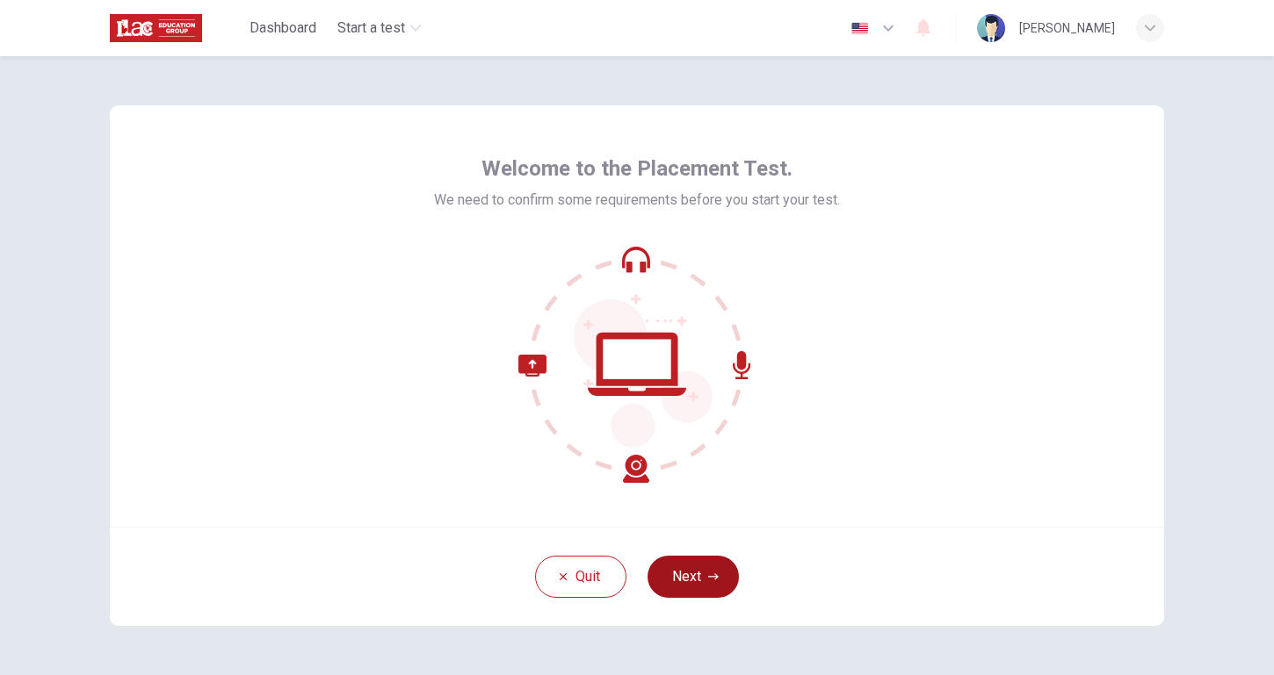
click at [680, 580] on button "Next" at bounding box center [692, 577] width 91 height 42
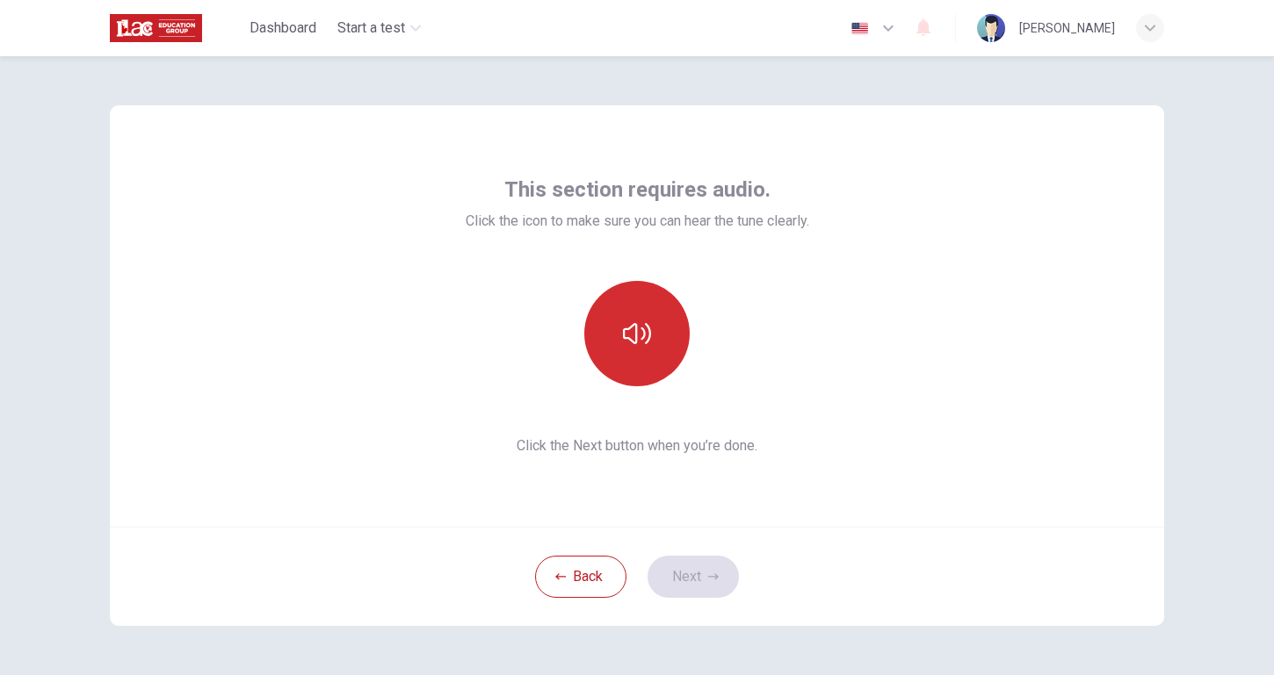
click at [639, 350] on button "button" at bounding box center [636, 333] width 105 height 105
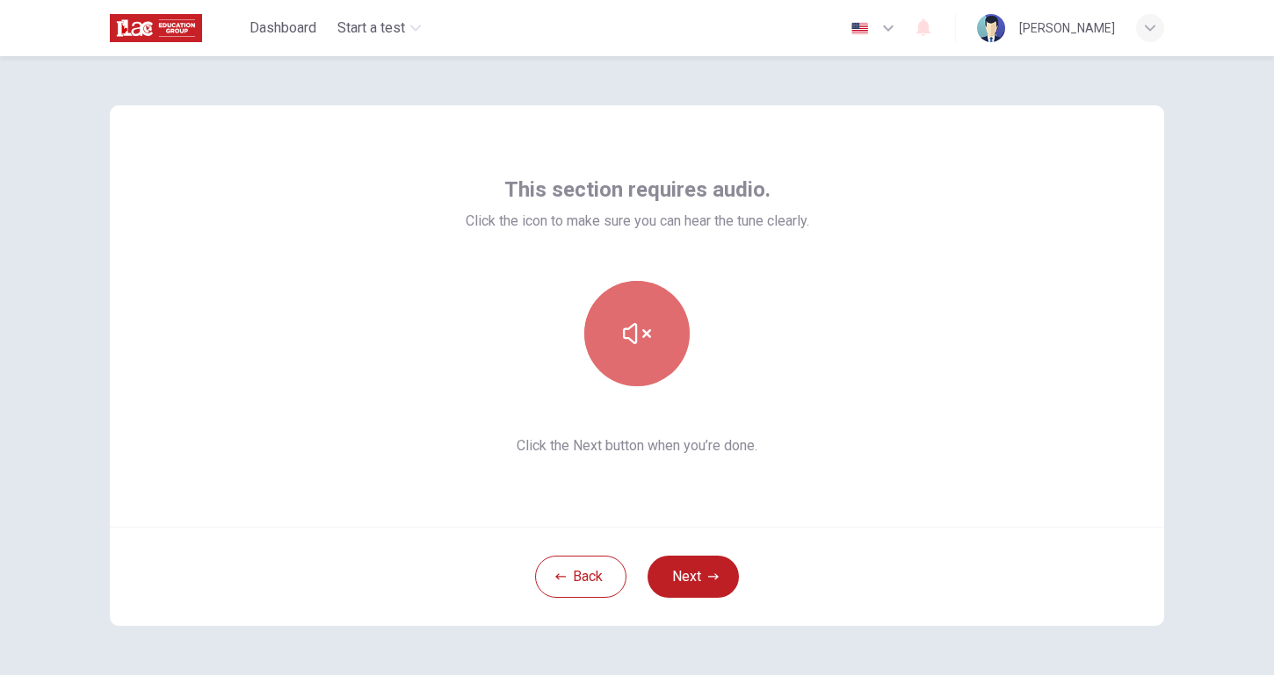
click at [649, 352] on button "button" at bounding box center [636, 333] width 105 height 105
click at [623, 308] on button "button" at bounding box center [636, 333] width 105 height 105
click at [644, 350] on button "button" at bounding box center [636, 333] width 105 height 105
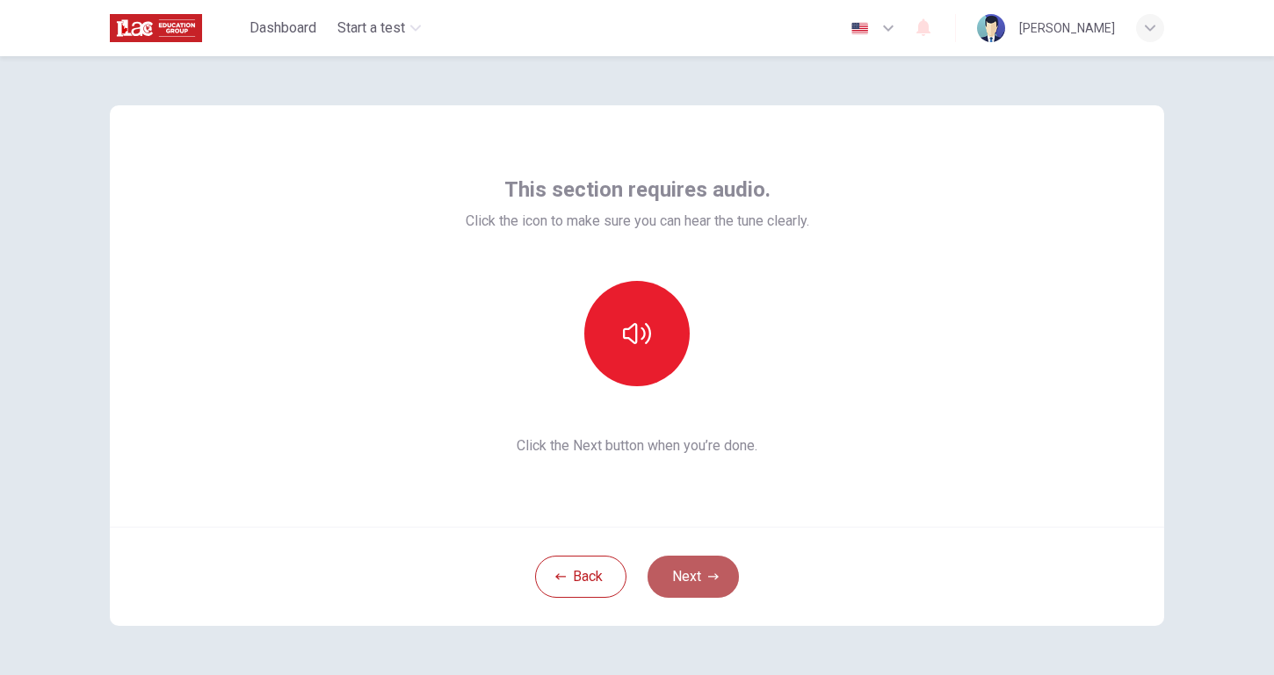
click at [691, 580] on button "Next" at bounding box center [692, 577] width 91 height 42
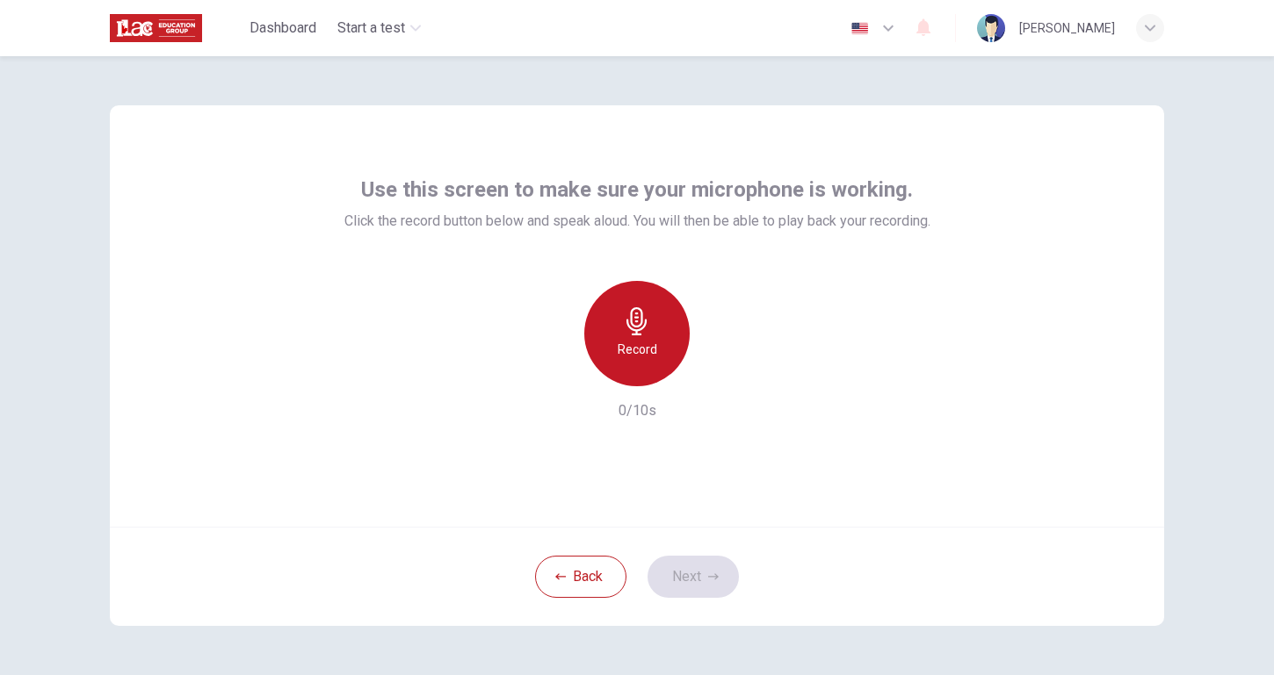
click at [653, 335] on div "Record" at bounding box center [636, 333] width 105 height 105
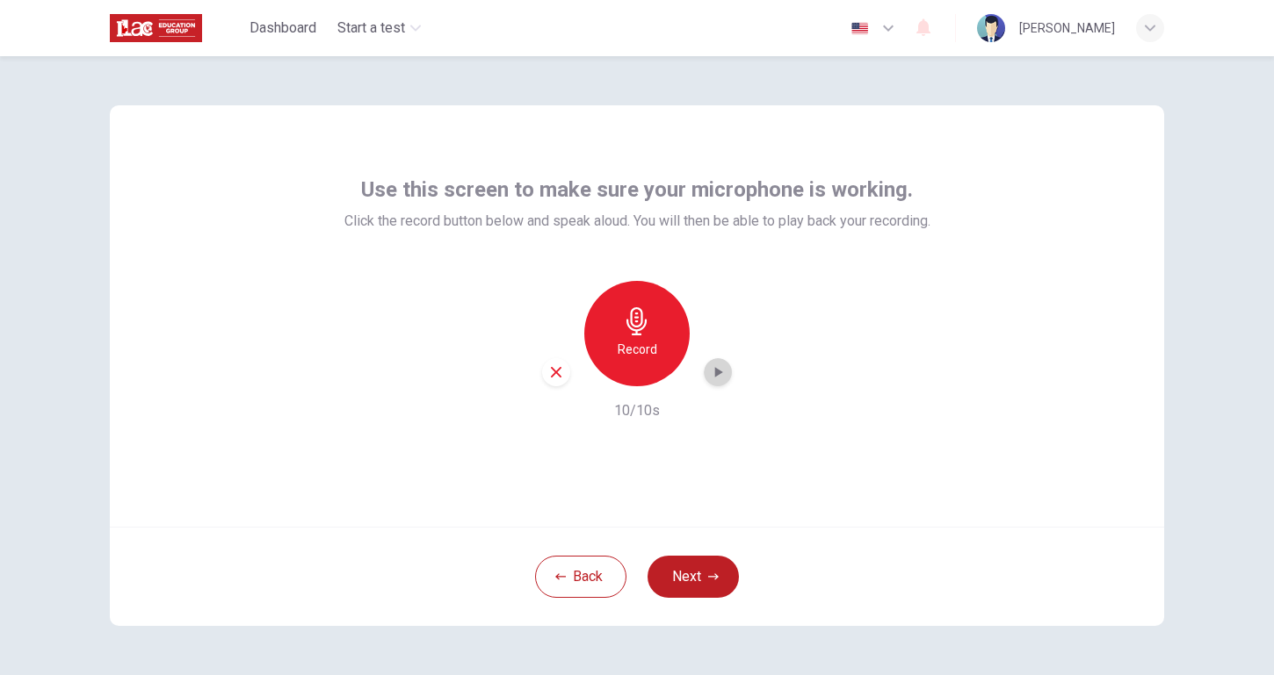
click at [722, 377] on icon "button" at bounding box center [718, 373] width 18 height 18
click at [713, 558] on button "Next" at bounding box center [692, 577] width 91 height 42
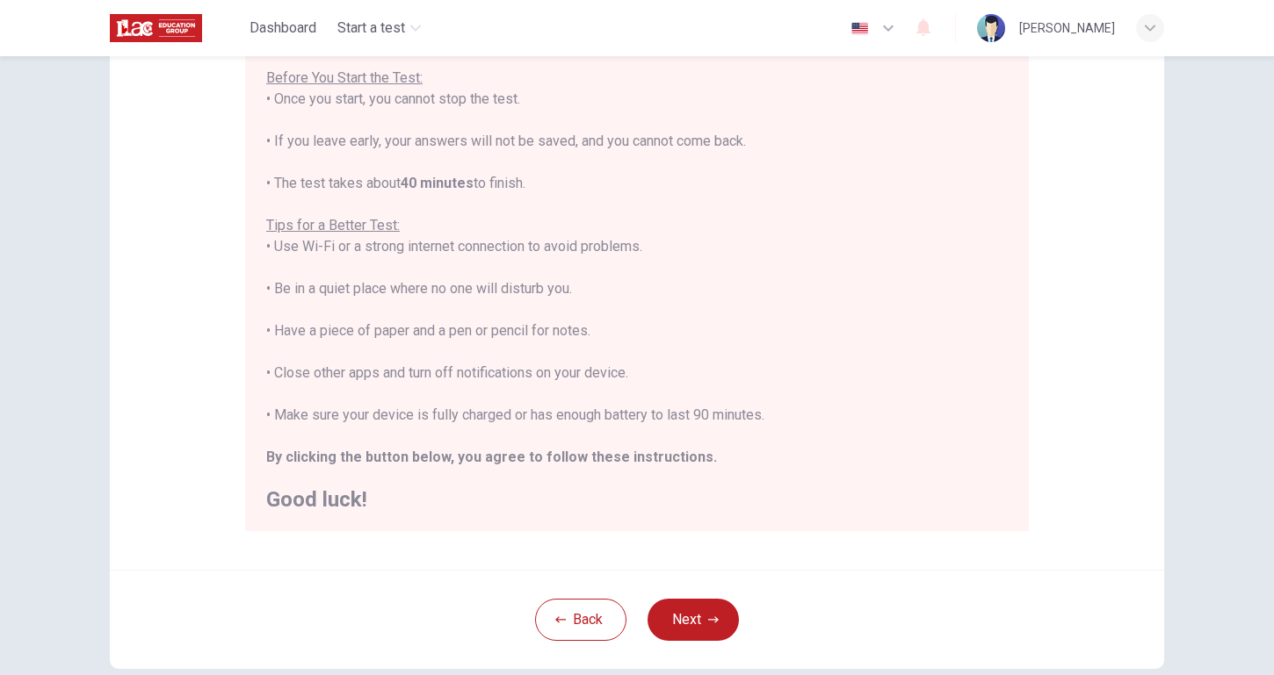
scroll to position [204, 0]
click at [681, 625] on button "Next" at bounding box center [692, 618] width 91 height 42
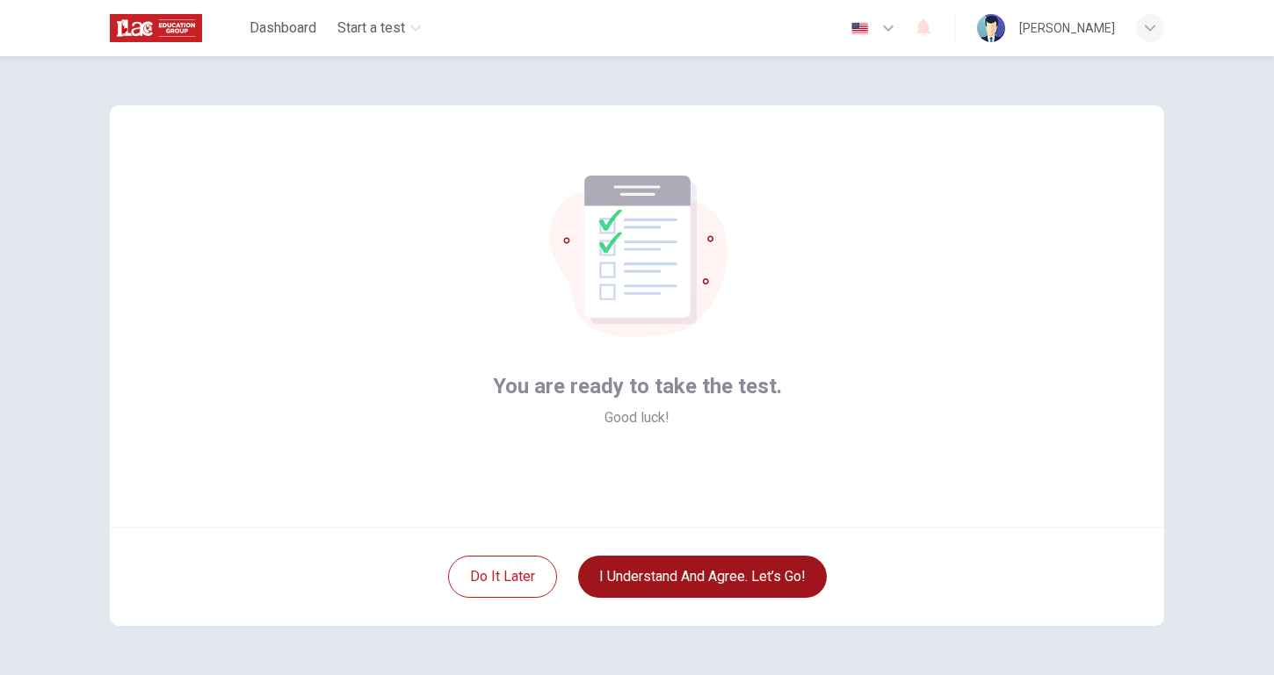
scroll to position [0, 0]
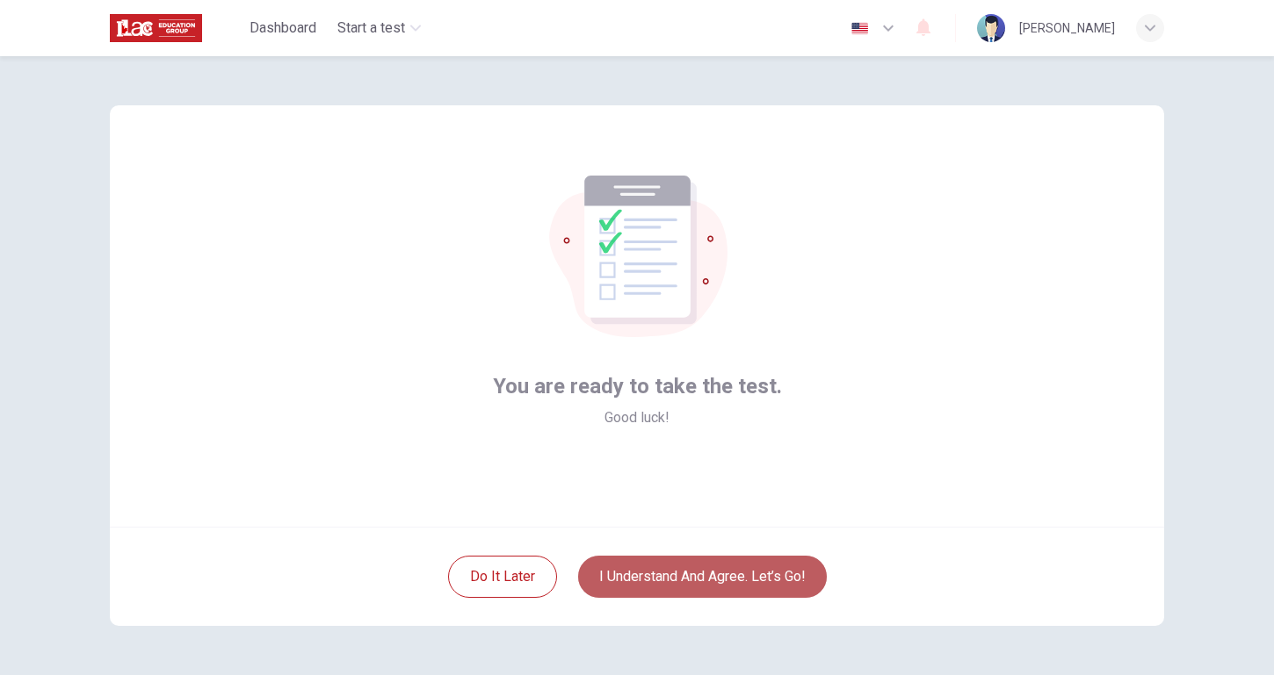
click at [675, 581] on button "I understand and agree. Let’s go!" at bounding box center [702, 577] width 249 height 42
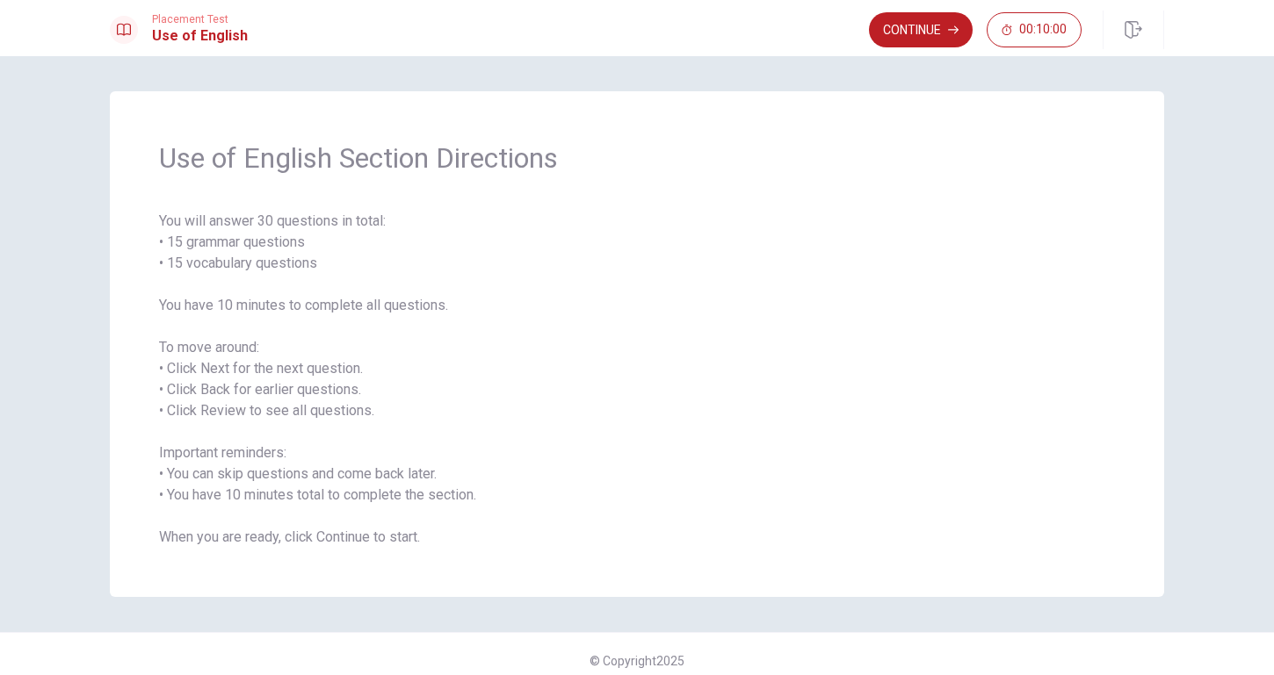
scroll to position [4, 0]
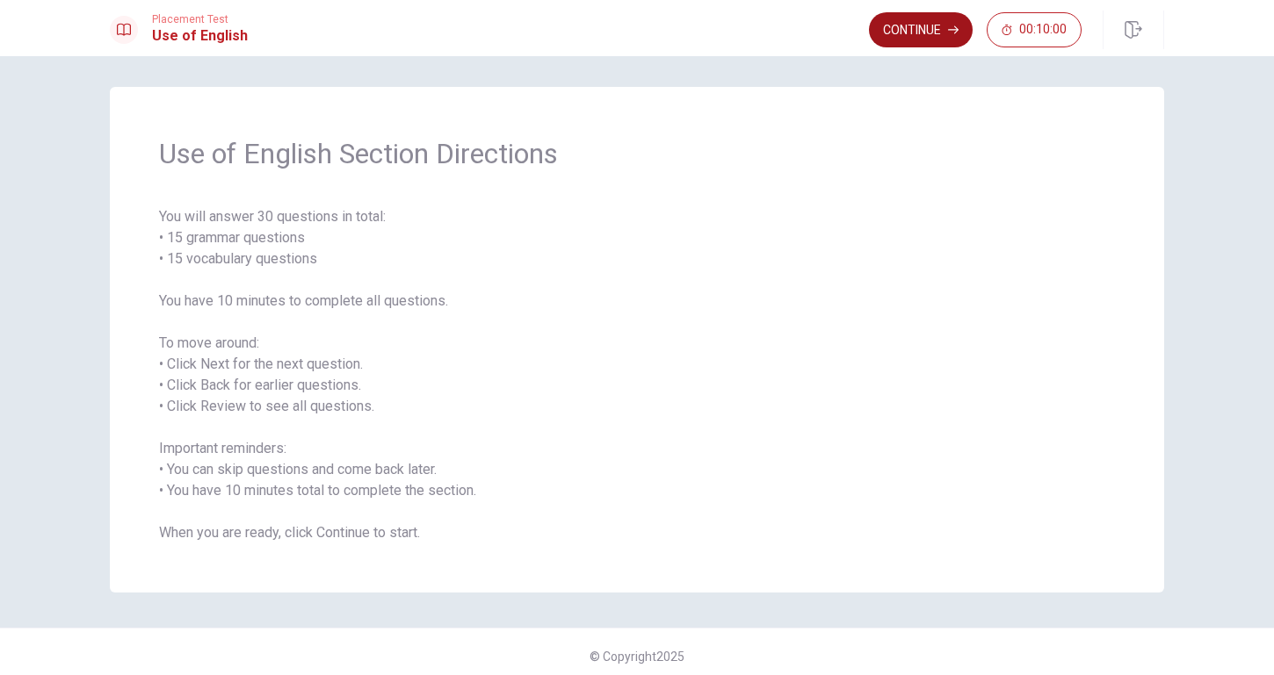
click at [920, 37] on button "Continue" at bounding box center [921, 29] width 104 height 35
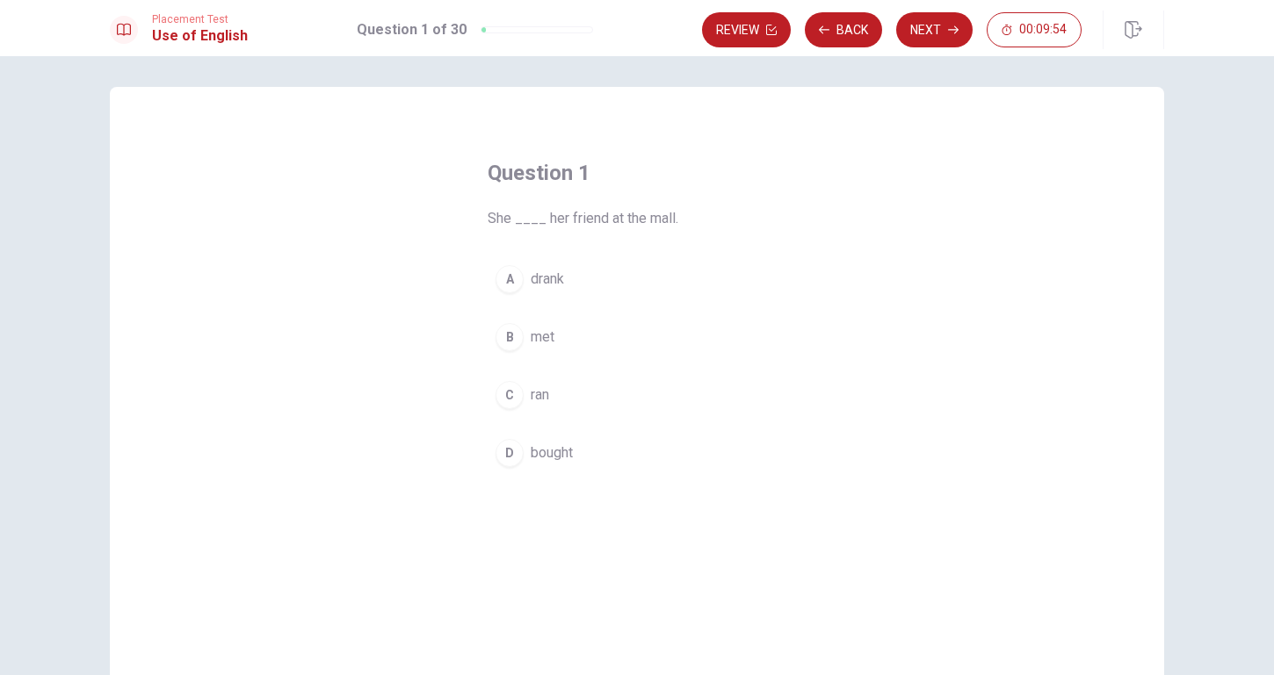
scroll to position [4, 0]
click at [500, 334] on div "B" at bounding box center [509, 338] width 28 height 28
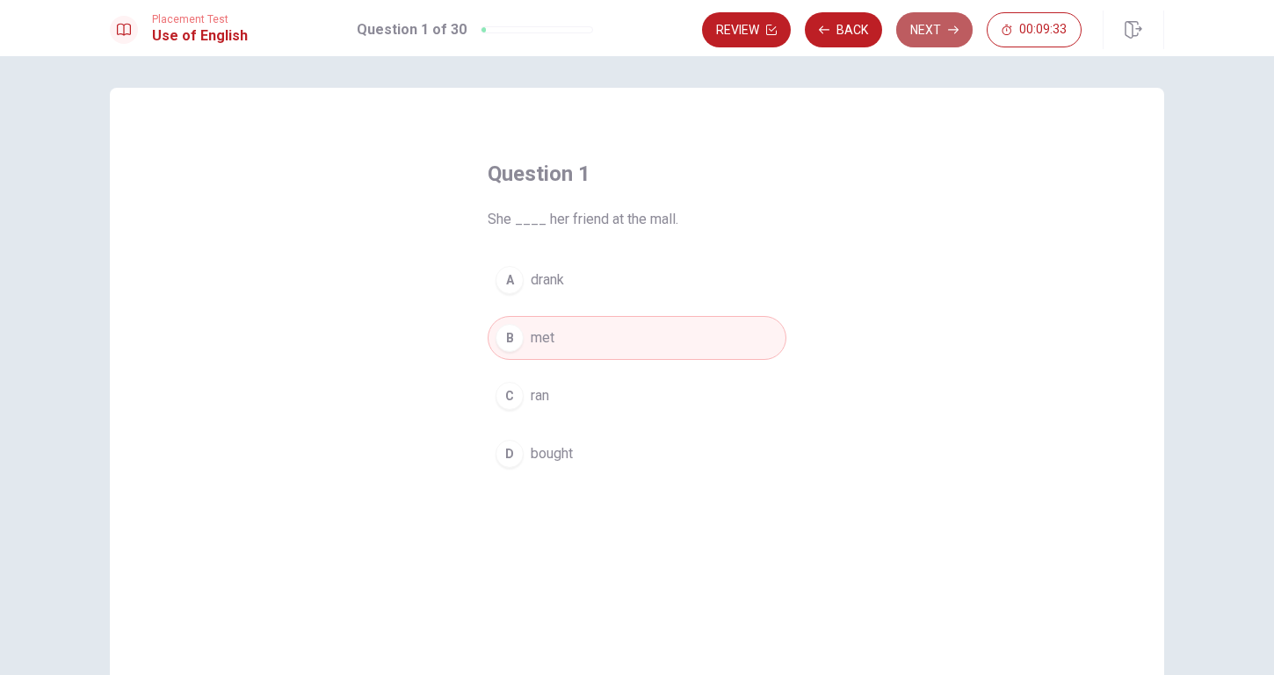
click at [950, 27] on icon "button" at bounding box center [953, 30] width 11 height 11
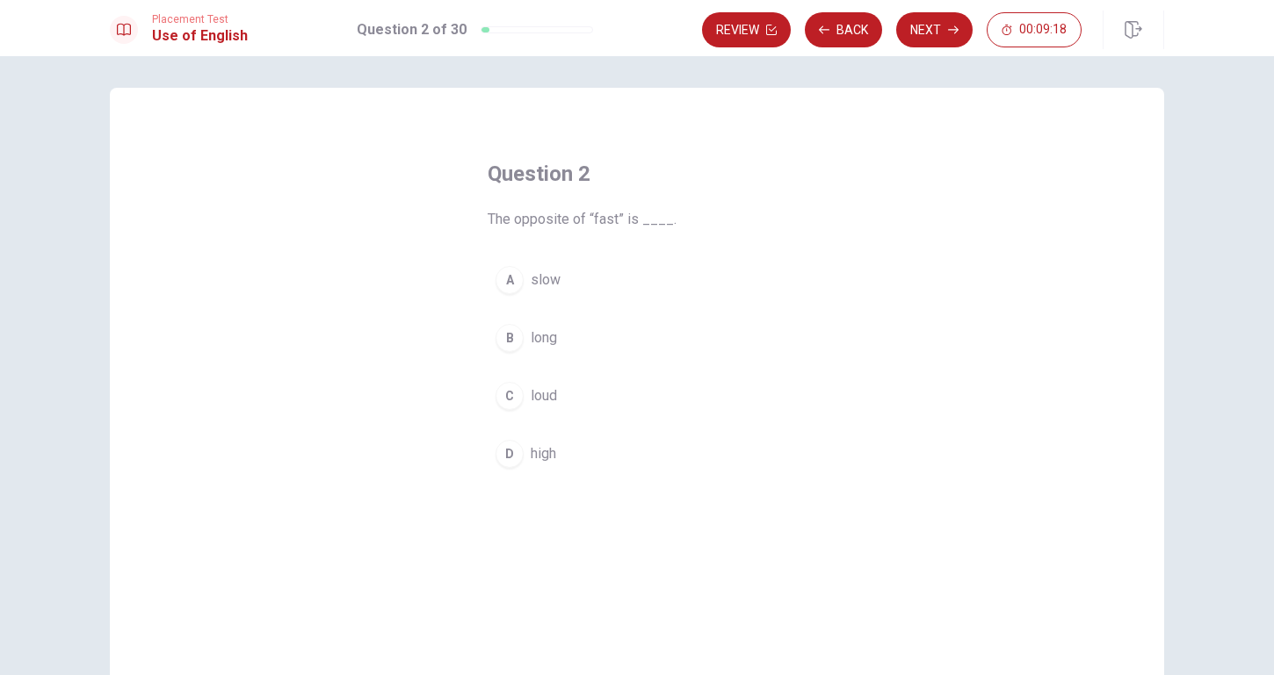
click at [516, 285] on div "A" at bounding box center [509, 280] width 28 height 28
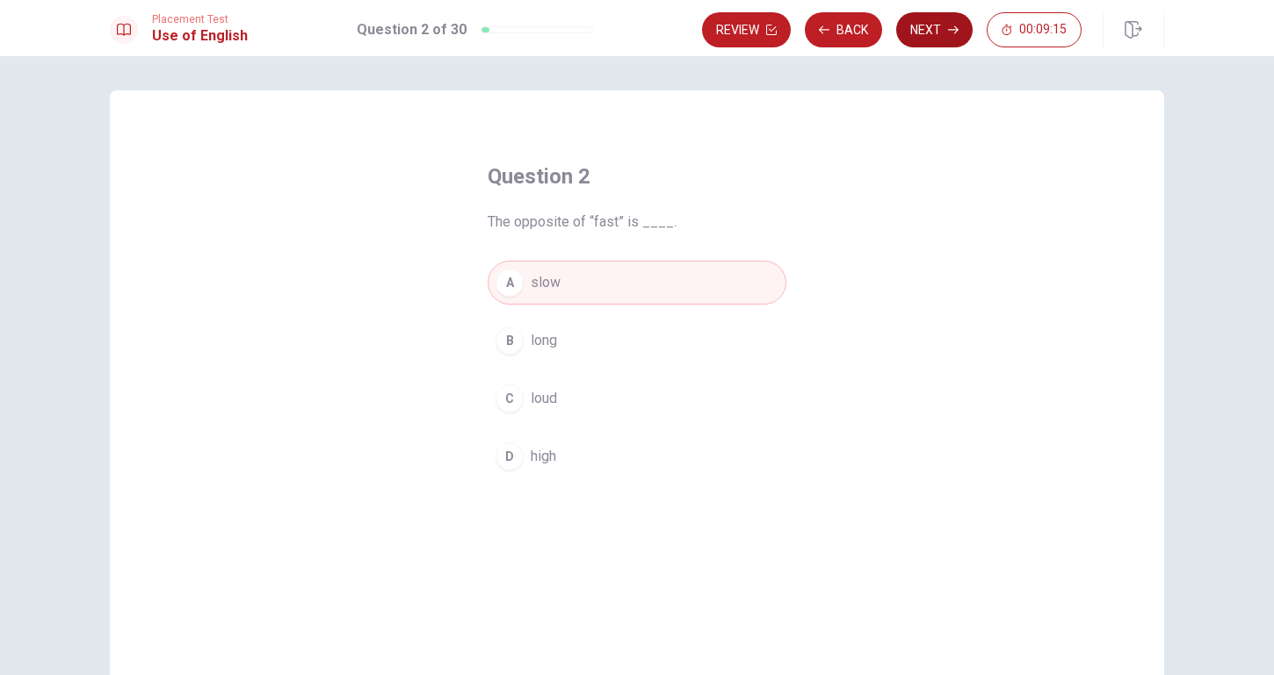
click at [950, 26] on icon "button" at bounding box center [953, 30] width 11 height 11
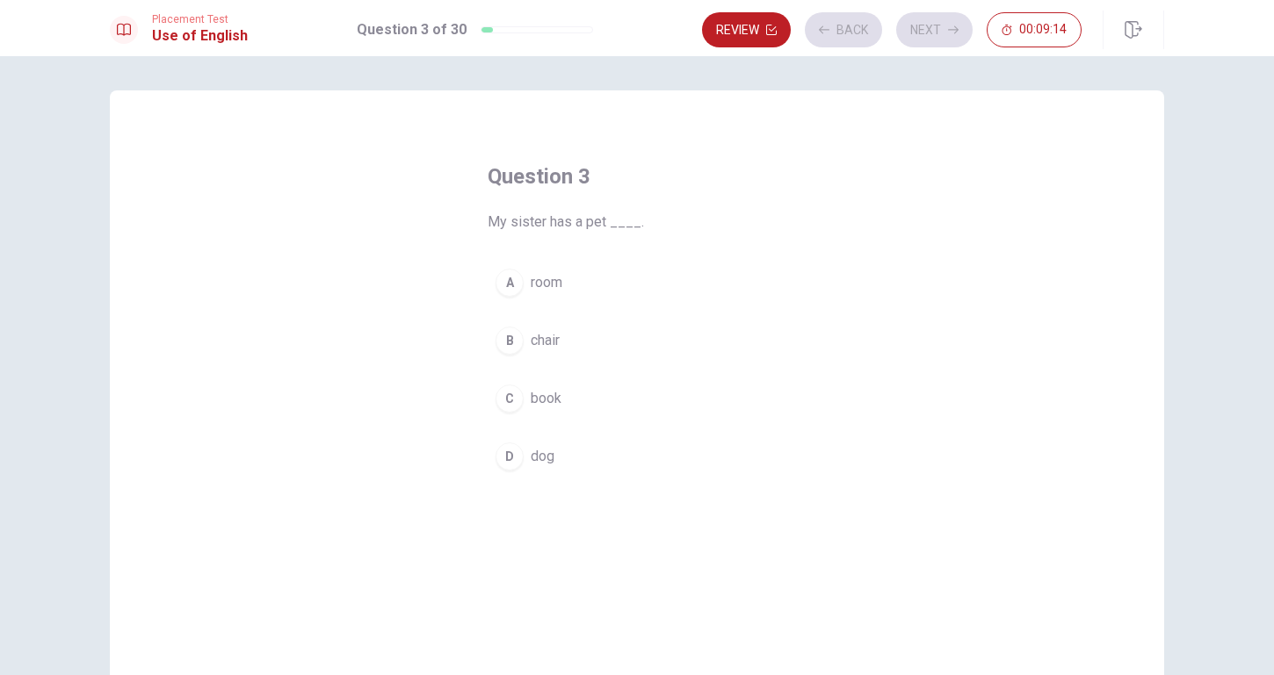
scroll to position [4, 0]
click at [504, 462] on div "D" at bounding box center [509, 454] width 28 height 28
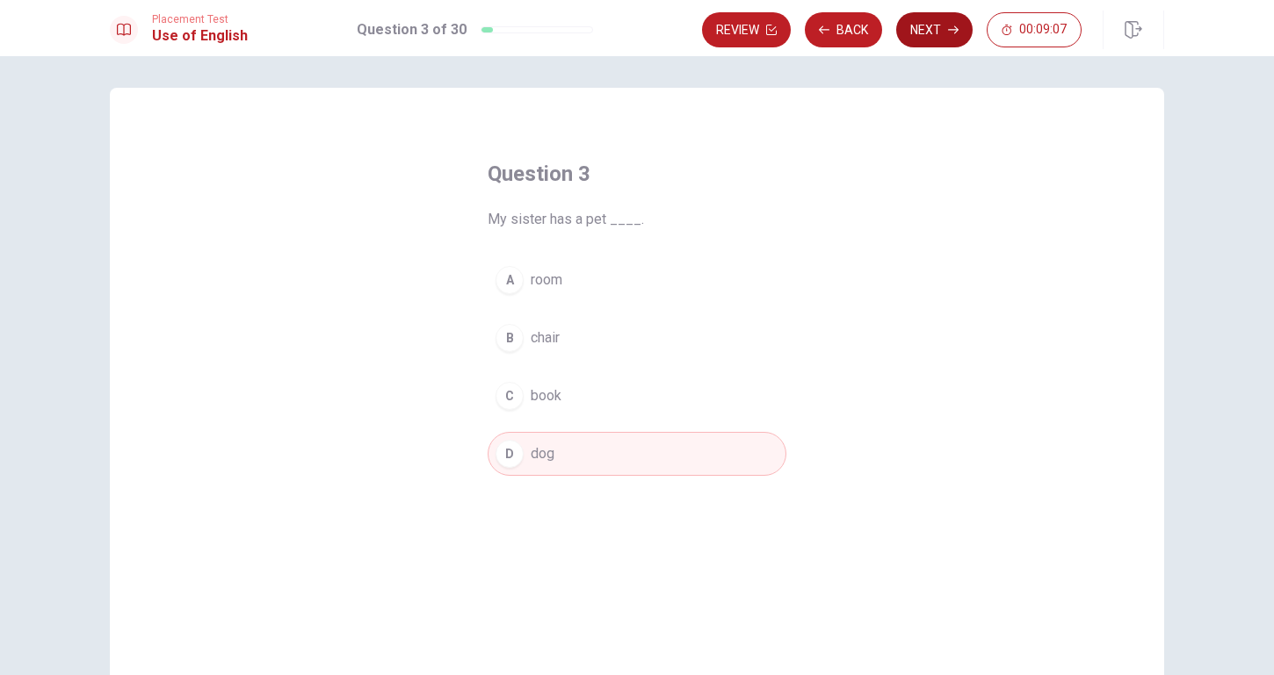
click at [913, 45] on button "Next" at bounding box center [934, 29] width 76 height 35
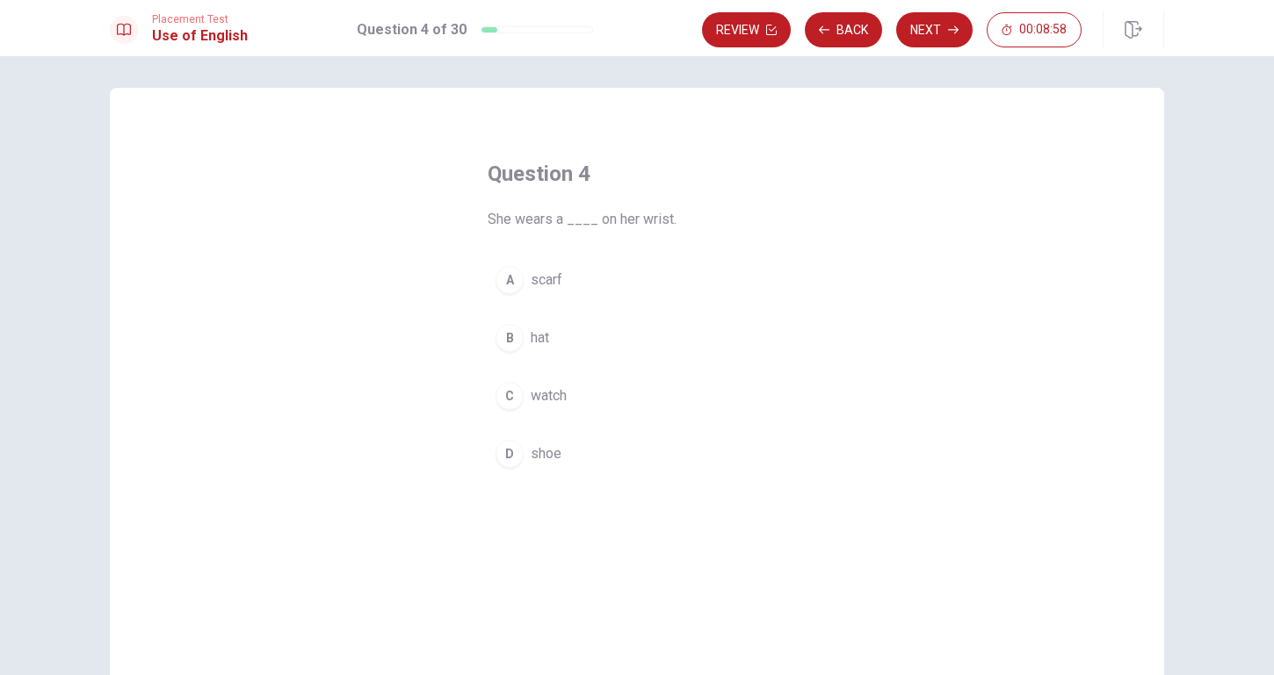
scroll to position [0, 1]
click at [510, 270] on div "A" at bounding box center [509, 280] width 28 height 28
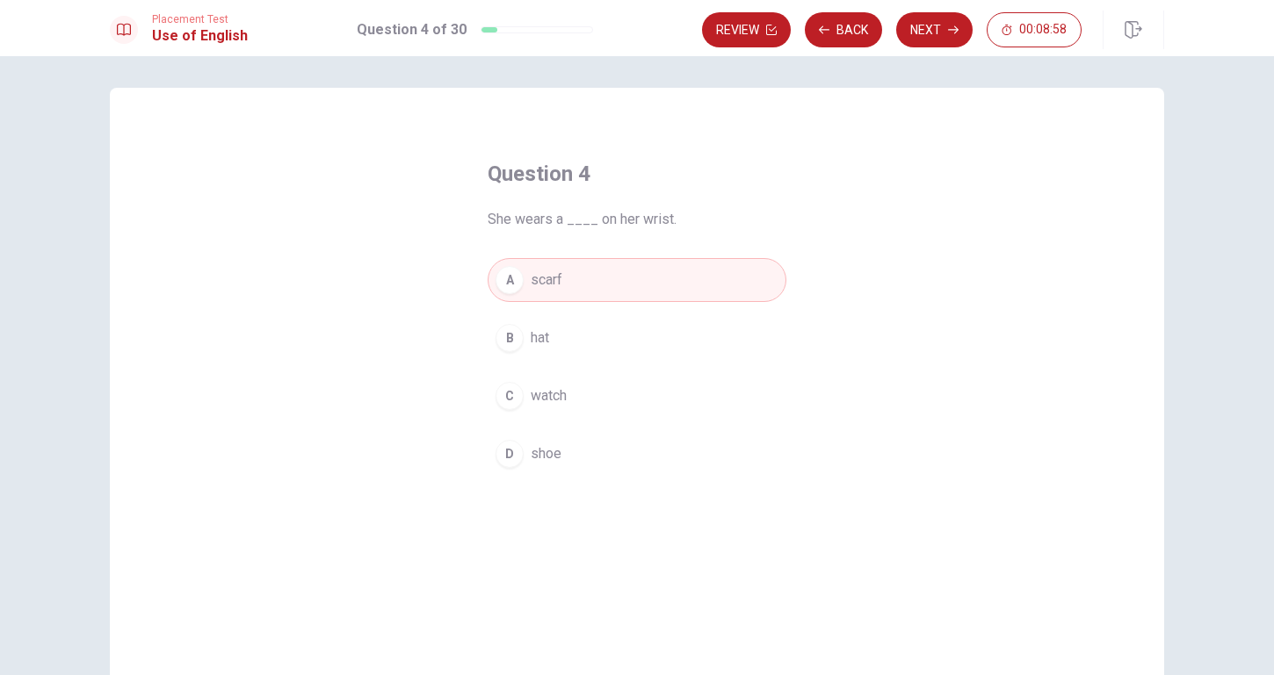
scroll to position [0, 0]
click at [944, 26] on button "Next" at bounding box center [934, 29] width 76 height 35
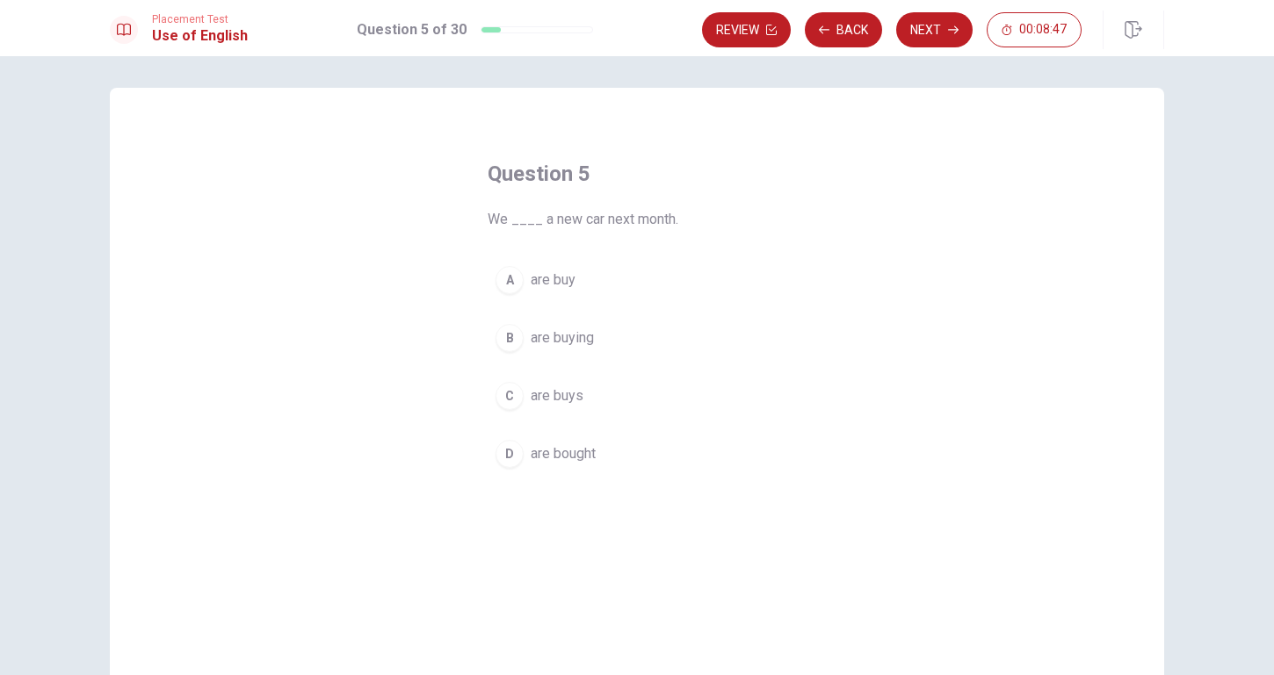
click at [521, 335] on div "B" at bounding box center [509, 338] width 28 height 28
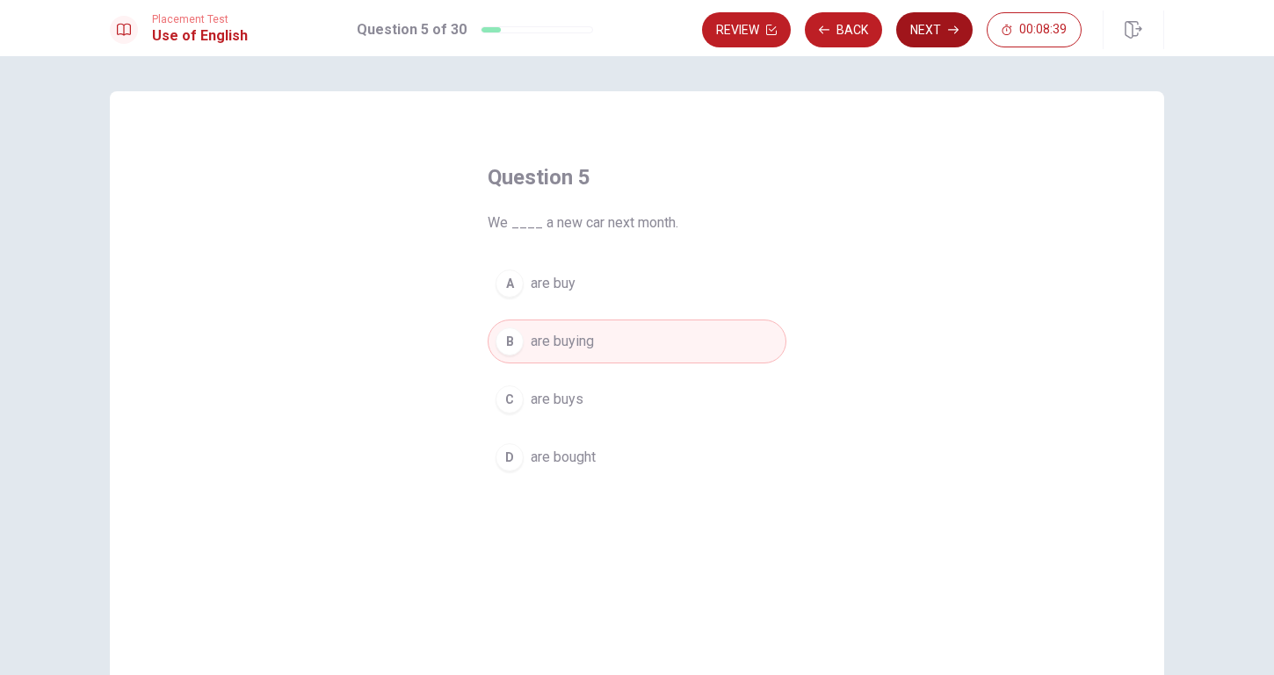
click at [948, 24] on button "Next" at bounding box center [934, 29] width 76 height 35
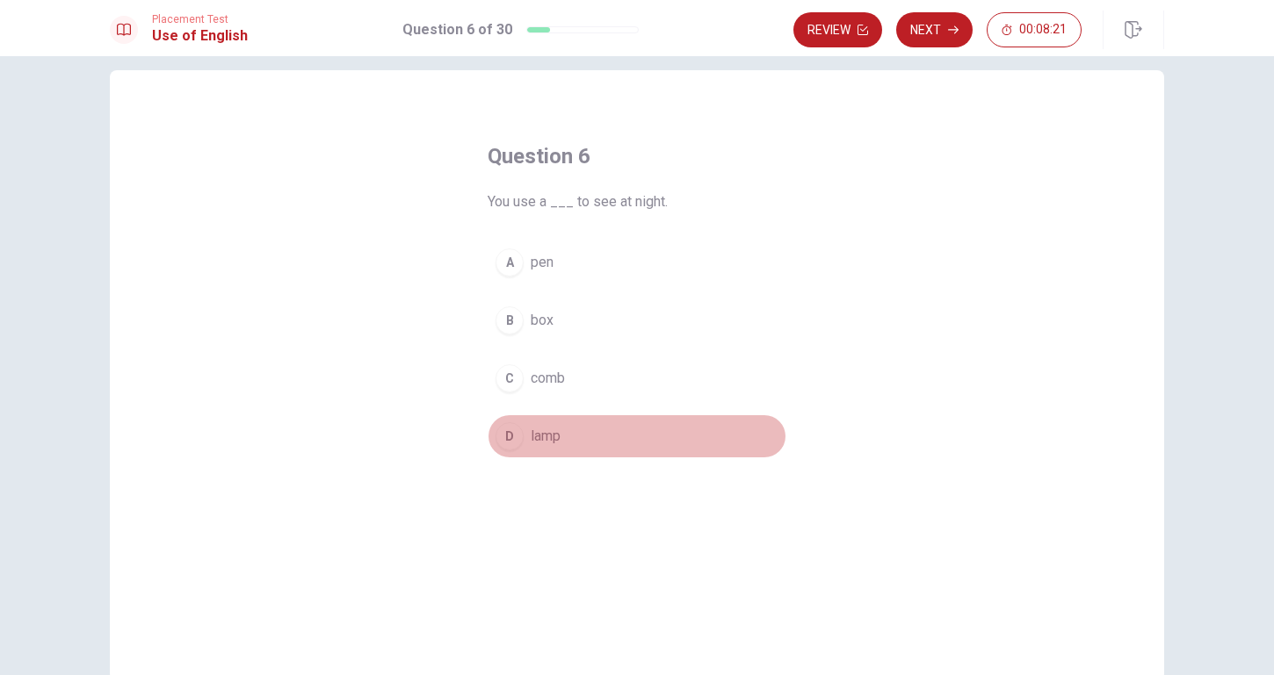
click at [508, 427] on div "D" at bounding box center [509, 436] width 28 height 28
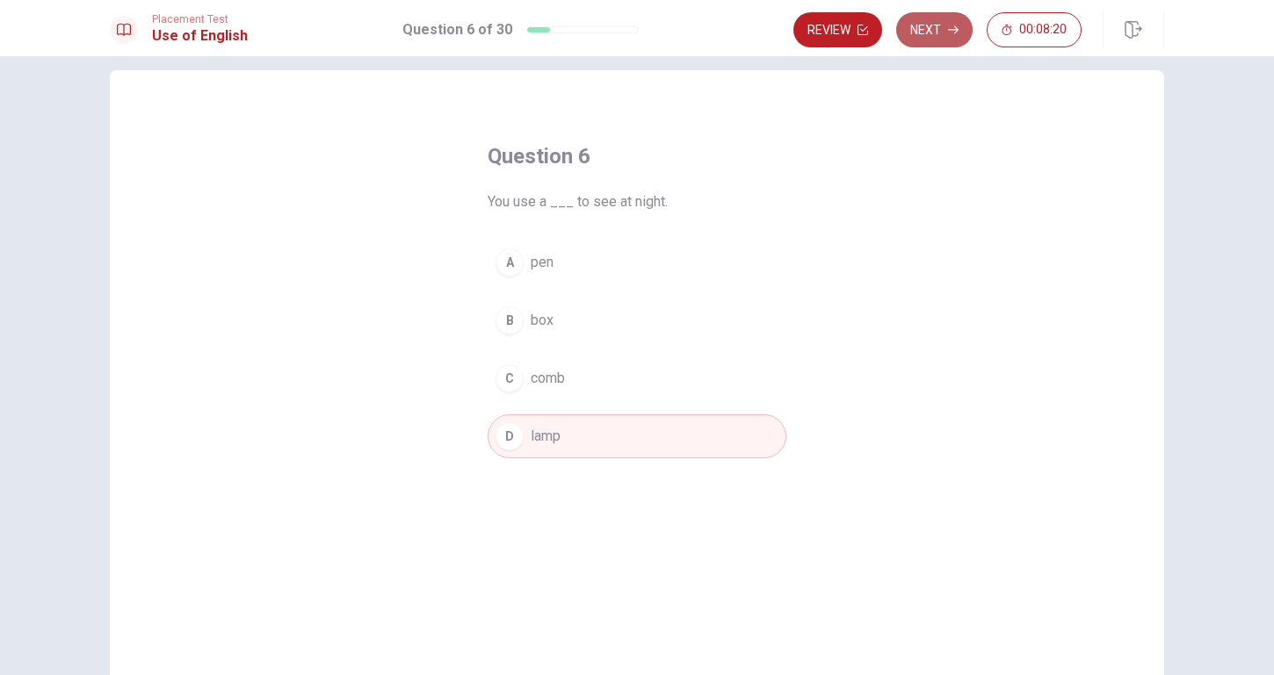
click at [939, 38] on button "Next" at bounding box center [934, 29] width 76 height 35
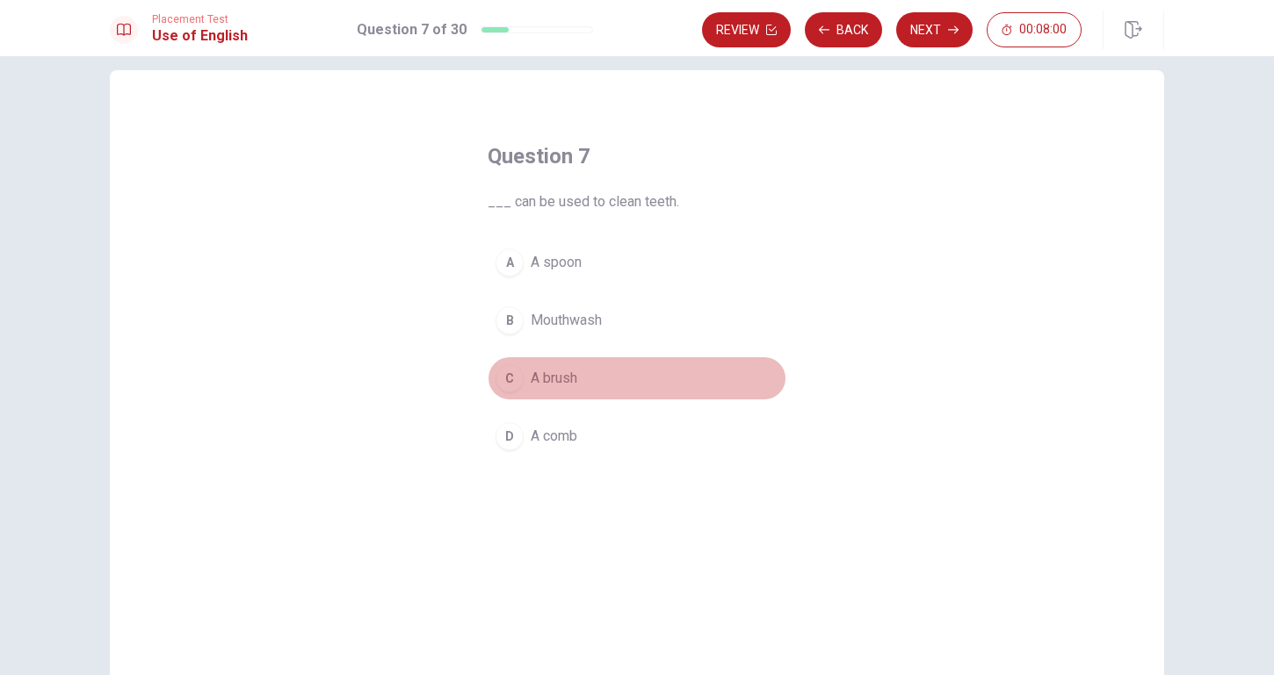
click at [498, 385] on div "C" at bounding box center [509, 379] width 28 height 28
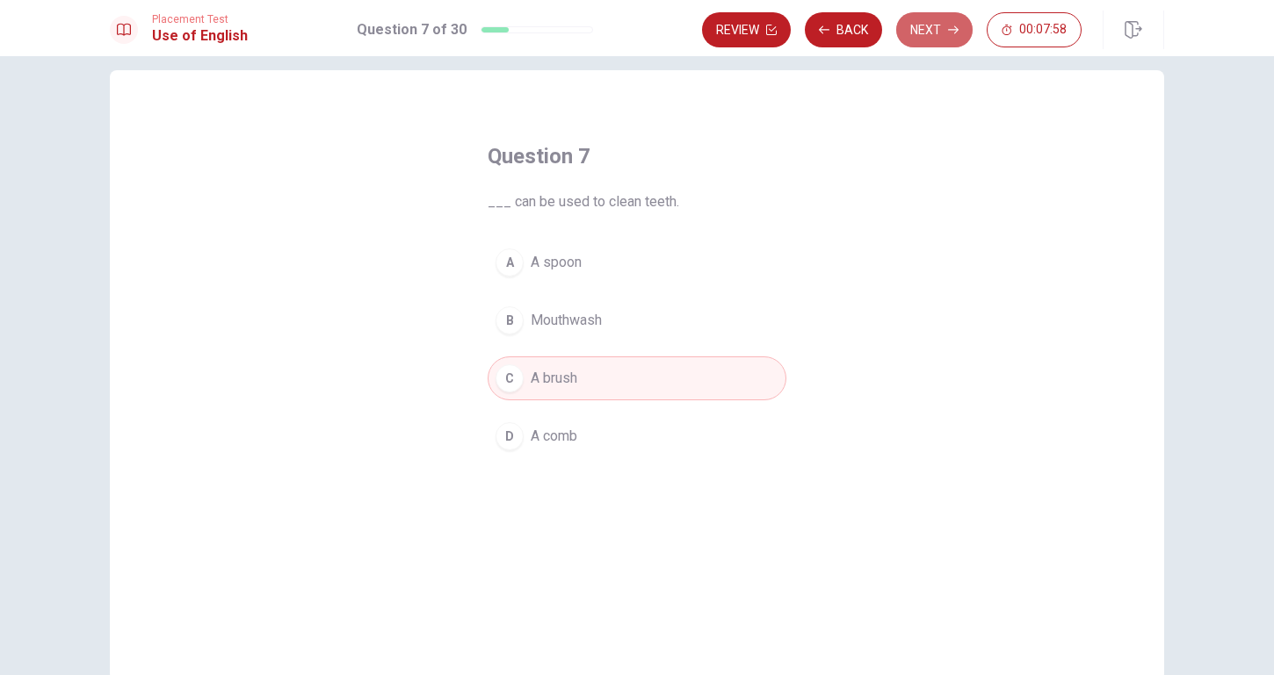
drag, startPoint x: 951, startPoint y: 25, endPoint x: 947, endPoint y: 38, distance: 13.9
click at [951, 25] on icon "button" at bounding box center [953, 30] width 11 height 11
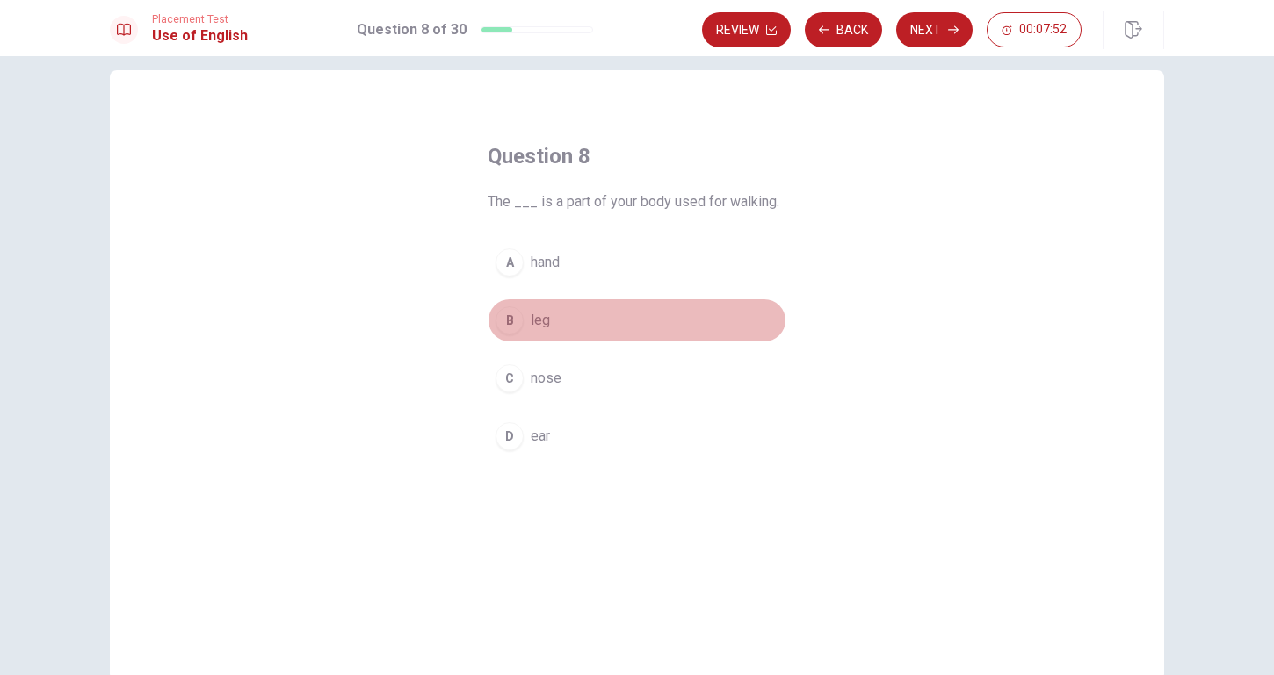
click at [516, 332] on div "B" at bounding box center [509, 321] width 28 height 28
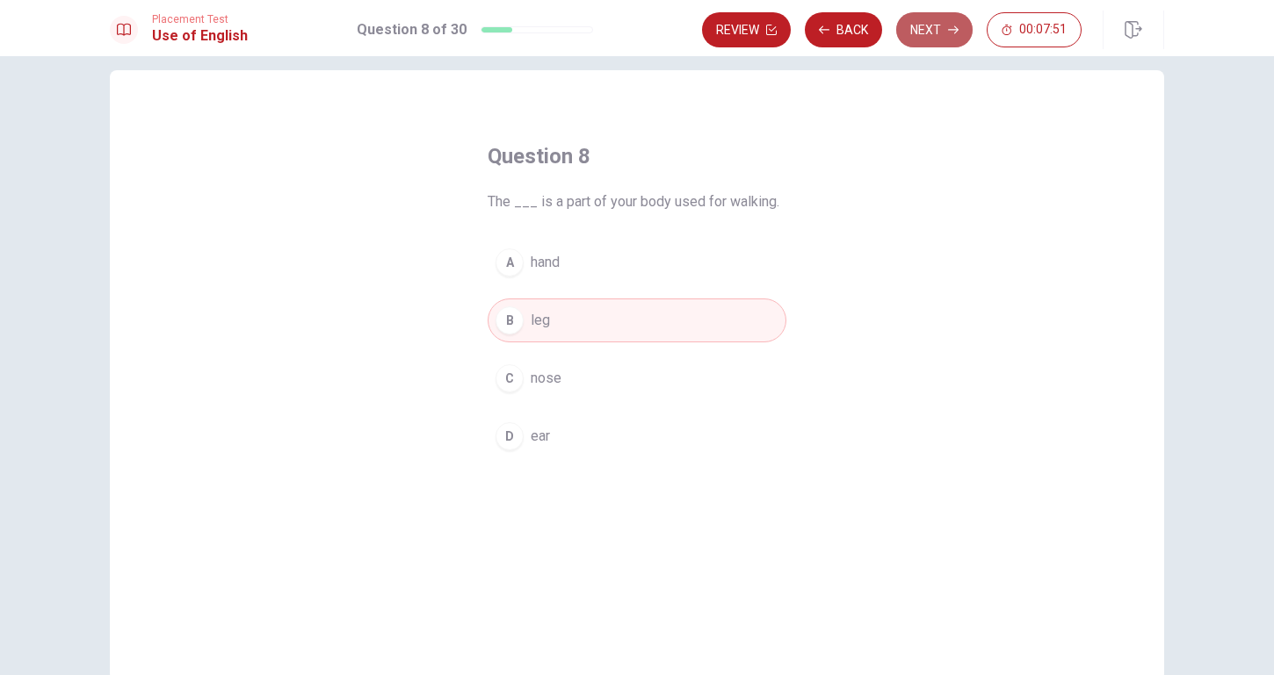
click at [949, 45] on button "Next" at bounding box center [934, 29] width 76 height 35
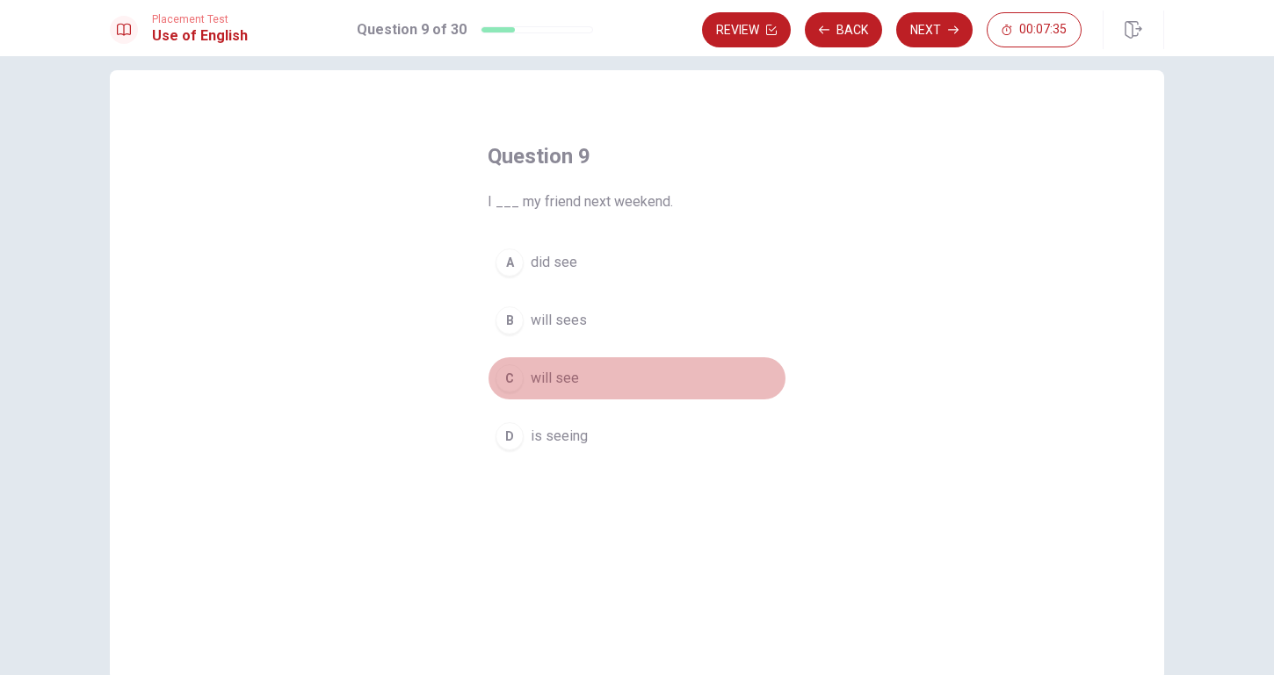
click at [529, 384] on button "C will see" at bounding box center [636, 379] width 299 height 44
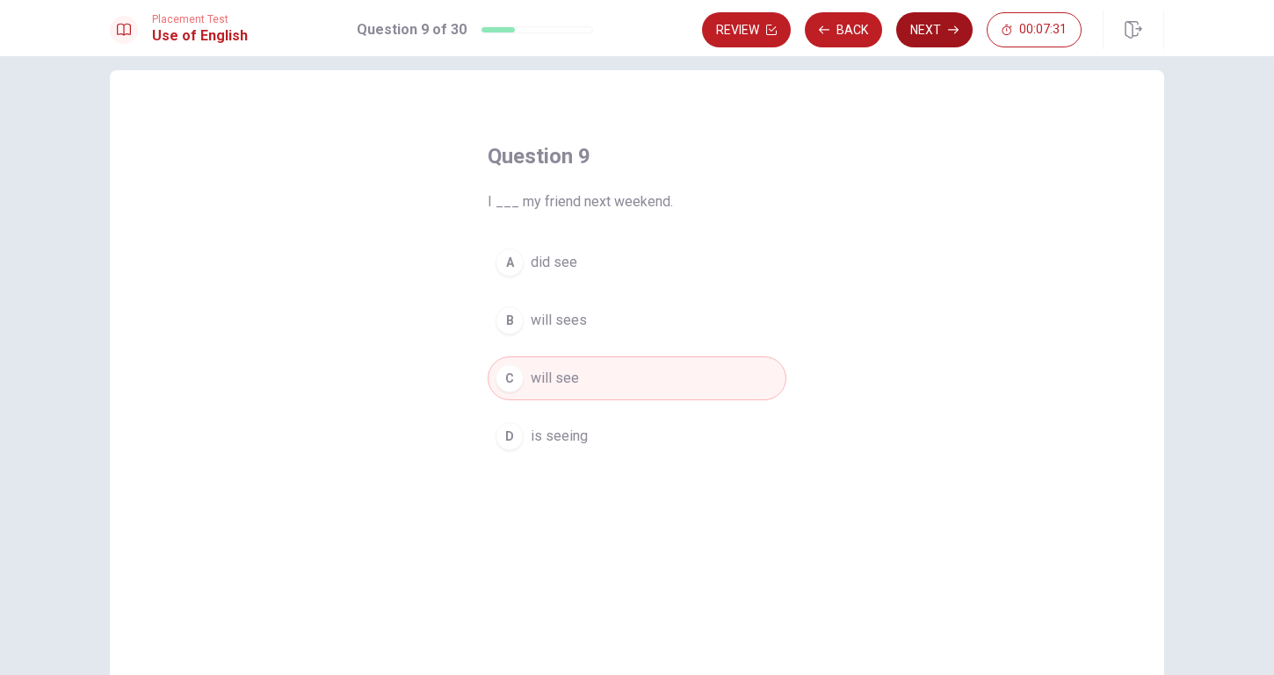
click at [935, 39] on button "Next" at bounding box center [934, 29] width 76 height 35
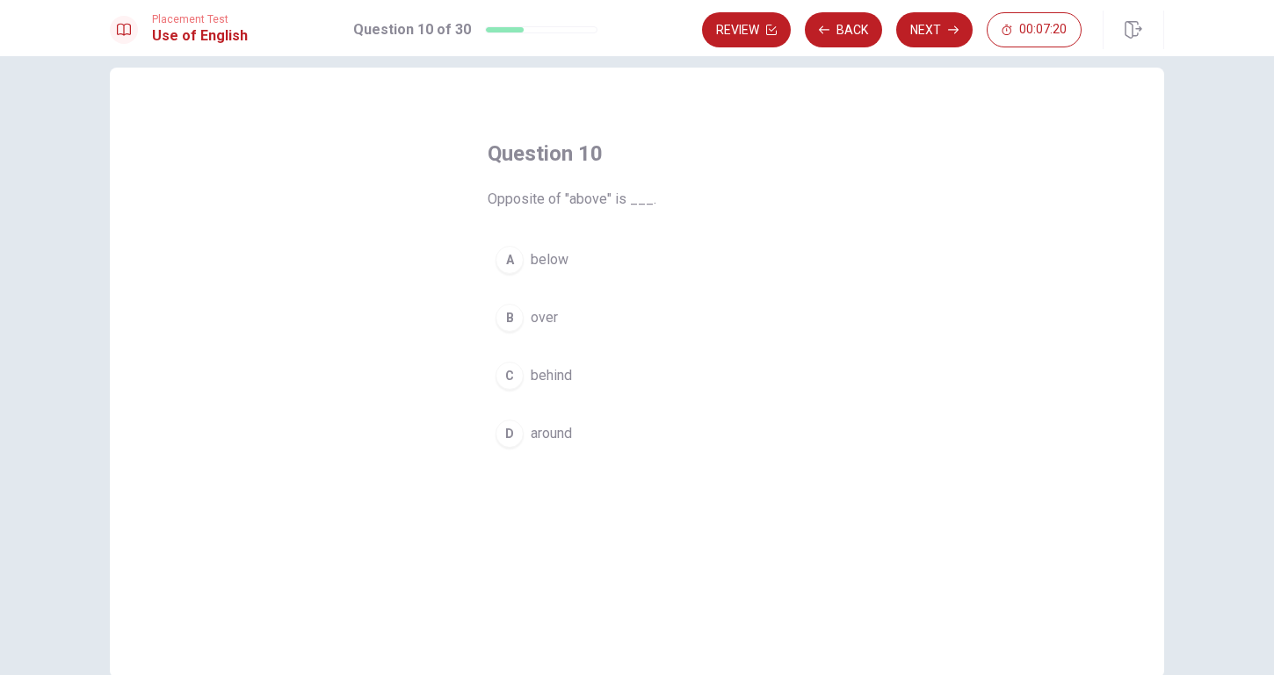
scroll to position [25, 0]
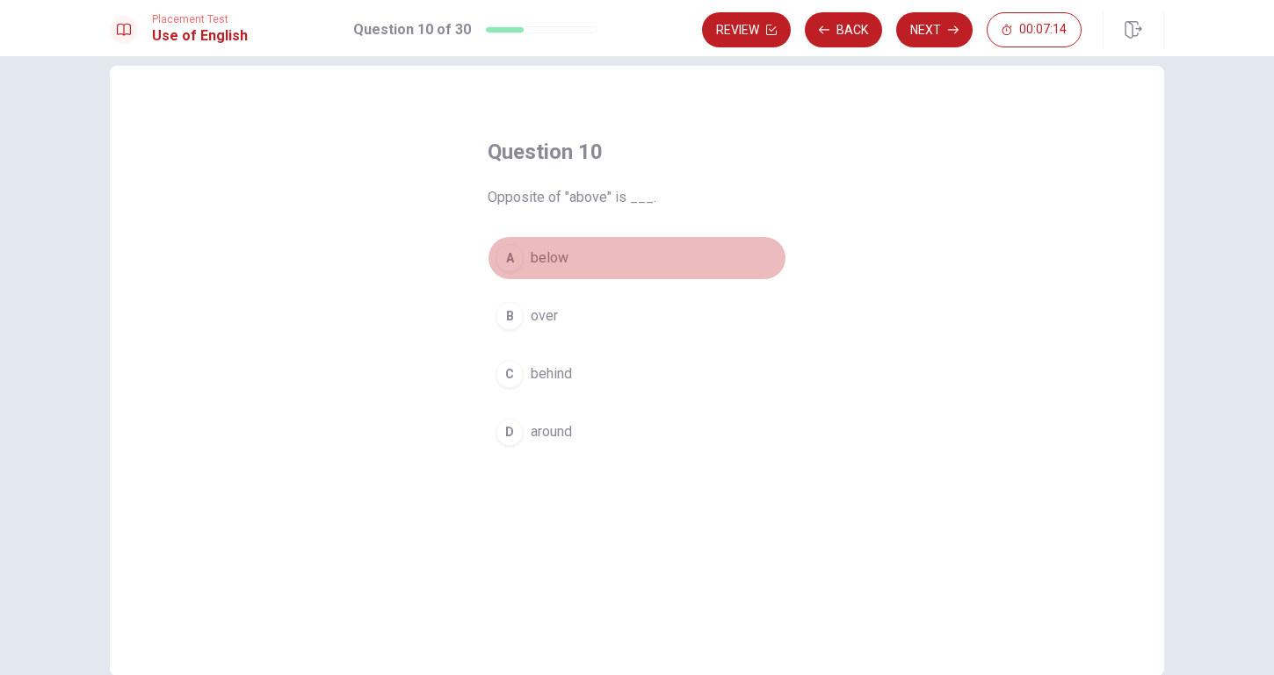
click at [520, 261] on div "A" at bounding box center [509, 258] width 28 height 28
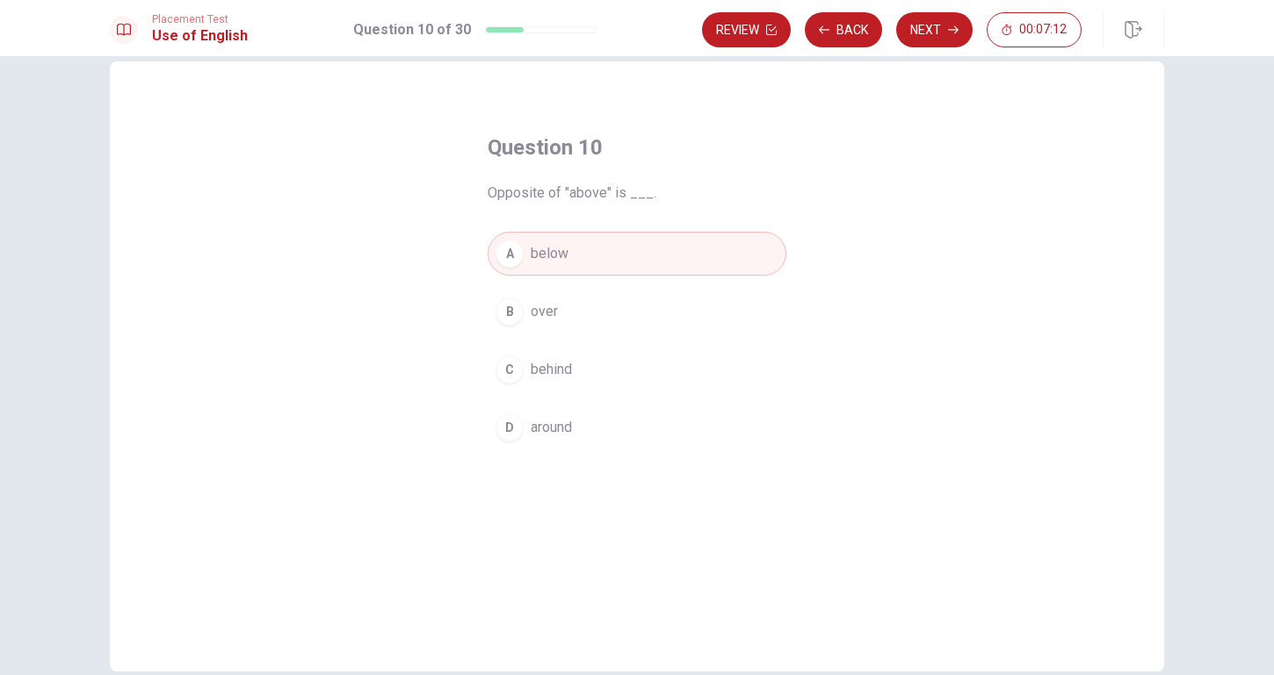
scroll to position [34, 0]
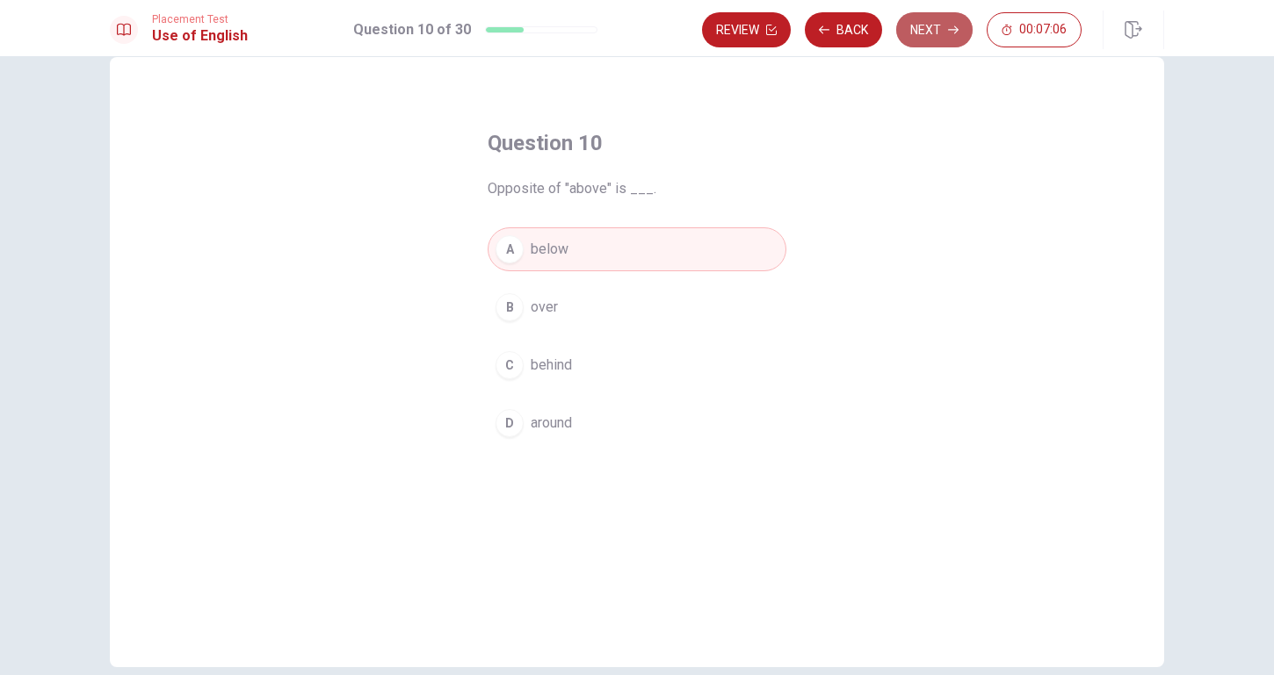
click at [941, 43] on button "Next" at bounding box center [934, 29] width 76 height 35
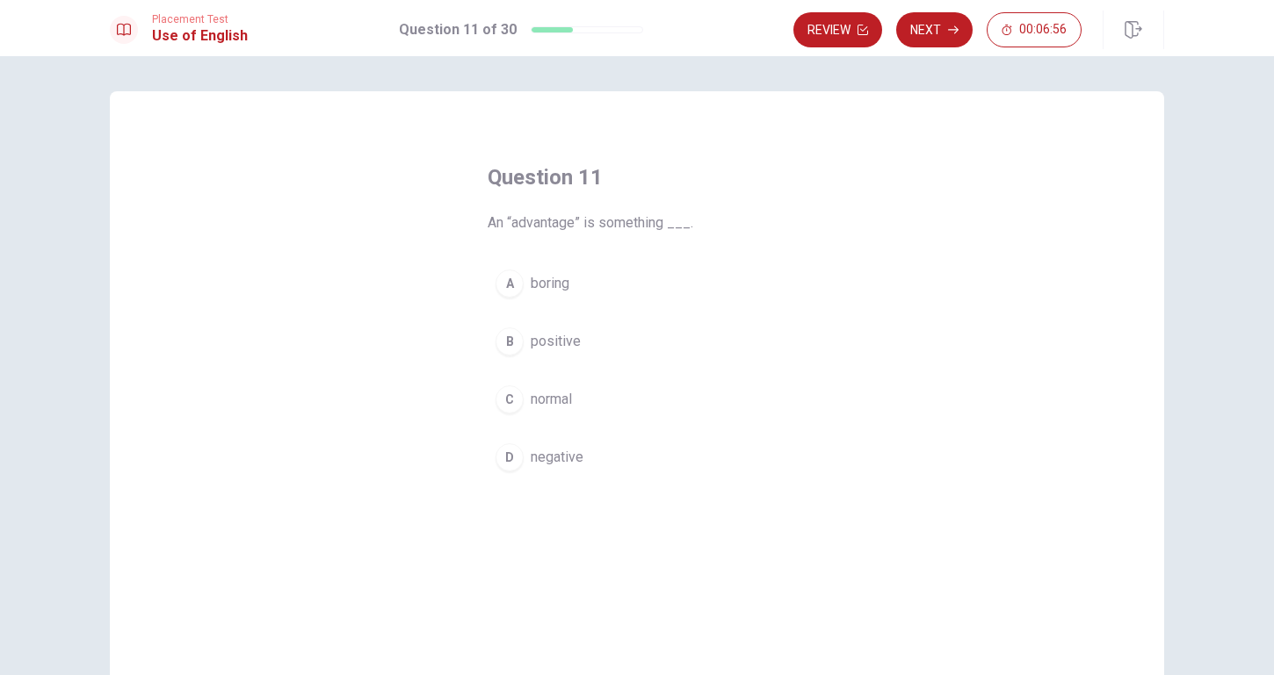
scroll to position [0, 0]
click at [513, 342] on div "B" at bounding box center [509, 342] width 28 height 28
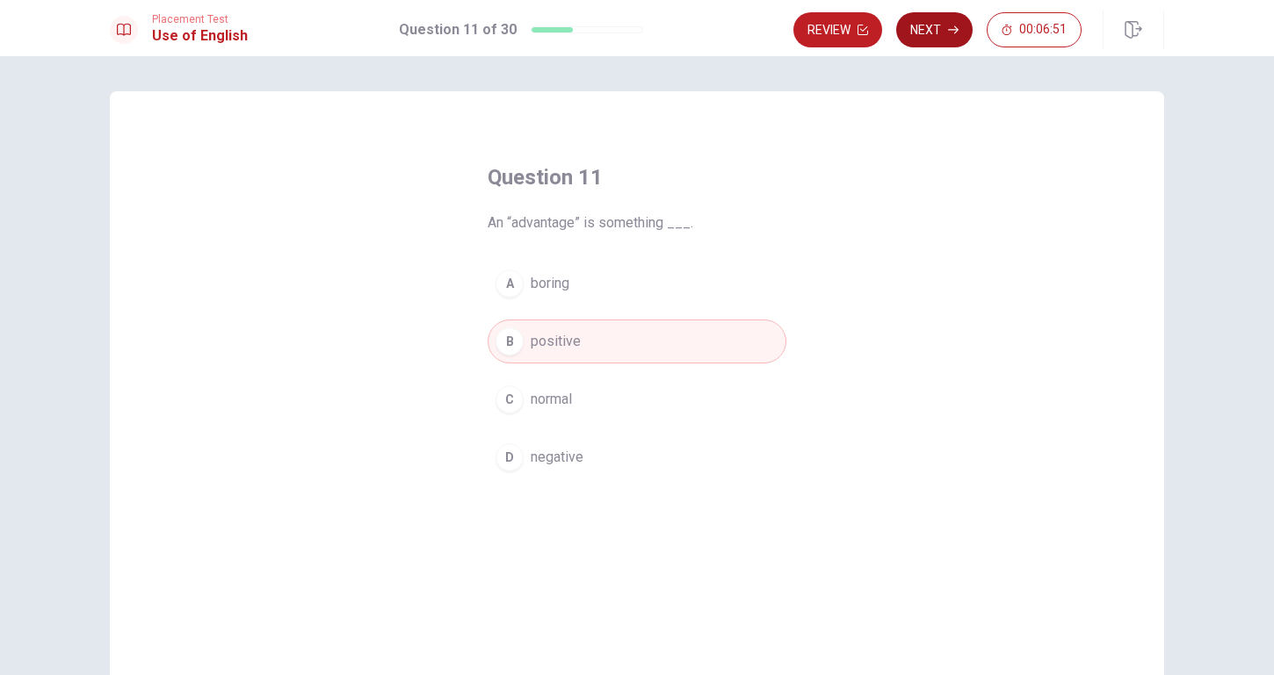
click at [938, 32] on button "Next" at bounding box center [934, 29] width 76 height 35
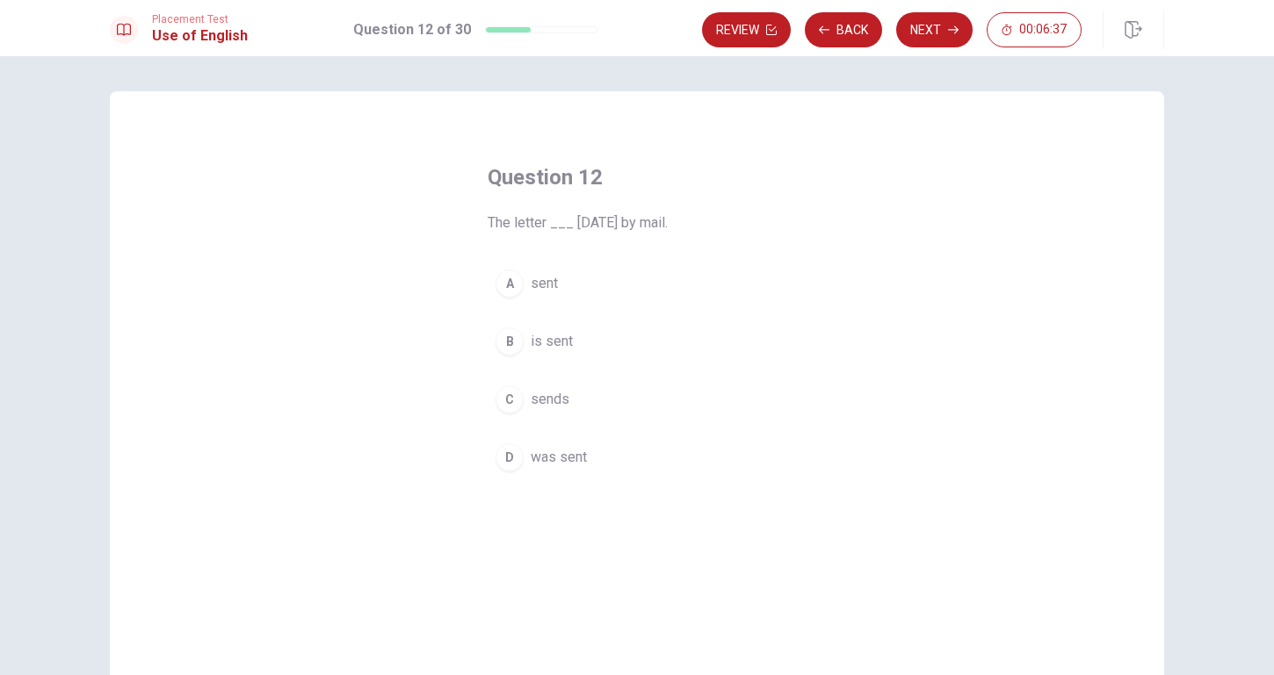
click at [505, 283] on div "A" at bounding box center [509, 284] width 28 height 28
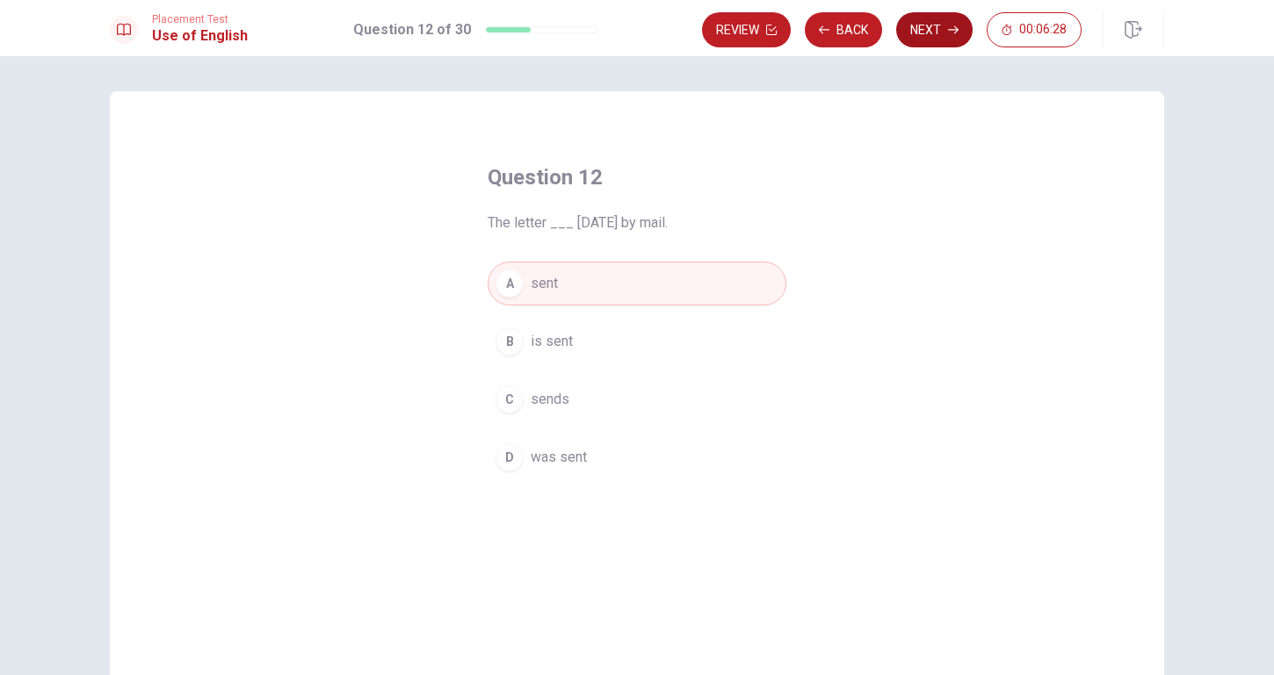
click at [935, 29] on button "Next" at bounding box center [934, 29] width 76 height 35
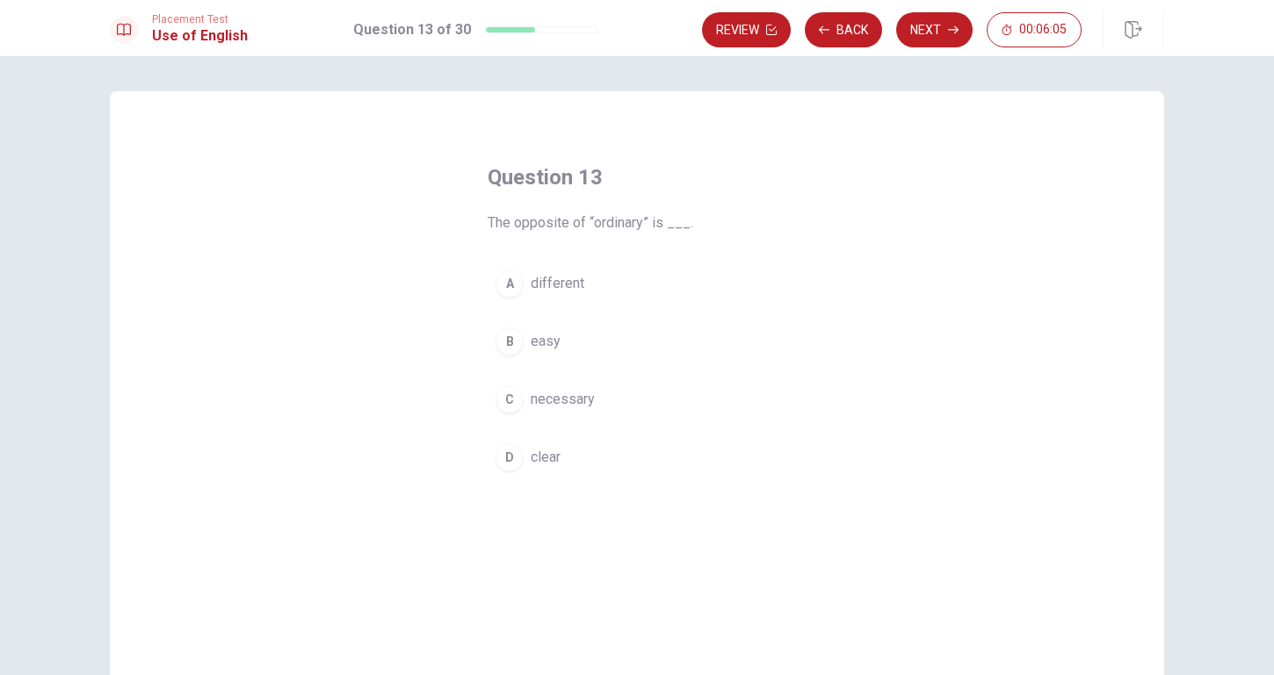
click at [512, 397] on div "C" at bounding box center [509, 400] width 28 height 28
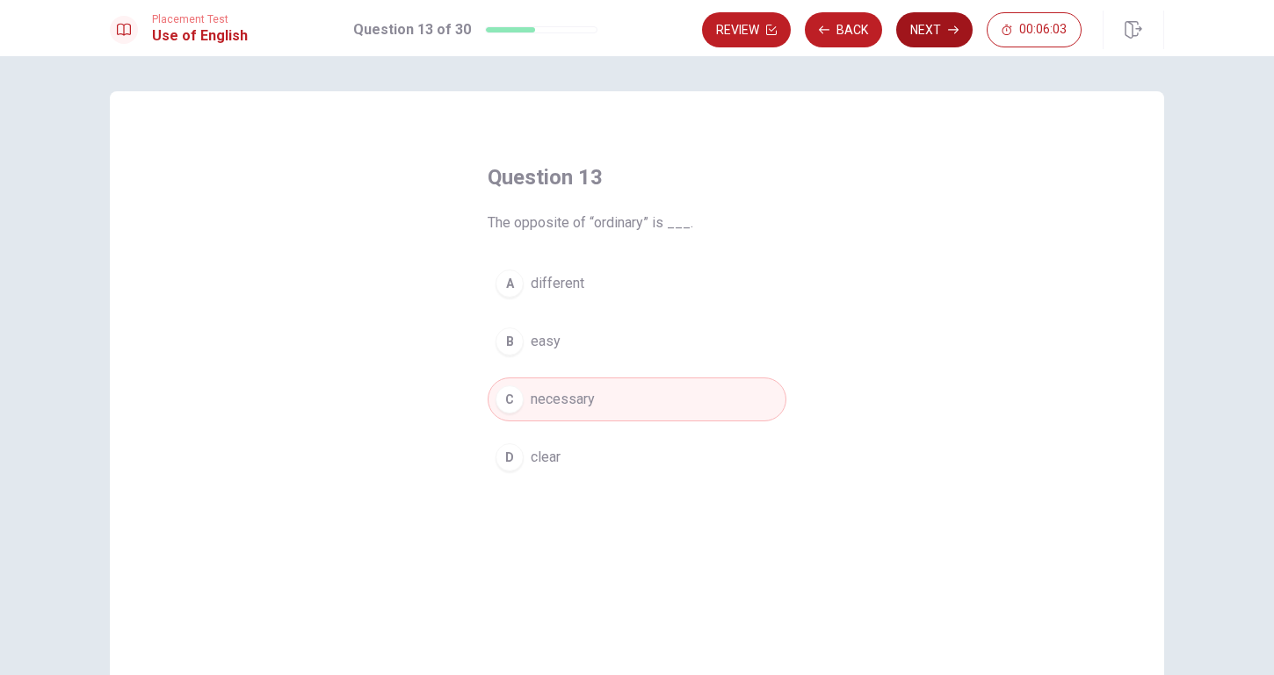
click at [935, 33] on button "Next" at bounding box center [934, 29] width 76 height 35
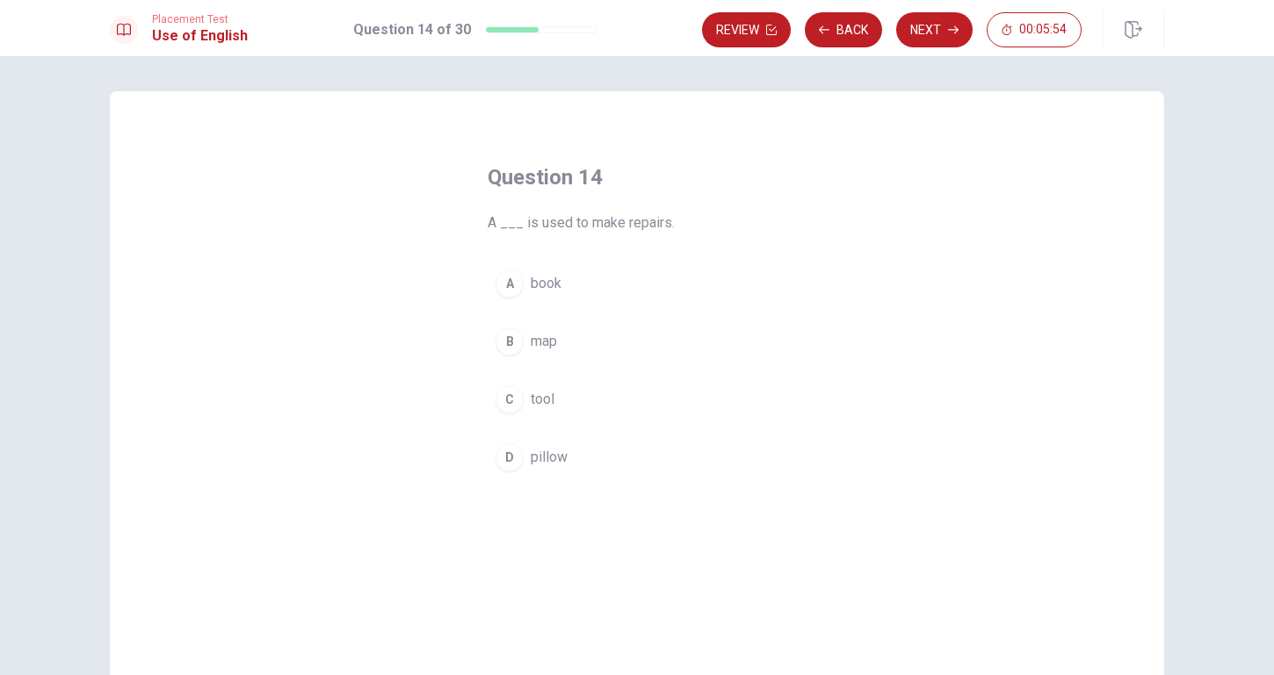
click at [498, 401] on div "C" at bounding box center [509, 400] width 28 height 28
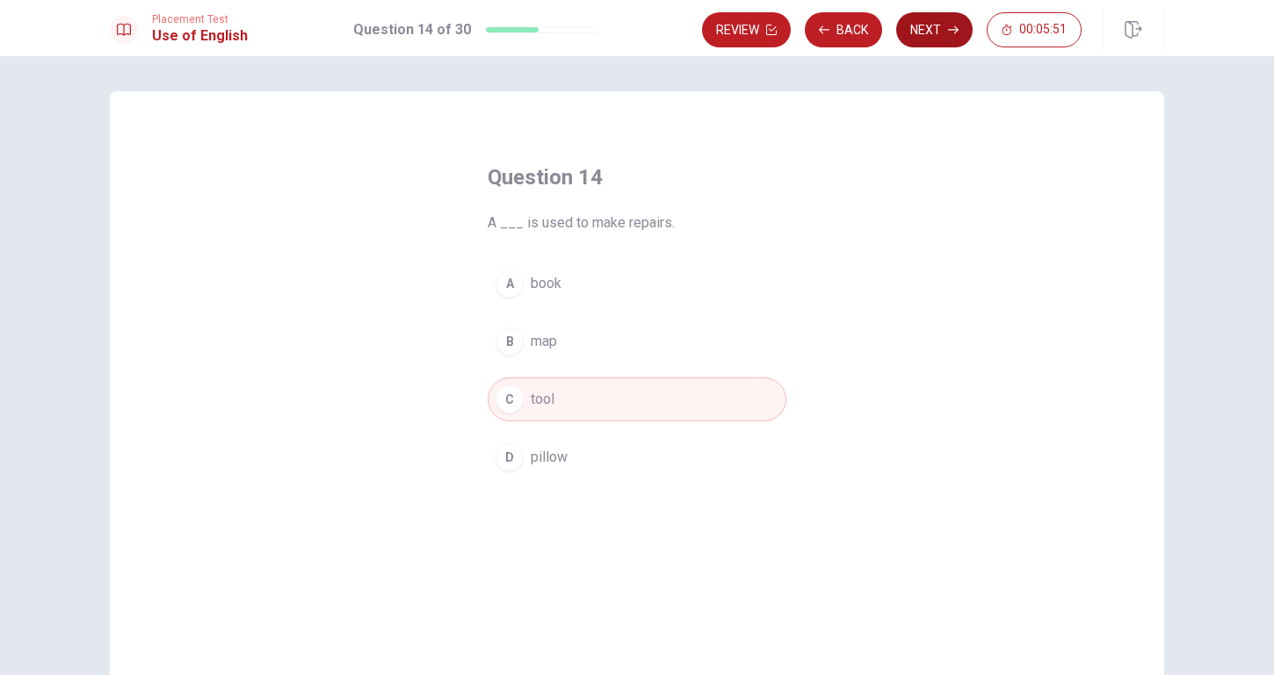
click at [935, 25] on button "Next" at bounding box center [934, 29] width 76 height 35
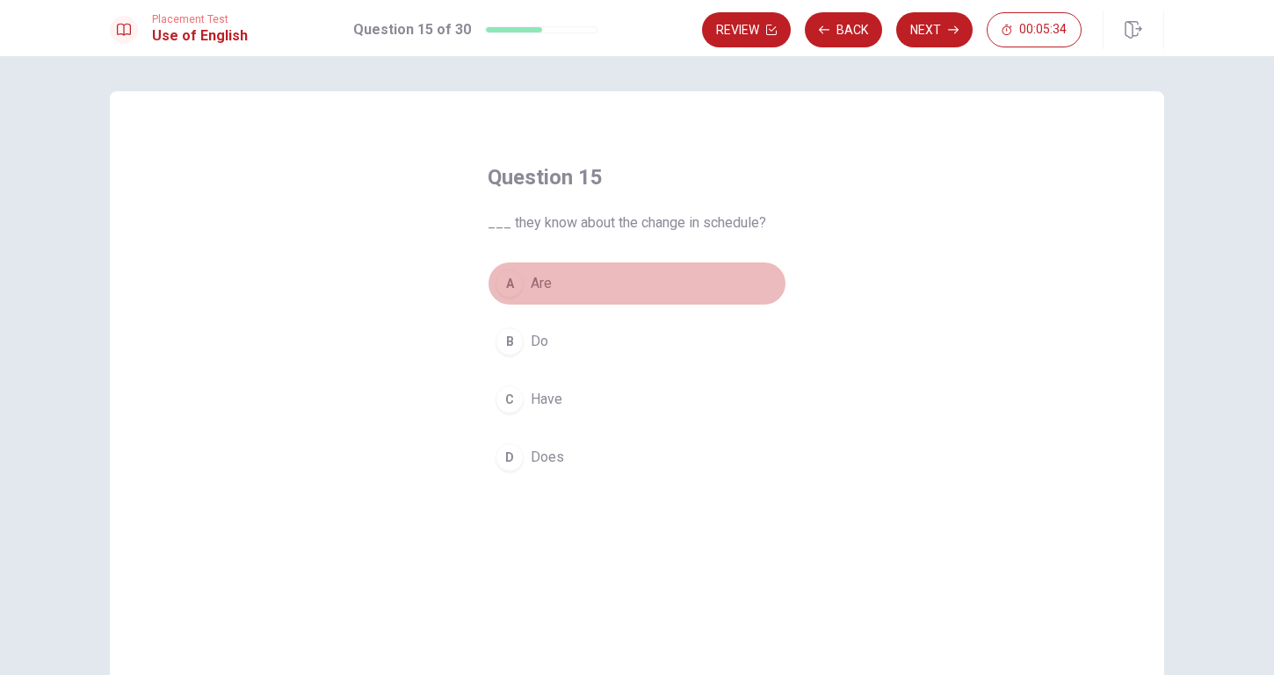
click at [515, 275] on div "A" at bounding box center [509, 284] width 28 height 28
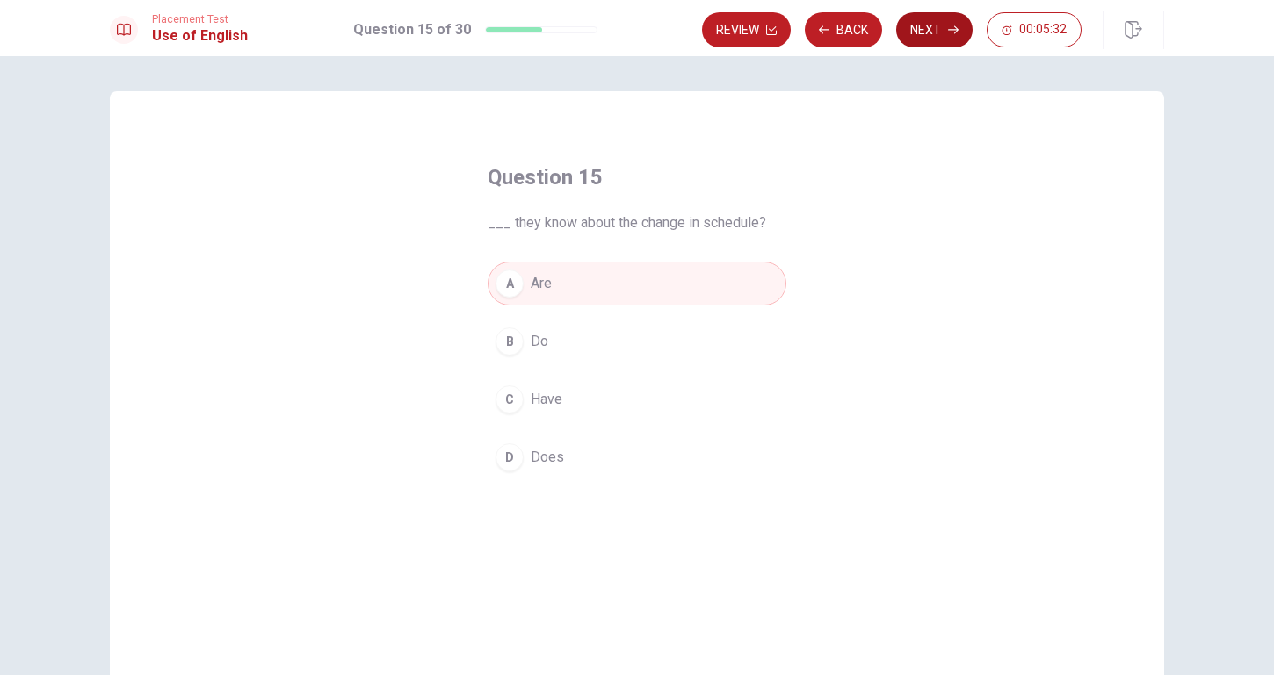
click at [935, 47] on div "Review Back Next 00:05:32" at bounding box center [933, 30] width 462 height 39
click at [933, 44] on button "Next" at bounding box center [934, 29] width 76 height 35
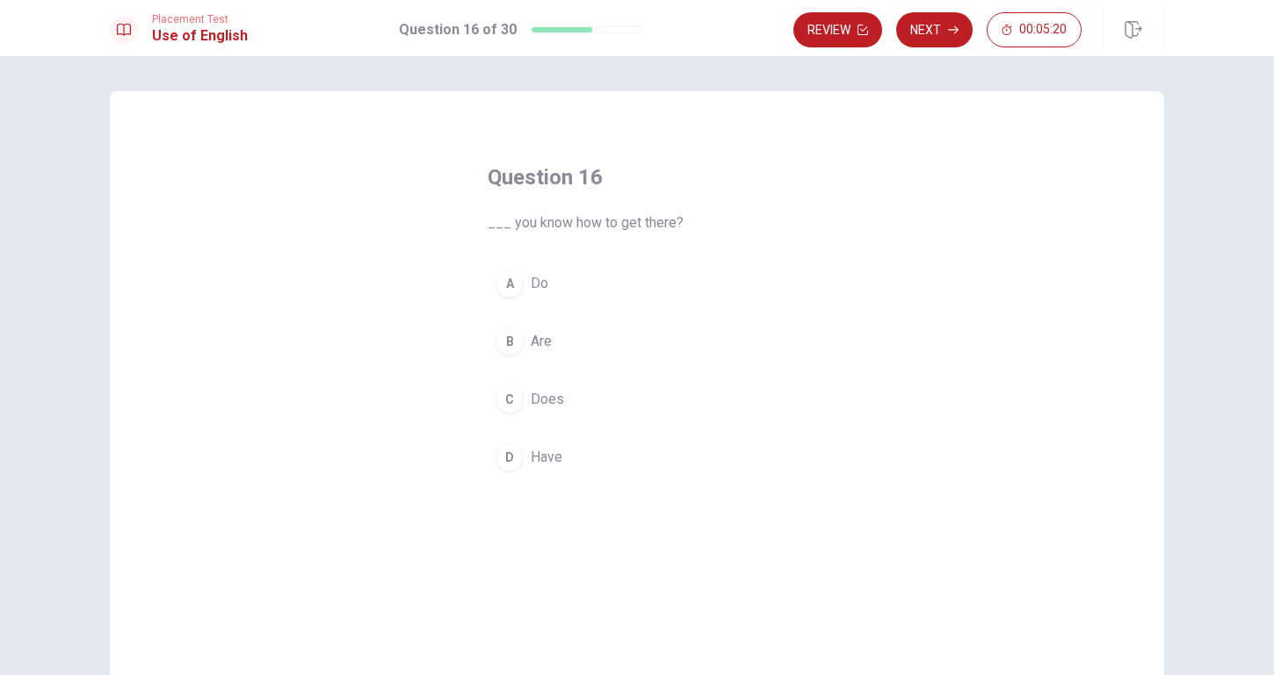
click at [510, 278] on div "A" at bounding box center [509, 284] width 28 height 28
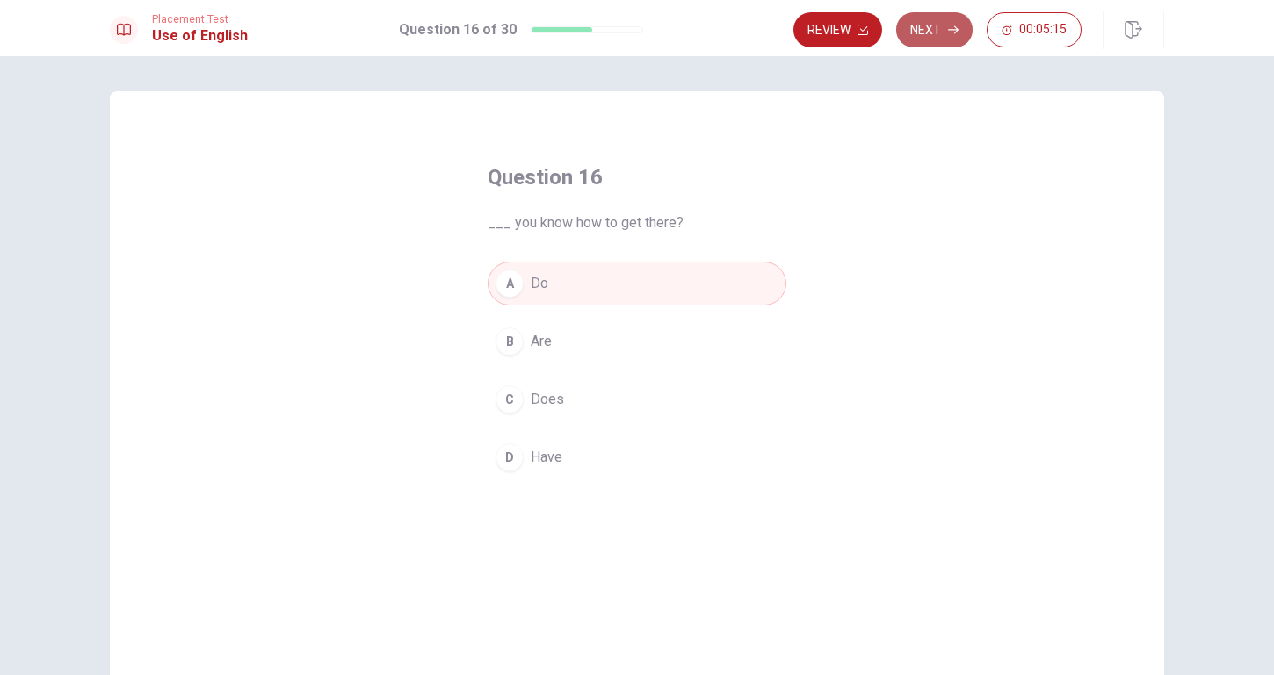
click at [921, 47] on button "Next" at bounding box center [934, 29] width 76 height 35
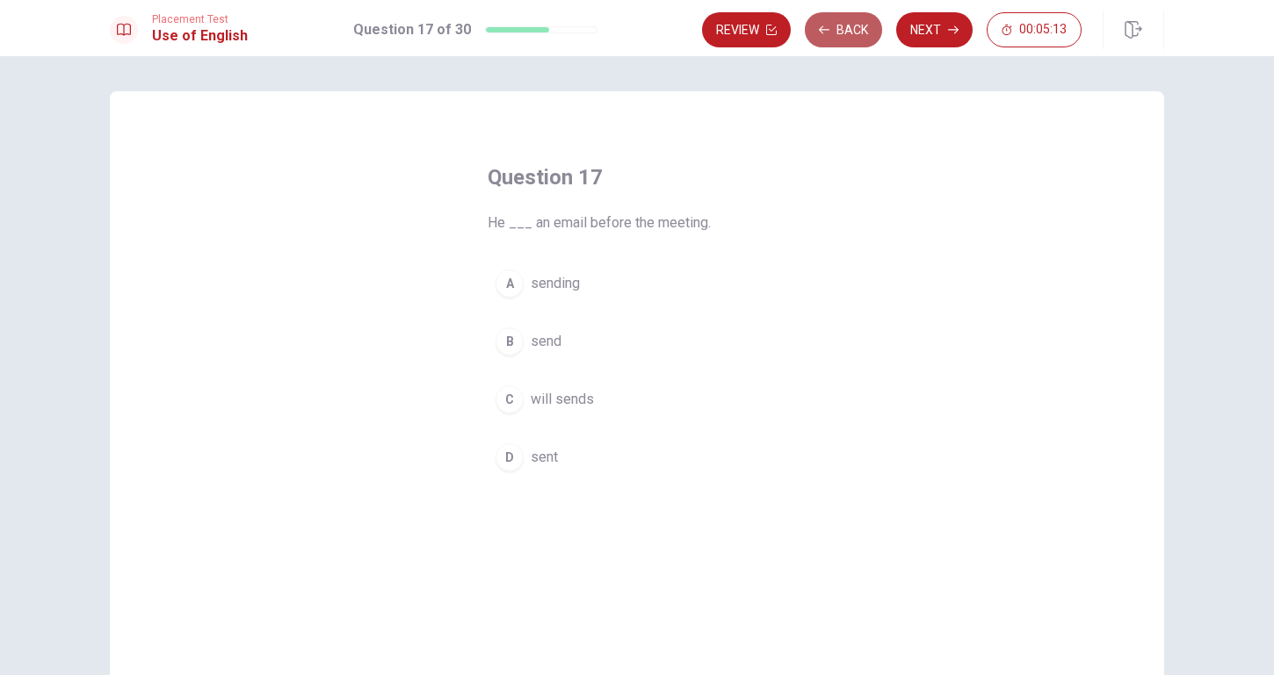
click at [856, 40] on button "Back" at bounding box center [843, 29] width 77 height 35
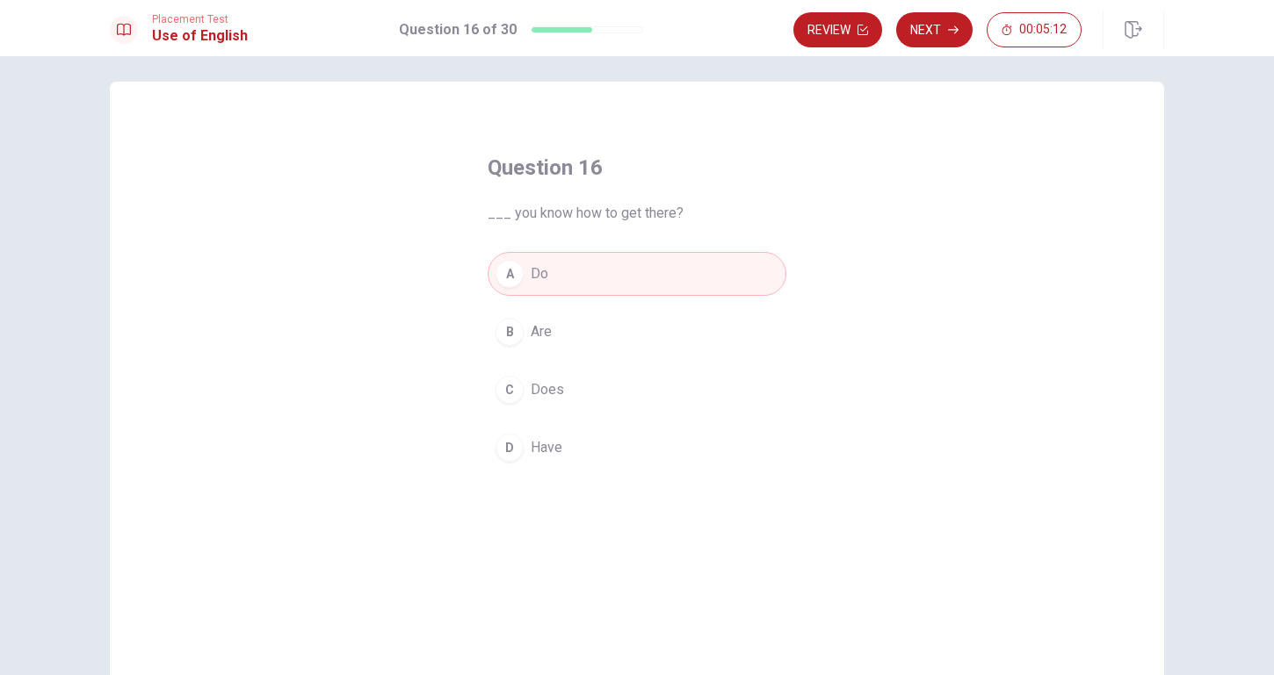
scroll to position [11, 0]
click at [933, 45] on button "Next" at bounding box center [934, 29] width 76 height 35
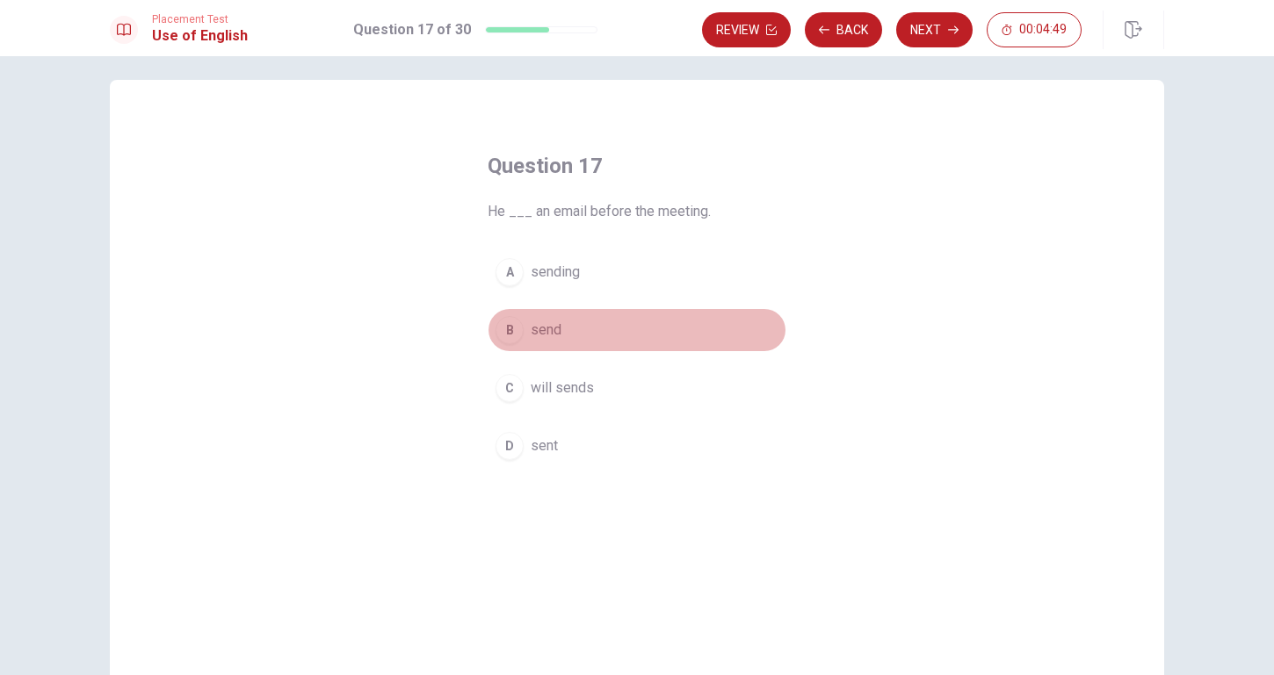
click at [519, 328] on div "B" at bounding box center [509, 330] width 28 height 28
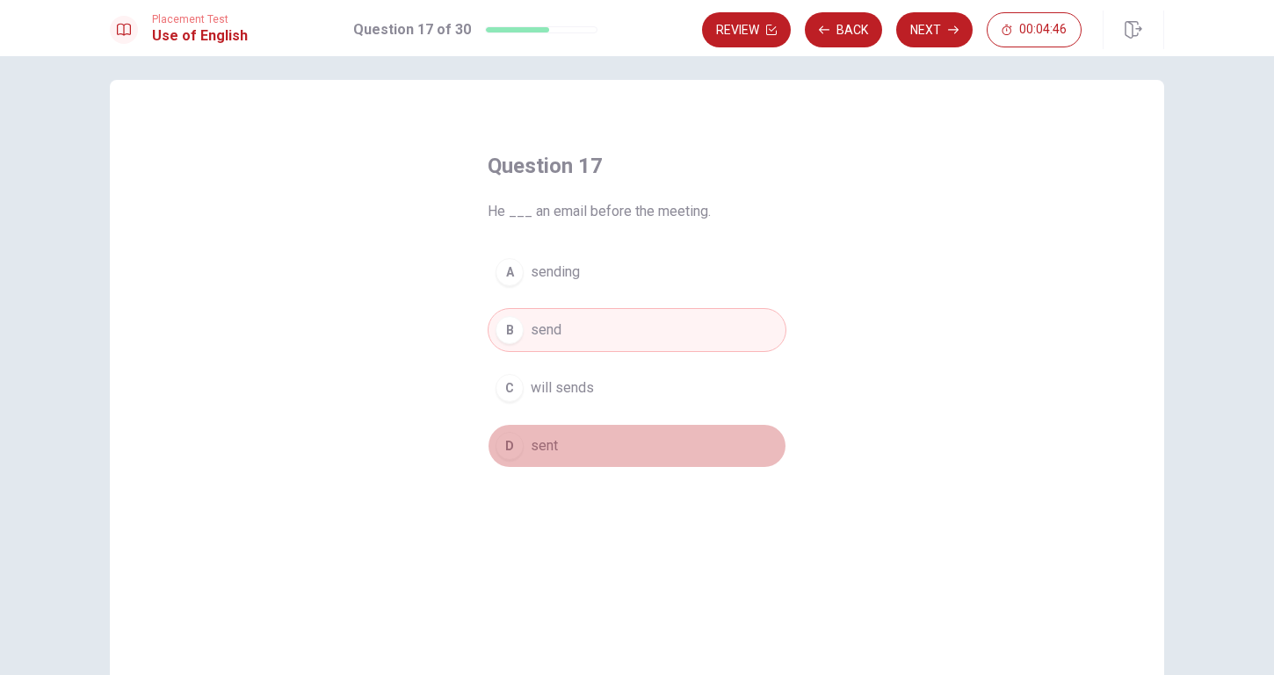
click at [519, 467] on button "D sent" at bounding box center [636, 446] width 299 height 44
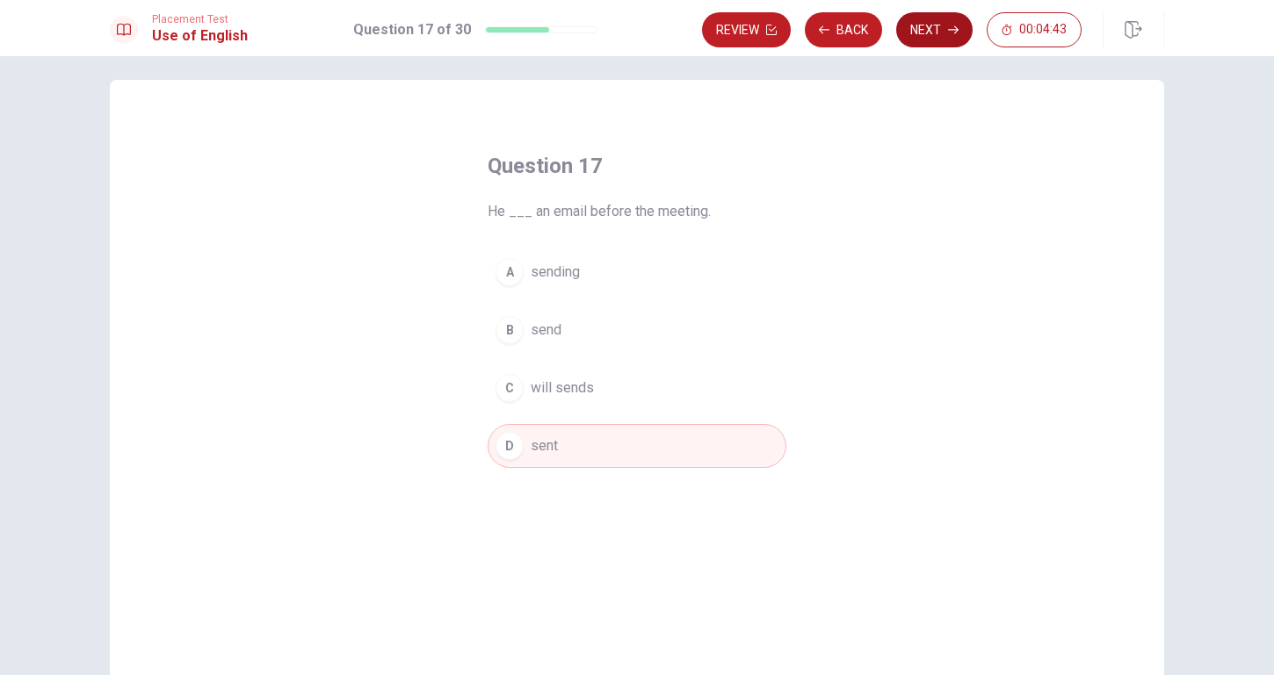
click at [950, 36] on button "Next" at bounding box center [934, 29] width 76 height 35
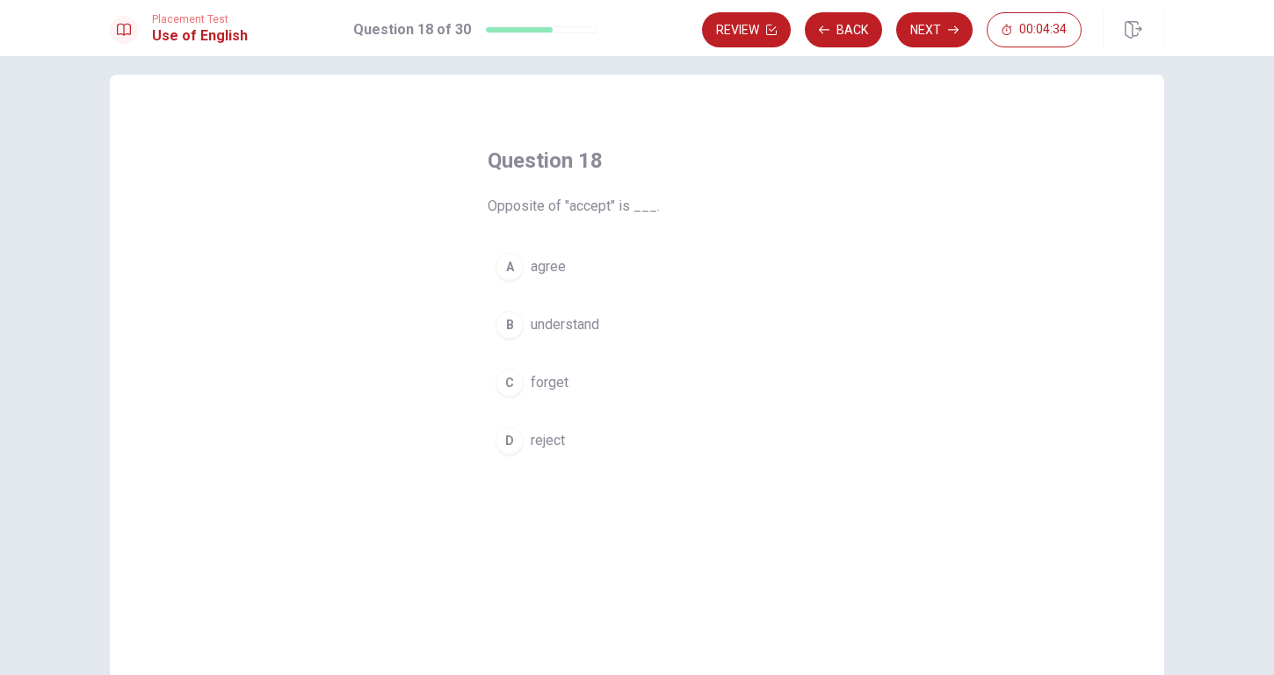
scroll to position [18, 0]
click at [485, 437] on div "Question 18 Opposite of "accept" is ___. A agree B understand C forget D reject" at bounding box center [636, 303] width 369 height 372
click at [516, 442] on div "D" at bounding box center [509, 439] width 28 height 28
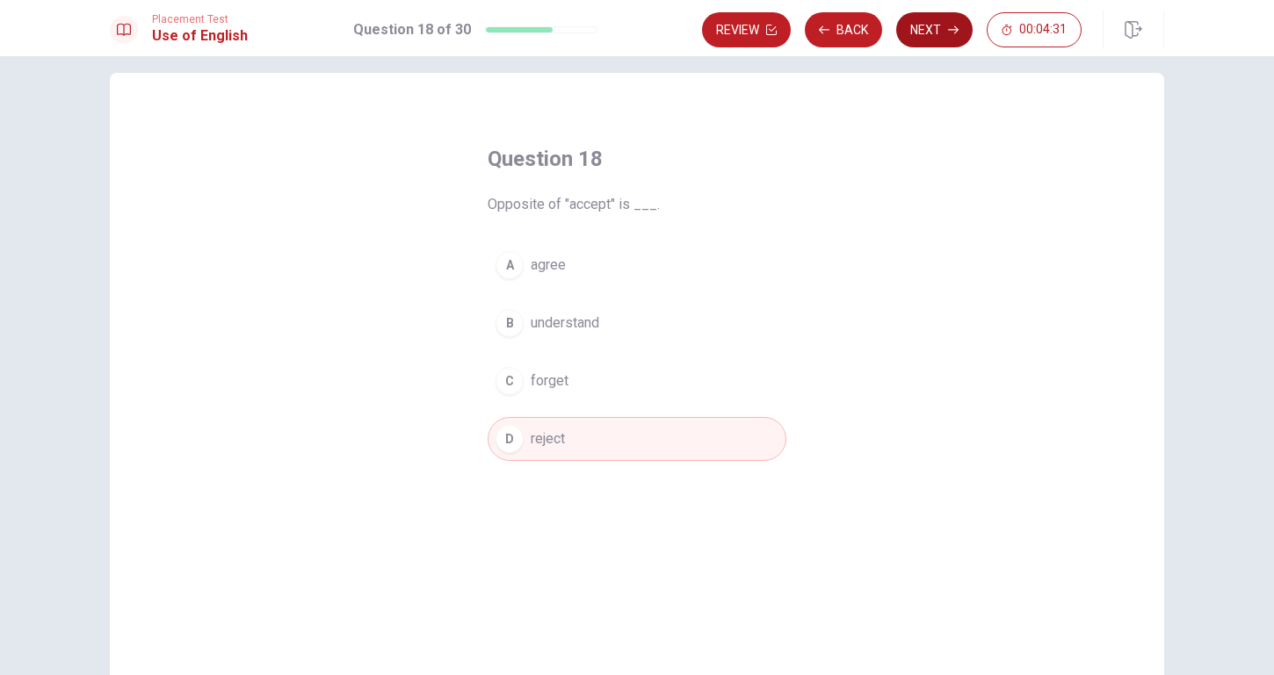
scroll to position [0, 1]
click at [933, 40] on button "Next" at bounding box center [934, 29] width 76 height 35
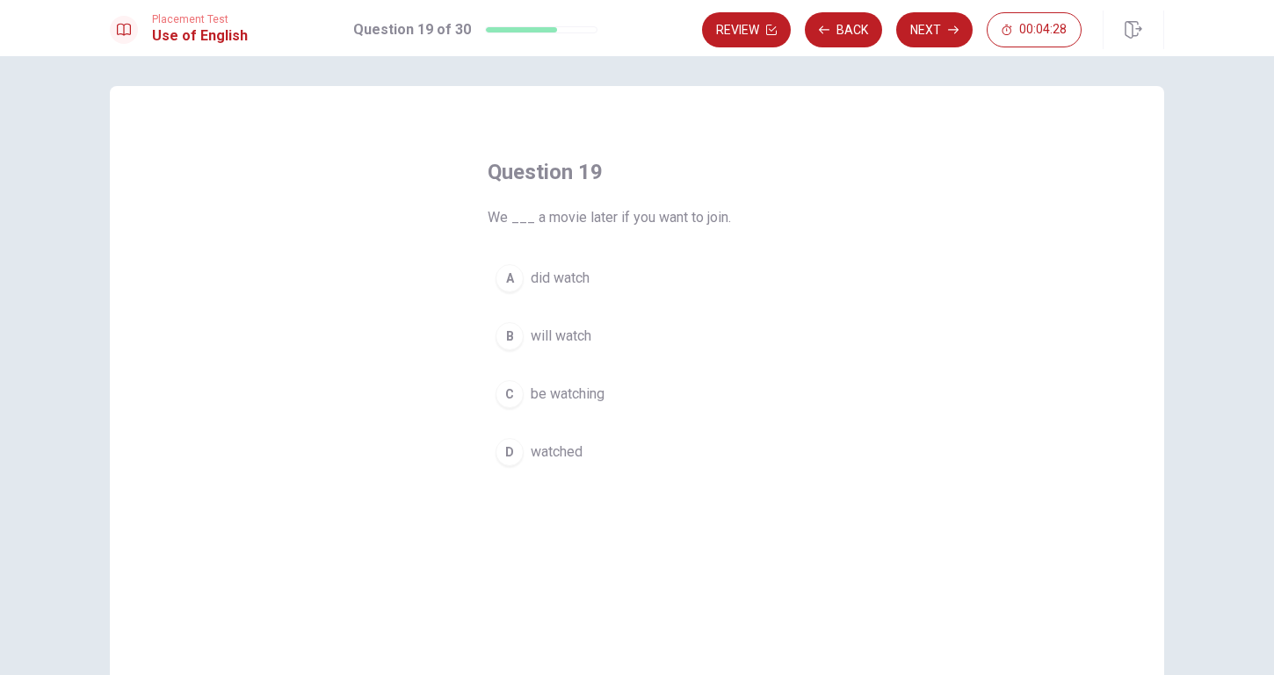
scroll to position [2, 0]
click at [512, 339] on div "B" at bounding box center [509, 340] width 28 height 28
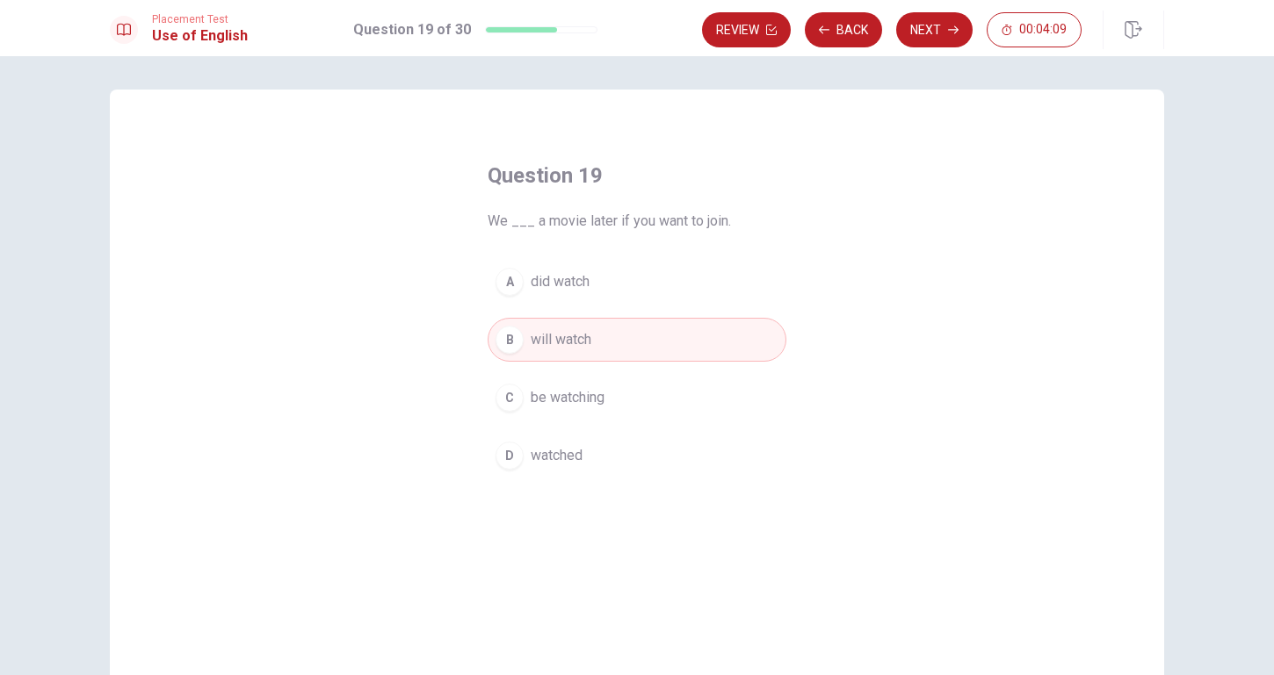
click at [602, 400] on span "be watching" at bounding box center [568, 397] width 74 height 21
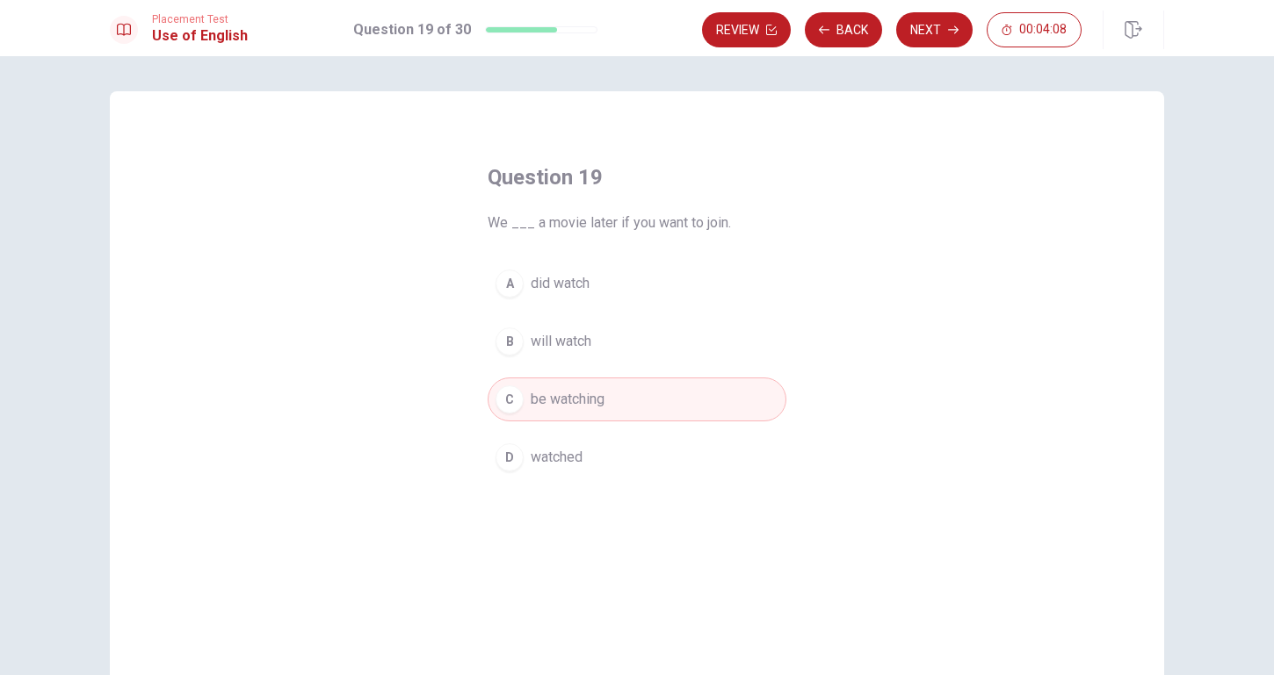
scroll to position [0, 0]
click at [929, 30] on button "Next" at bounding box center [934, 29] width 76 height 35
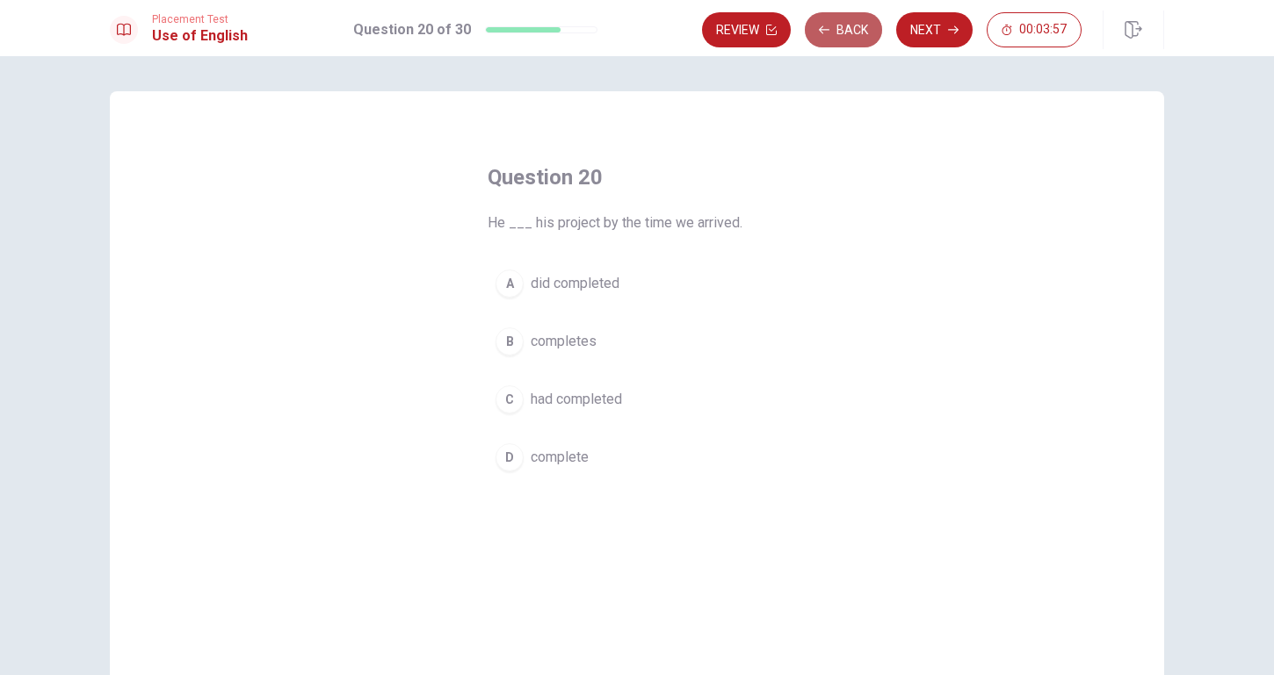
click at [853, 29] on button "Back" at bounding box center [843, 29] width 77 height 35
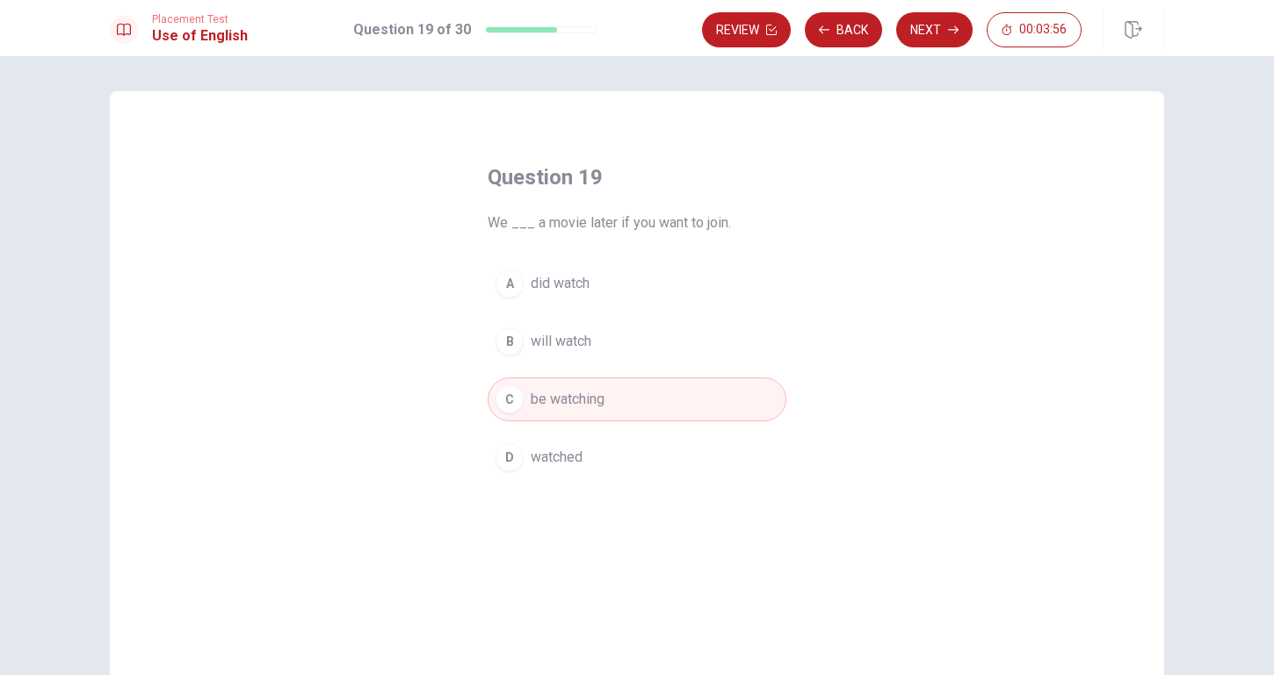
click at [581, 359] on button "B will watch" at bounding box center [636, 342] width 299 height 44
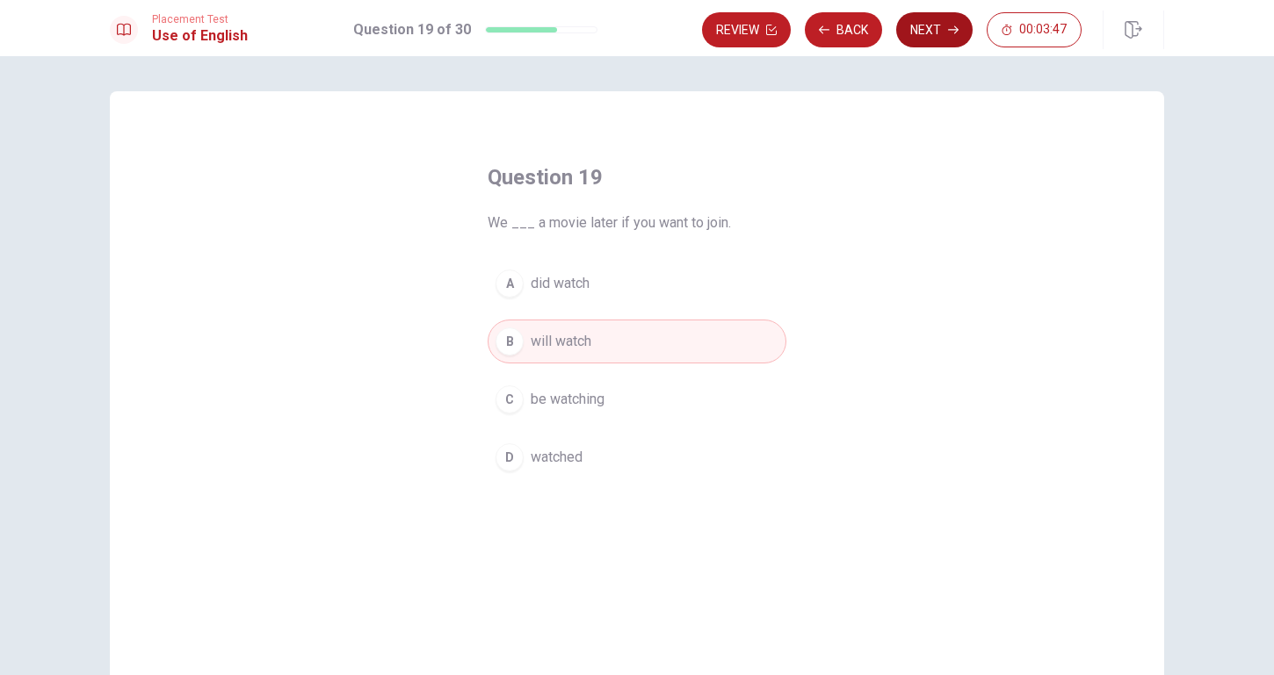
click at [952, 40] on button "Next" at bounding box center [934, 29] width 76 height 35
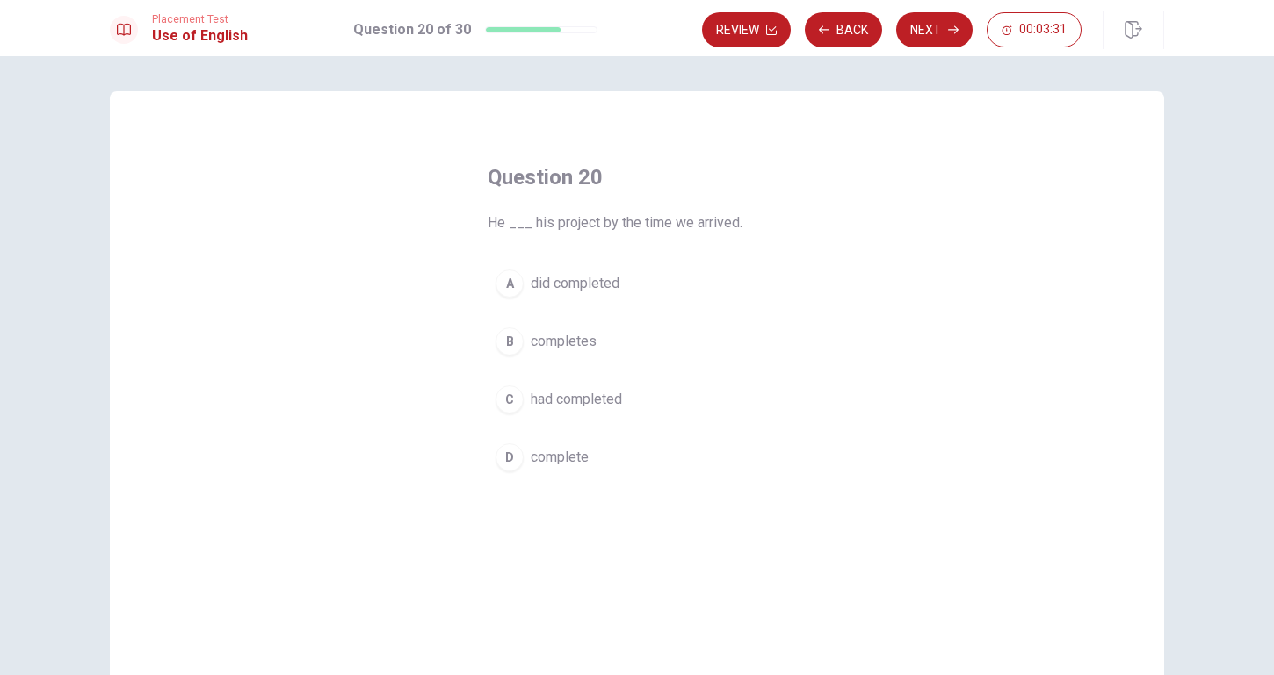
click at [606, 389] on span "had completed" at bounding box center [576, 399] width 91 height 21
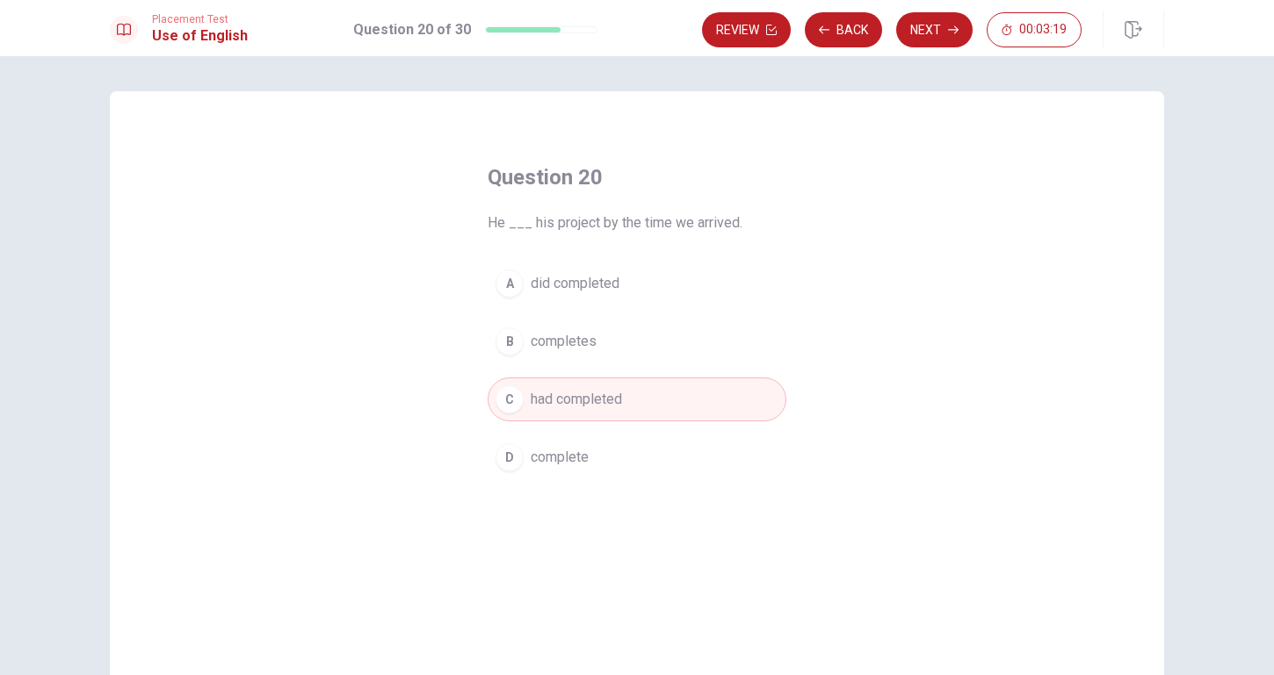
scroll to position [3, 0]
click at [936, 42] on button "Next" at bounding box center [934, 29] width 76 height 35
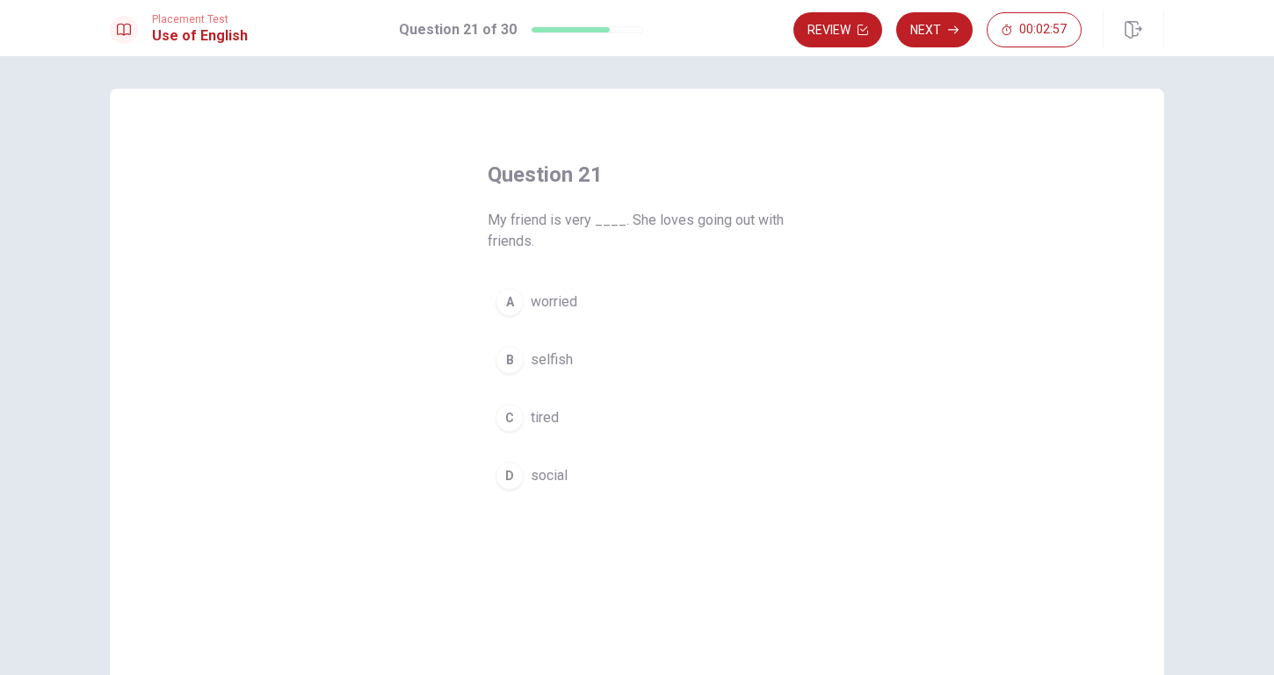
click at [513, 490] on button "D social" at bounding box center [636, 476] width 299 height 44
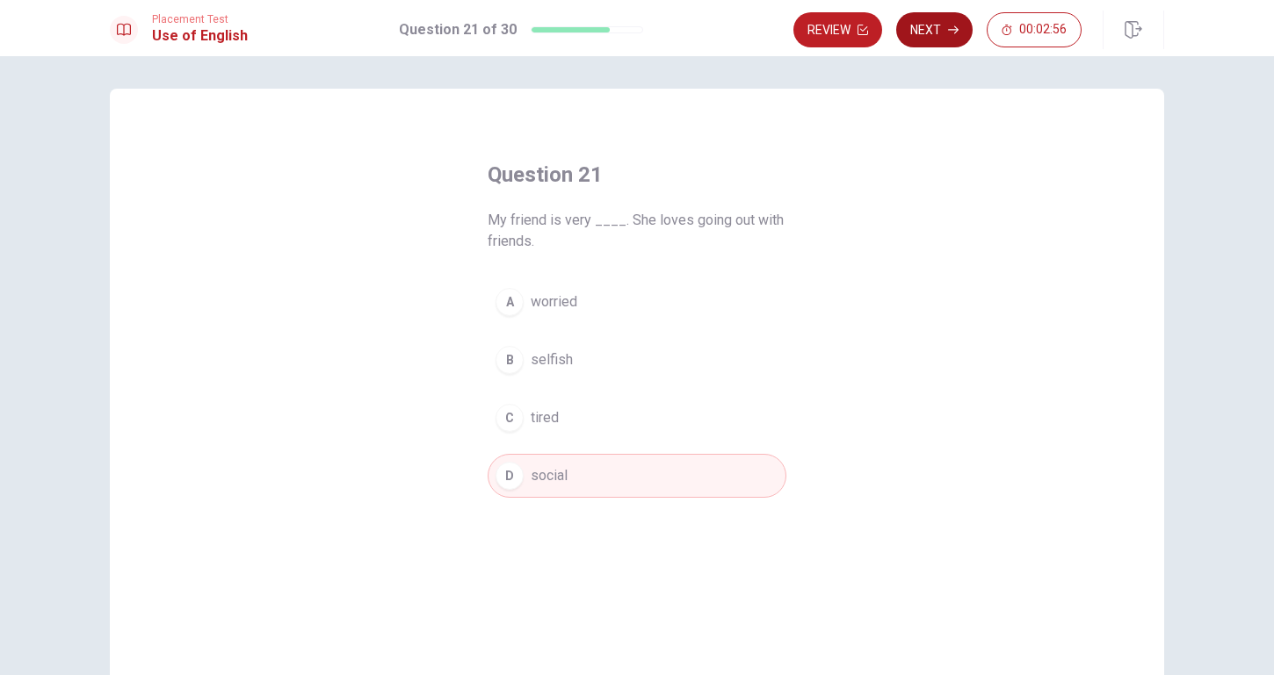
click at [966, 20] on button "Next" at bounding box center [934, 29] width 76 height 35
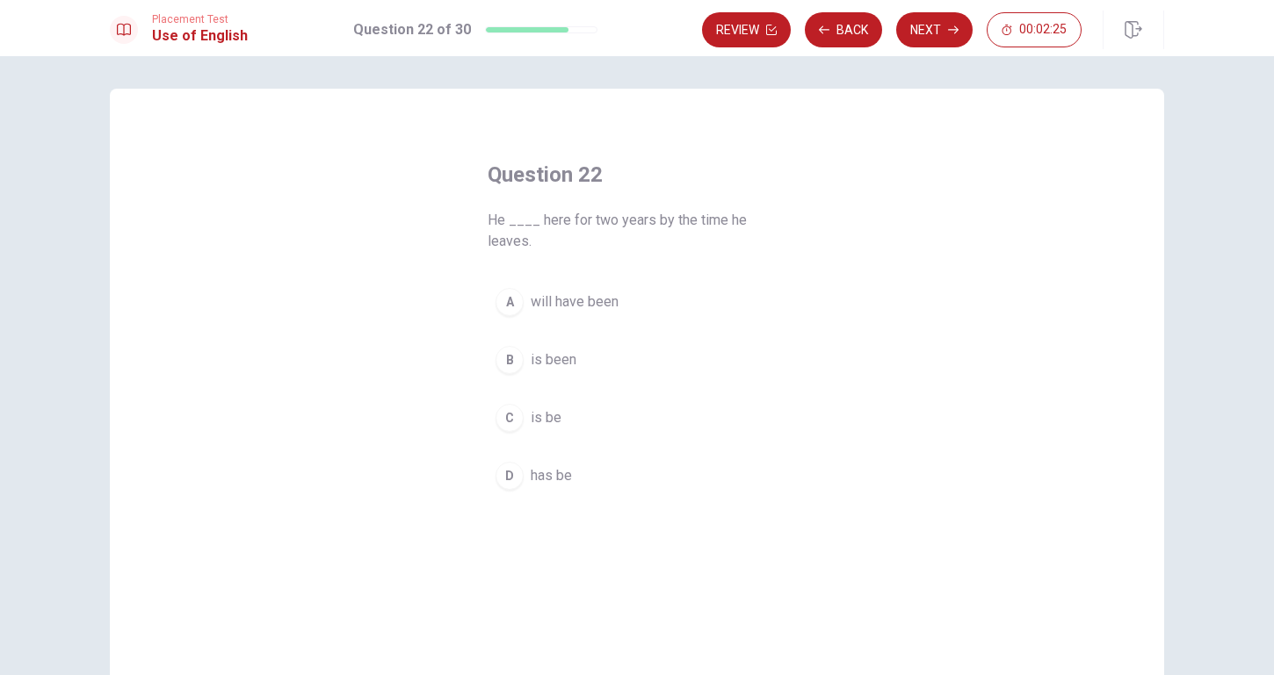
scroll to position [13, 0]
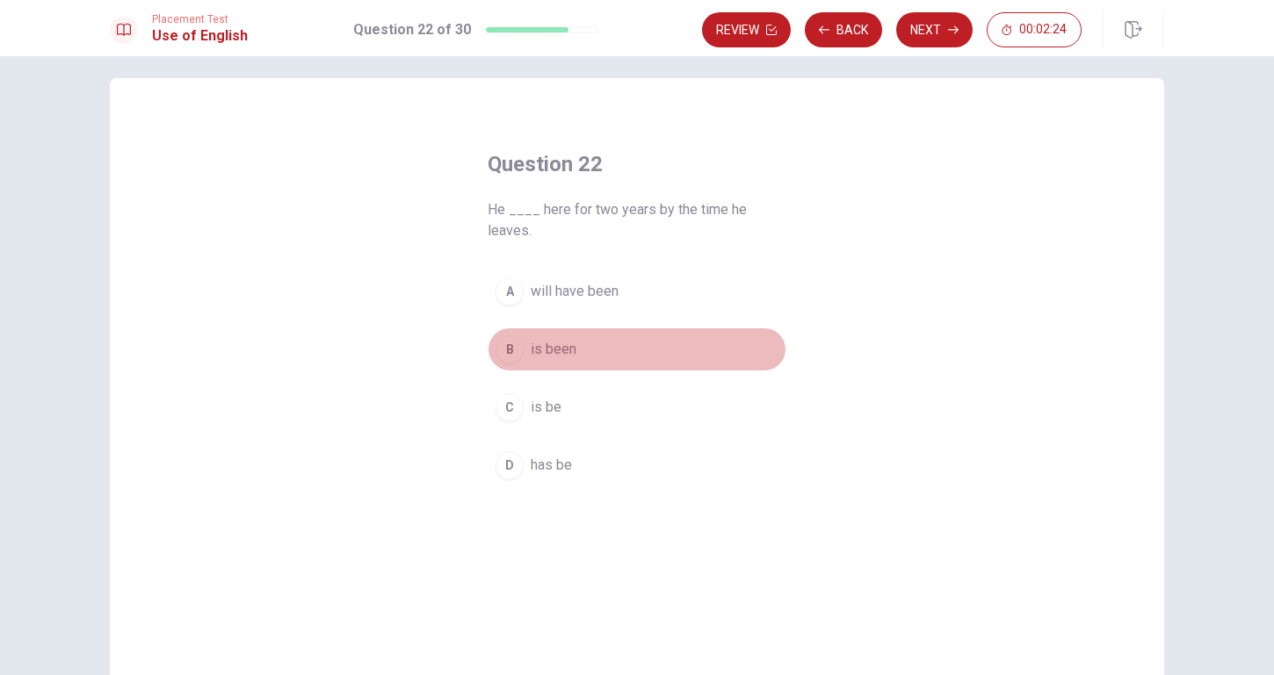
click at [509, 362] on div "B" at bounding box center [509, 350] width 28 height 28
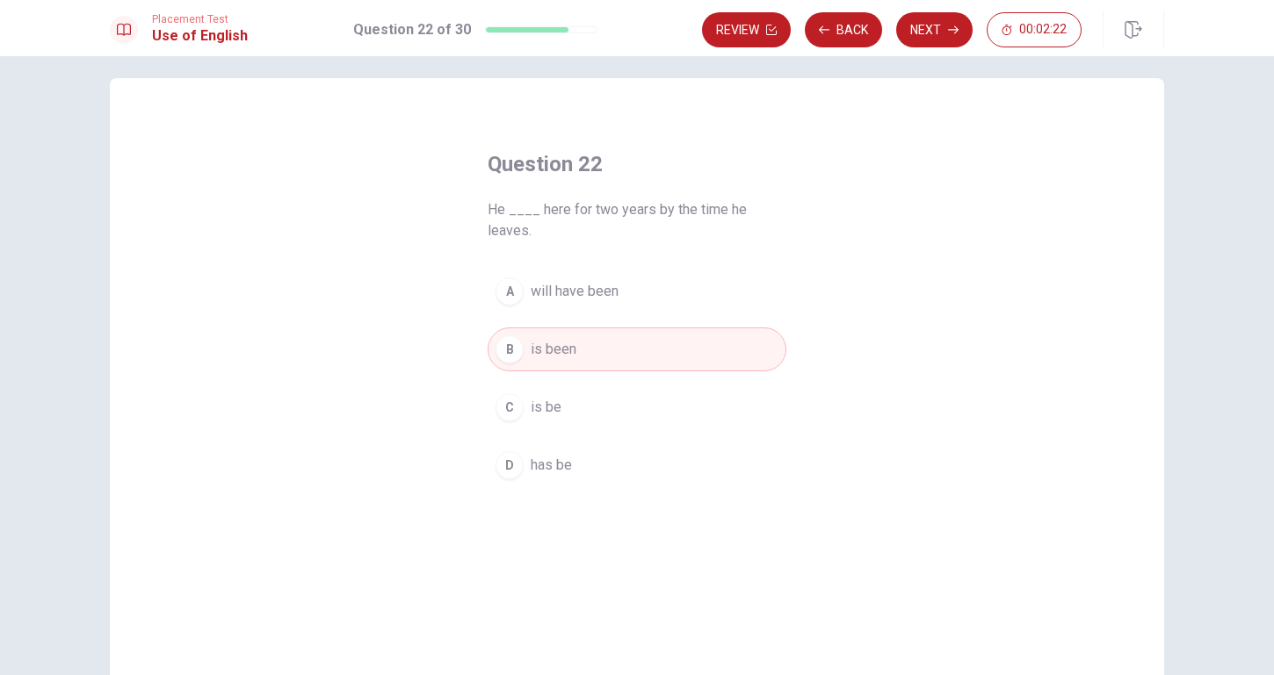
click at [947, 16] on button "Next" at bounding box center [934, 29] width 76 height 35
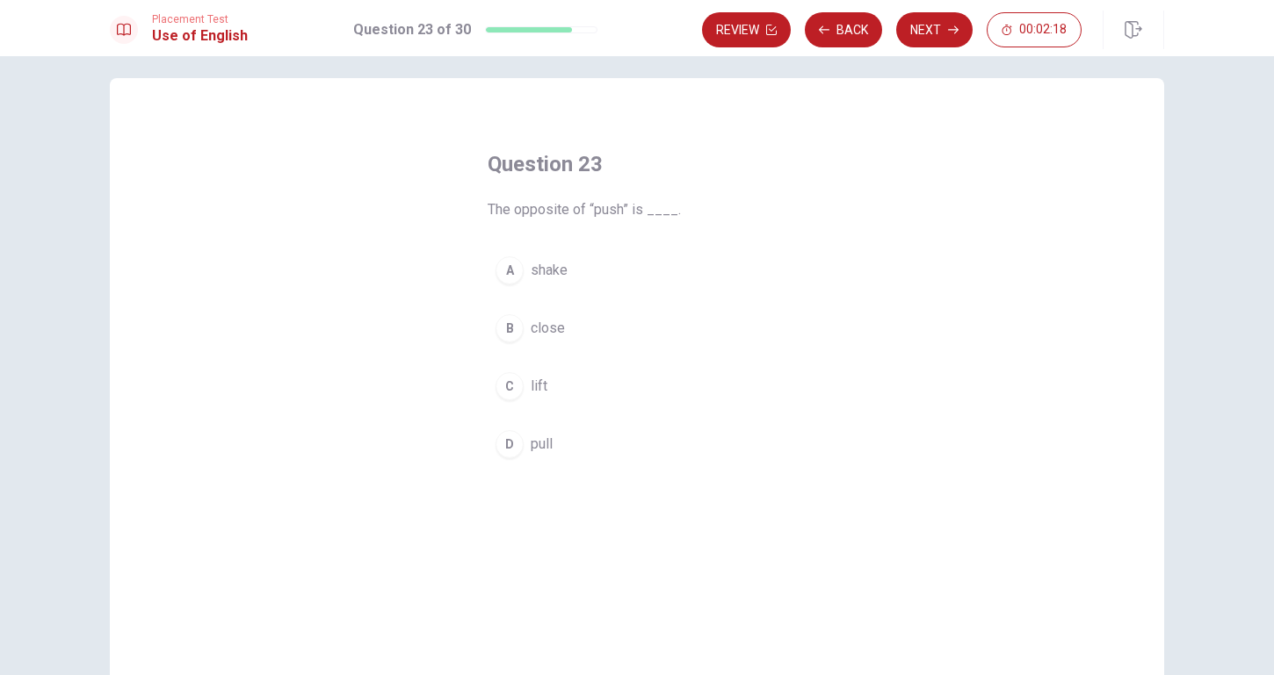
click at [502, 458] on button "D pull" at bounding box center [636, 444] width 299 height 44
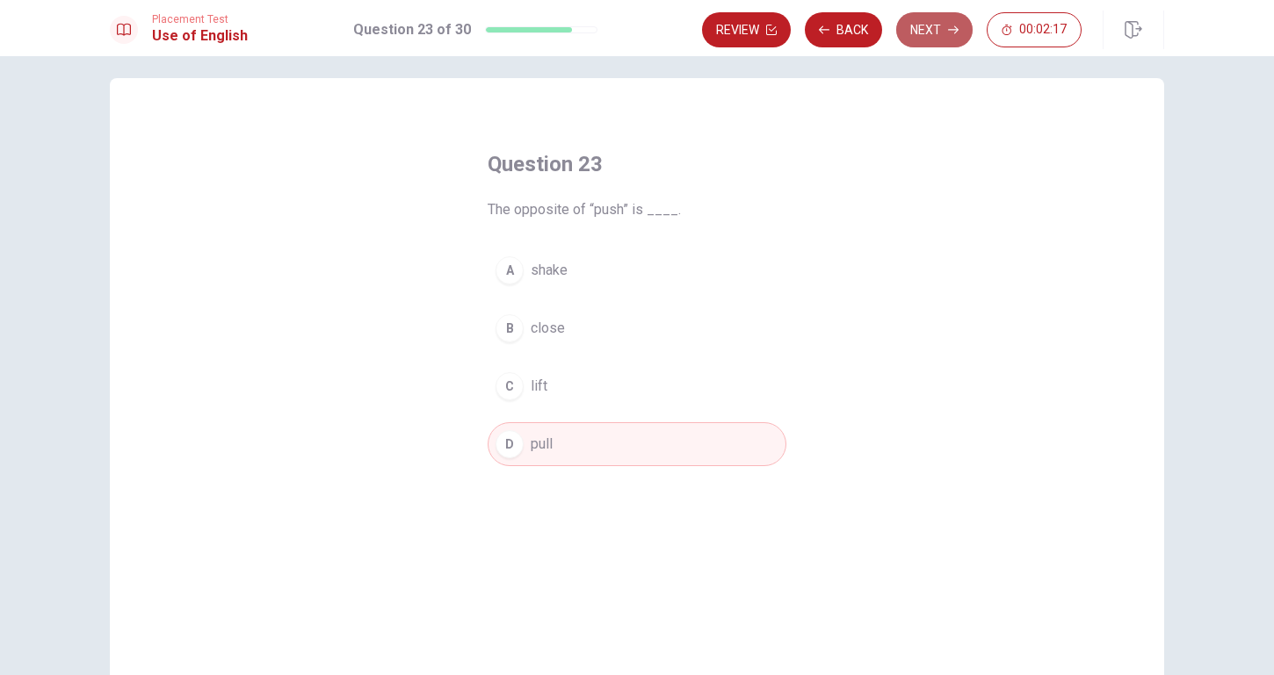
click at [930, 40] on button "Next" at bounding box center [934, 29] width 76 height 35
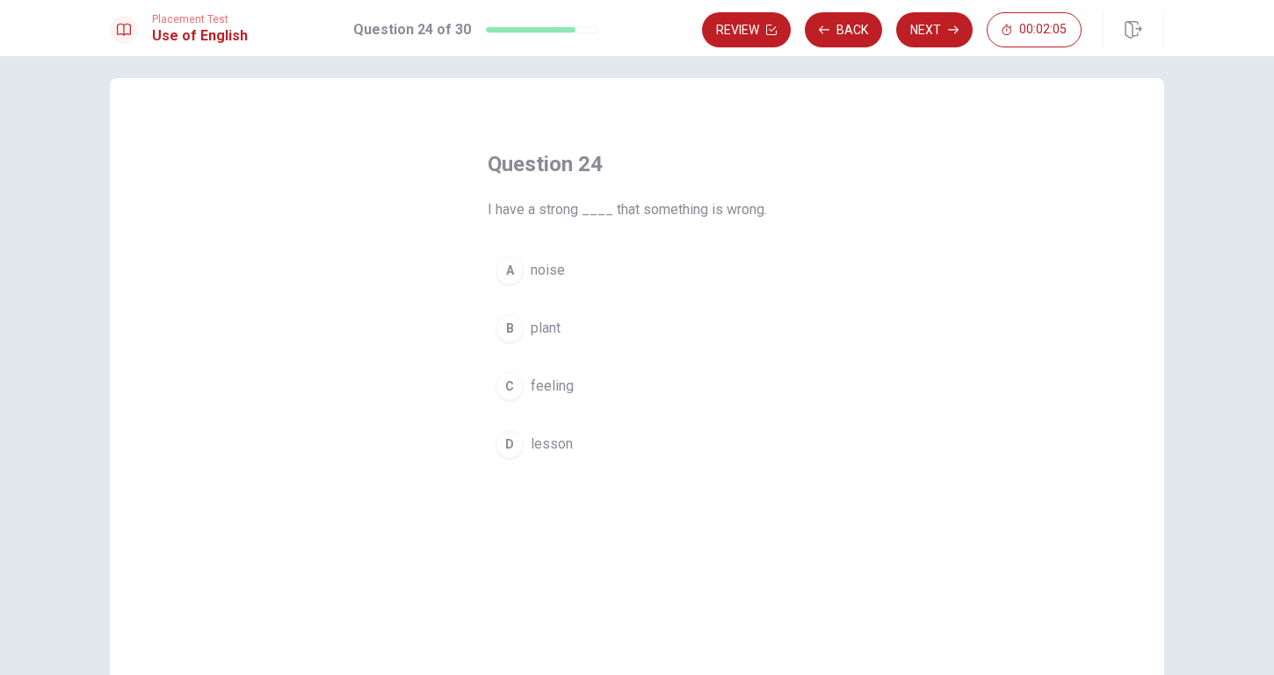
click at [560, 372] on button "C feeling" at bounding box center [636, 387] width 299 height 44
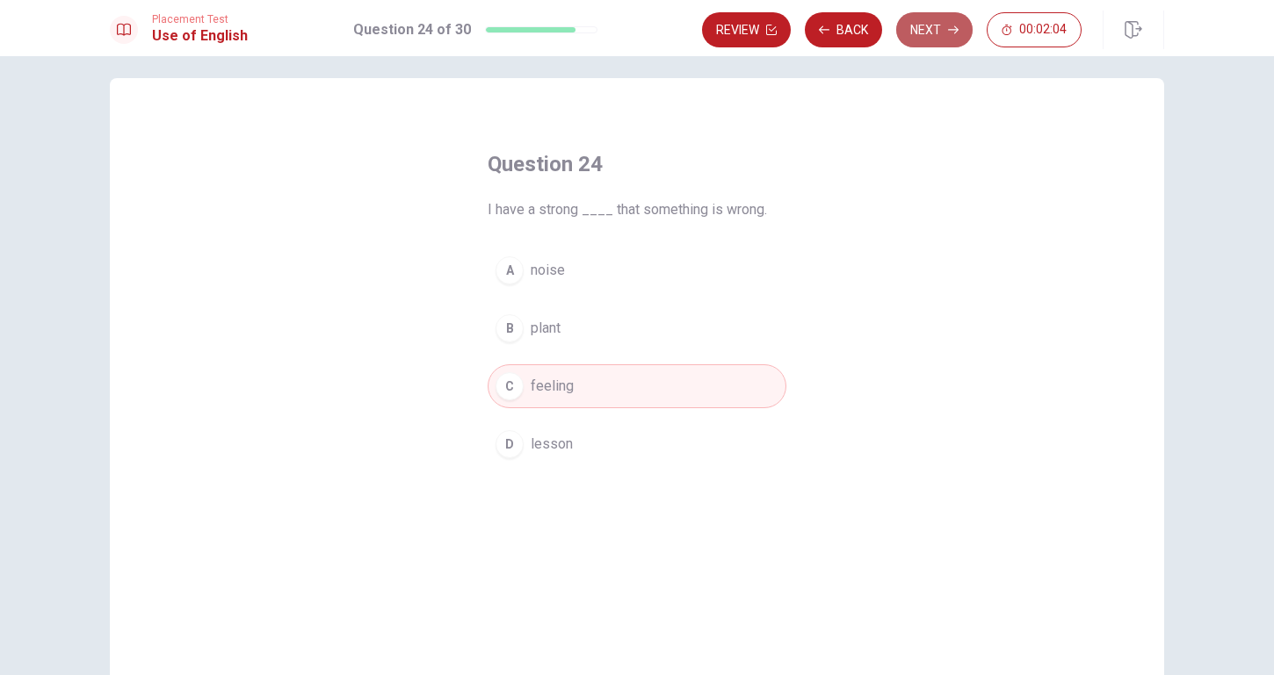
click at [929, 18] on button "Next" at bounding box center [934, 29] width 76 height 35
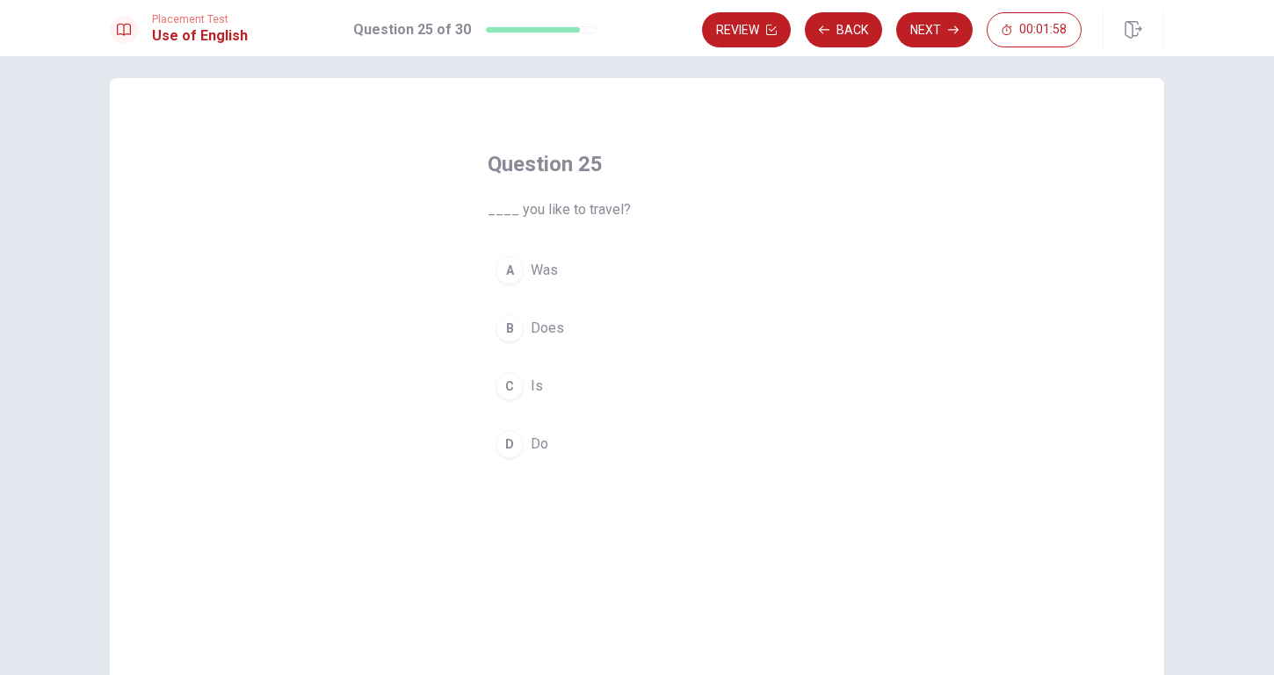
click at [500, 337] on div "B" at bounding box center [509, 328] width 28 height 28
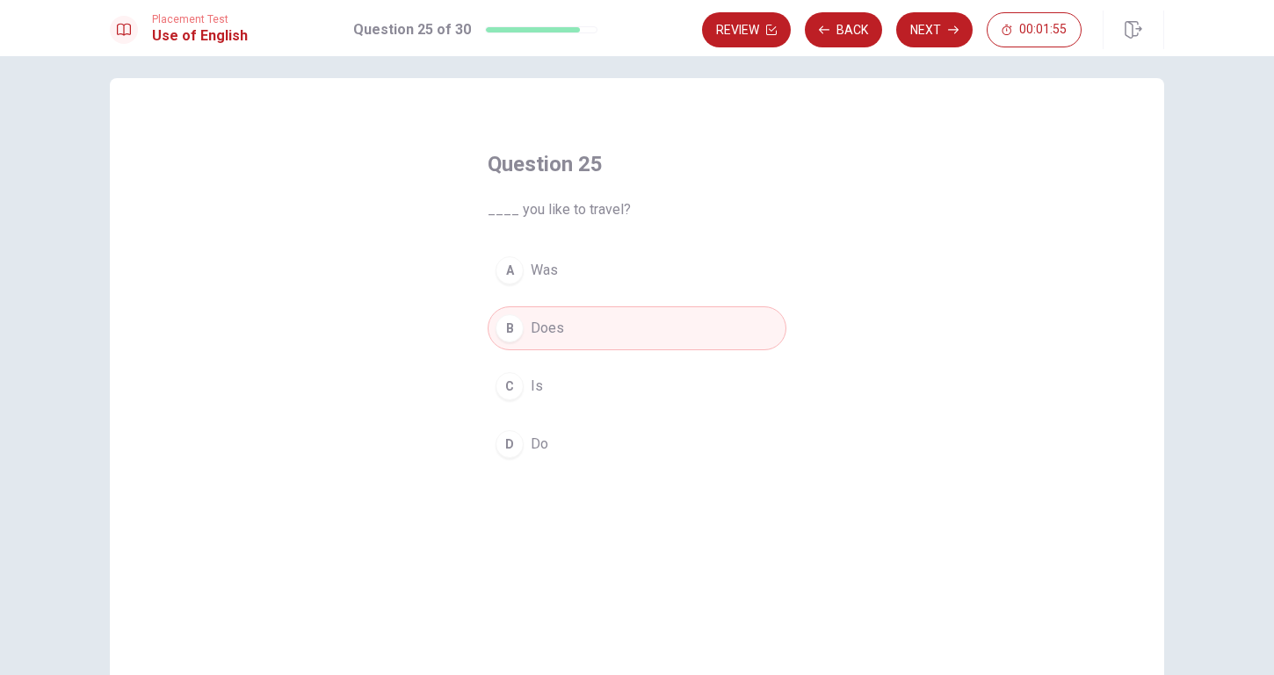
scroll to position [0, 0]
click at [533, 452] on span "Do" at bounding box center [540, 444] width 18 height 21
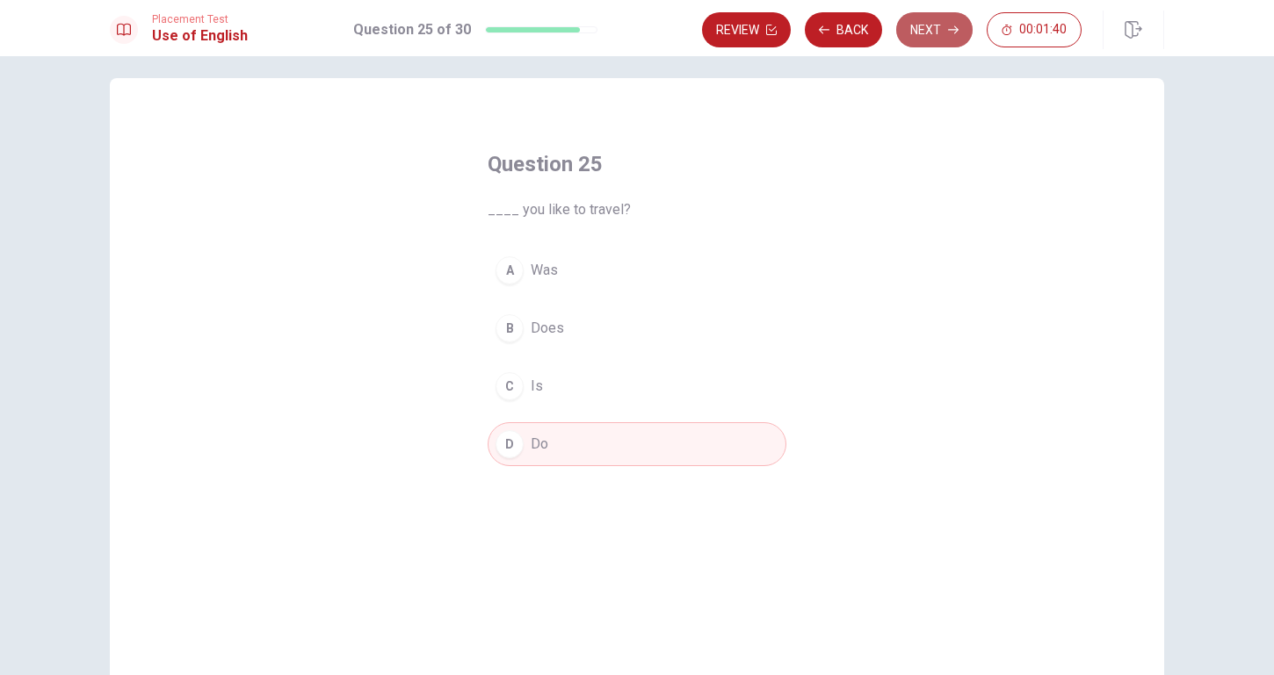
click at [928, 40] on button "Next" at bounding box center [934, 29] width 76 height 35
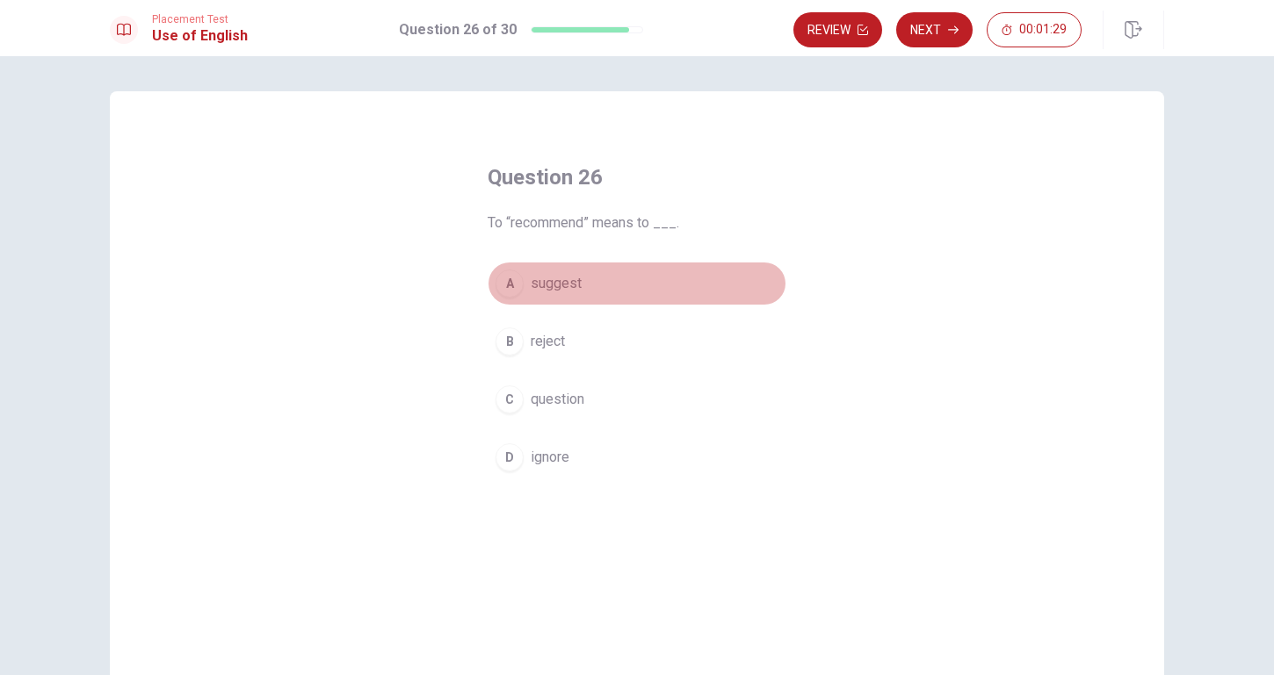
click at [521, 295] on button "A suggest" at bounding box center [636, 284] width 299 height 44
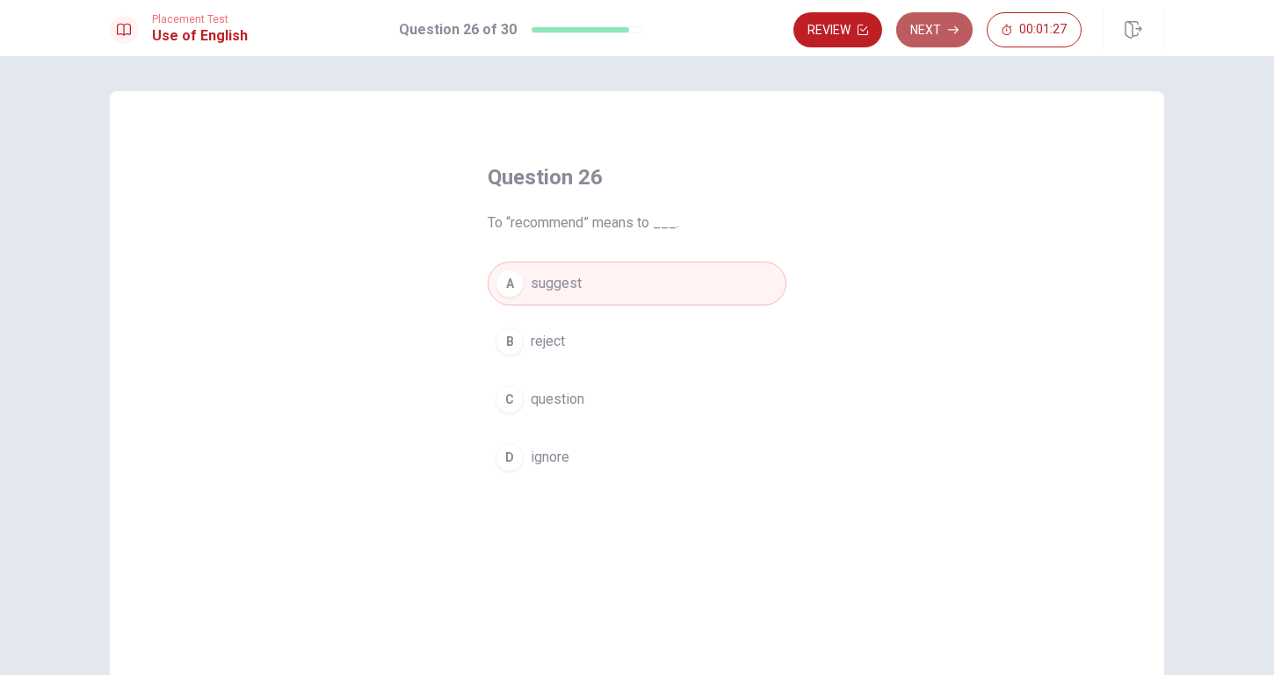
click at [924, 35] on button "Next" at bounding box center [934, 29] width 76 height 35
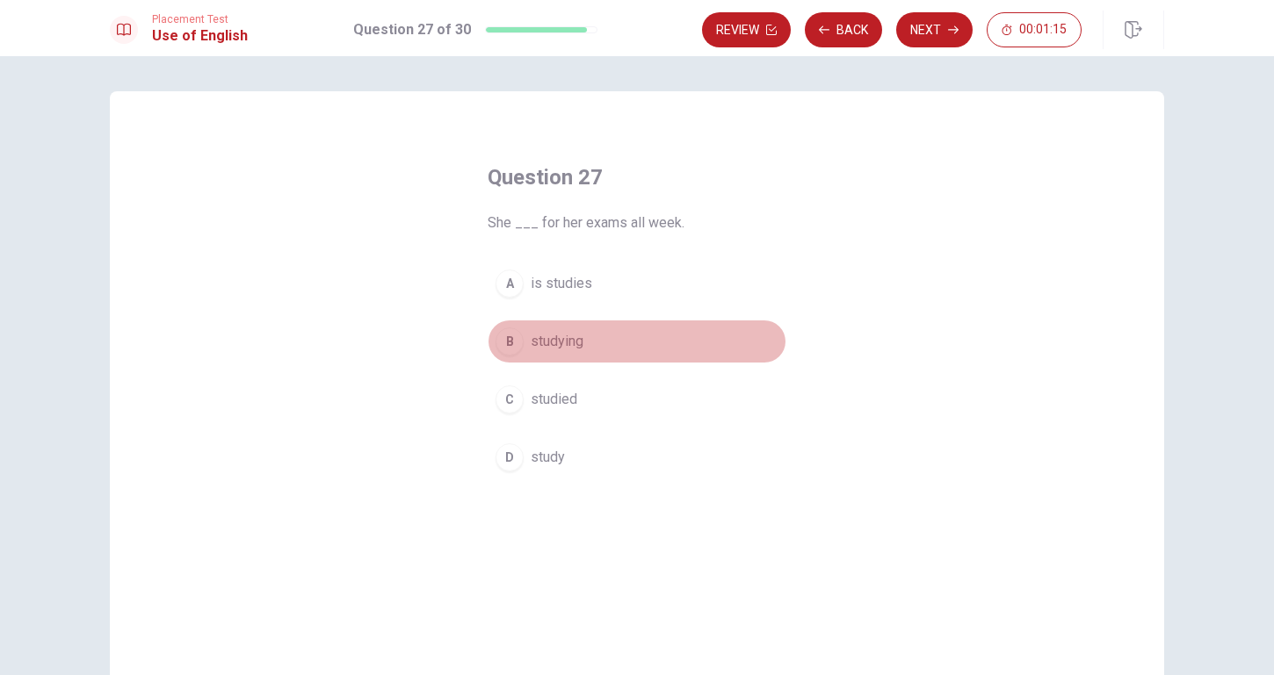
click at [589, 344] on button "B studying" at bounding box center [636, 342] width 299 height 44
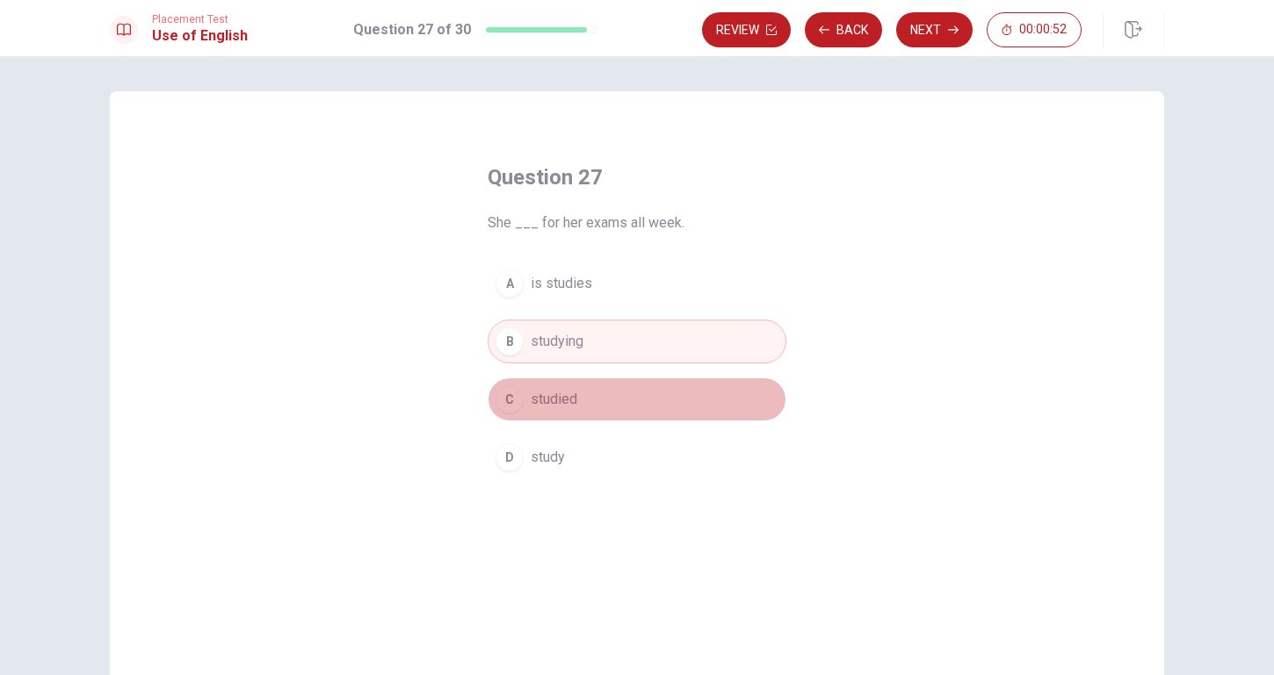
click at [568, 396] on span "studied" at bounding box center [554, 399] width 47 height 21
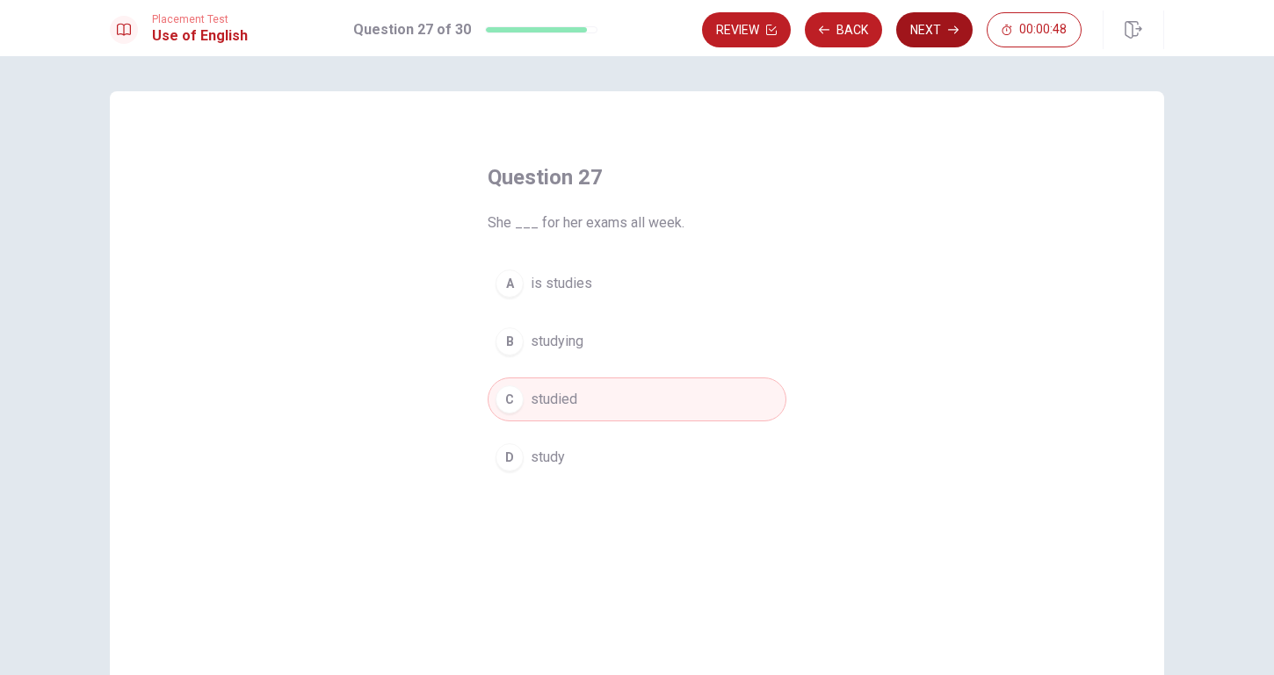
click at [951, 43] on button "Next" at bounding box center [934, 29] width 76 height 35
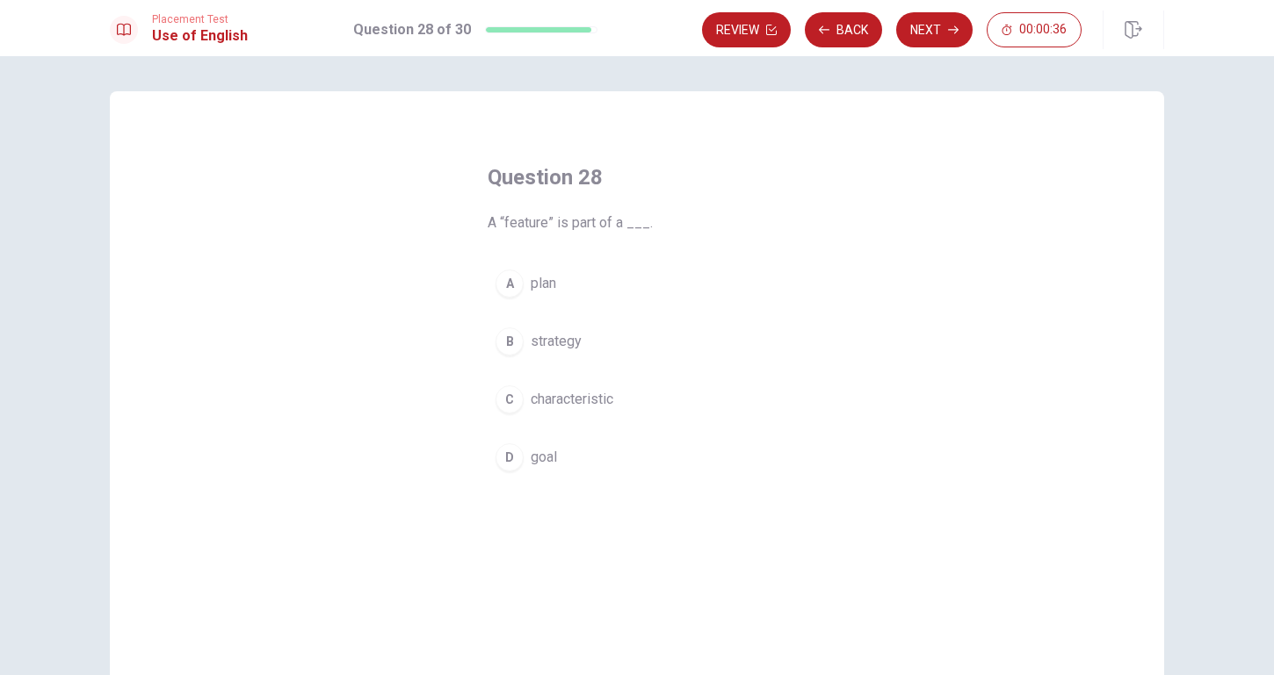
click at [568, 343] on span "strategy" at bounding box center [556, 341] width 51 height 21
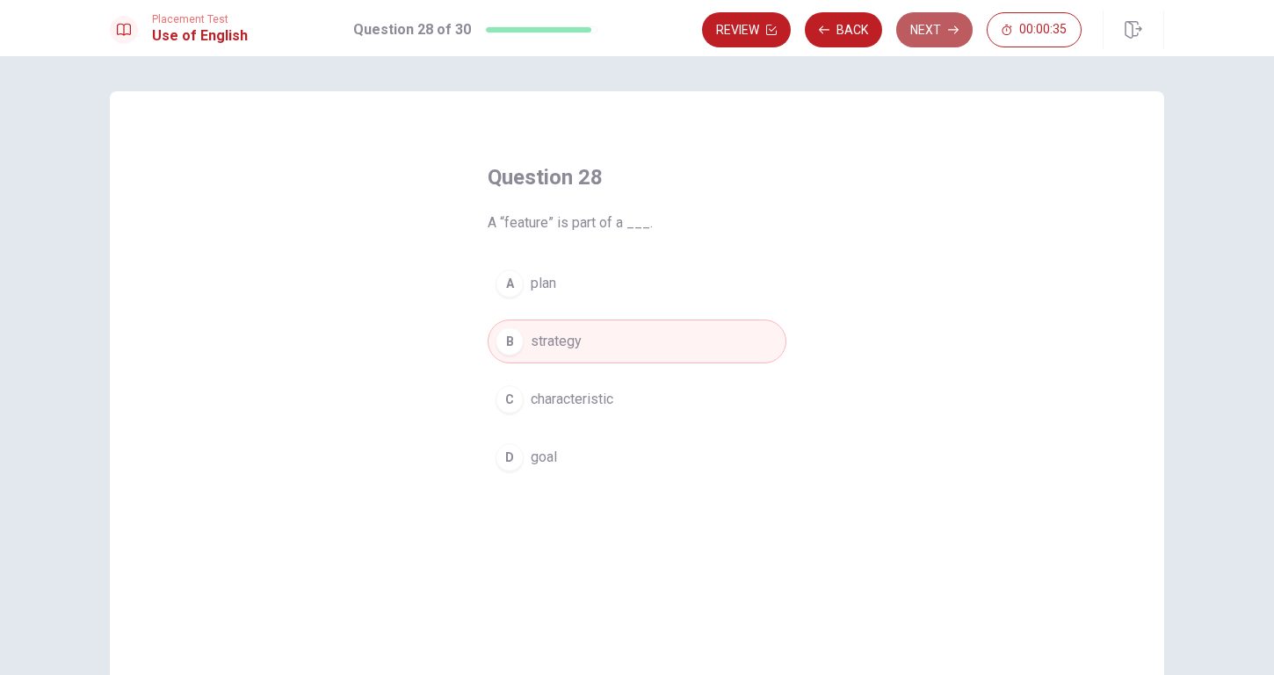
click at [942, 28] on button "Next" at bounding box center [934, 29] width 76 height 35
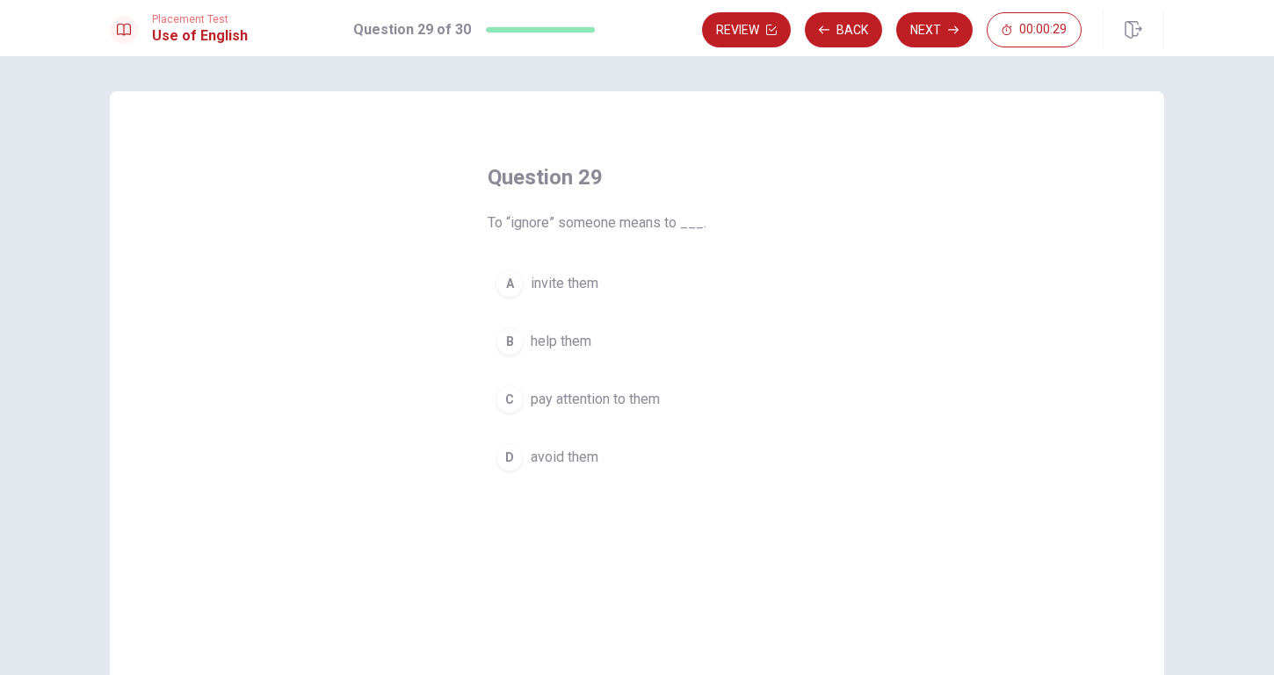
click at [571, 476] on button "D avoid them" at bounding box center [636, 458] width 299 height 44
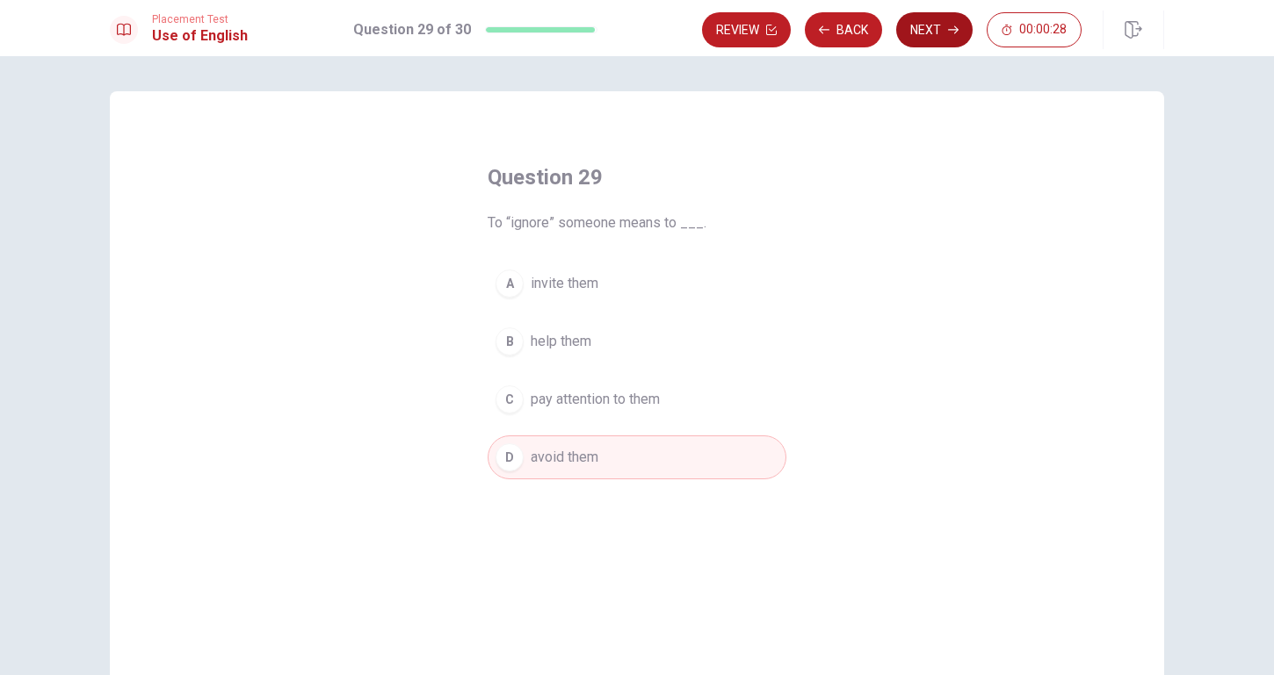
click at [954, 33] on icon "button" at bounding box center [953, 30] width 11 height 8
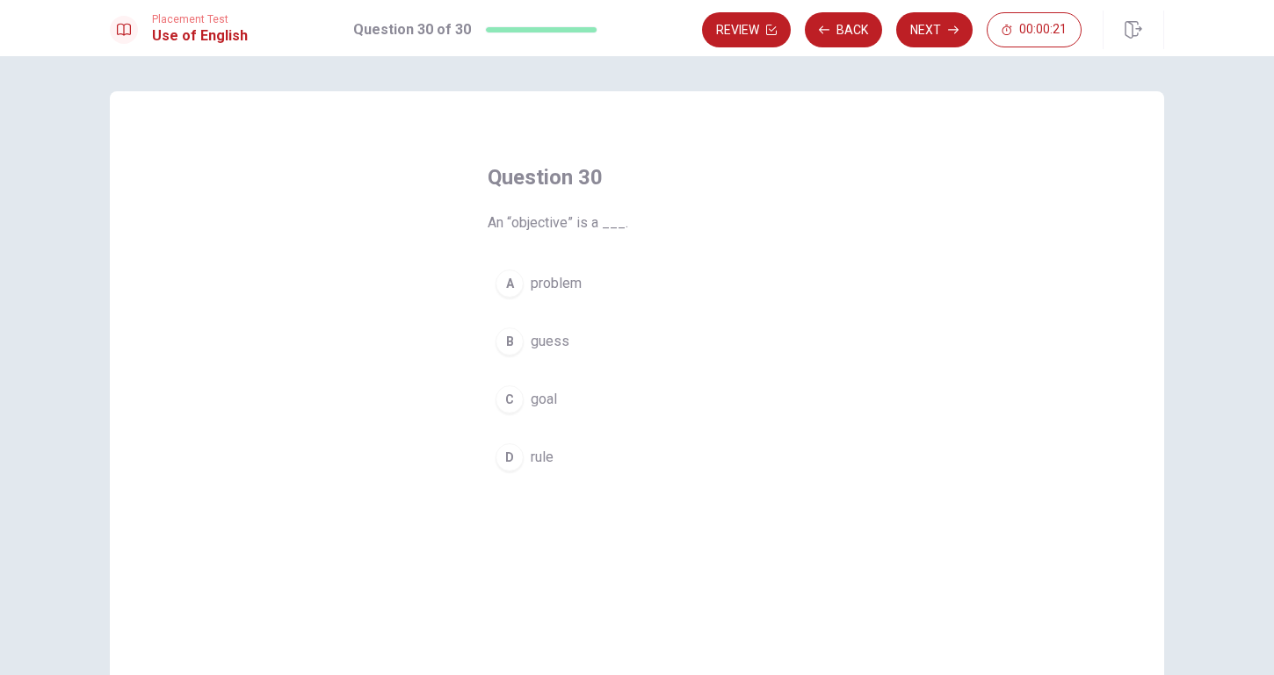
click at [558, 404] on button "C goal" at bounding box center [636, 400] width 299 height 44
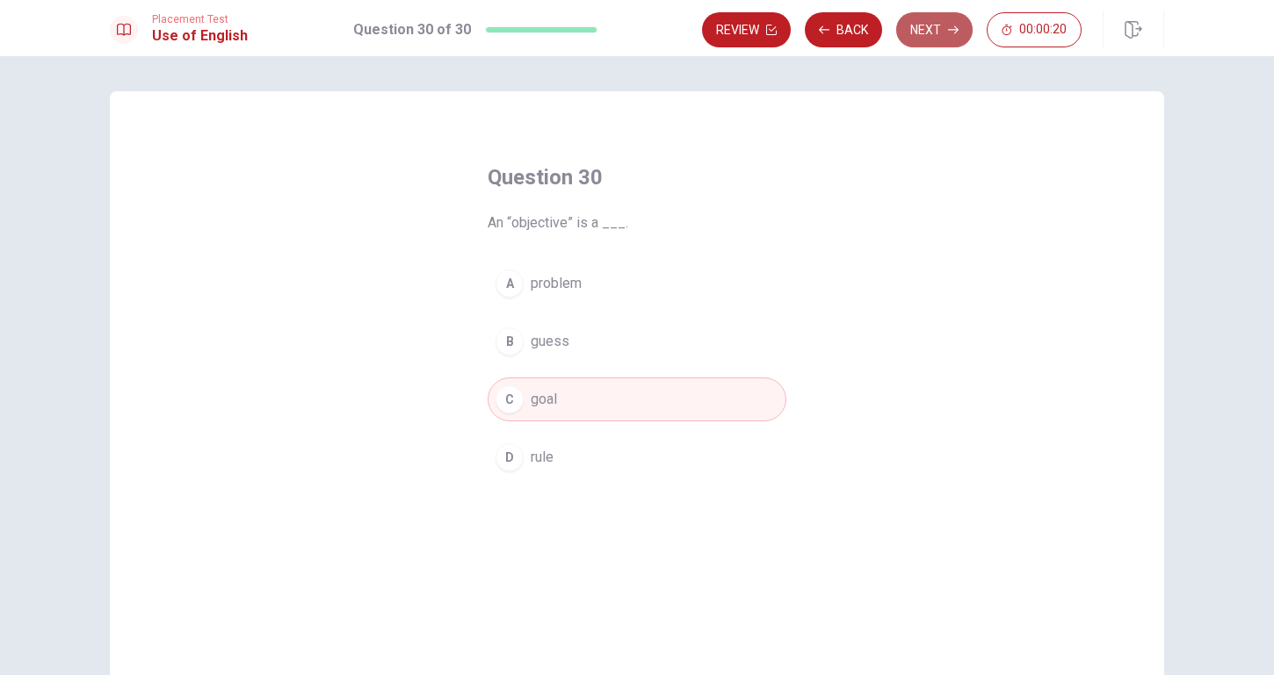
click at [939, 30] on button "Next" at bounding box center [934, 29] width 76 height 35
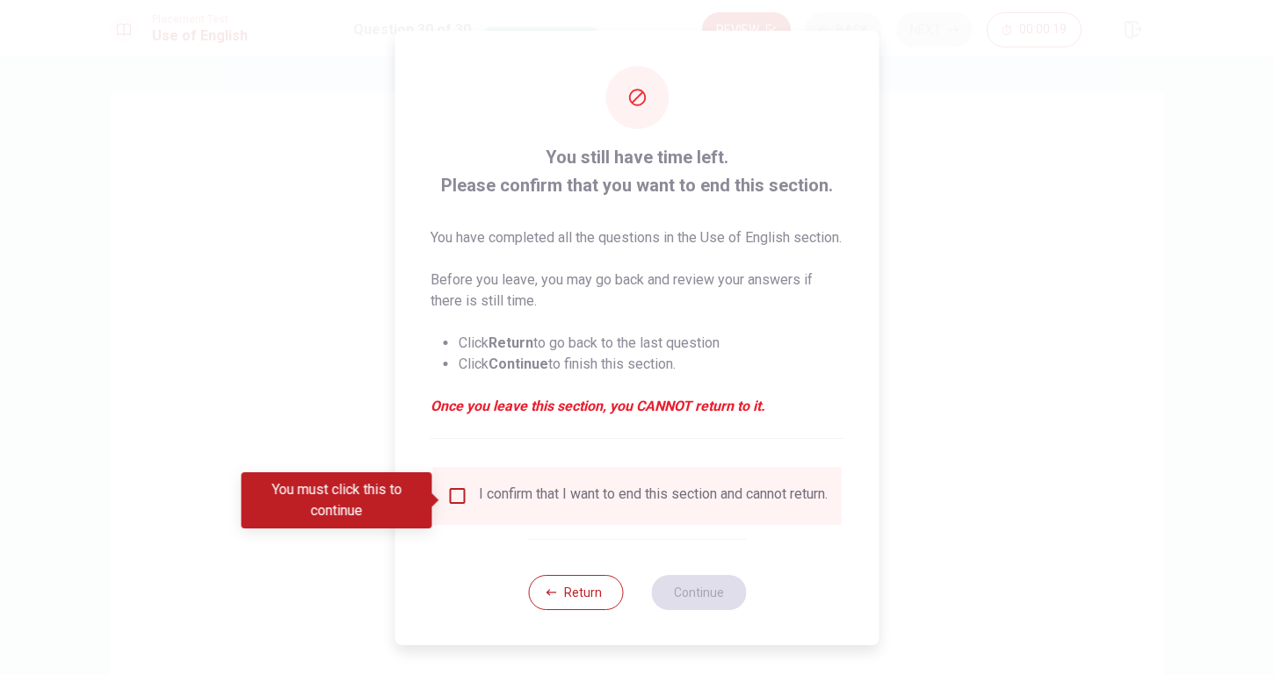
scroll to position [1, 0]
click at [475, 507] on div "I confirm that I want to end this section and cannot return." at bounding box center [637, 496] width 380 height 21
click at [451, 495] on input "You must click this to continue" at bounding box center [457, 496] width 21 height 21
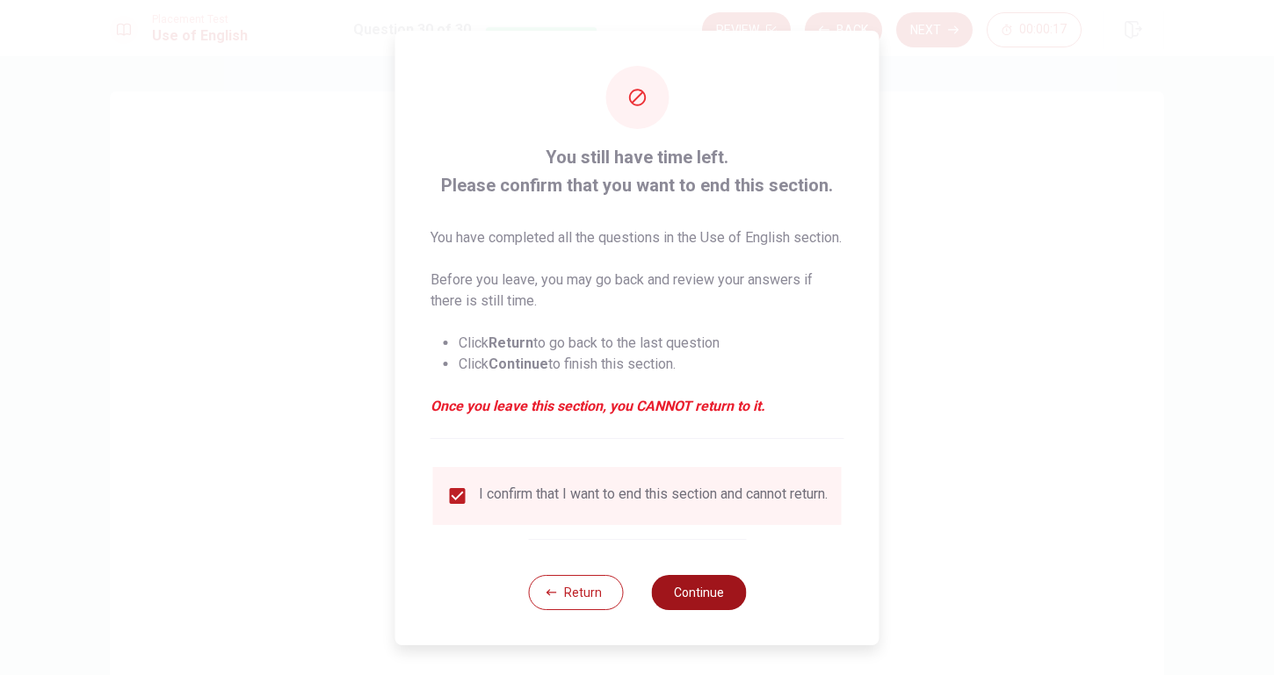
click at [726, 610] on button "Continue" at bounding box center [698, 592] width 95 height 35
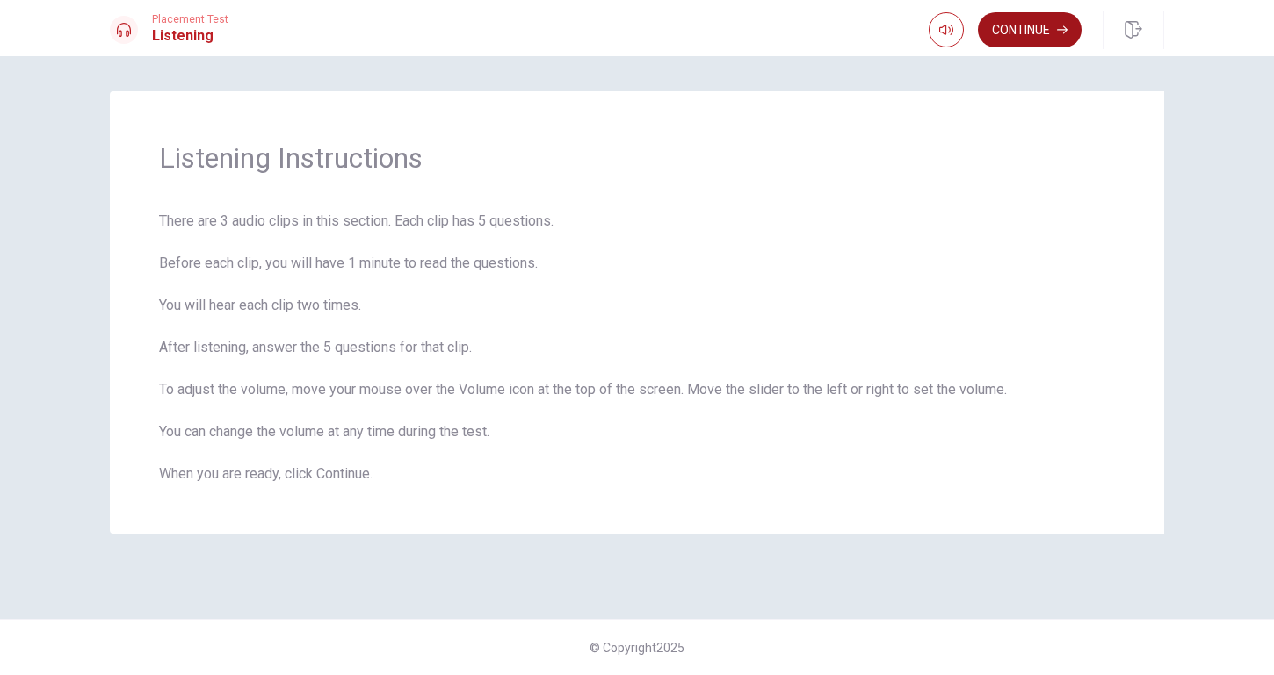
click at [1054, 40] on button "Continue" at bounding box center [1030, 29] width 104 height 35
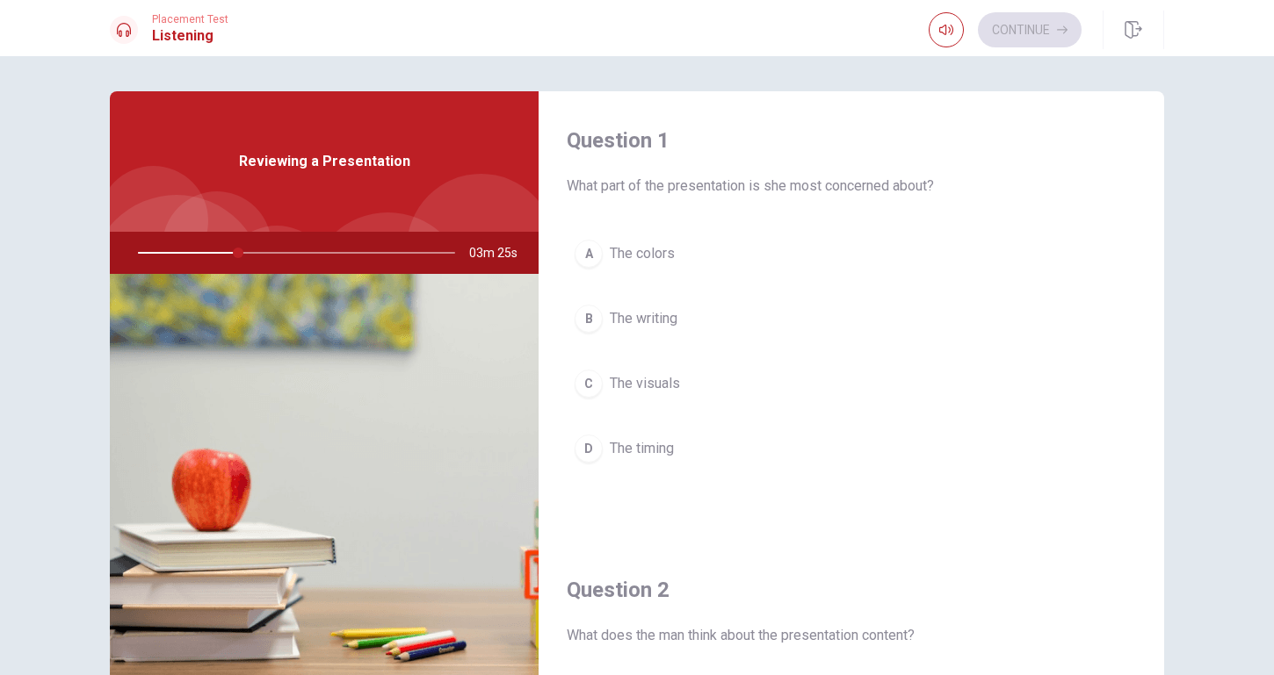
scroll to position [0, 0]
click at [646, 256] on span "The colors" at bounding box center [642, 253] width 65 height 21
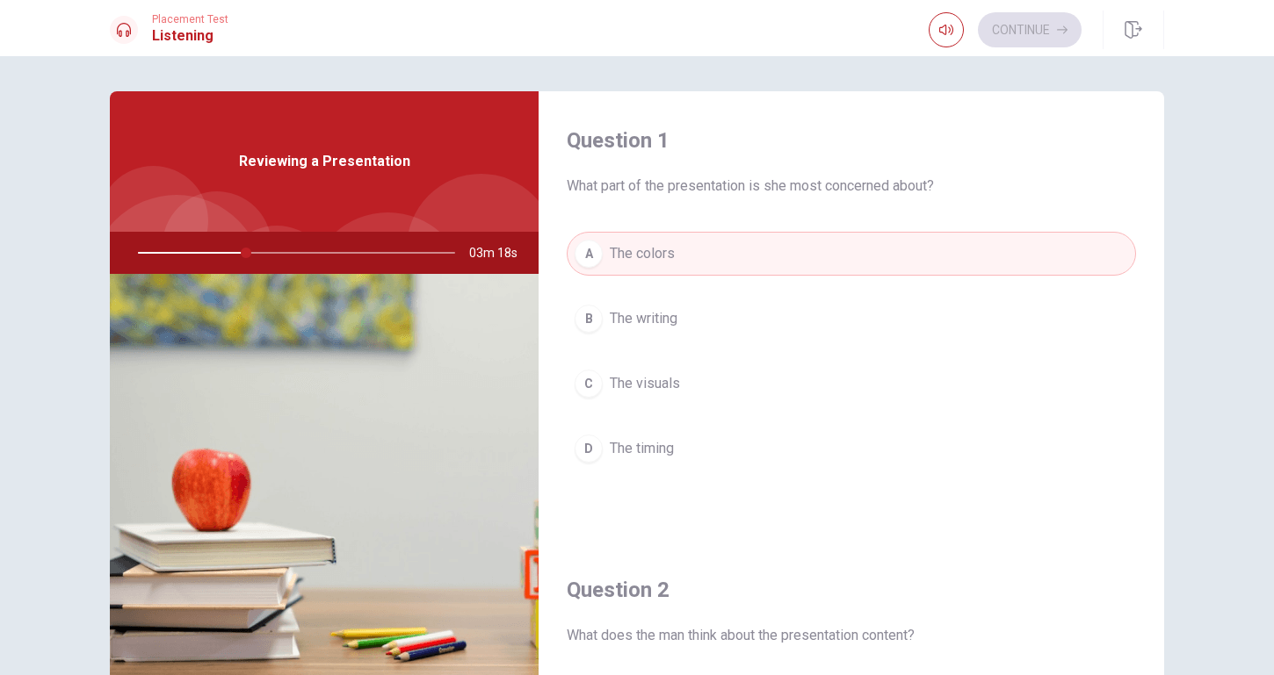
scroll to position [1, 0]
click at [702, 387] on button "C The visuals" at bounding box center [851, 383] width 569 height 44
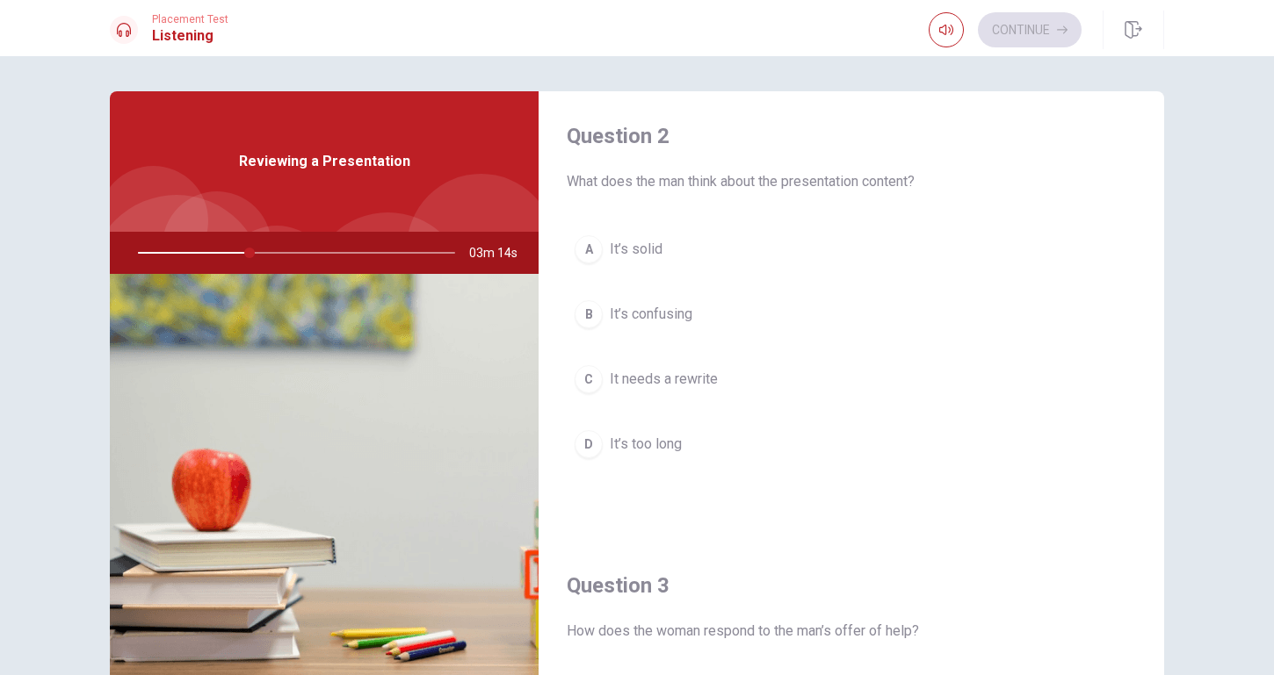
scroll to position [450, 0]
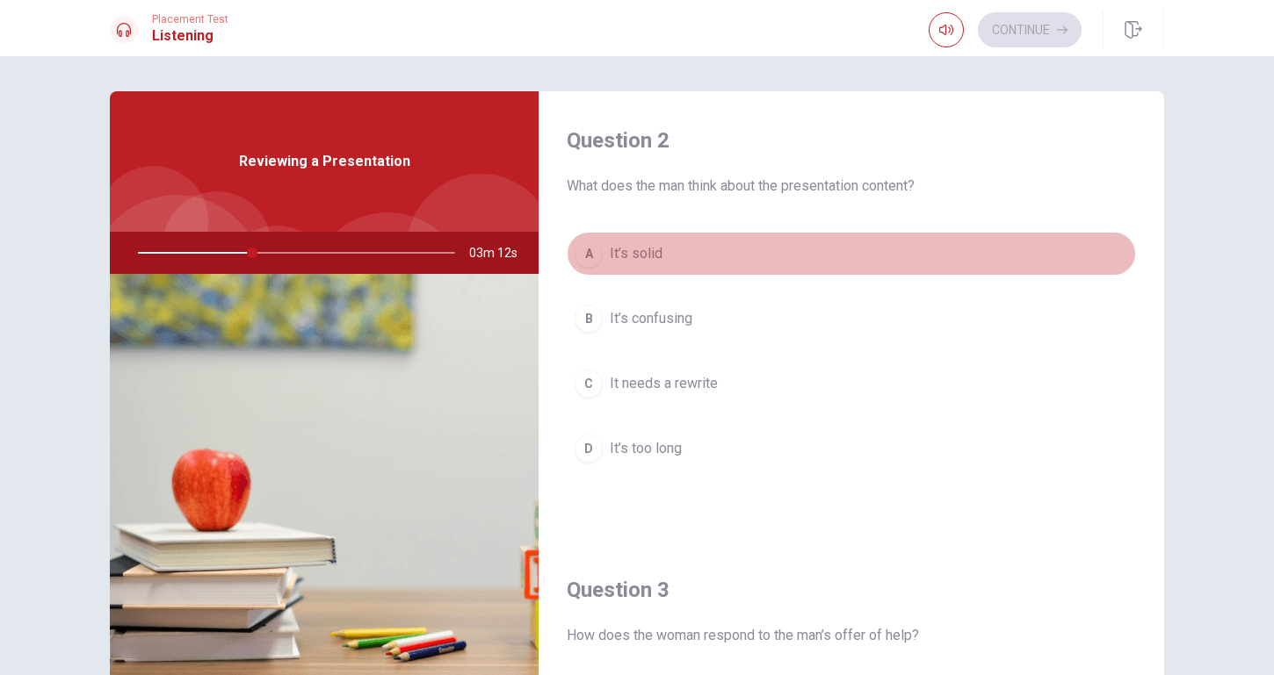
click at [606, 258] on button "A It’s solid" at bounding box center [851, 254] width 569 height 44
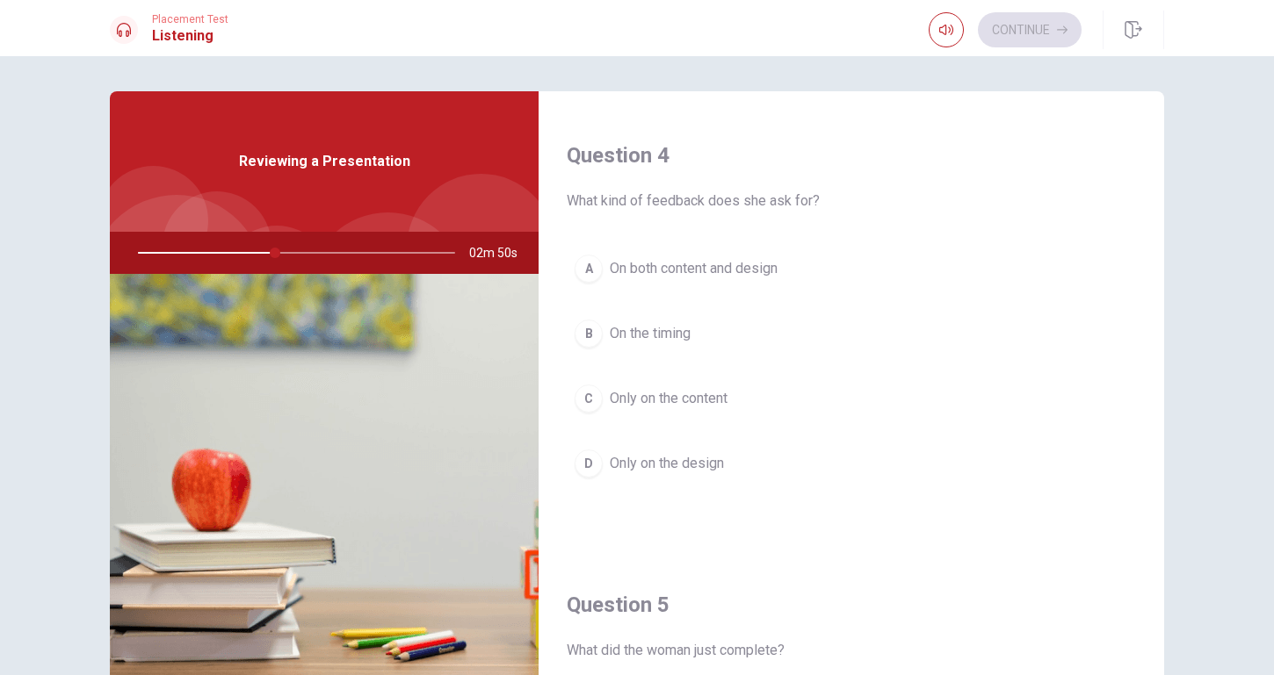
scroll to position [1325, 0]
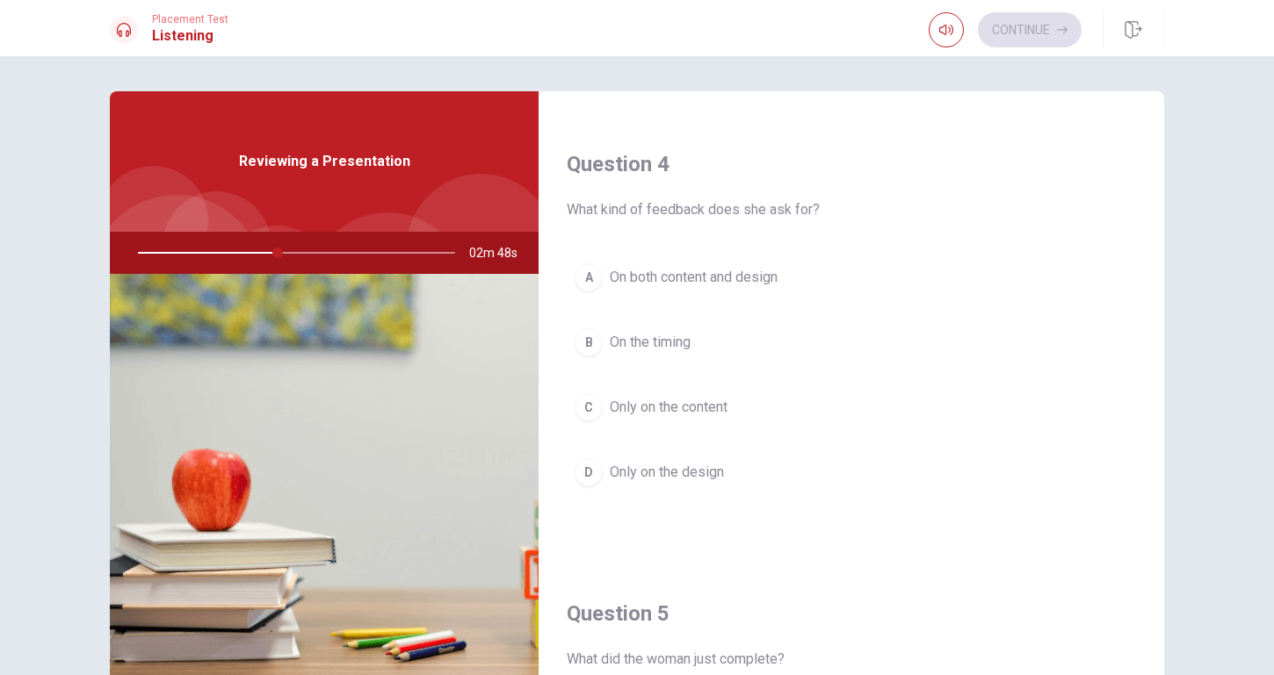
drag, startPoint x: 719, startPoint y: 268, endPoint x: 761, endPoint y: 285, distance: 44.9
click at [720, 268] on span "On both content and design" at bounding box center [694, 277] width 168 height 21
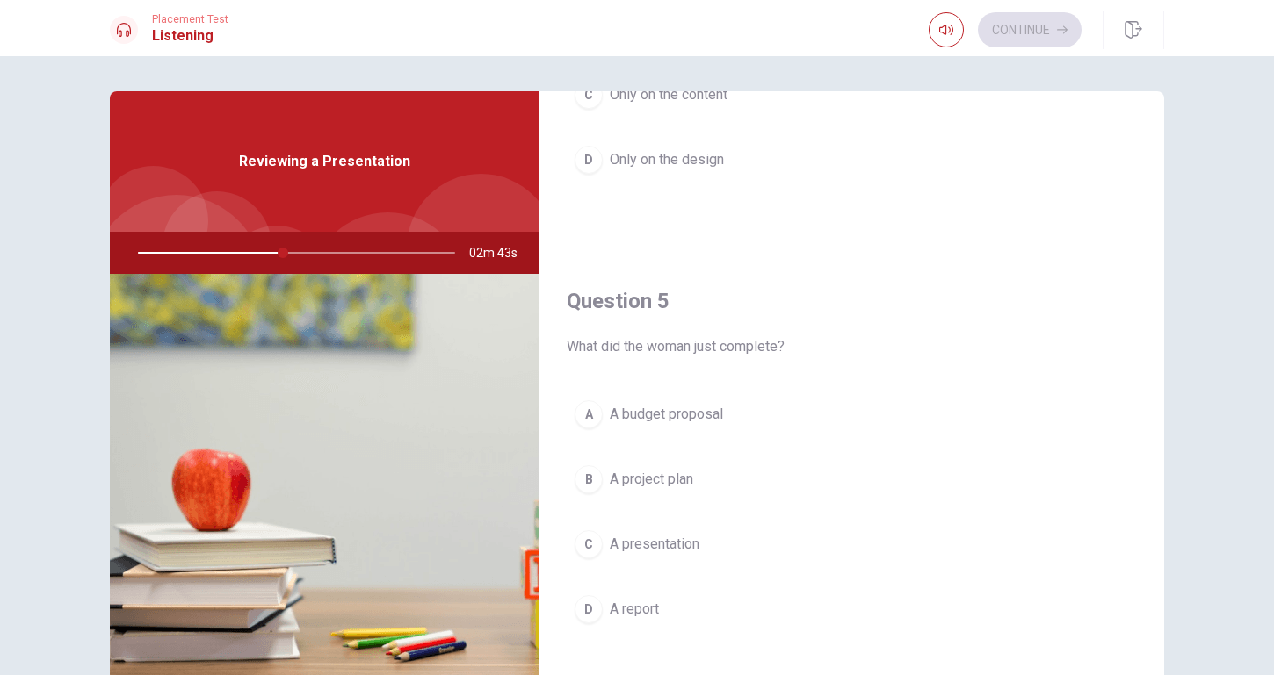
scroll to position [1638, 0]
click at [677, 479] on span "A project plan" at bounding box center [651, 479] width 83 height 21
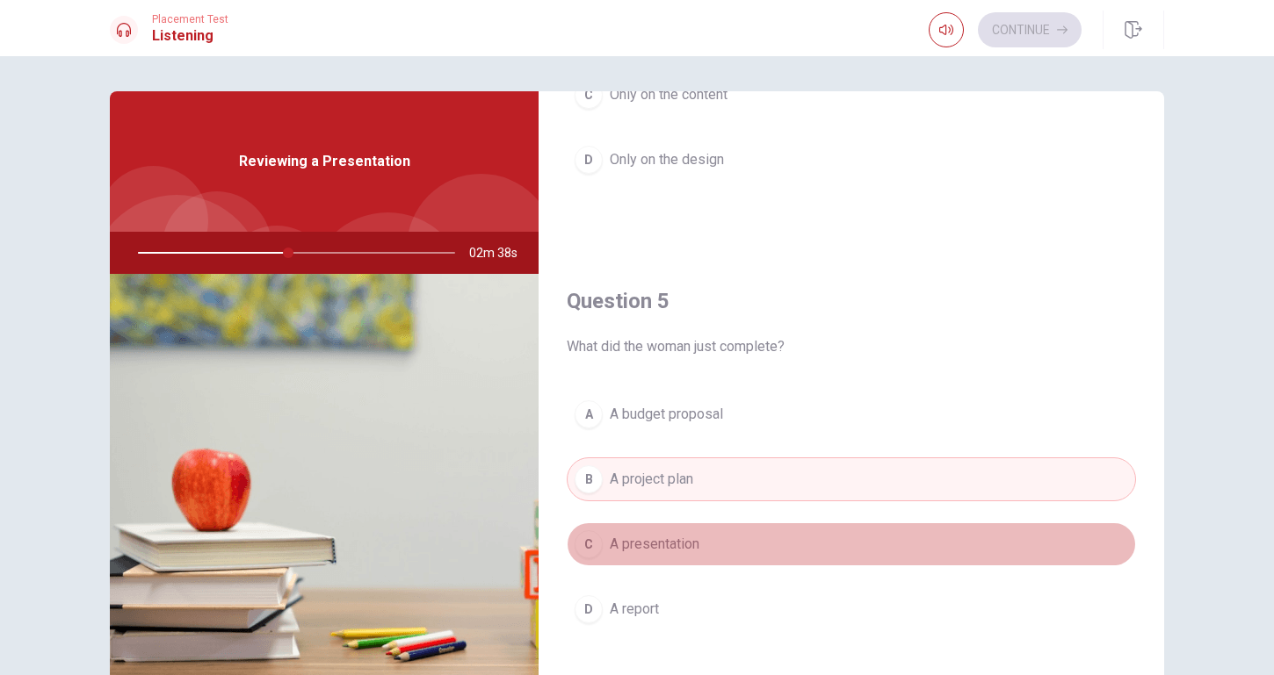
click at [718, 545] on button "C A presentation" at bounding box center [851, 545] width 569 height 44
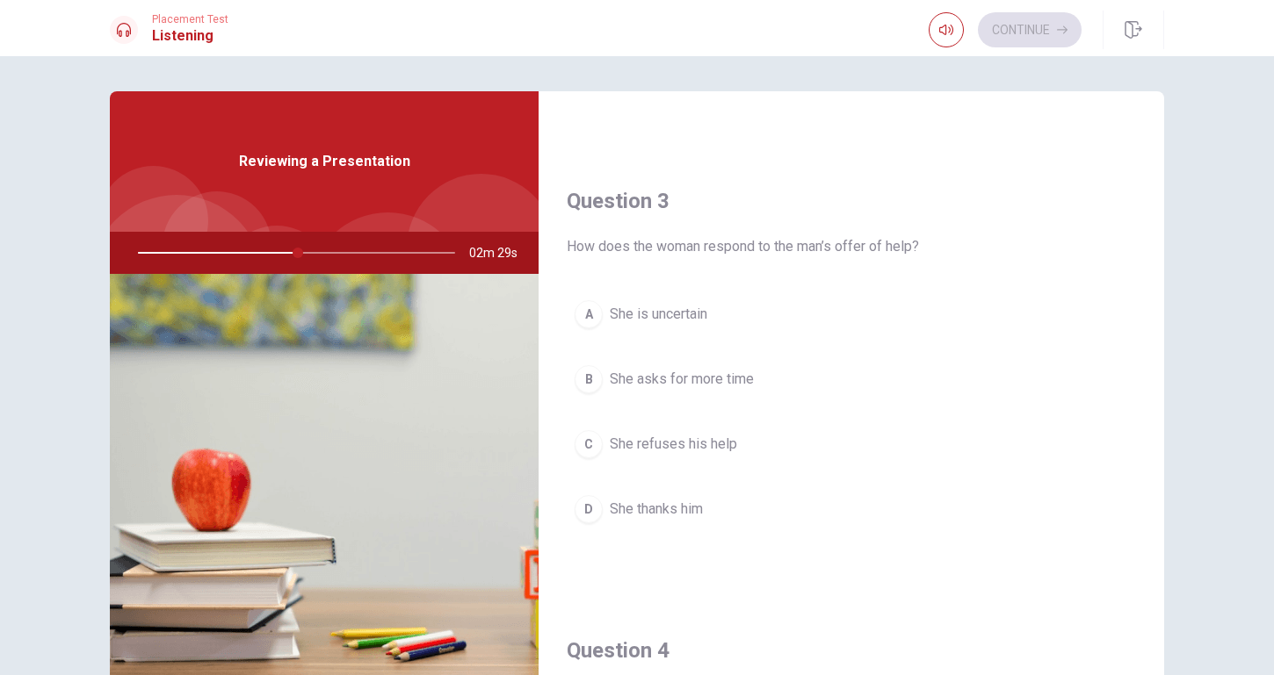
scroll to position [837, 0]
drag, startPoint x: 675, startPoint y: 497, endPoint x: 711, endPoint y: 508, distance: 37.5
click at [675, 498] on button "D She thanks him" at bounding box center [851, 509] width 569 height 44
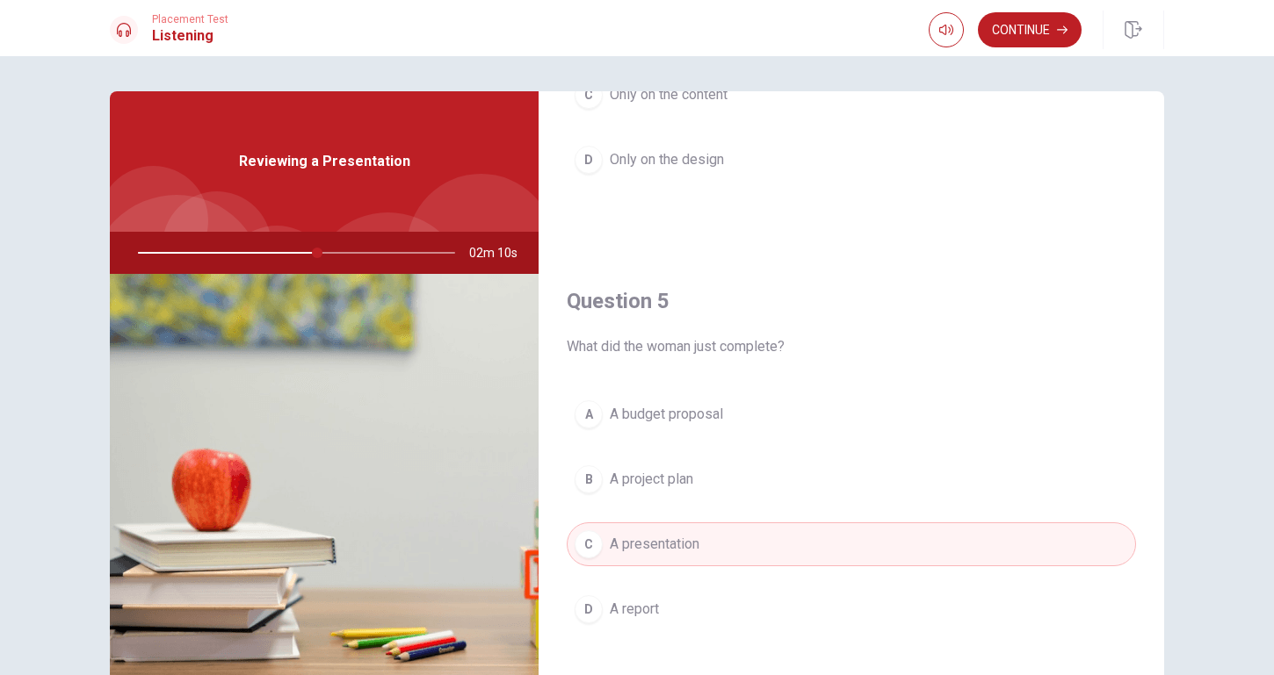
scroll to position [1638, 0]
drag, startPoint x: 344, startPoint y: 259, endPoint x: 372, endPoint y: 262, distance: 27.4
click at [372, 262] on div at bounding box center [293, 253] width 352 height 42
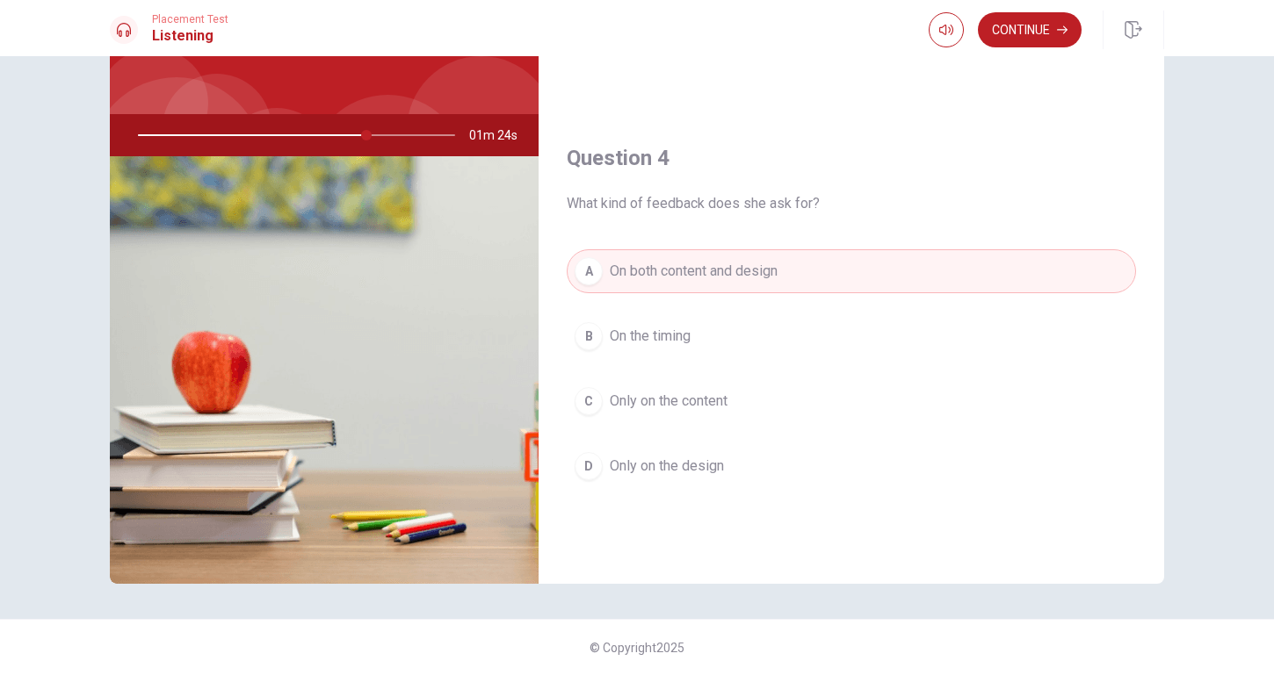
scroll to position [1167, 0]
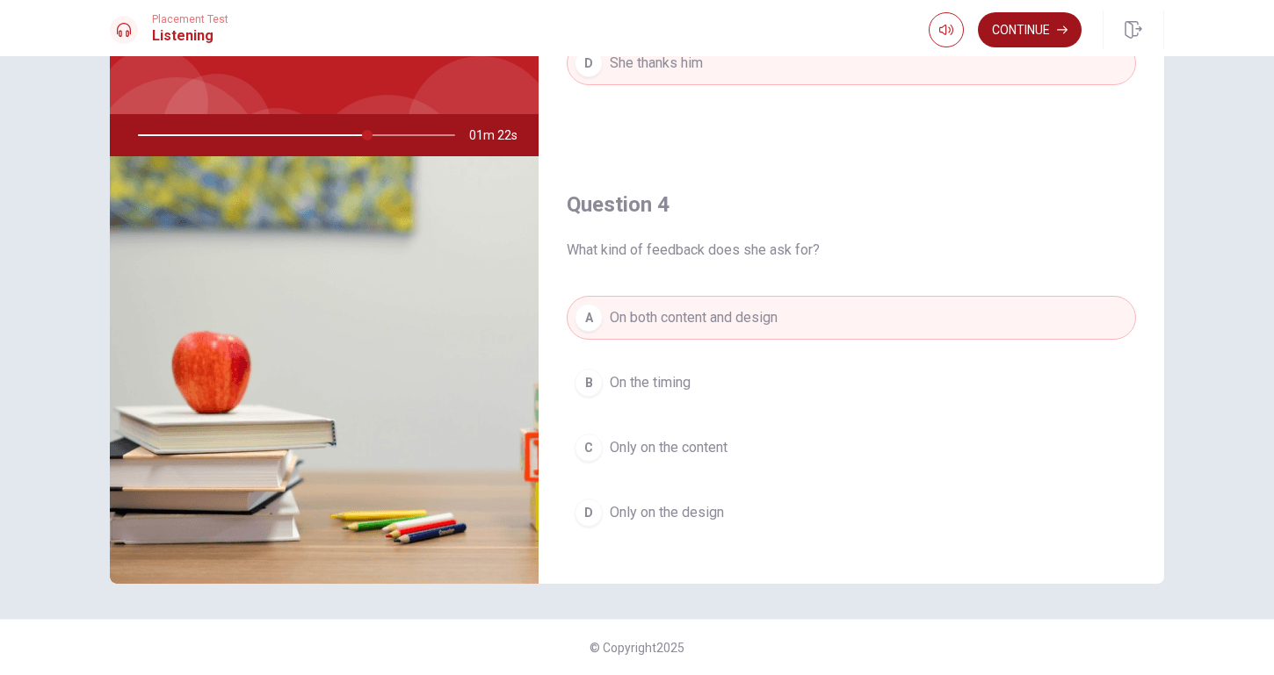
click at [1037, 39] on button "Continue" at bounding box center [1030, 29] width 104 height 35
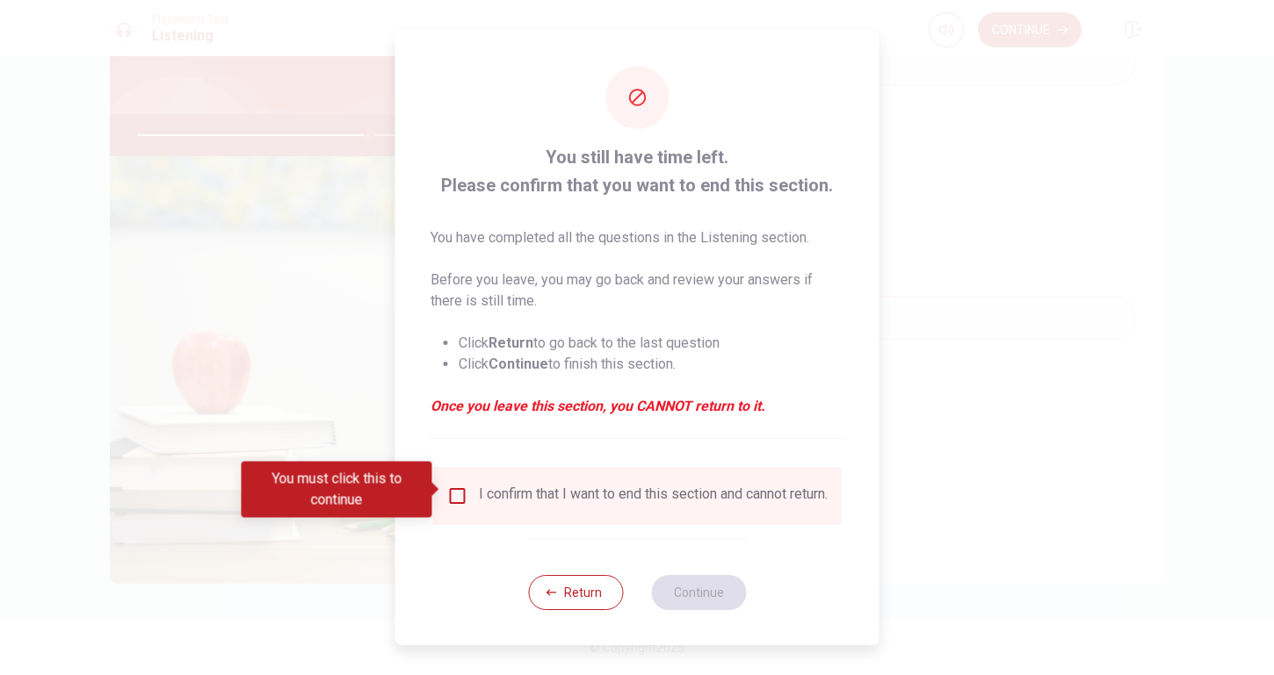
drag, startPoint x: 471, startPoint y: 487, endPoint x: 459, endPoint y: 490, distance: 12.8
click at [471, 487] on div "I confirm that I want to end this section and cannot return." at bounding box center [637, 496] width 380 height 21
click at [459, 490] on input "You must click this to continue" at bounding box center [457, 496] width 21 height 21
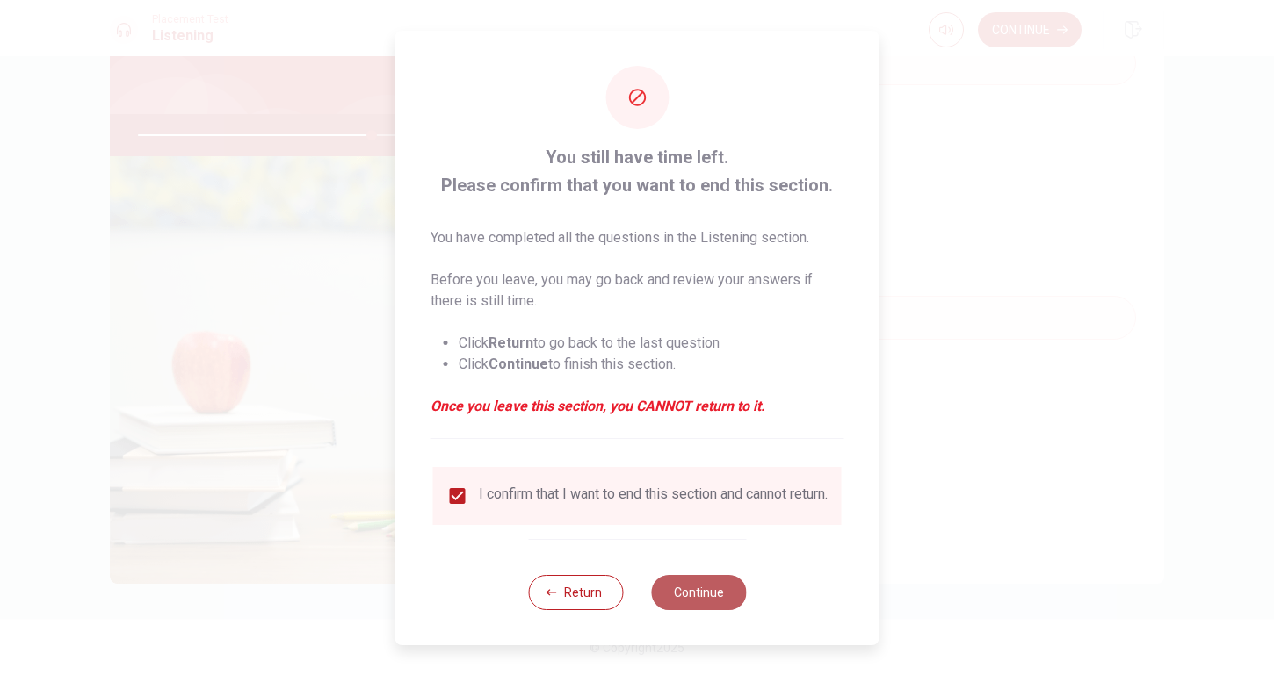
click at [707, 594] on button "Continue" at bounding box center [698, 592] width 95 height 35
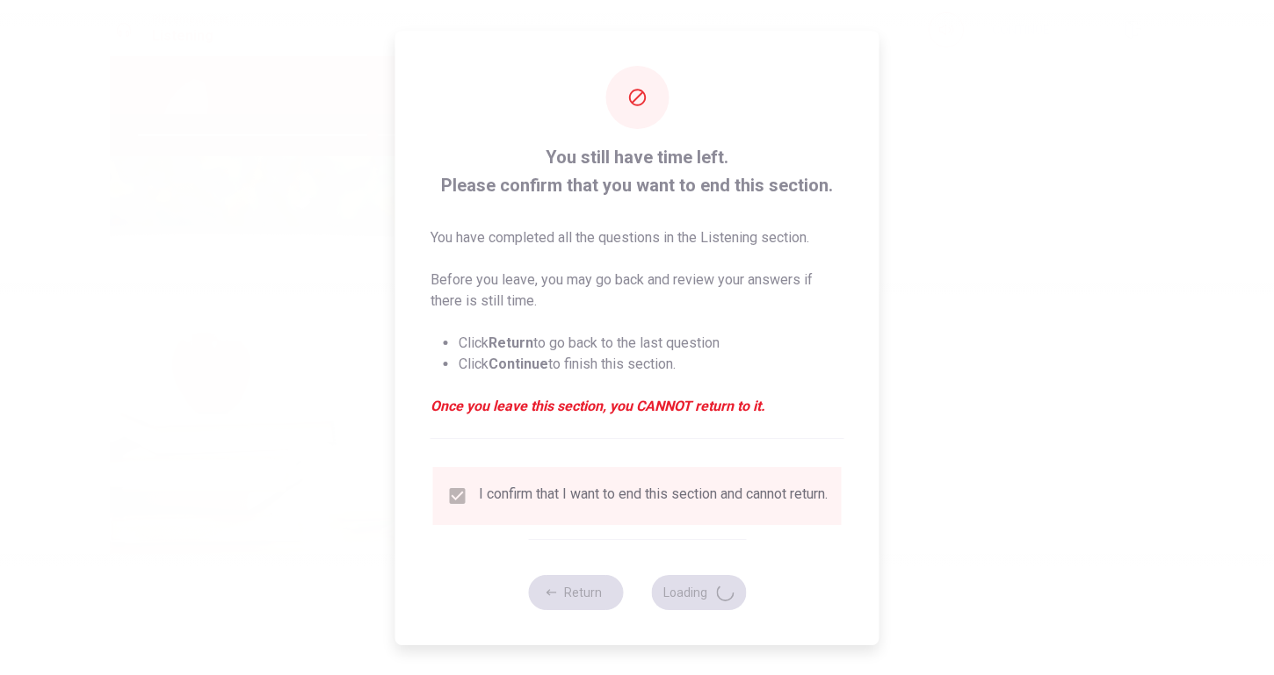
type input "74"
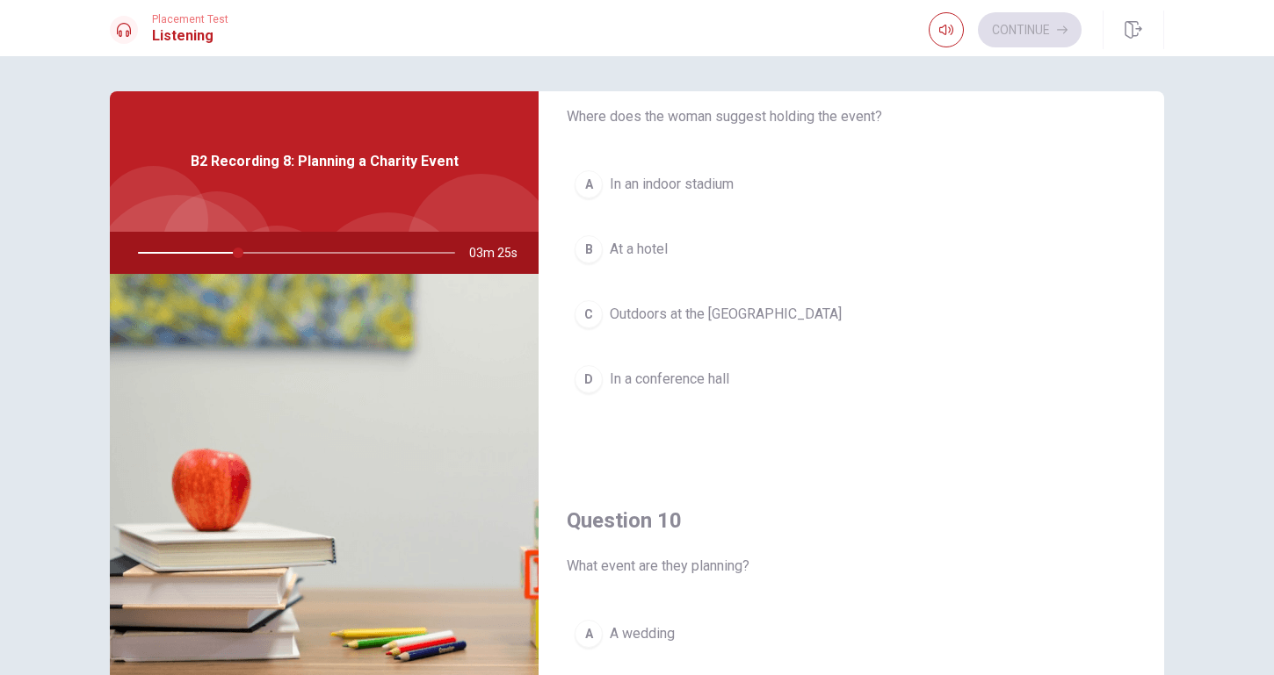
scroll to position [1414, 0]
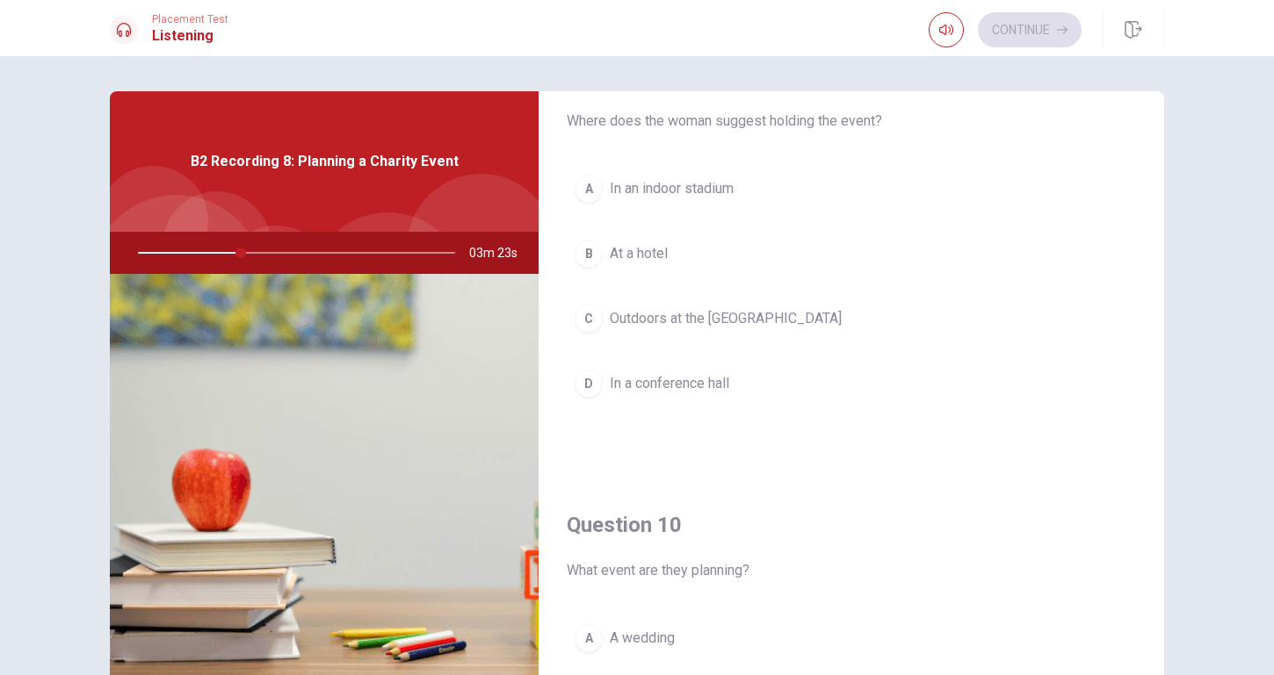
click at [705, 329] on button "C Outdoors at the [GEOGRAPHIC_DATA]" at bounding box center [851, 319] width 569 height 44
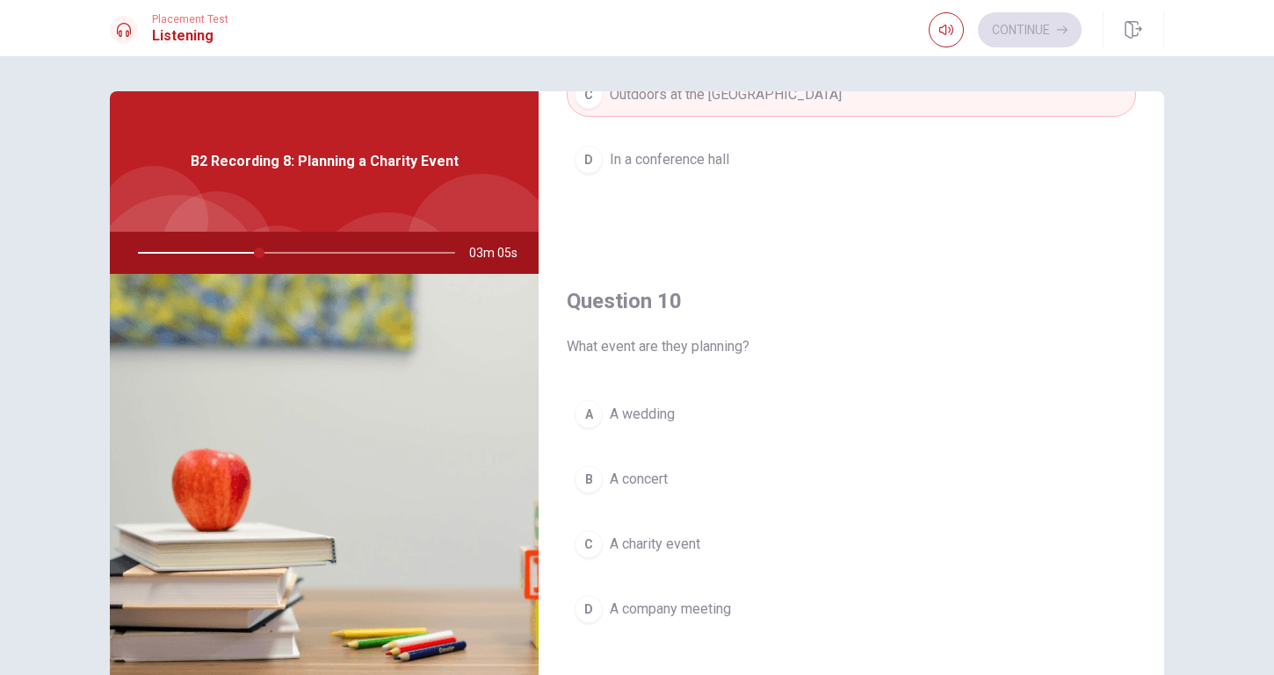
scroll to position [1638, 0]
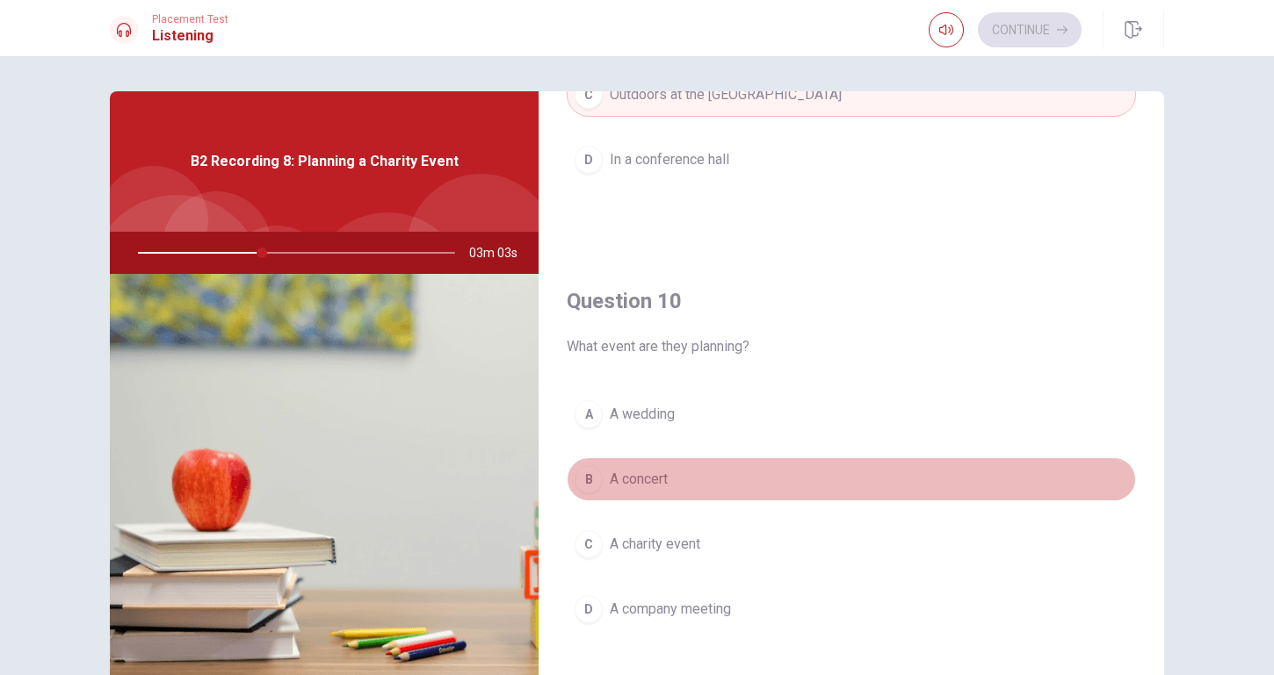
click at [695, 473] on button "B A concert" at bounding box center [851, 480] width 569 height 44
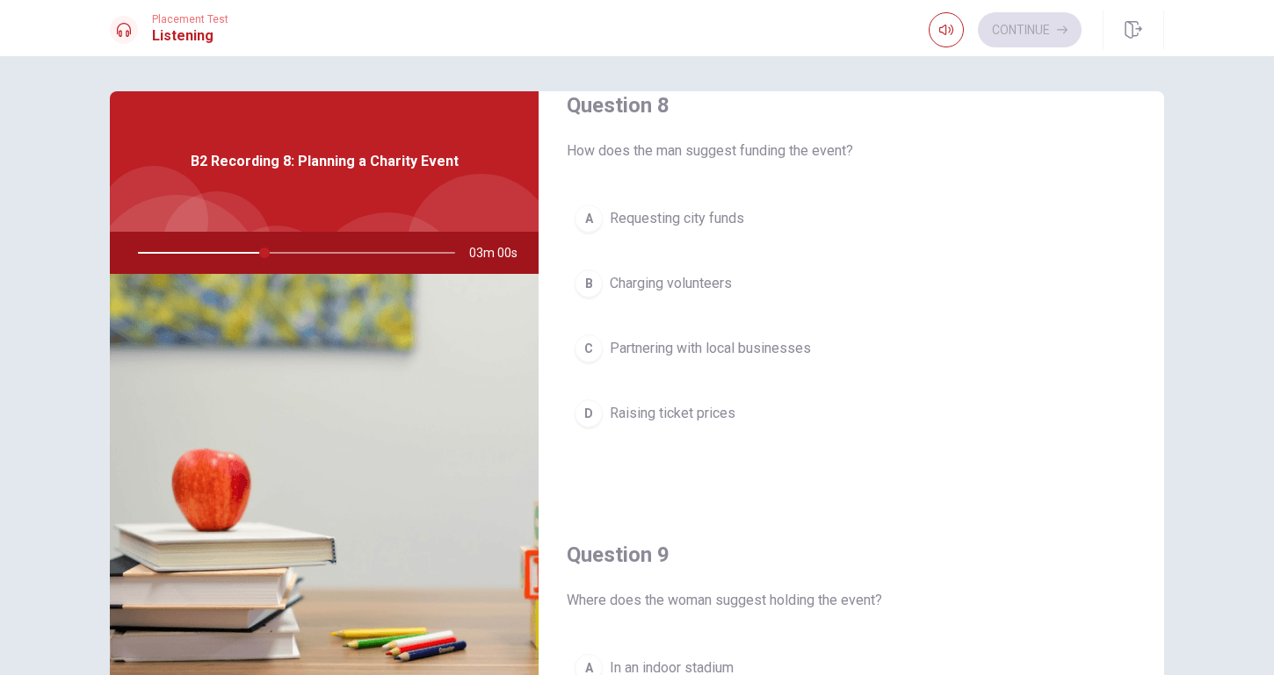
scroll to position [933, 0]
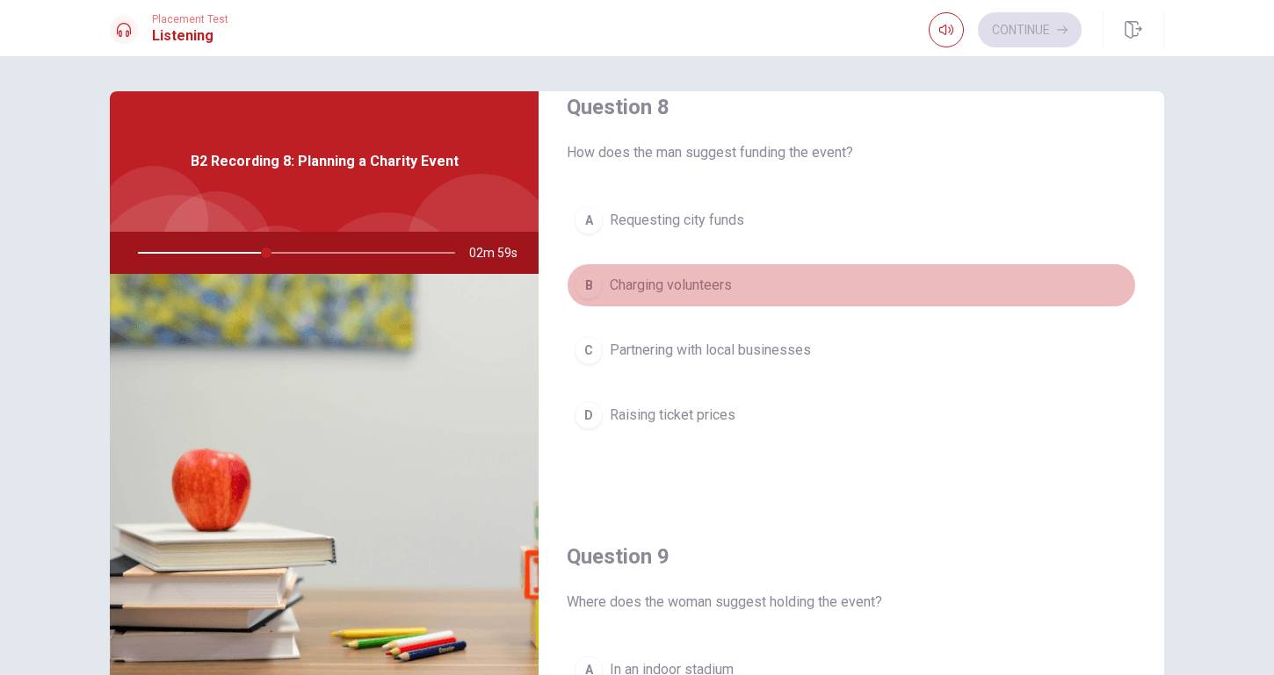
click at [681, 286] on span "Charging volunteers" at bounding box center [671, 285] width 122 height 21
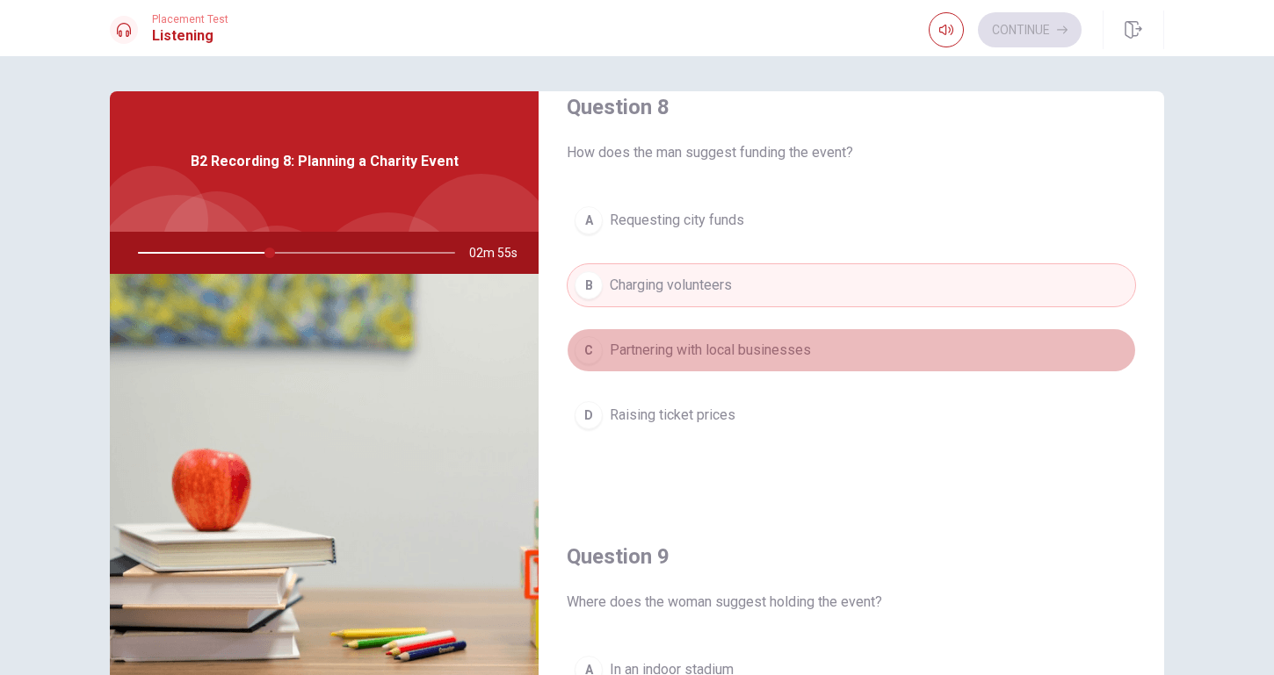
click at [769, 362] on button "C Partnering with local businesses" at bounding box center [851, 351] width 569 height 44
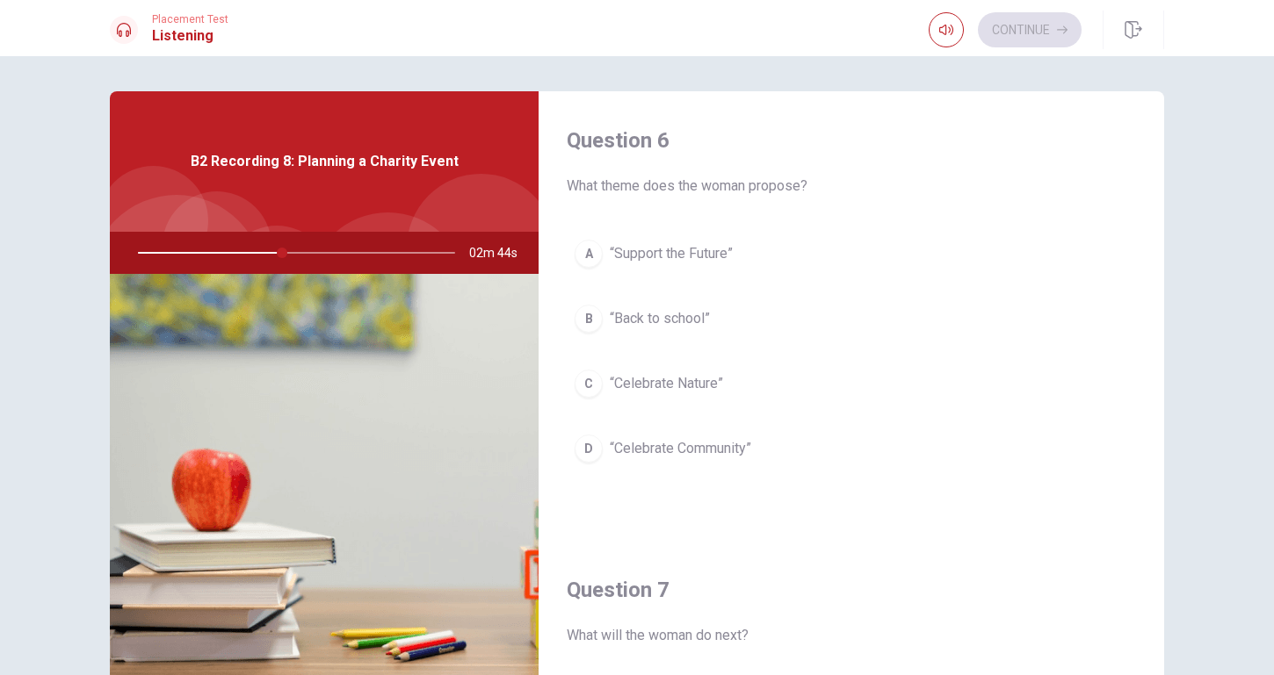
scroll to position [0, 0]
drag, startPoint x: 720, startPoint y: 435, endPoint x: 733, endPoint y: 436, distance: 13.2
click at [720, 435] on button "D “Celebrate Community”" at bounding box center [851, 449] width 569 height 44
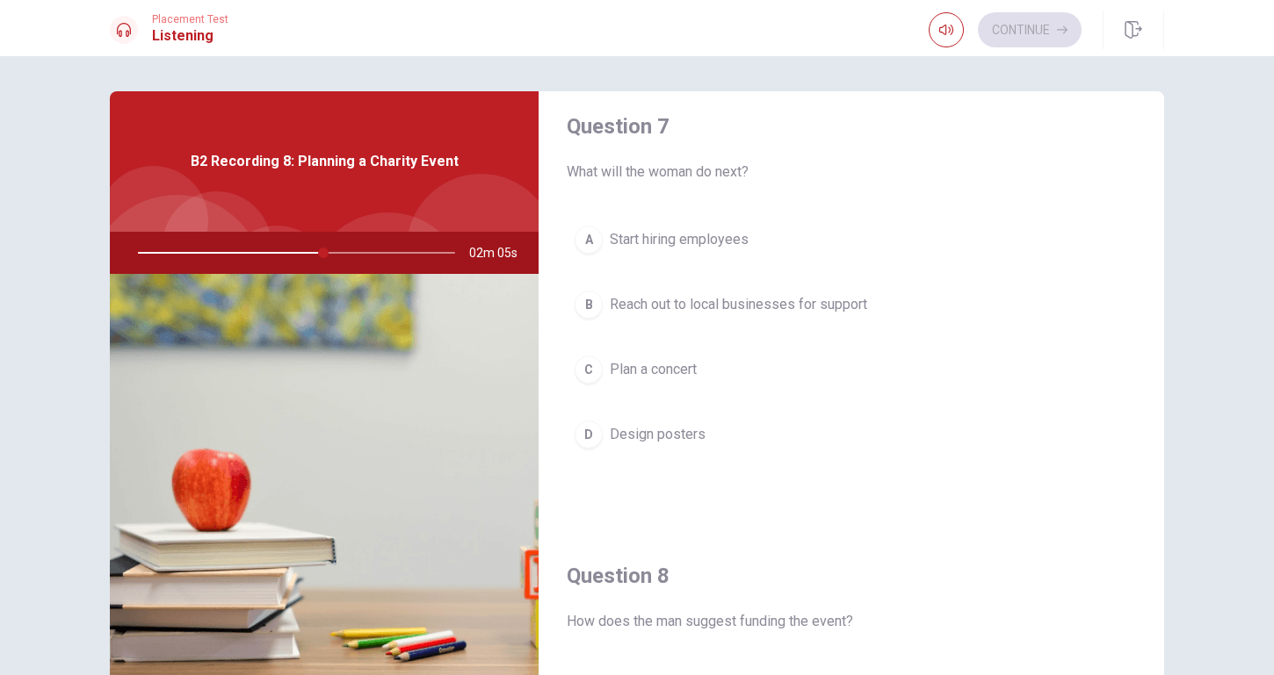
scroll to position [463, 0]
drag, startPoint x: 758, startPoint y: 300, endPoint x: 769, endPoint y: 304, distance: 11.4
click at [758, 300] on span "Reach out to local businesses for support" at bounding box center [738, 305] width 257 height 21
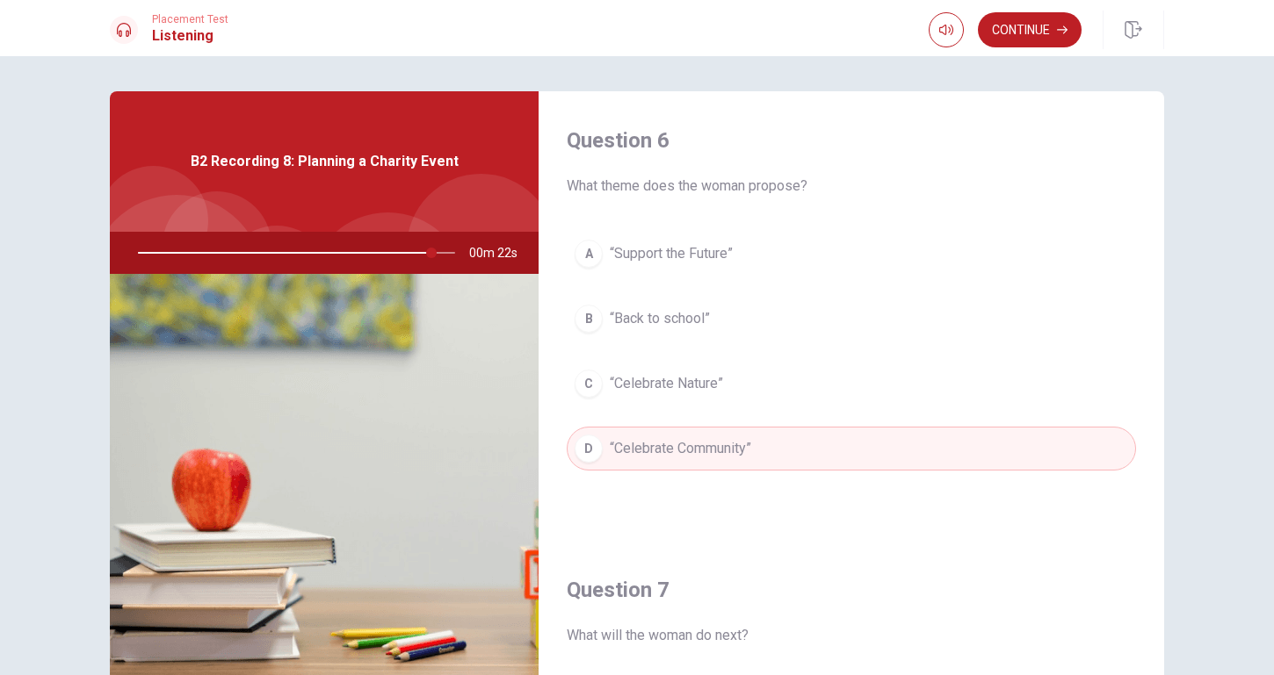
scroll to position [0, 0]
click at [1049, 41] on button "Continue" at bounding box center [1030, 29] width 104 height 35
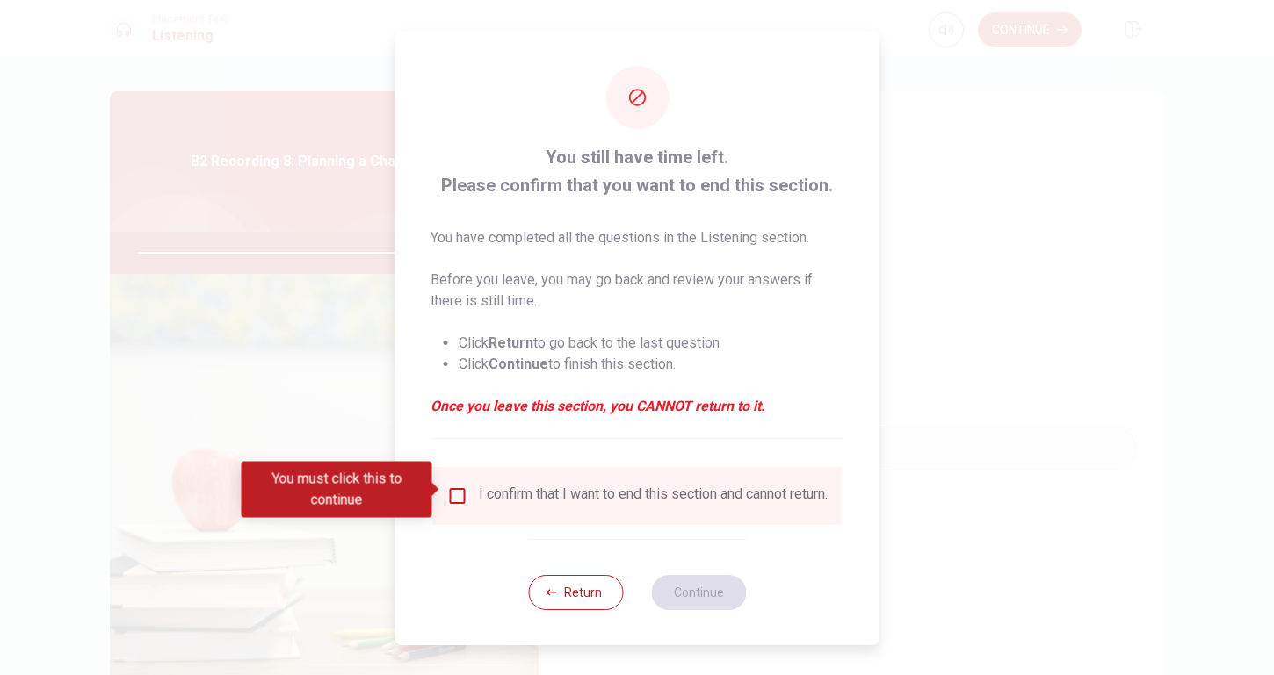
click at [457, 493] on input "You must click this to continue" at bounding box center [457, 496] width 21 height 21
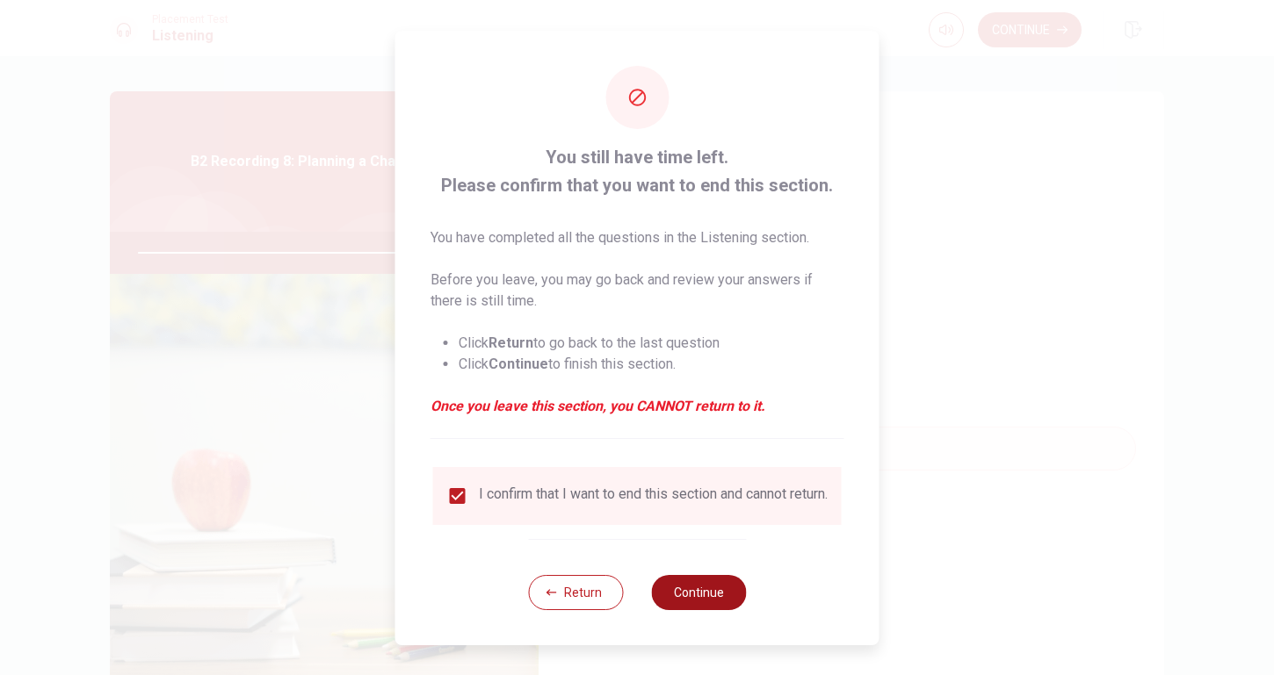
click at [705, 596] on button "Continue" at bounding box center [698, 592] width 95 height 35
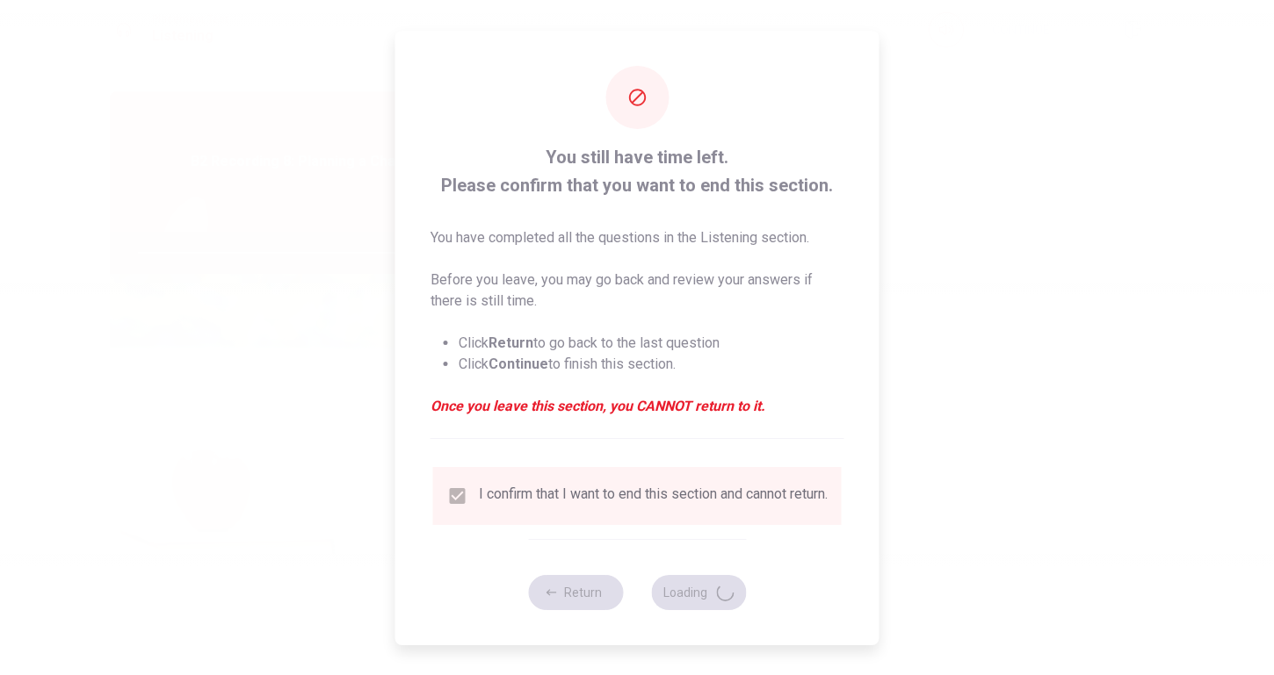
type input "94"
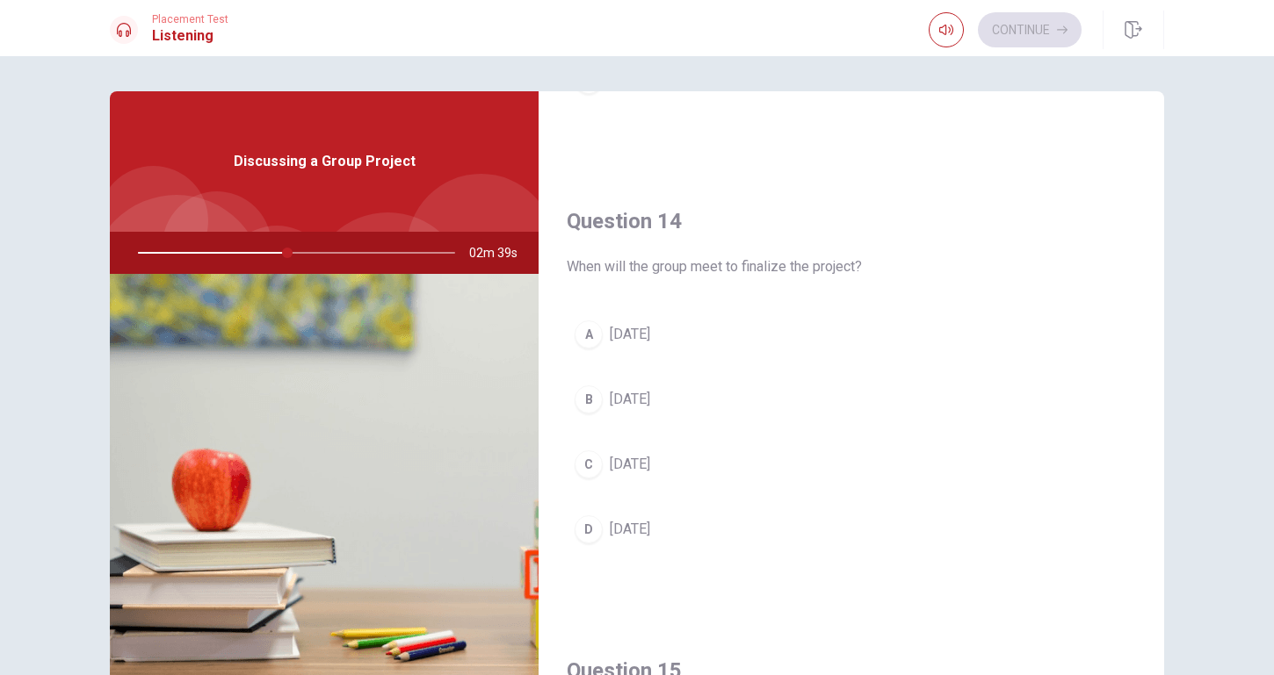
scroll to position [1286, 0]
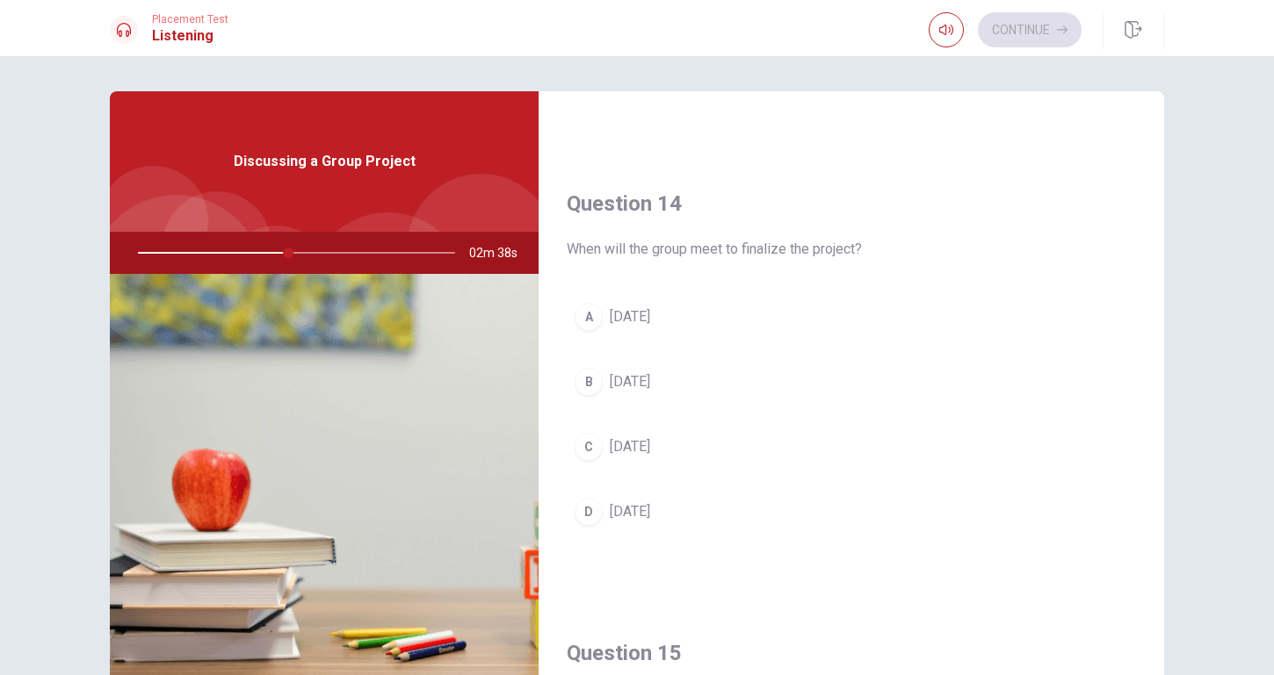
click at [689, 446] on button "C [DATE]" at bounding box center [851, 447] width 569 height 44
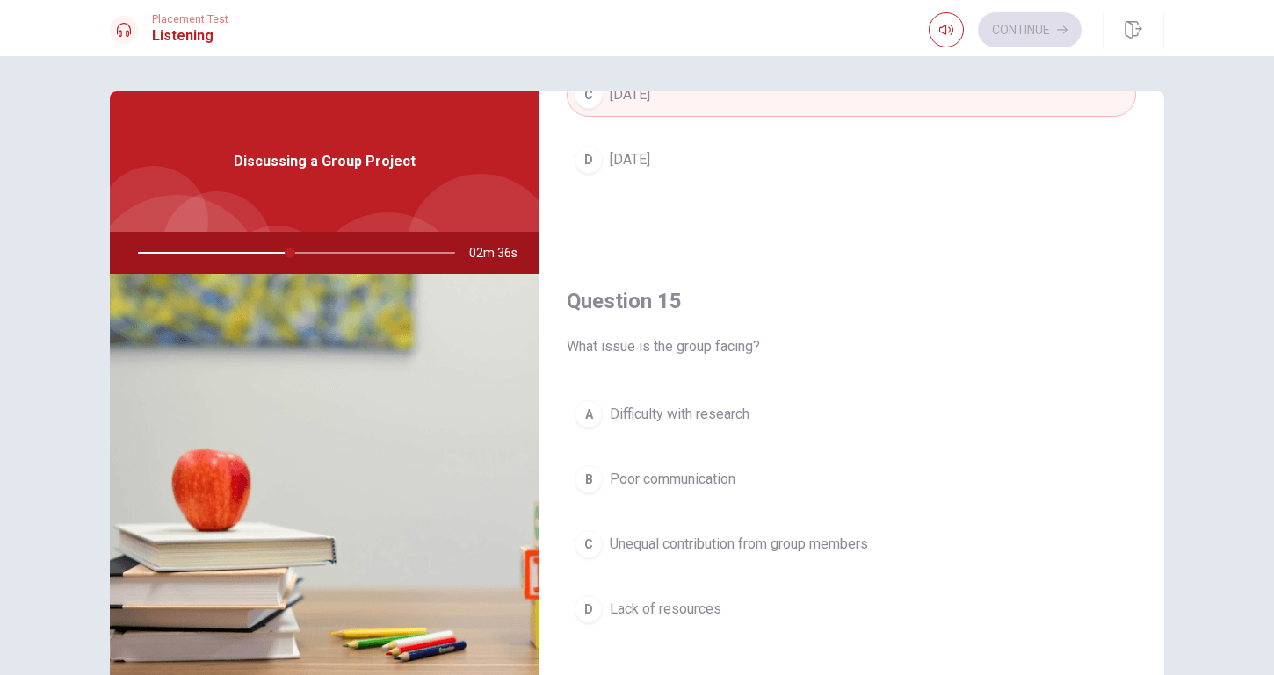
scroll to position [1642, 0]
click at [747, 523] on button "C Unequal contribution from group members" at bounding box center [851, 545] width 569 height 44
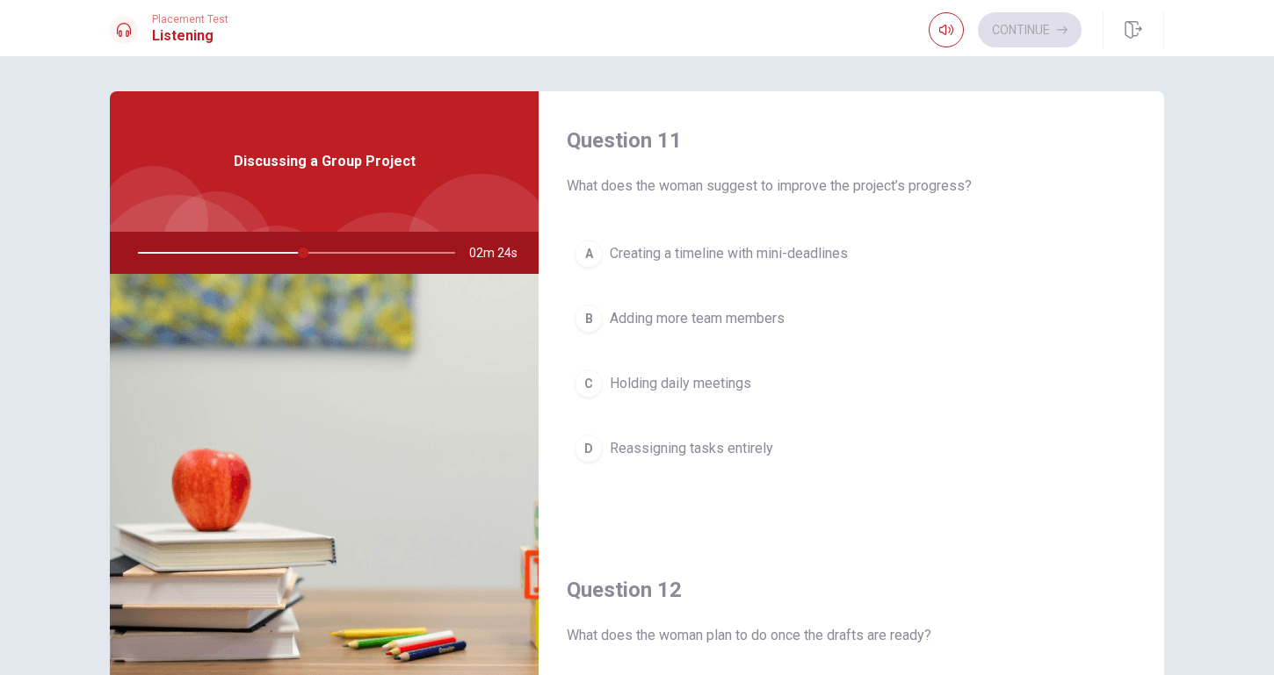
scroll to position [0, 0]
click at [731, 258] on span "Creating a timeline with mini-deadlines" at bounding box center [729, 253] width 238 height 21
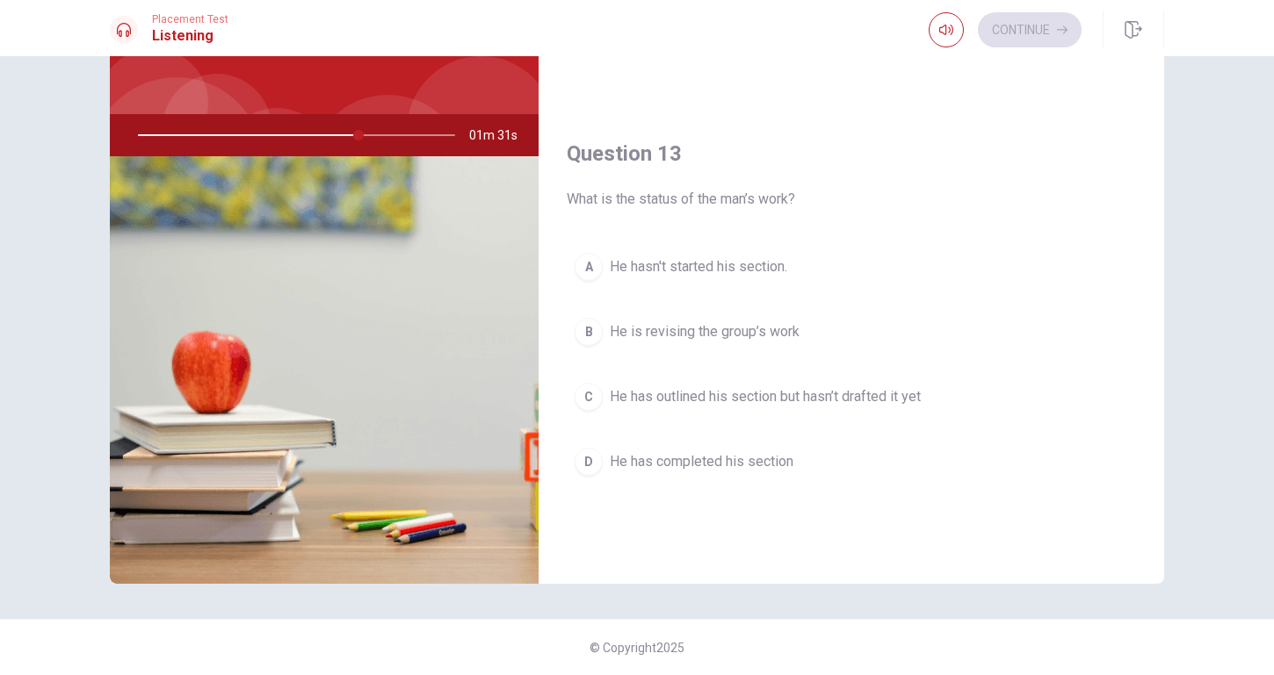
scroll to position [747, 0]
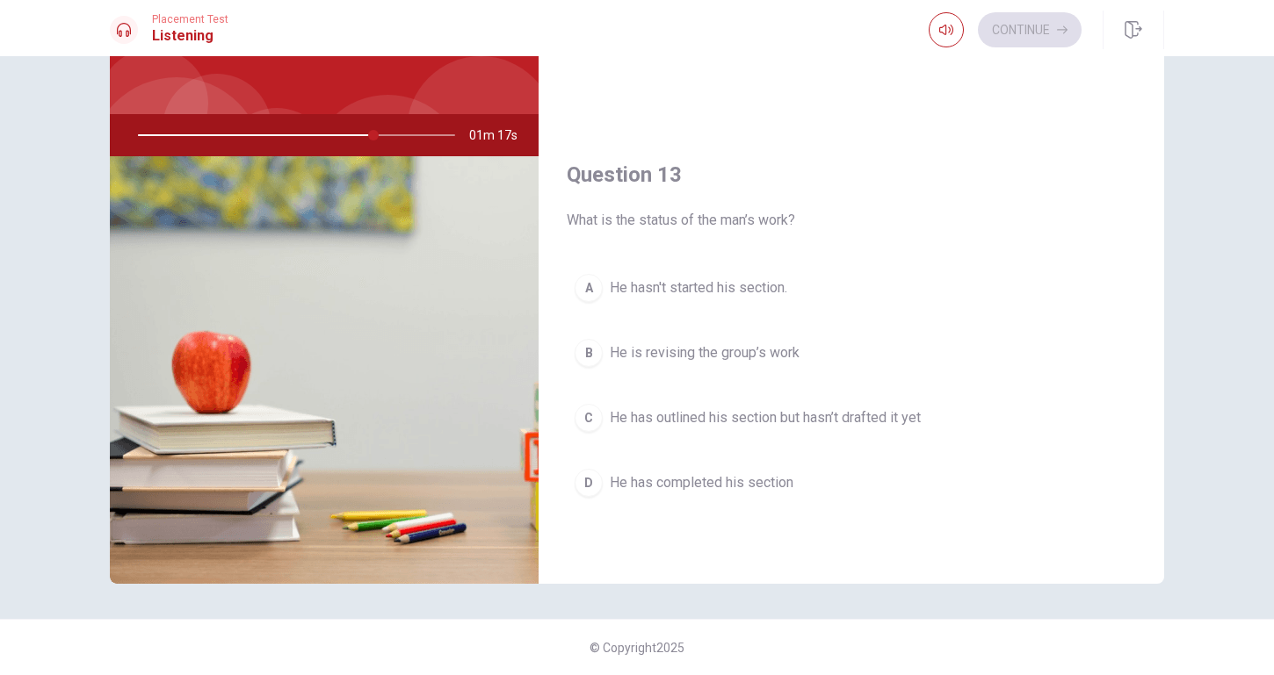
click at [861, 431] on button "C He has outlined his section but hasn’t drafted it yet" at bounding box center [851, 418] width 569 height 44
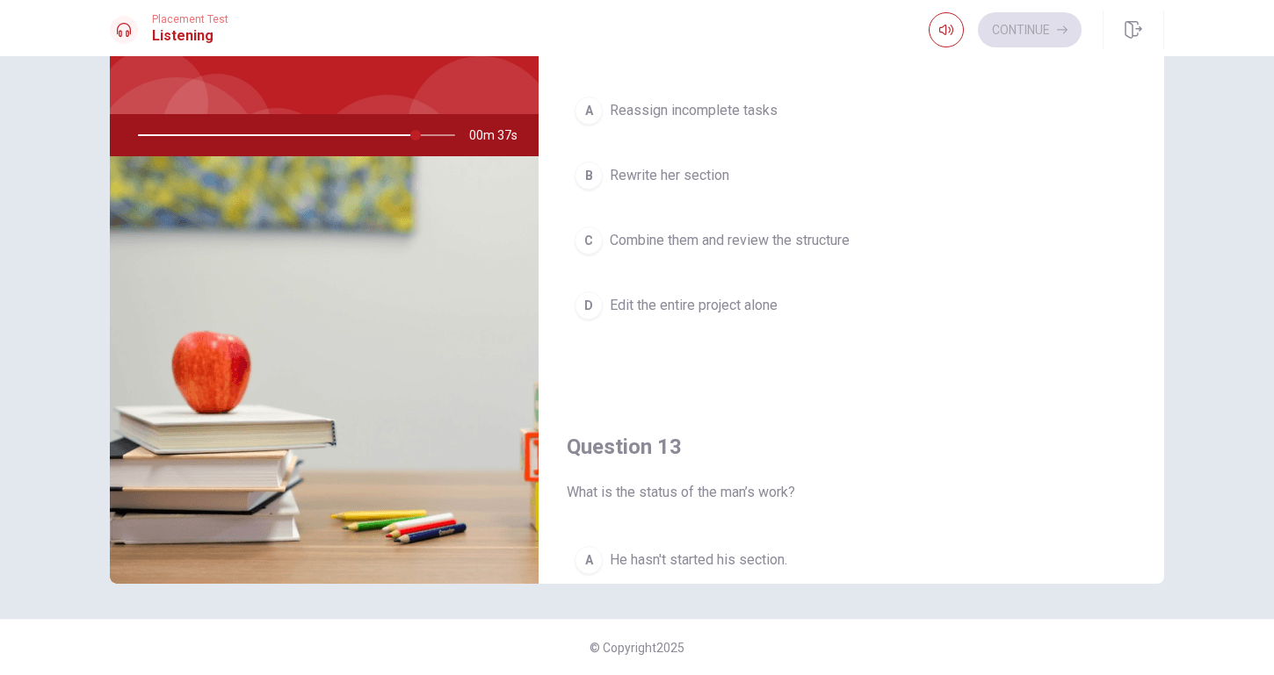
scroll to position [515, 0]
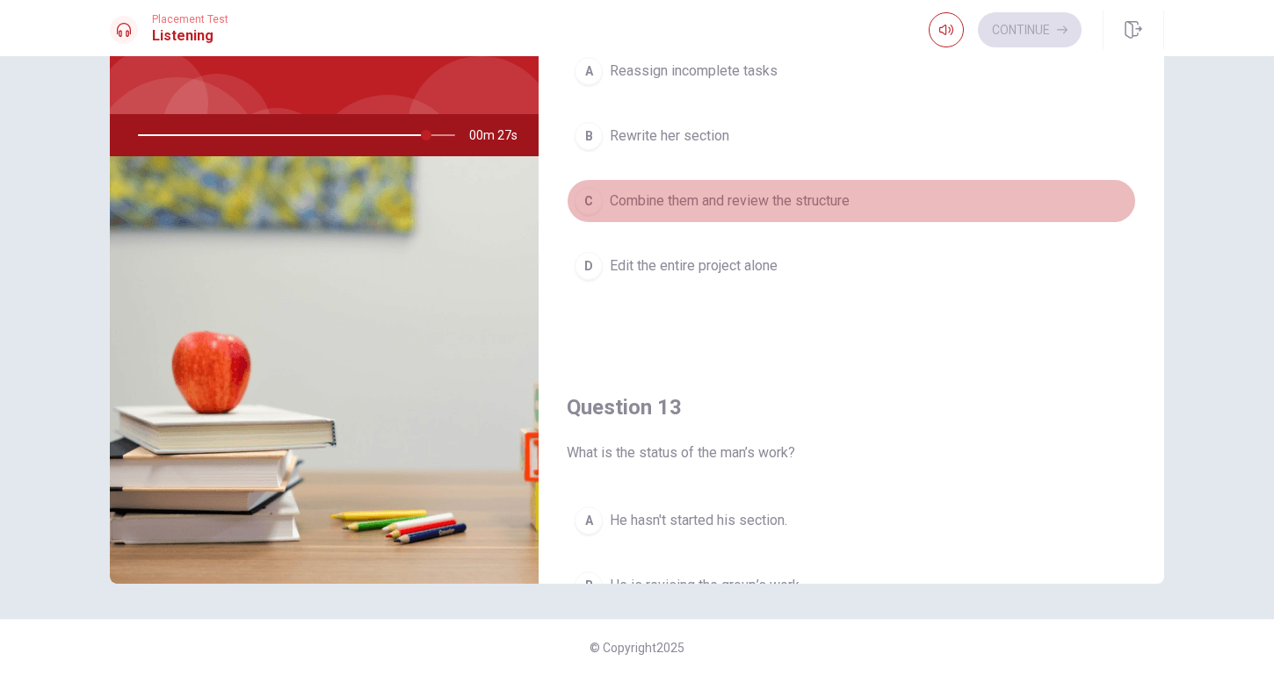
drag, startPoint x: 746, startPoint y: 198, endPoint x: 812, endPoint y: 253, distance: 86.0
click at [745, 198] on span "Combine them and review the structure" at bounding box center [730, 201] width 240 height 21
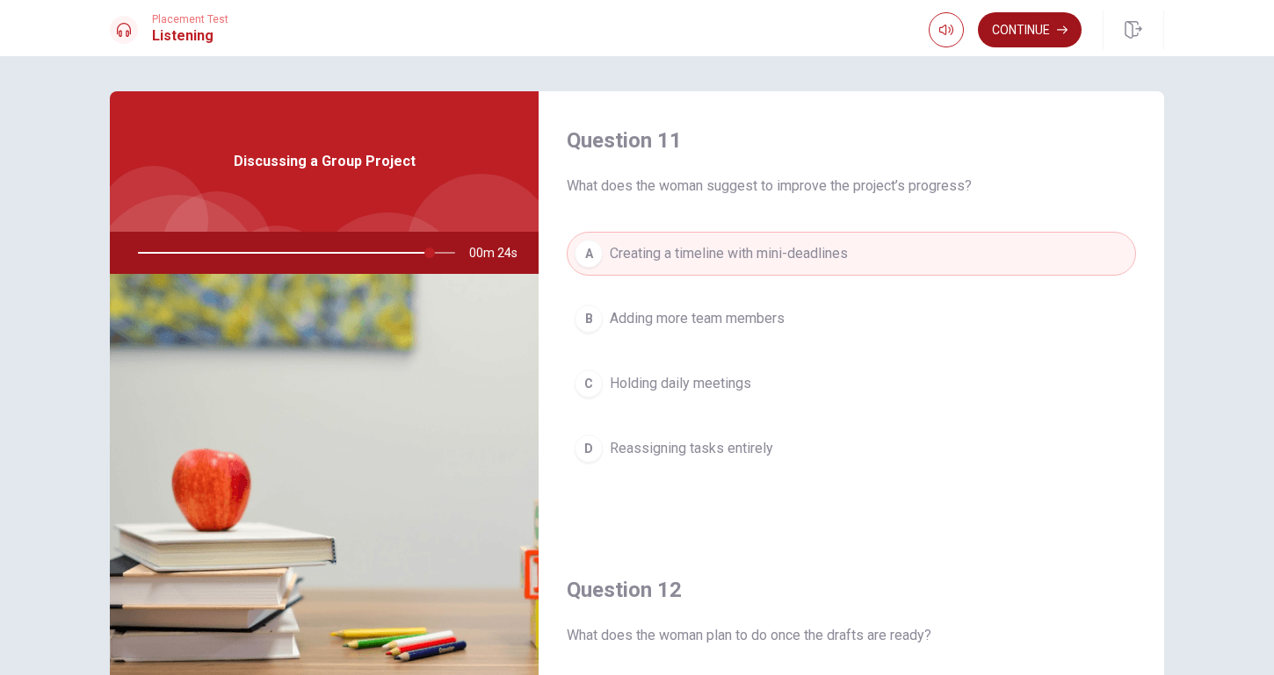
scroll to position [0, 0]
click at [1019, 39] on button "Continue" at bounding box center [1030, 29] width 104 height 35
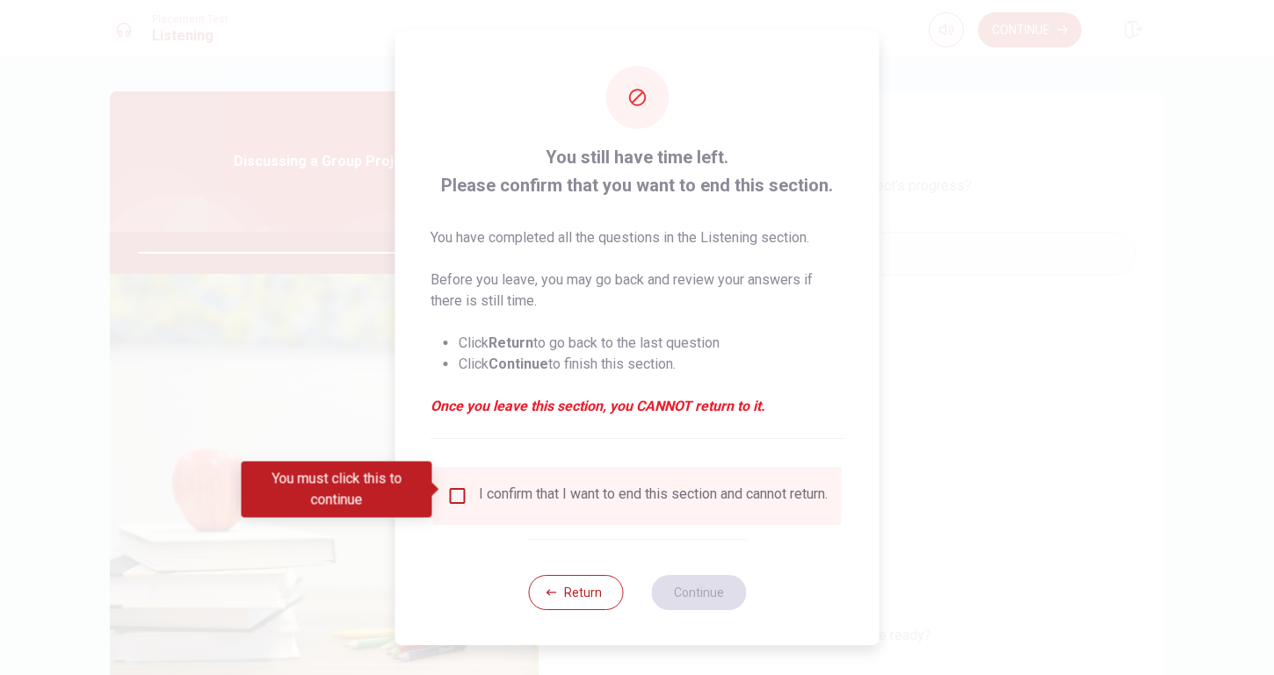
click at [459, 488] on input "You must click this to continue" at bounding box center [457, 496] width 21 height 21
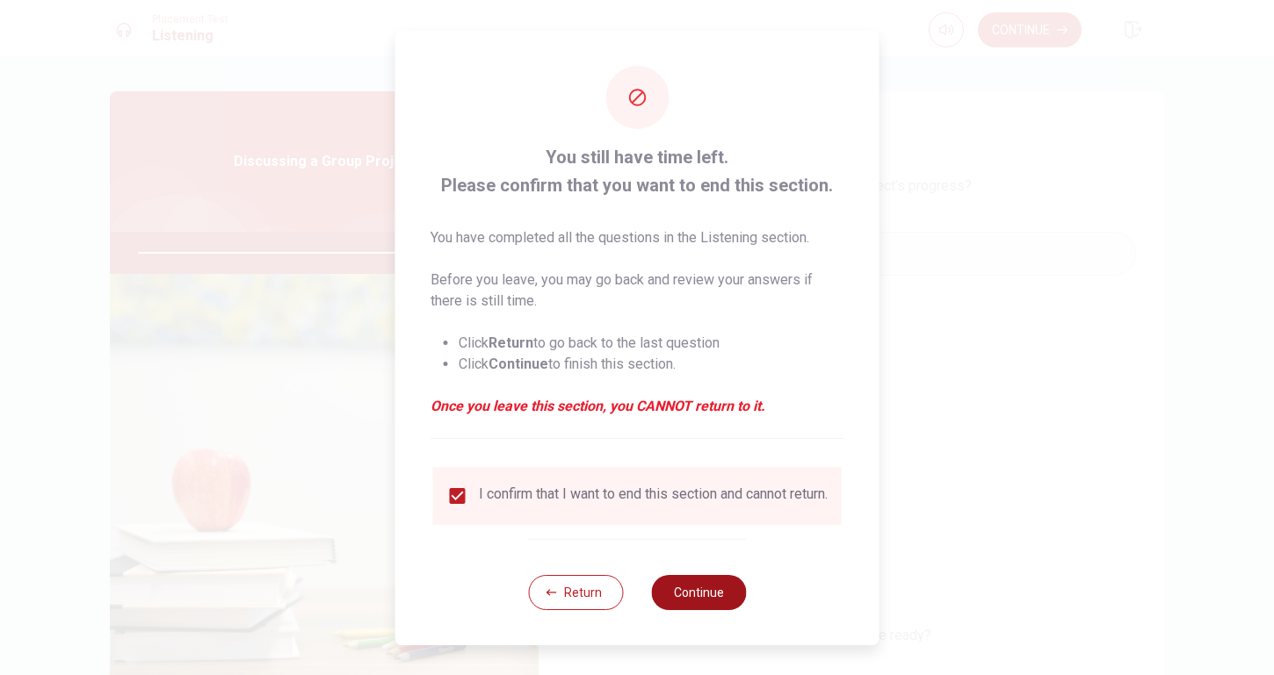
click at [733, 593] on button "Continue" at bounding box center [698, 592] width 95 height 35
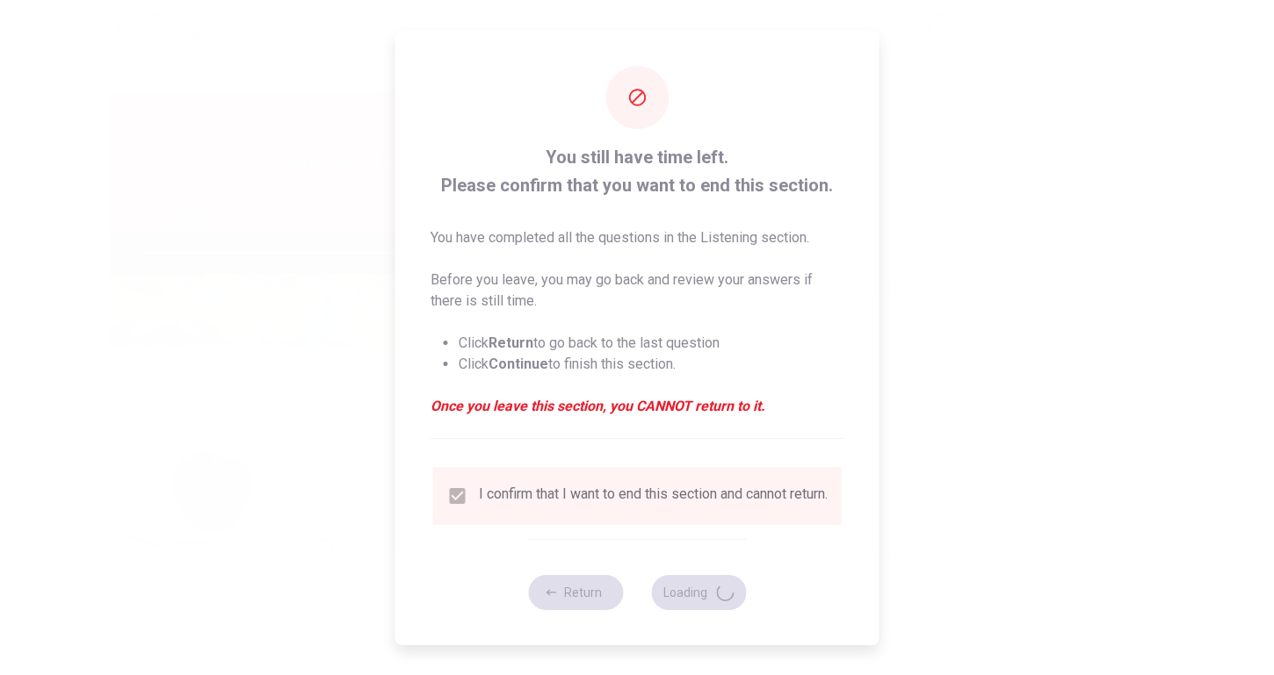
type input "94"
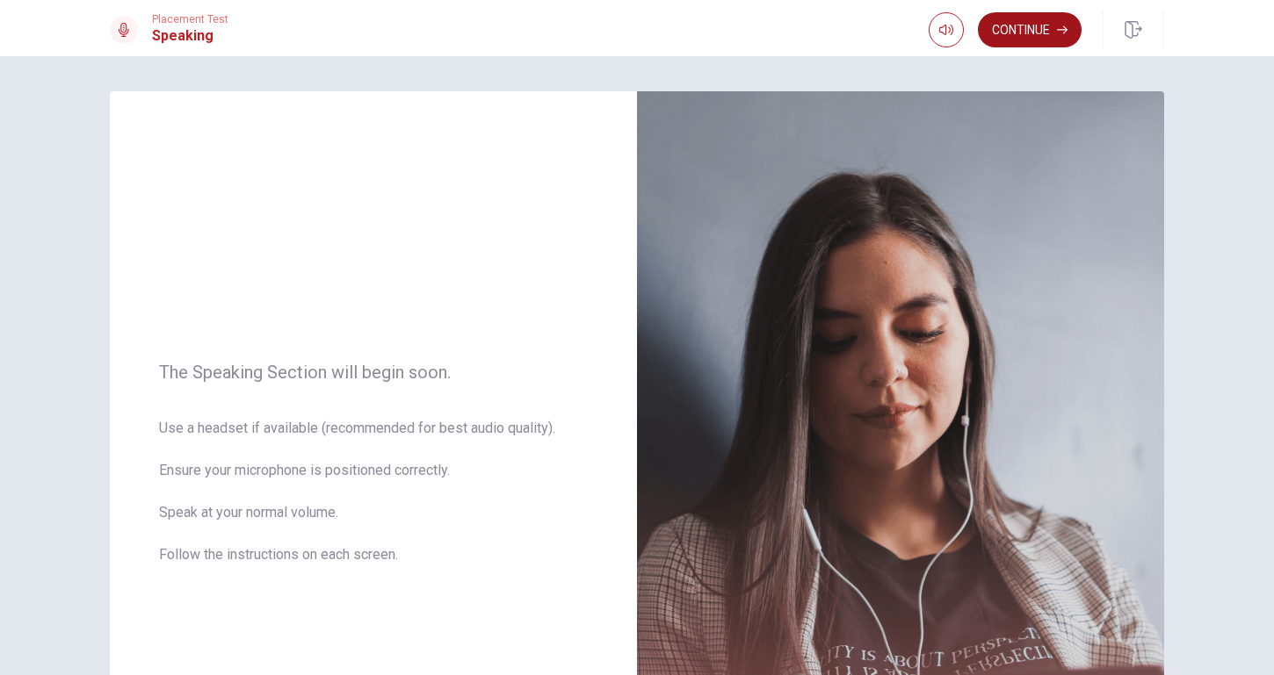
click at [1038, 27] on button "Continue" at bounding box center [1030, 29] width 104 height 35
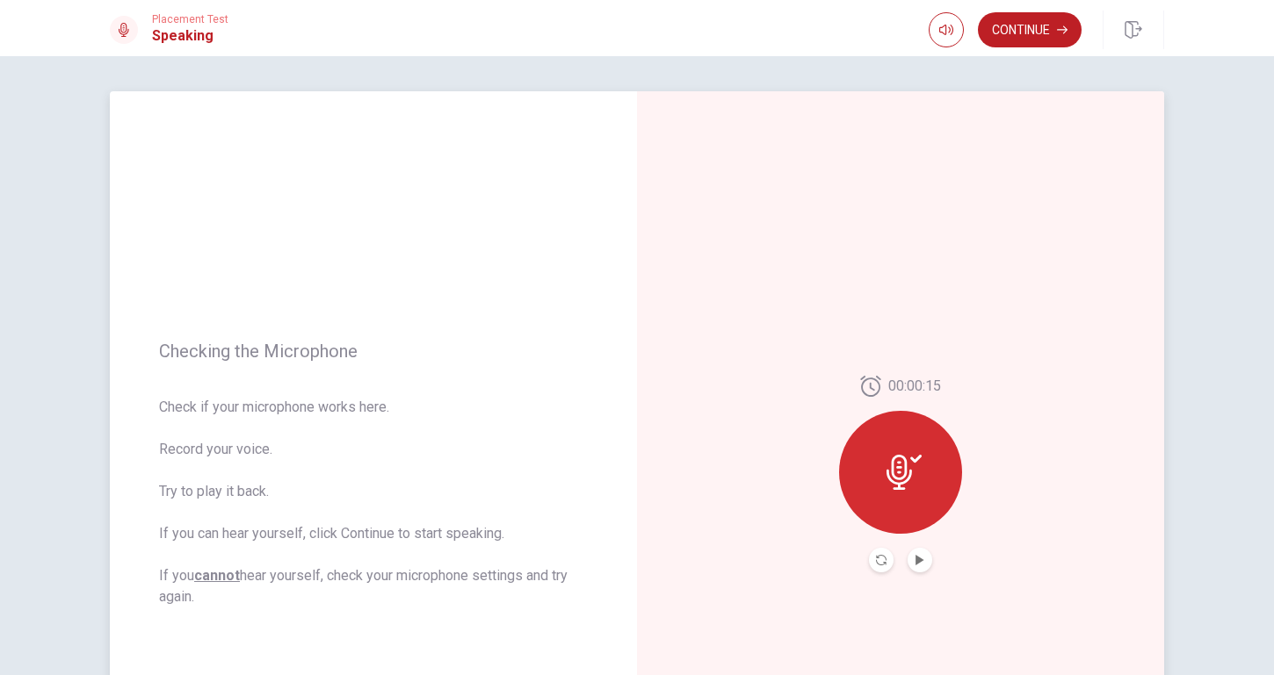
click at [925, 561] on button "Play Audio" at bounding box center [919, 560] width 25 height 25
click at [920, 565] on icon "Play Audio" at bounding box center [919, 560] width 11 height 11
click at [1029, 40] on button "Continue" at bounding box center [1030, 29] width 104 height 35
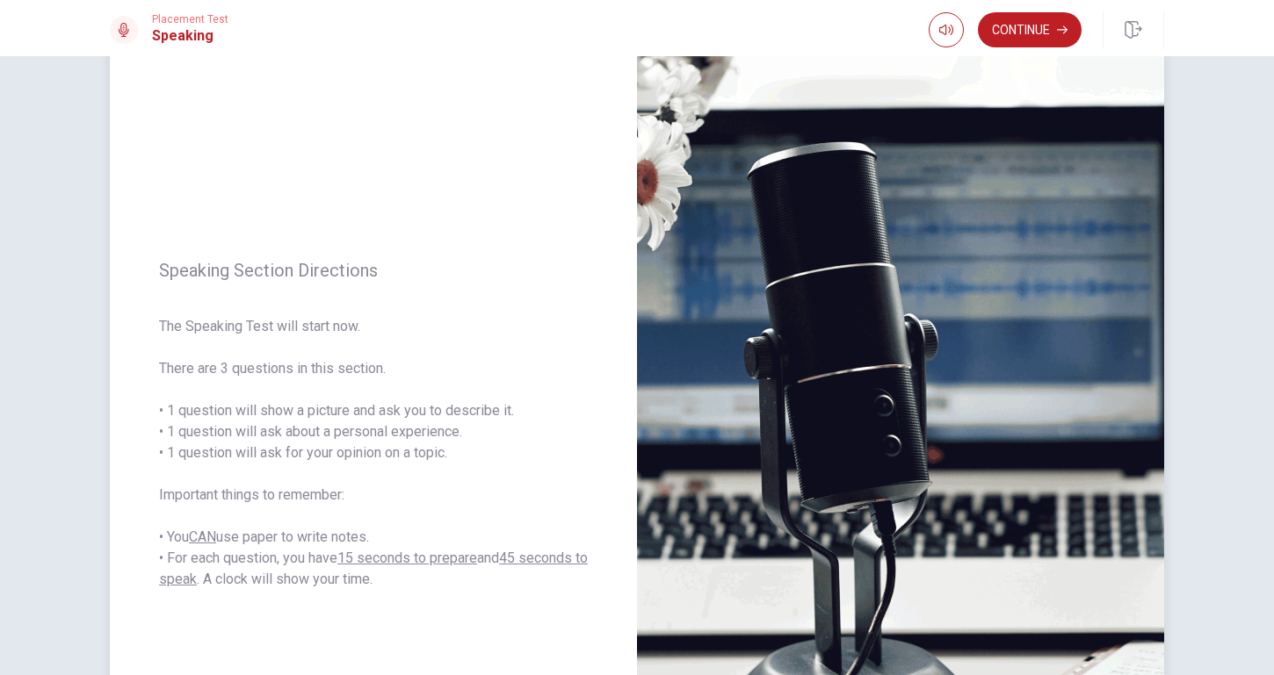
scroll to position [61, 0]
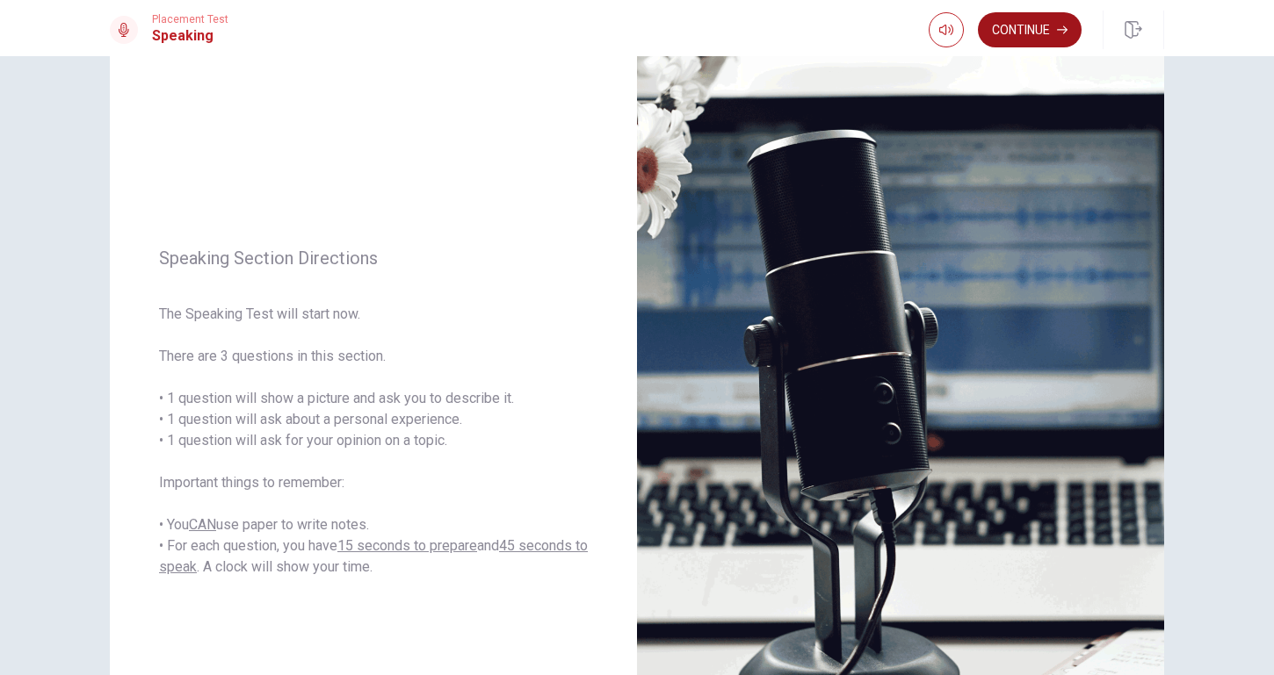
click at [1046, 34] on button "Continue" at bounding box center [1030, 29] width 104 height 35
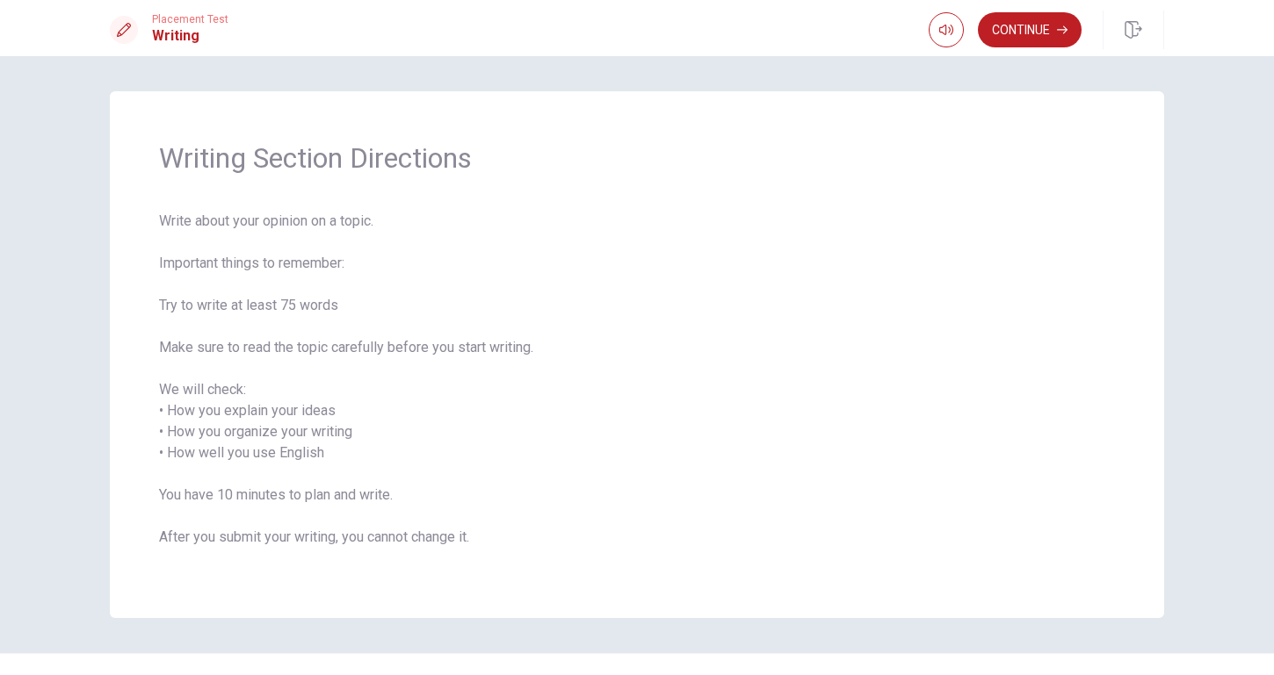
scroll to position [0, 0]
click at [1047, 32] on button "Continue" at bounding box center [1030, 29] width 104 height 35
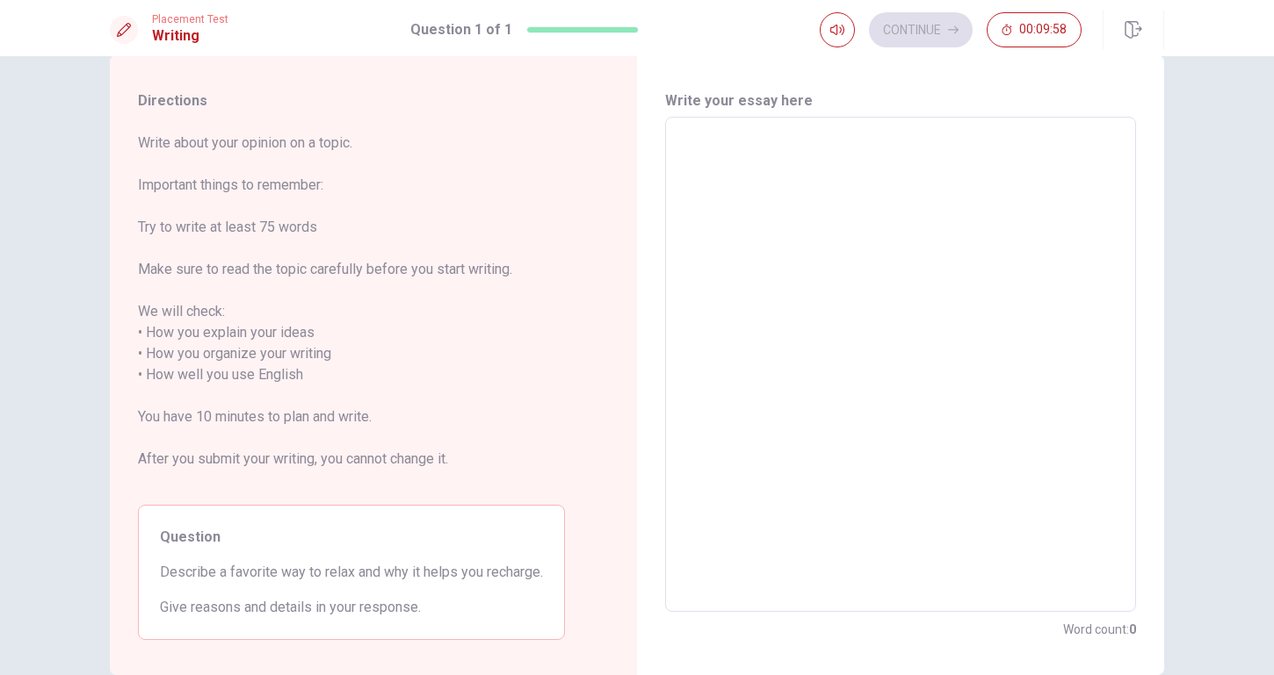
scroll to position [35, 0]
click at [865, 314] on textarea at bounding box center [900, 366] width 446 height 466
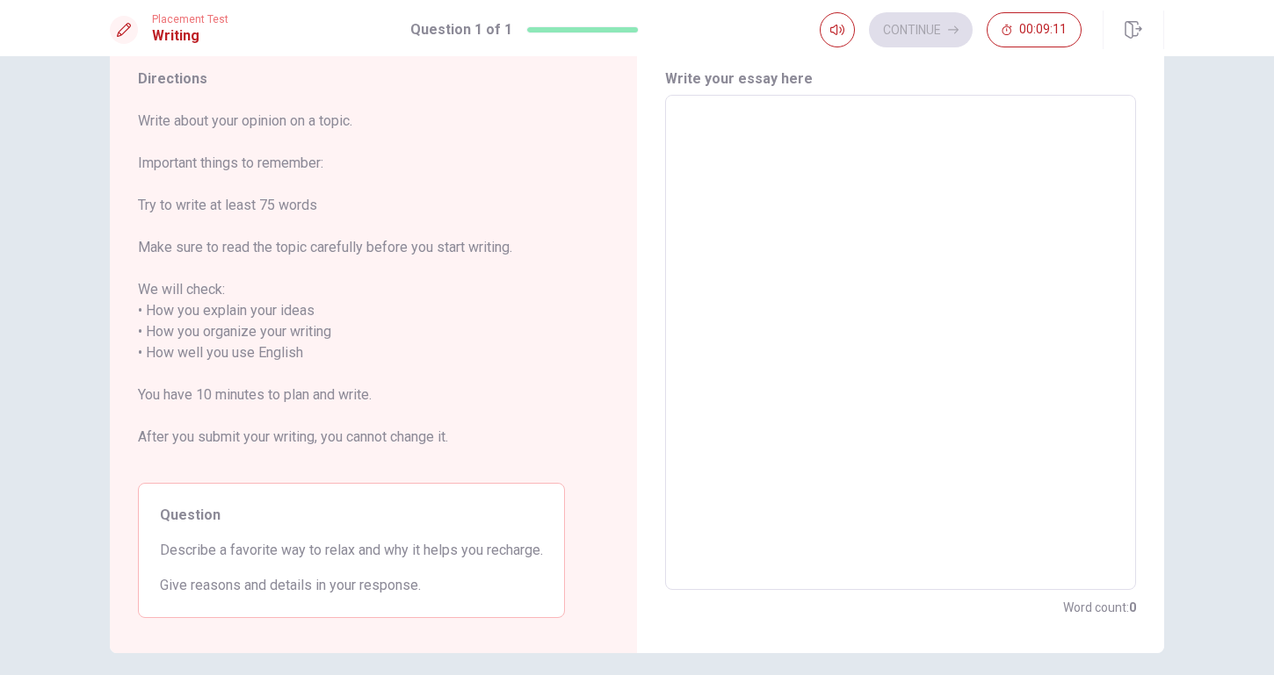
scroll to position [55, 0]
type textarea "T"
type textarea "x"
type textarea "Ti"
type textarea "x"
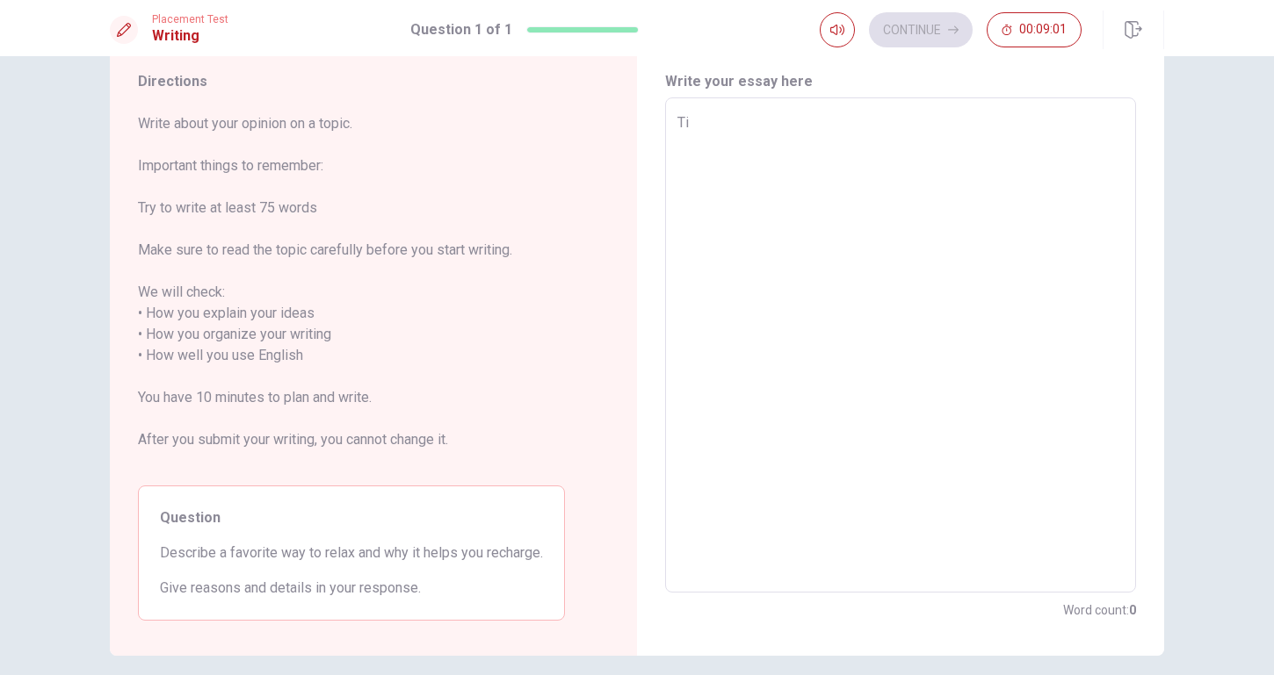
type textarea "Tid"
type textarea "x"
type textarea "Tid"
type textarea "x"
type textarea "Tid ]"
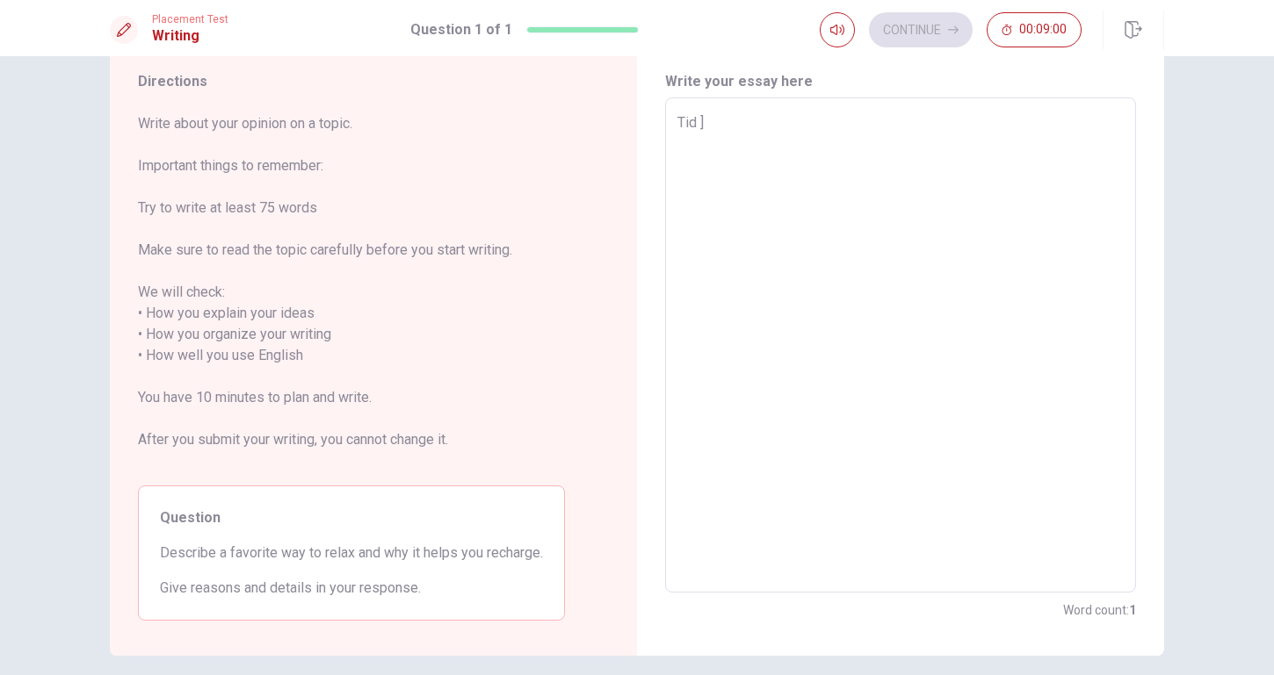
type textarea "x"
type textarea "Tid"
type textarea "x"
type textarea "Tid"
type textarea "x"
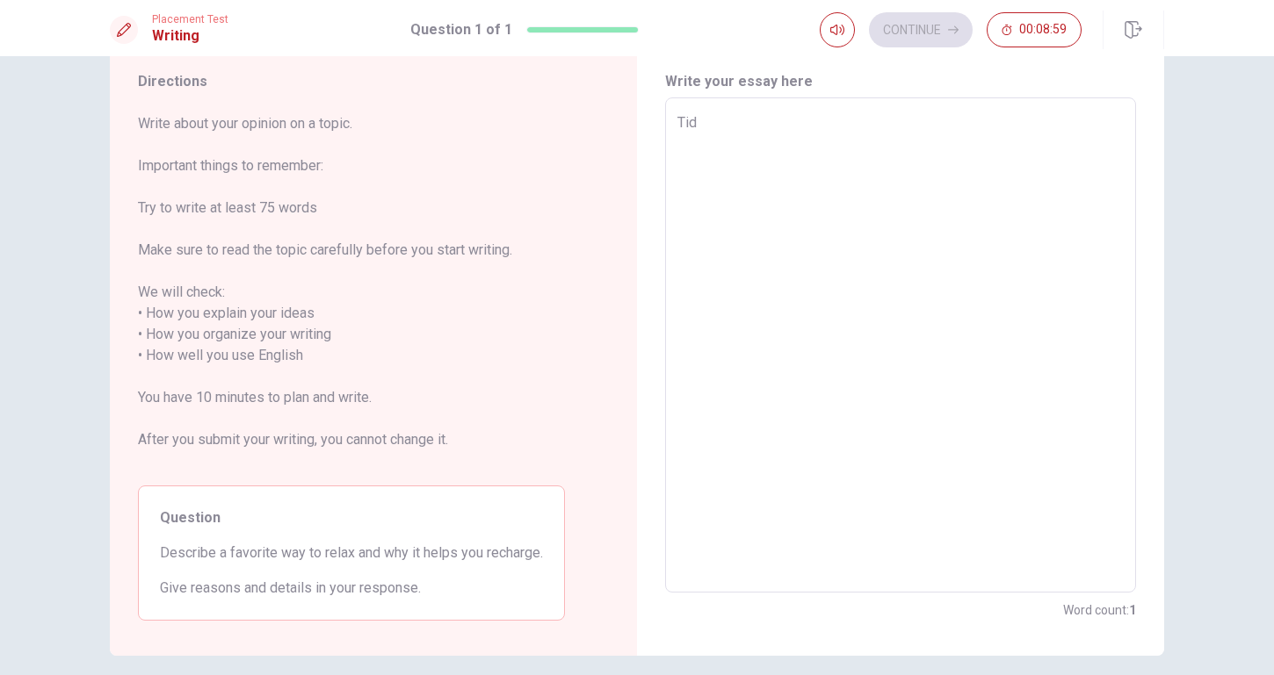
type textarea "Ti"
type textarea "x"
type textarea "T"
type textarea "x"
type textarea "T"
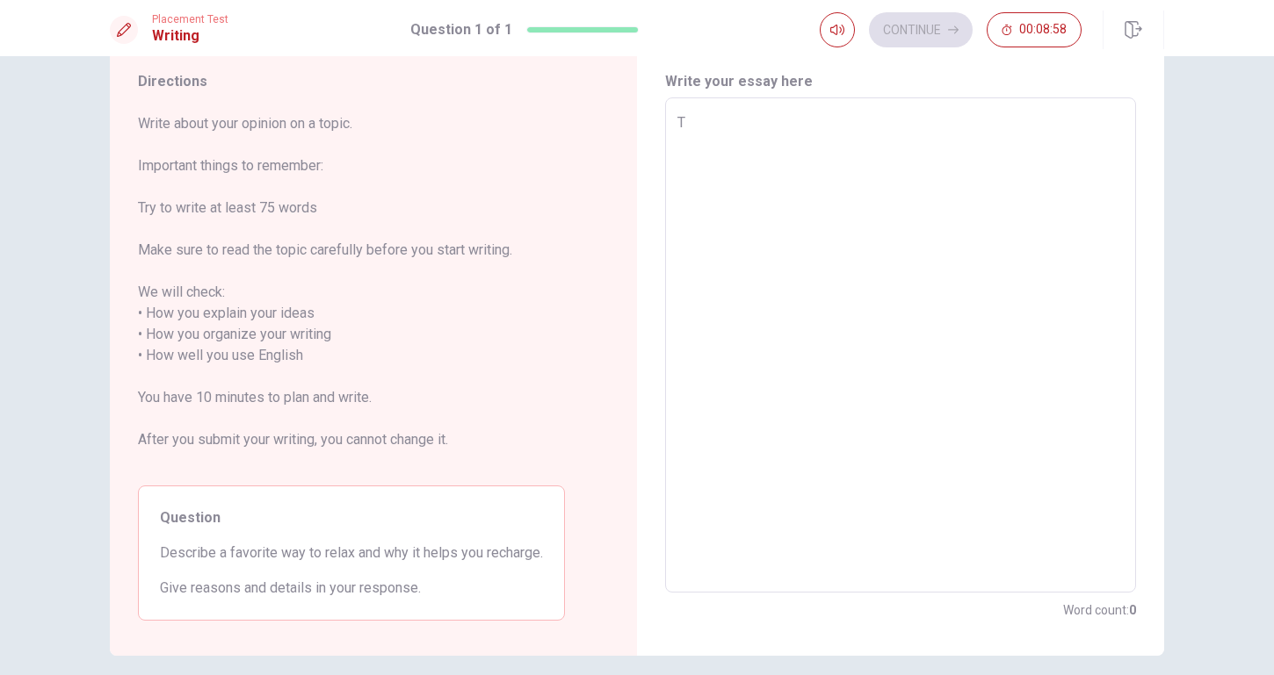
type textarea "x"
type textarea "TO"
type textarea "x"
type textarea "TO"
type textarea "x"
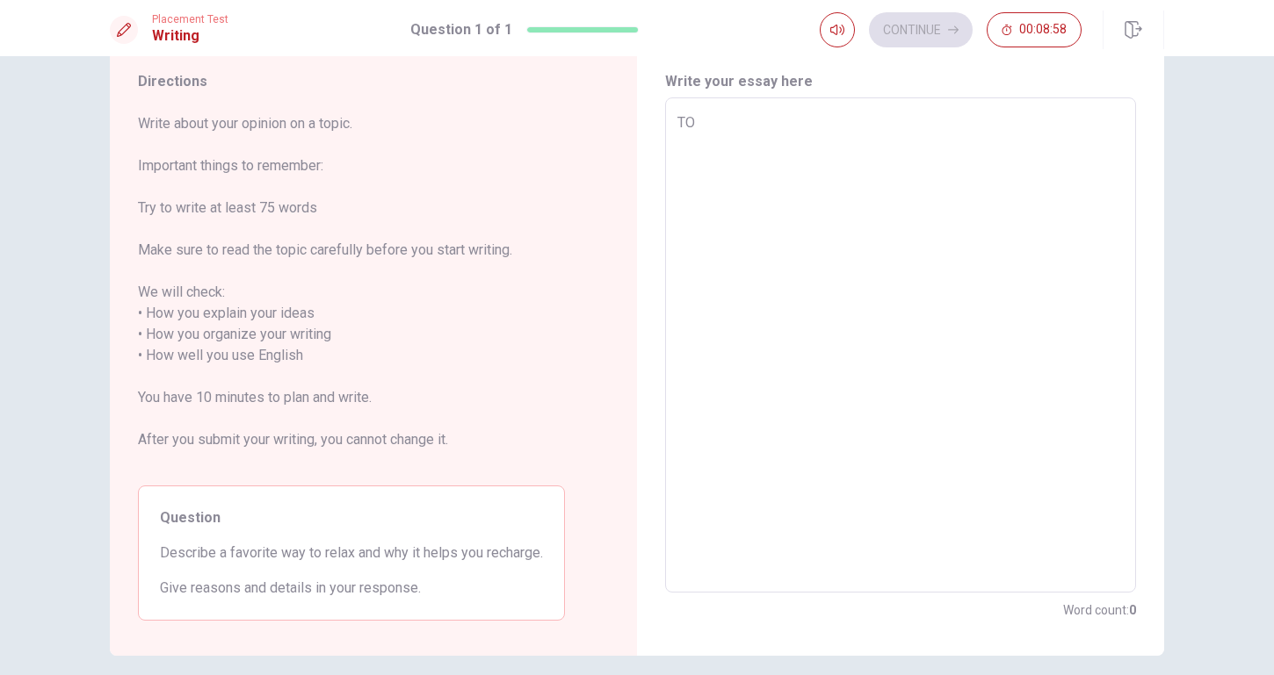
type textarea "TO D"
type textarea "x"
type textarea "TO DR"
type textarea "x"
type textarea "TO DRI"
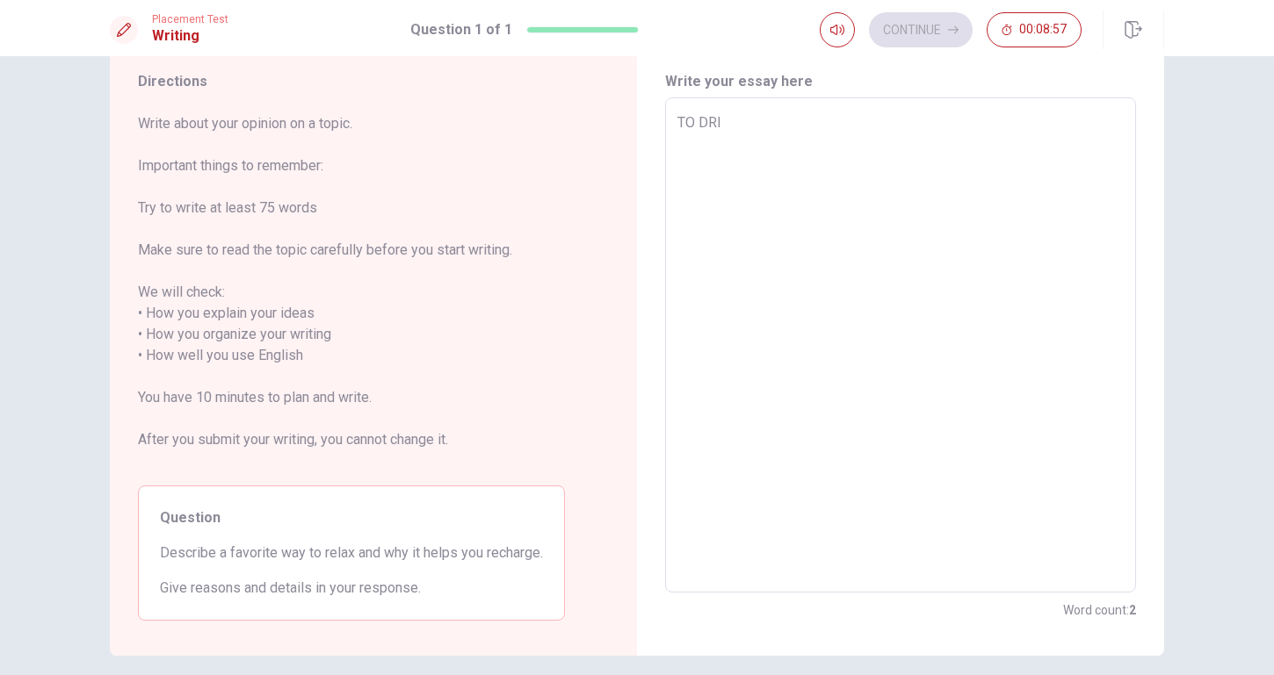
type textarea "x"
type textarea "TO DRIS"
type textarea "x"
type textarea "TO DRI"
type textarea "x"
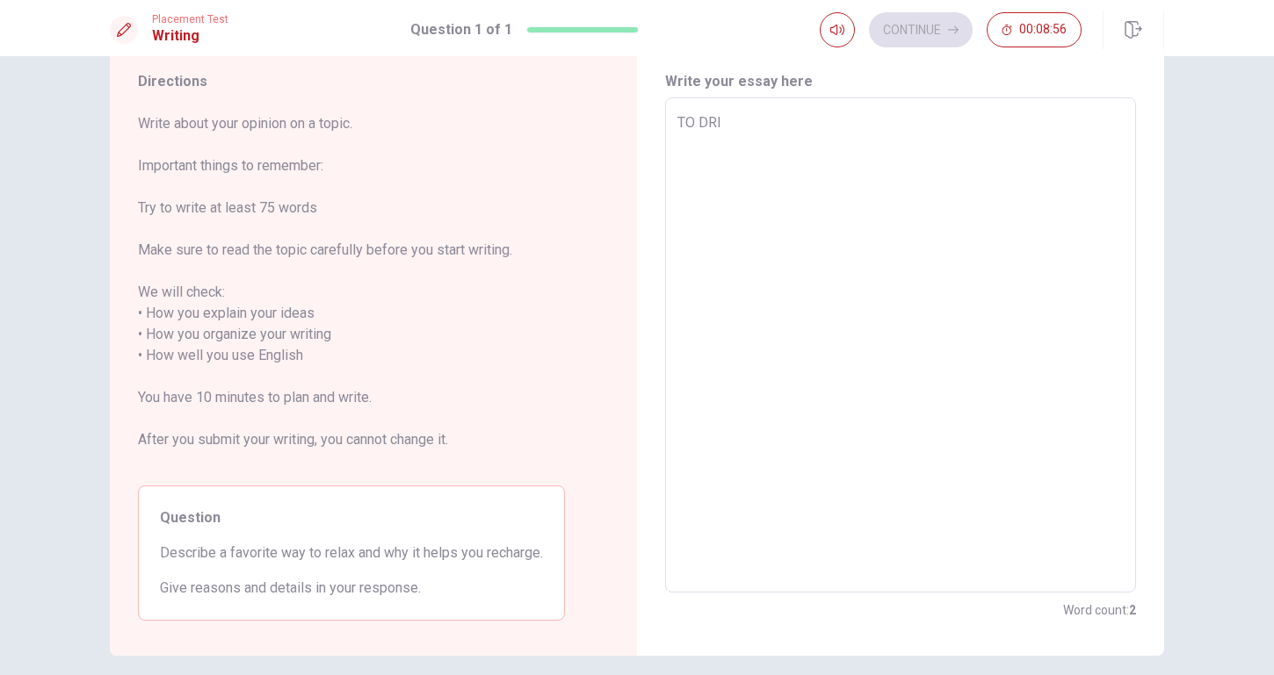
type textarea "TO DR"
type textarea "x"
type textarea "TO D"
type textarea "x"
type textarea "TO"
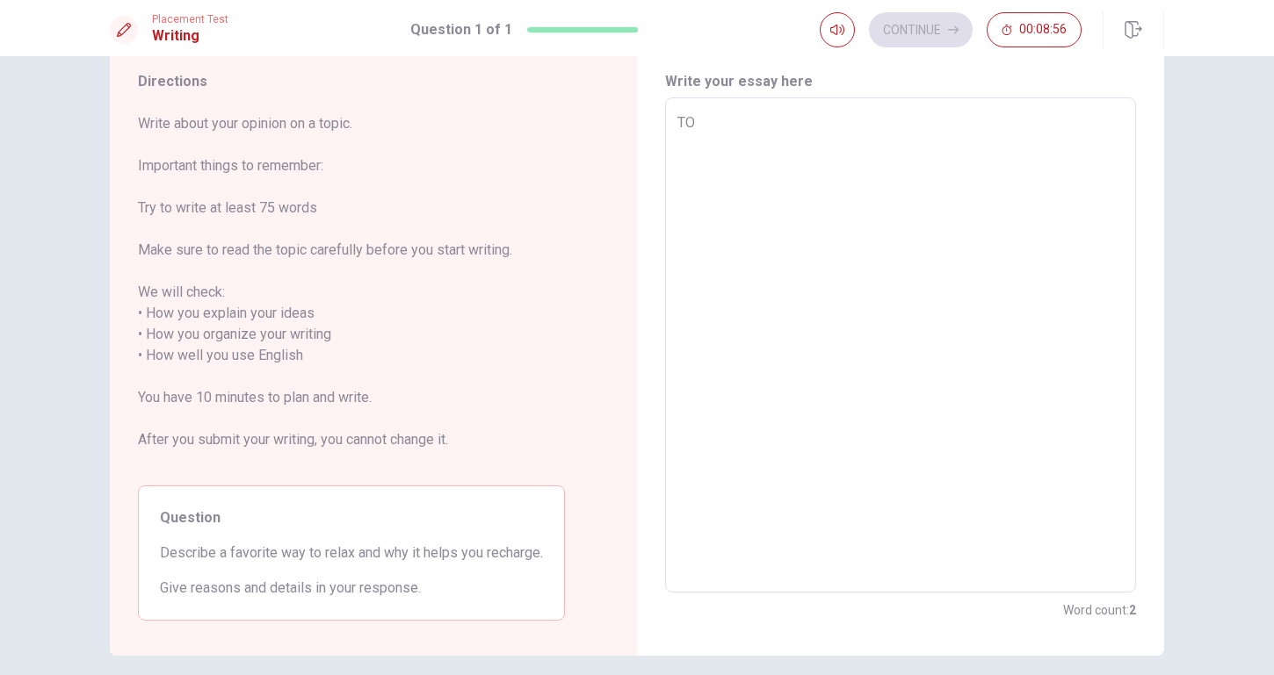
type textarea "x"
type textarea "TO"
type textarea "x"
type textarea "T"
type textarea "x"
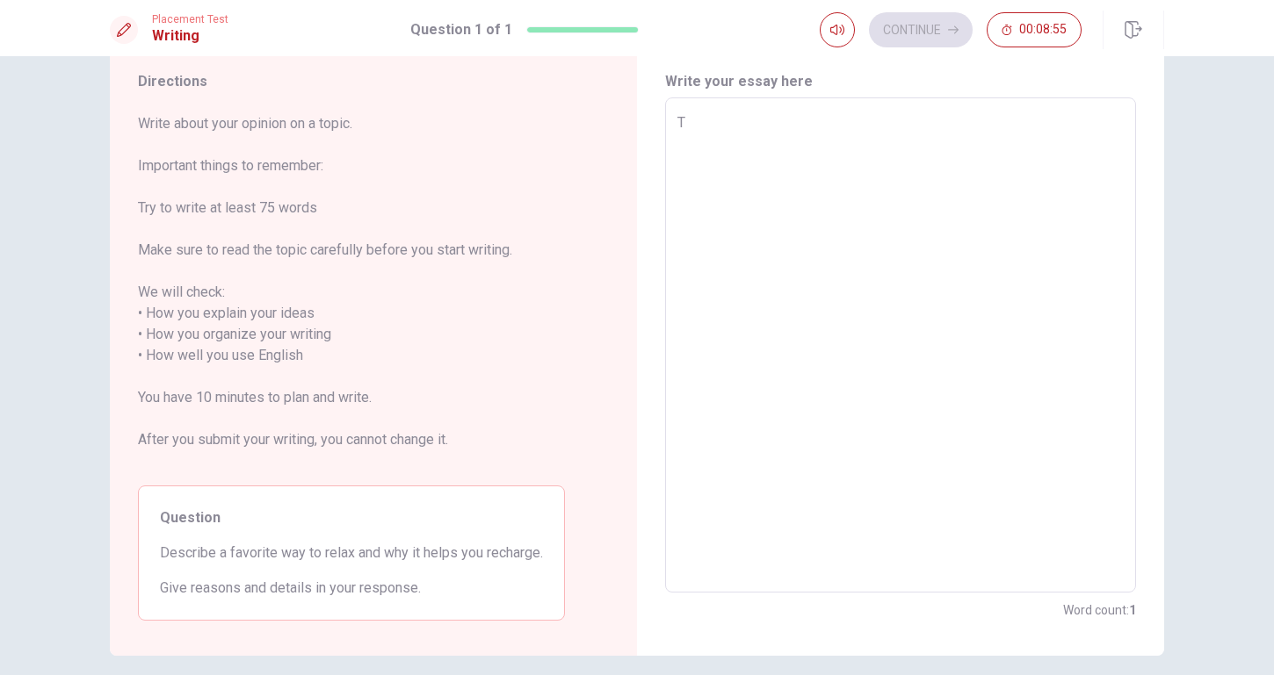
type textarea "To"
type textarea "x"
type textarea "To"
type textarea "x"
type textarea "To d"
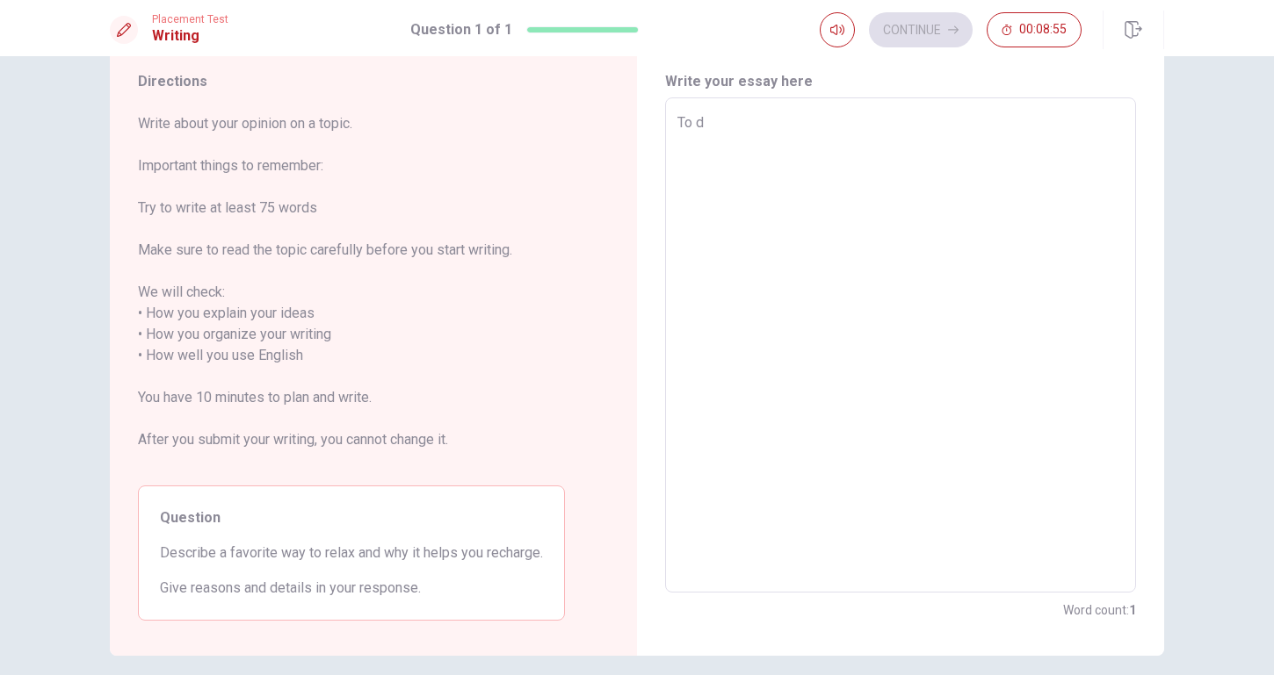
type textarea "x"
type textarea "To dr"
type textarea "x"
type textarea "To dri"
type textarea "x"
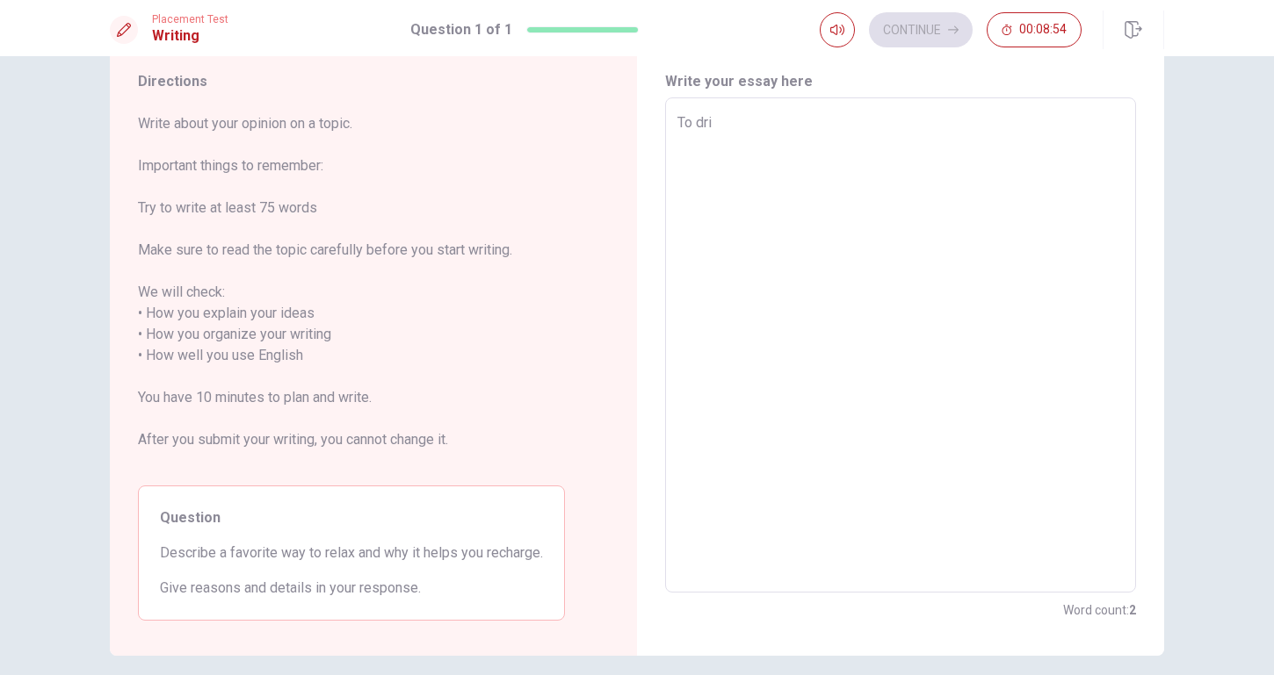
type textarea "To dr"
type textarea "x"
type textarea "To dre"
type textarea "x"
type textarea "To dres"
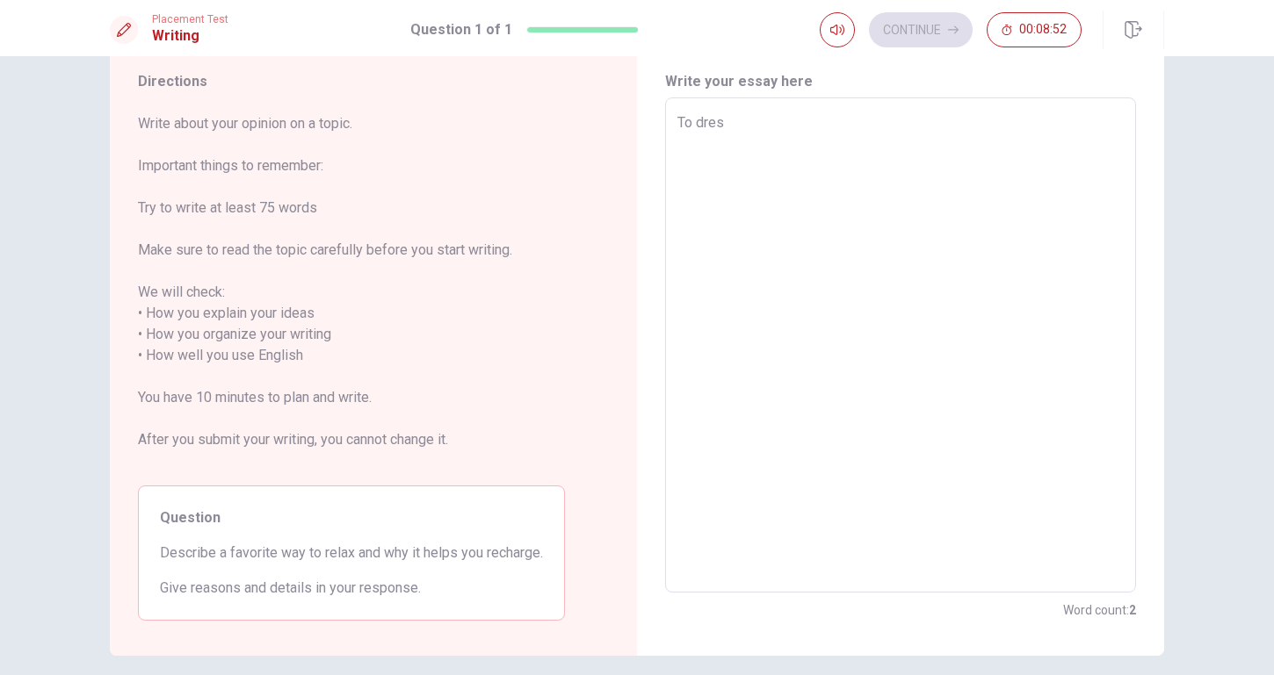
type textarea "x"
type textarea "To dresc"
type textarea "x"
type textarea "To drescr"
type textarea "x"
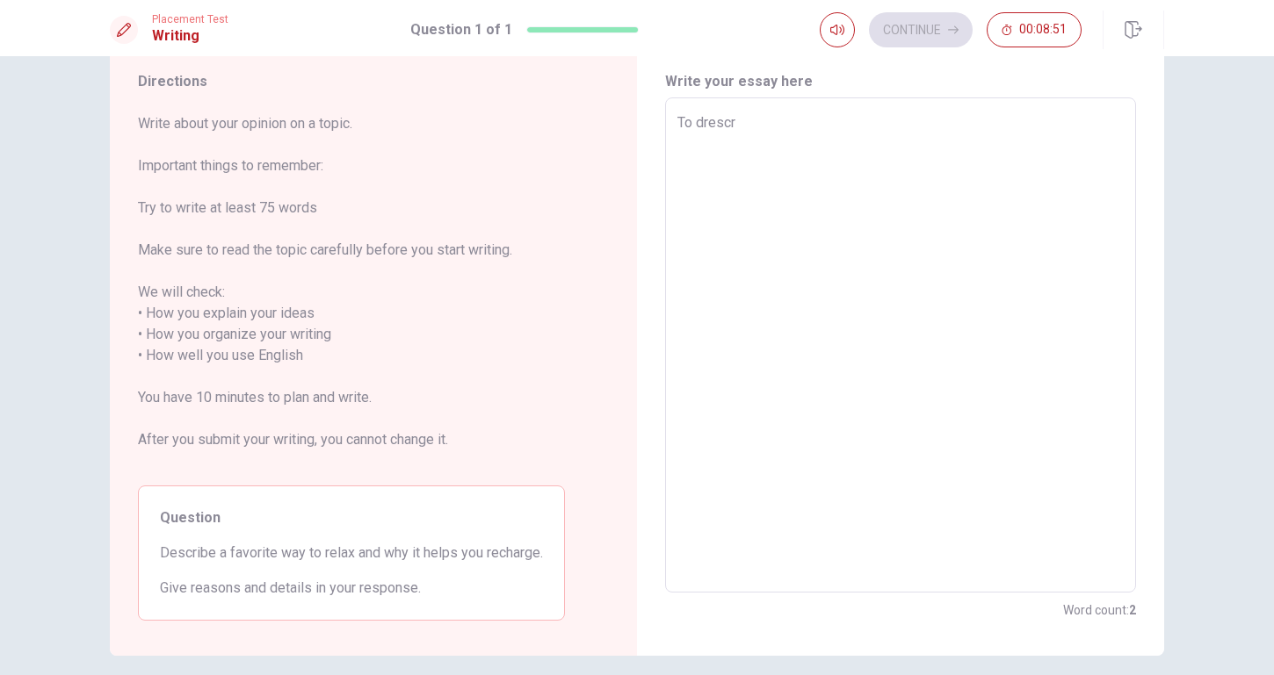
type textarea "To drescri"
type textarea "x"
type textarea "To drescrib"
type textarea "x"
type textarea "To drescribe"
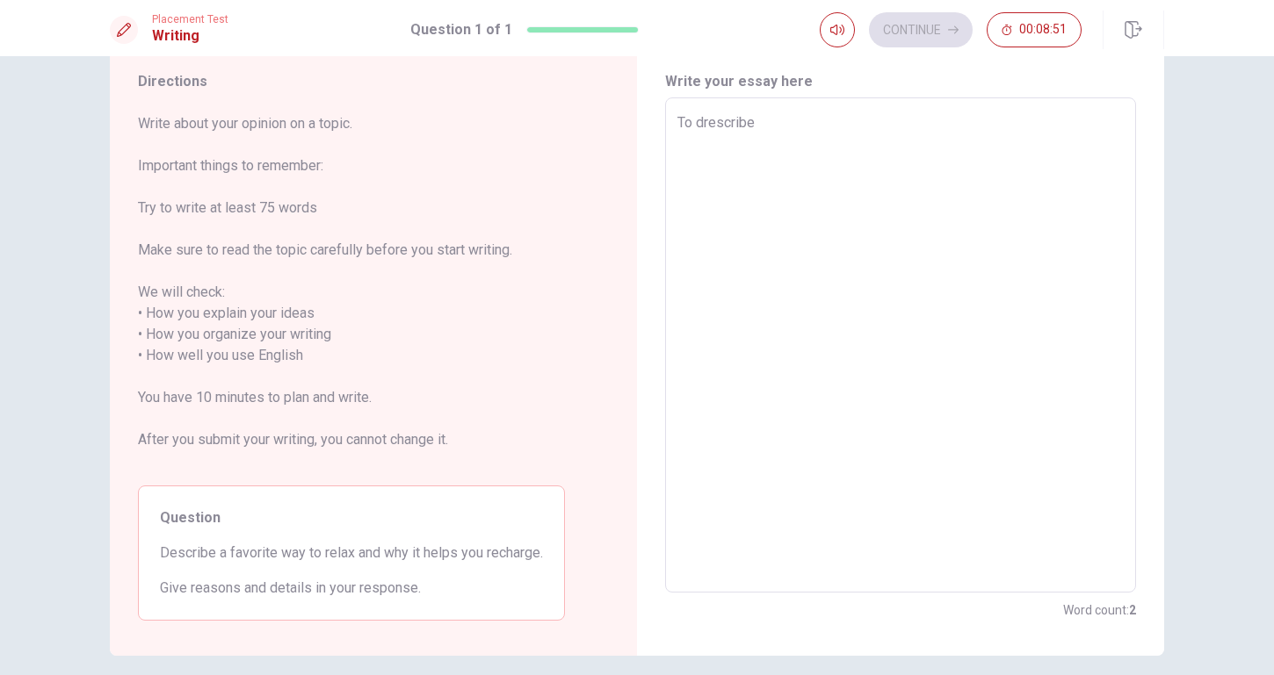
type textarea "x"
type textarea "To drescribe"
type textarea "x"
type textarea "To drescribe a"
type textarea "x"
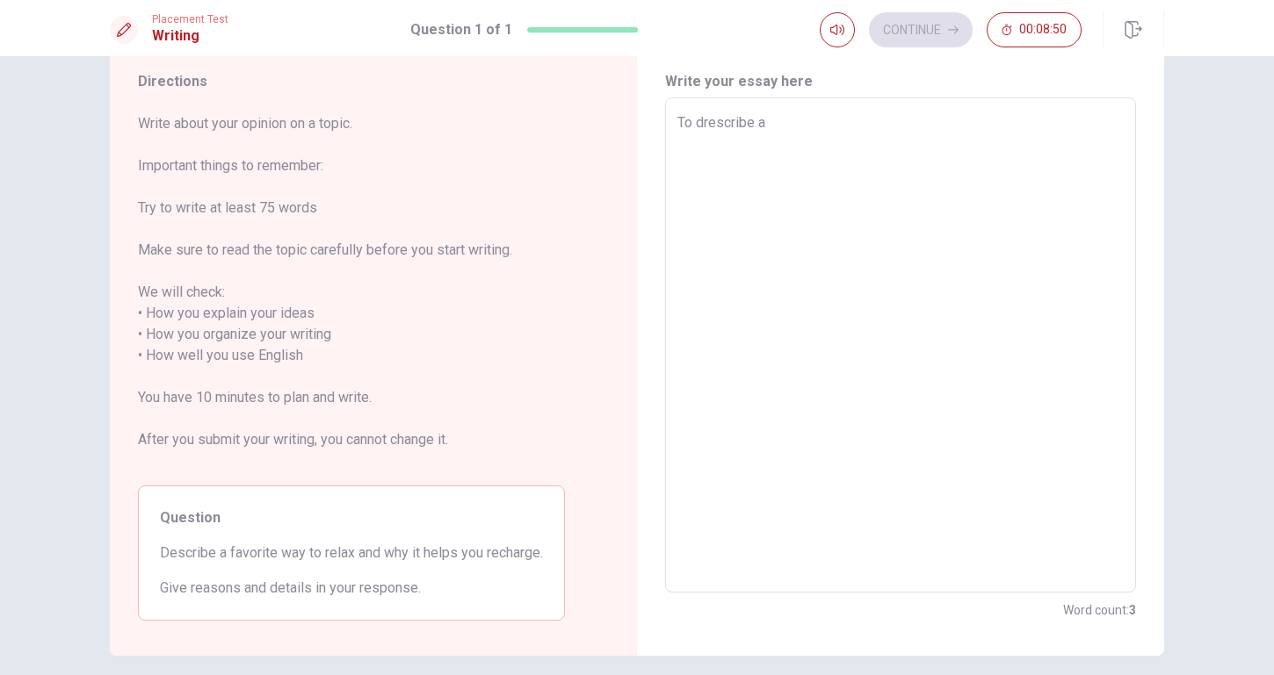
type textarea "To drescribe a"
type textarea "x"
type textarea "To drescribe a f"
type textarea "x"
type textarea "To drescribe a fa"
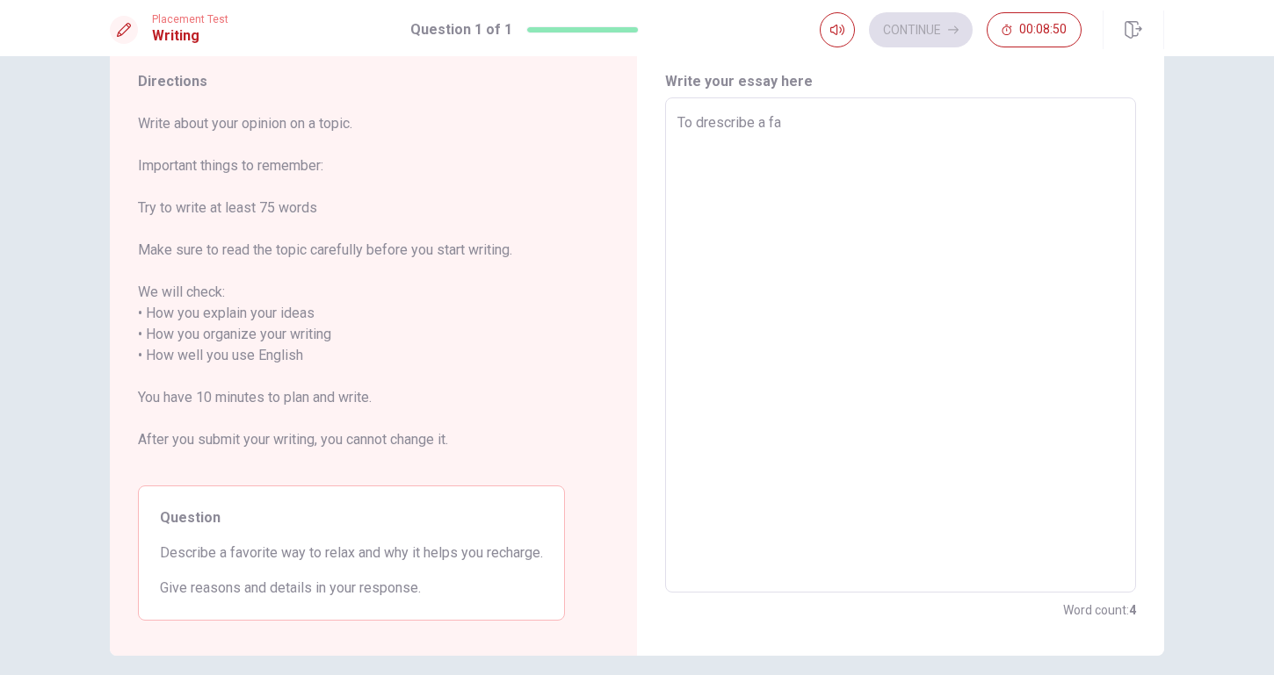
type textarea "x"
type textarea "To drescribe a fav"
type textarea "x"
type textarea "To drescribe a favo"
type textarea "x"
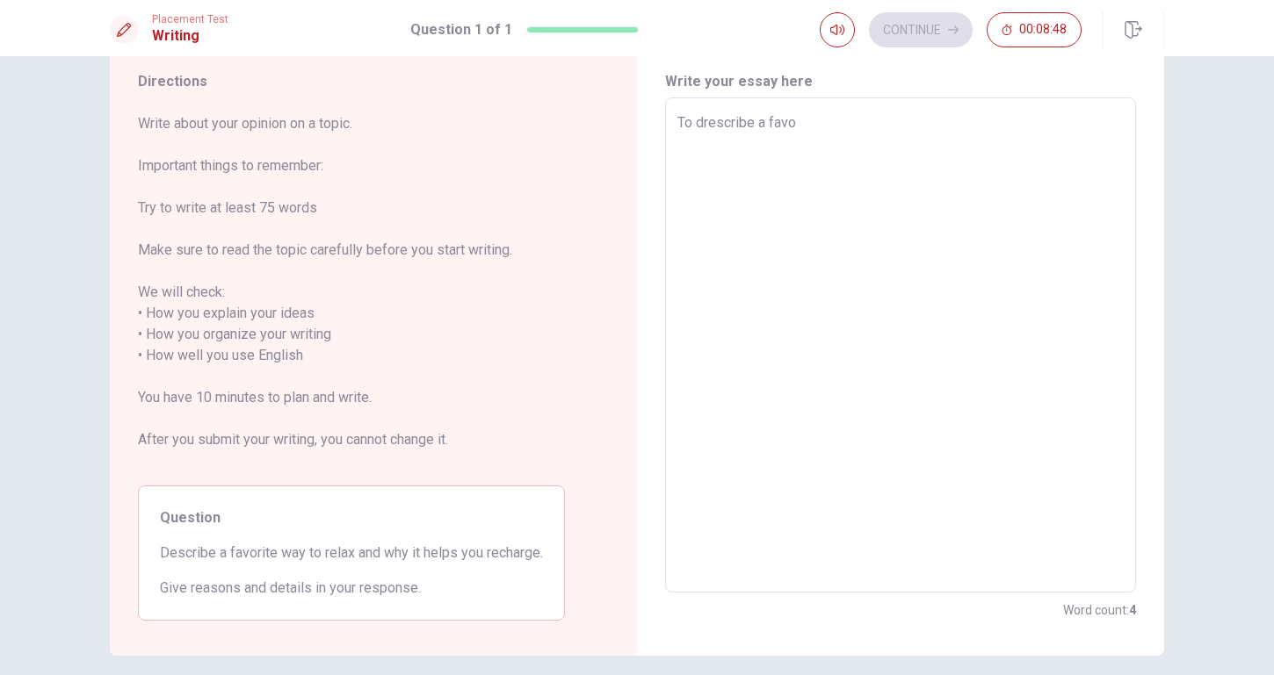
type textarea "To drescribe a favor"
type textarea "x"
type textarea "To drescribe a favori"
type textarea "x"
type textarea "To drescribe a favorit"
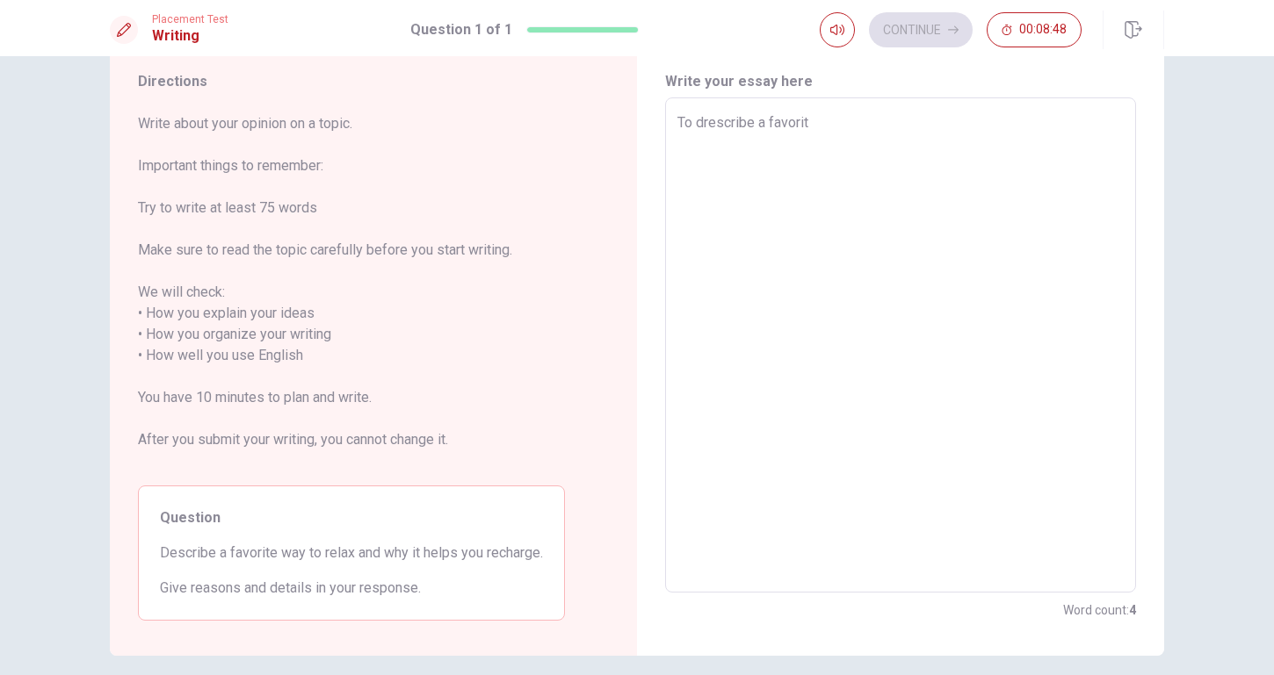
type textarea "x"
type textarea "To drescribe a favorite"
type textarea "x"
type textarea "To drescribe a favorite"
type textarea "x"
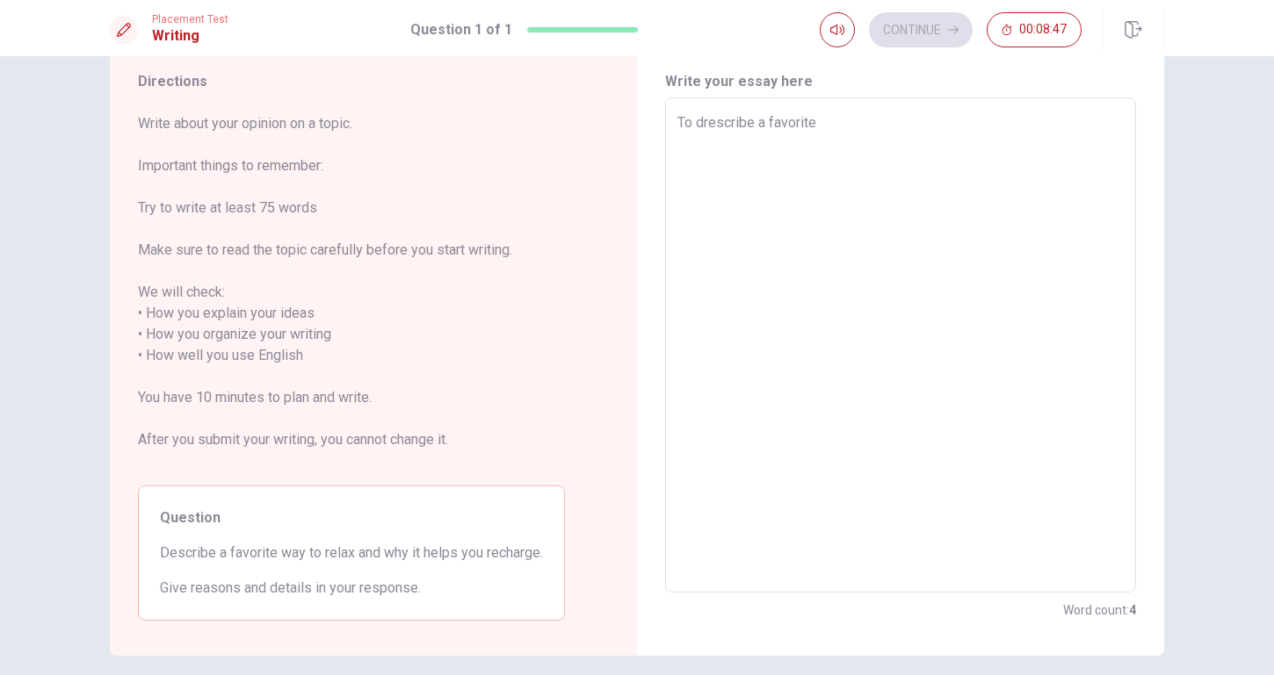
type textarea "To drescribe a favorite w"
type textarea "x"
type textarea "To drescribe a favorite wa"
type textarea "x"
type textarea "To drescribe a favorite way"
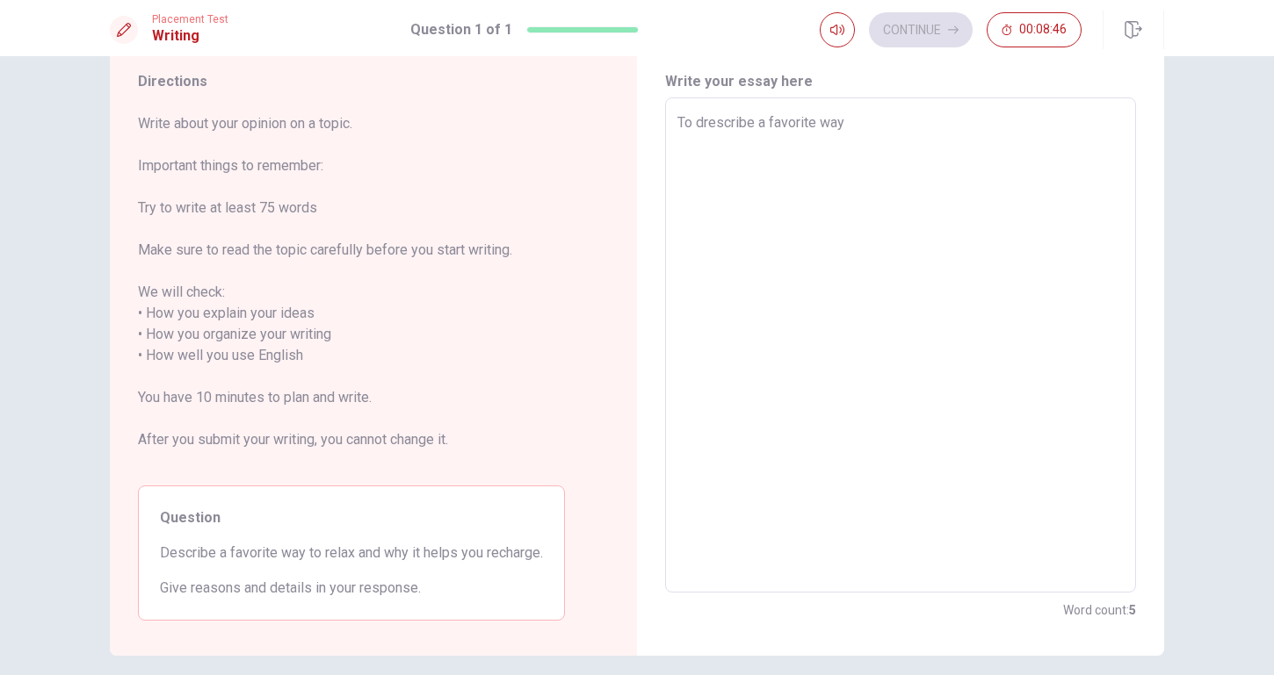
type textarea "x"
type textarea "To drescribe a favorite way"
type textarea "x"
type textarea "To drescribe a favorite way t"
type textarea "x"
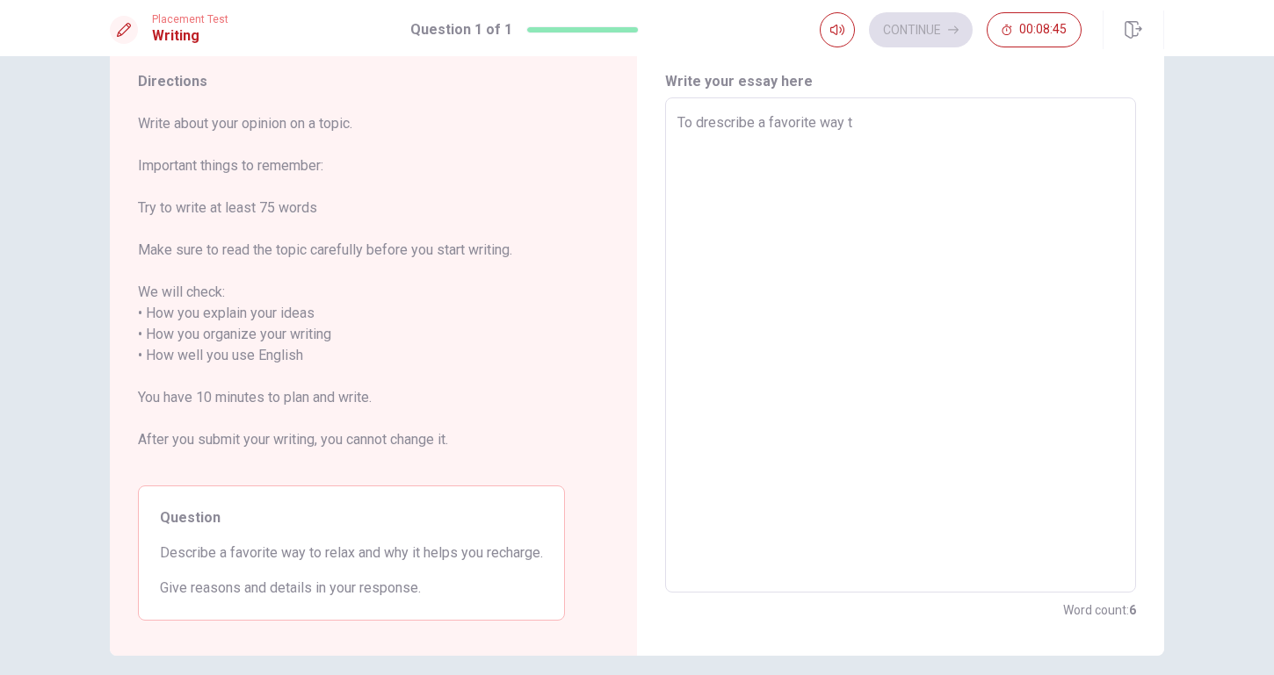
type textarea "To drescribe a favorite way to"
type textarea "x"
type textarea "To drescribe a favorite way to"
type textarea "x"
type textarea "To drescribe a favorite way to r"
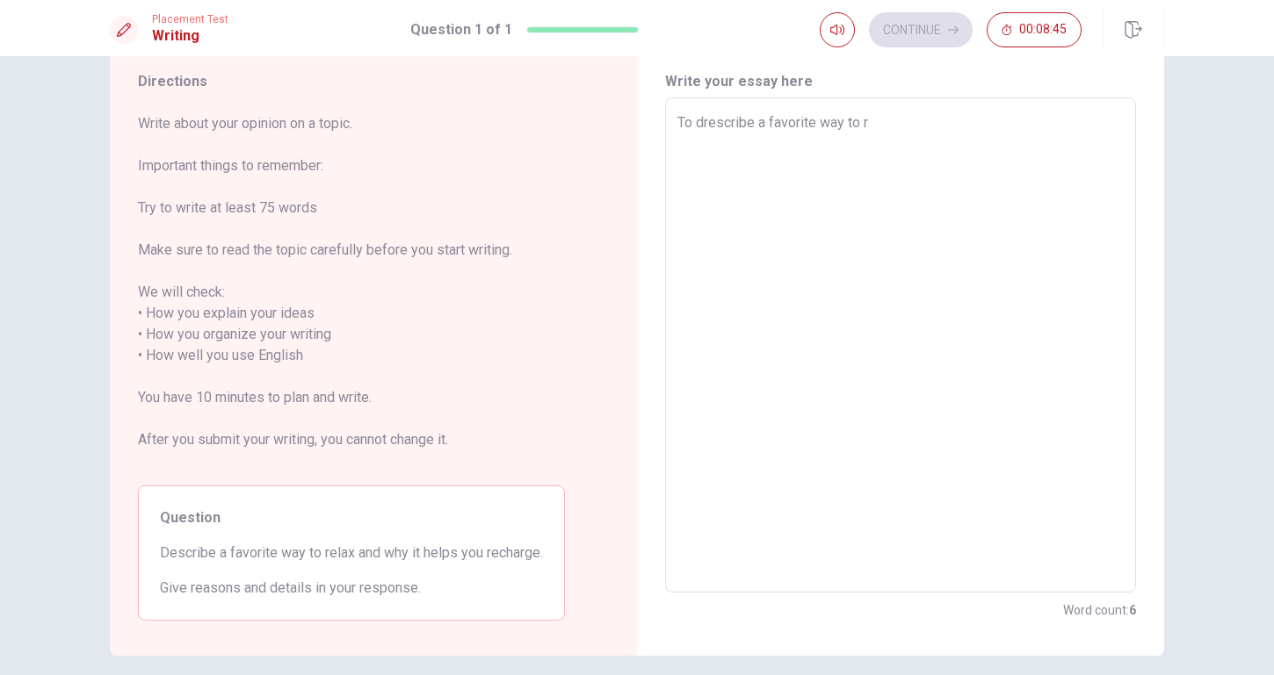
type textarea "x"
type textarea "To drescribe a favorite way to re"
type textarea "x"
type textarea "To drescribe a favorite way to rel"
type textarea "x"
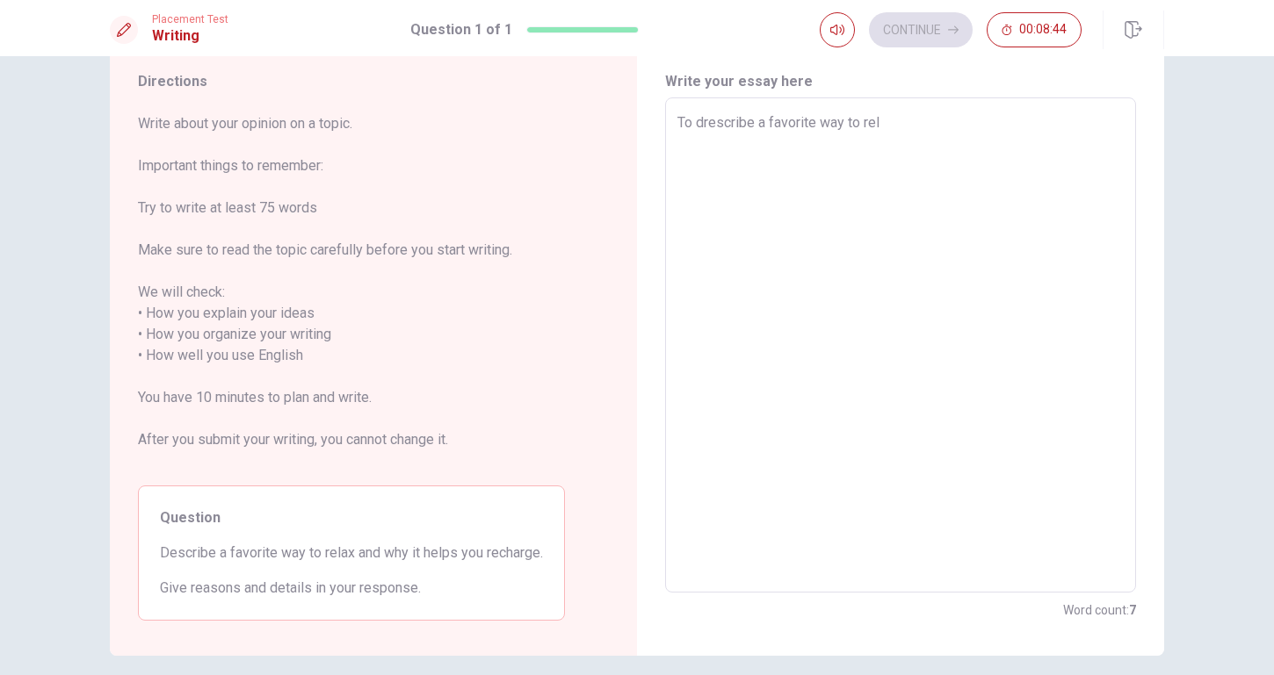
type textarea "To drescribe a favorite way to [MEDICAL_DATA]"
type textarea "x"
type textarea "To drescribe a favorite way to relax"
type textarea "x"
type textarea "To drescribe a favorite way to relax"
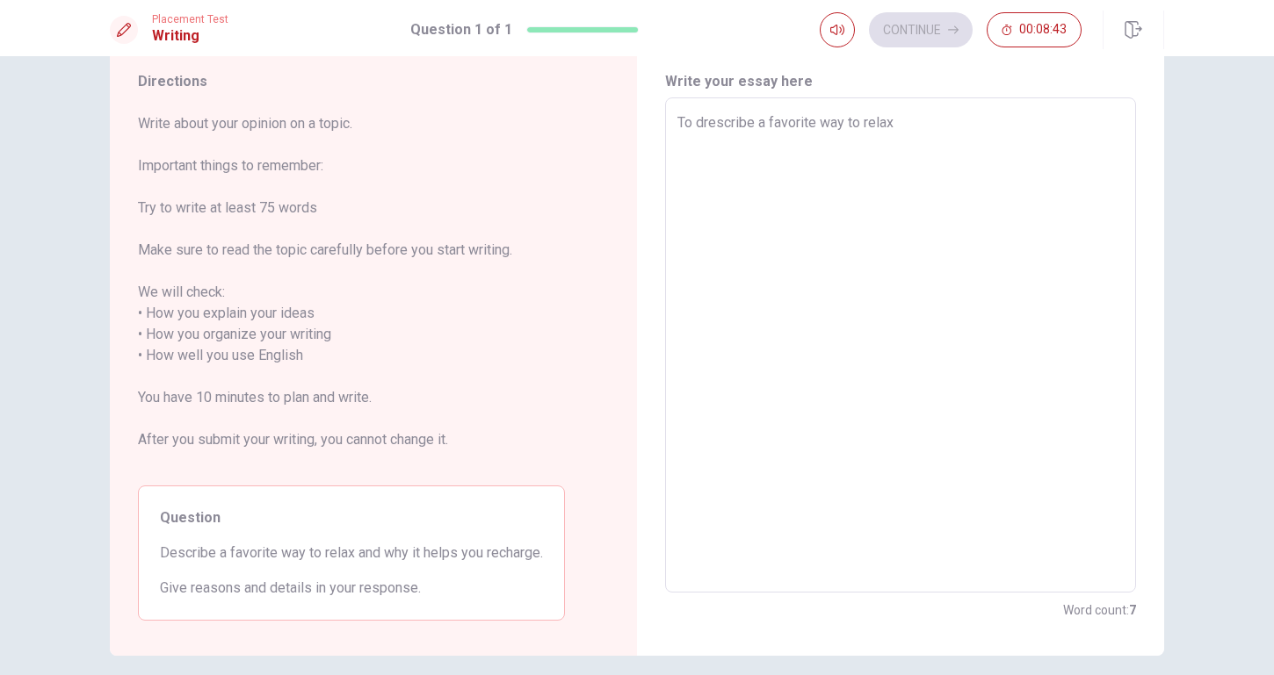
type textarea "x"
type textarea "To drescribe a favorite way to relax a"
type textarea "x"
type textarea "To drescribe a favorite way to relax an"
type textarea "x"
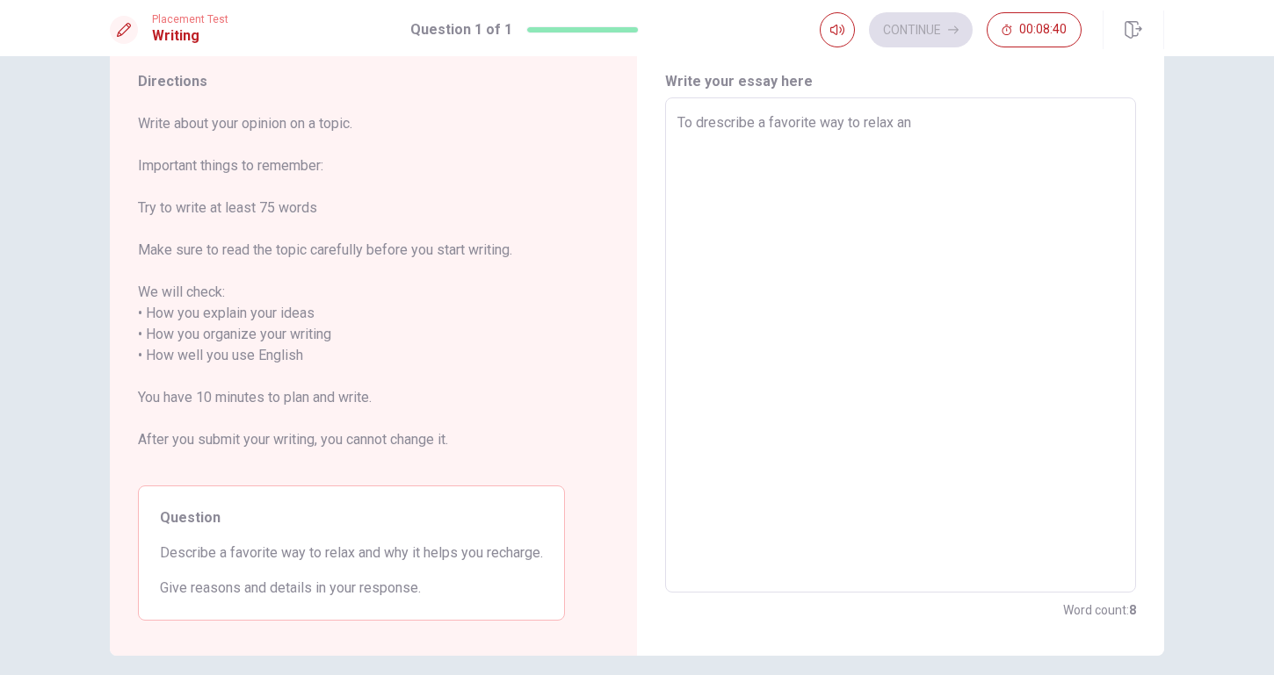
type textarea "To drescribe a favorite way to relax and"
type textarea "x"
type textarea "To drescribe a favorite way to relax and"
type textarea "x"
type textarea "To drescribe a favorite way to relax and w"
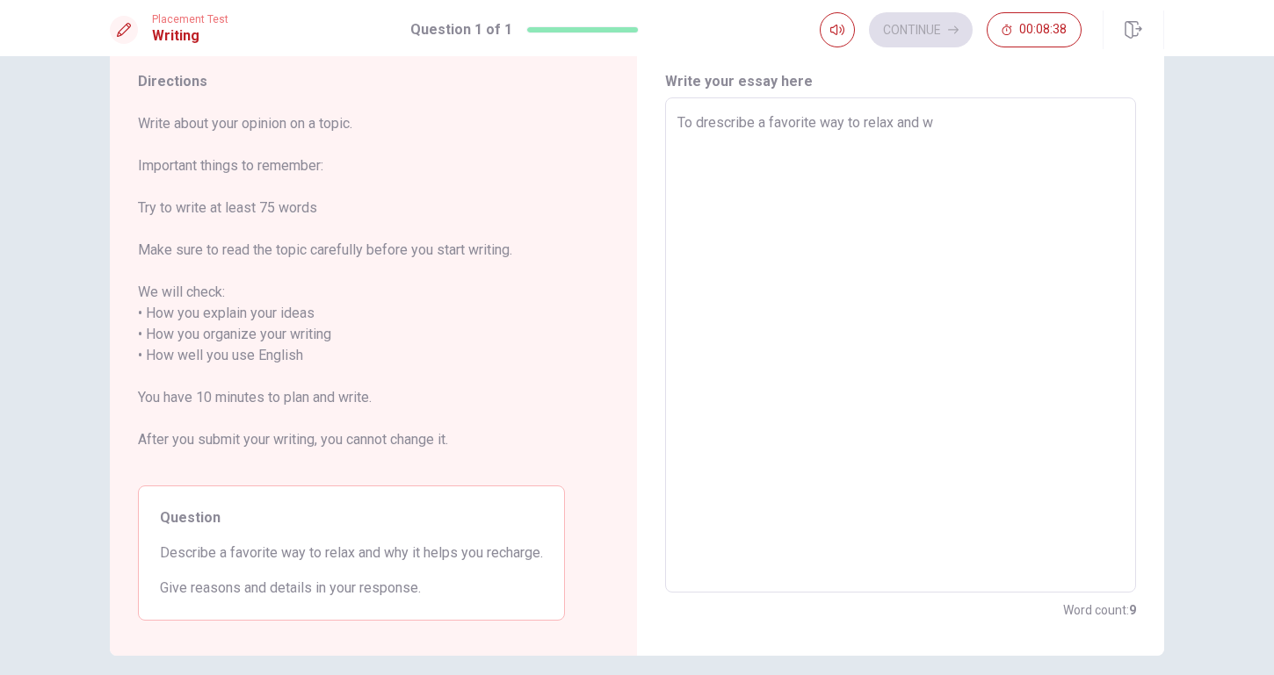
type textarea "x"
type textarea "To drescribe a favorite way to relax and"
type textarea "x"
type textarea "To drescribe a favorite way to relax and"
type textarea "x"
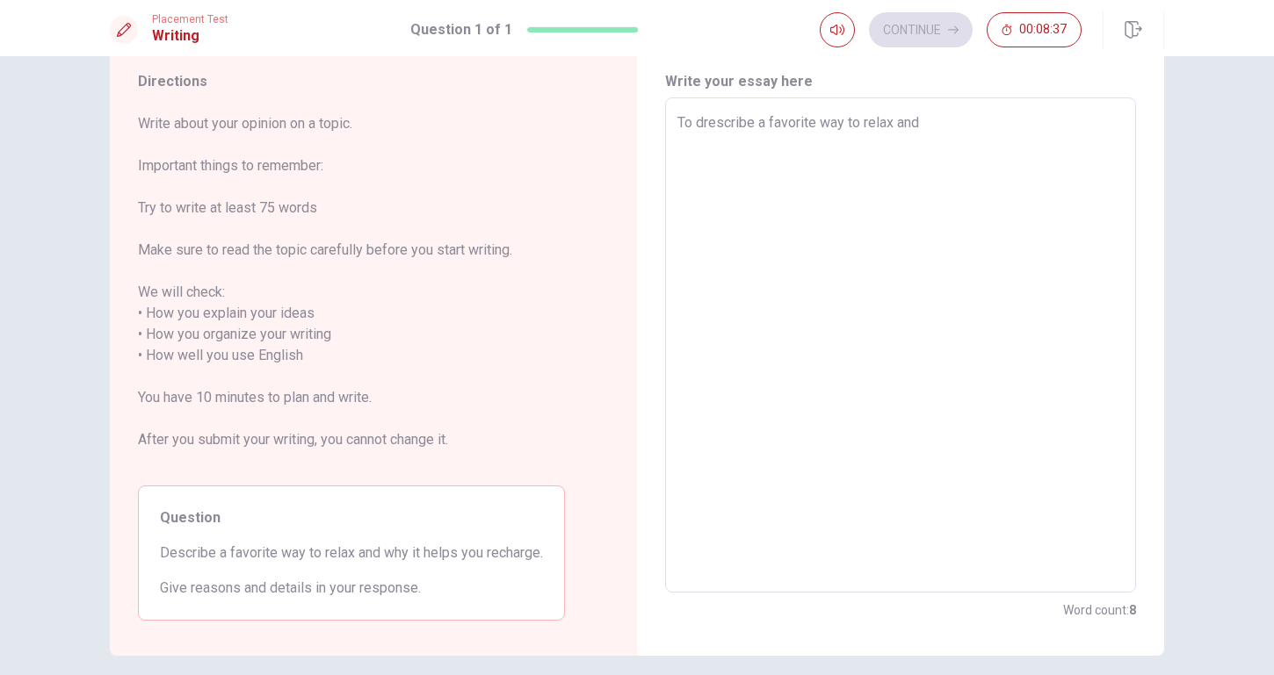
type textarea "To drescribe a favorite way to relax an"
type textarea "x"
type textarea "To drescribe a favorite way to relax a"
type textarea "x"
type textarea "To drescribe a favorite way to relax"
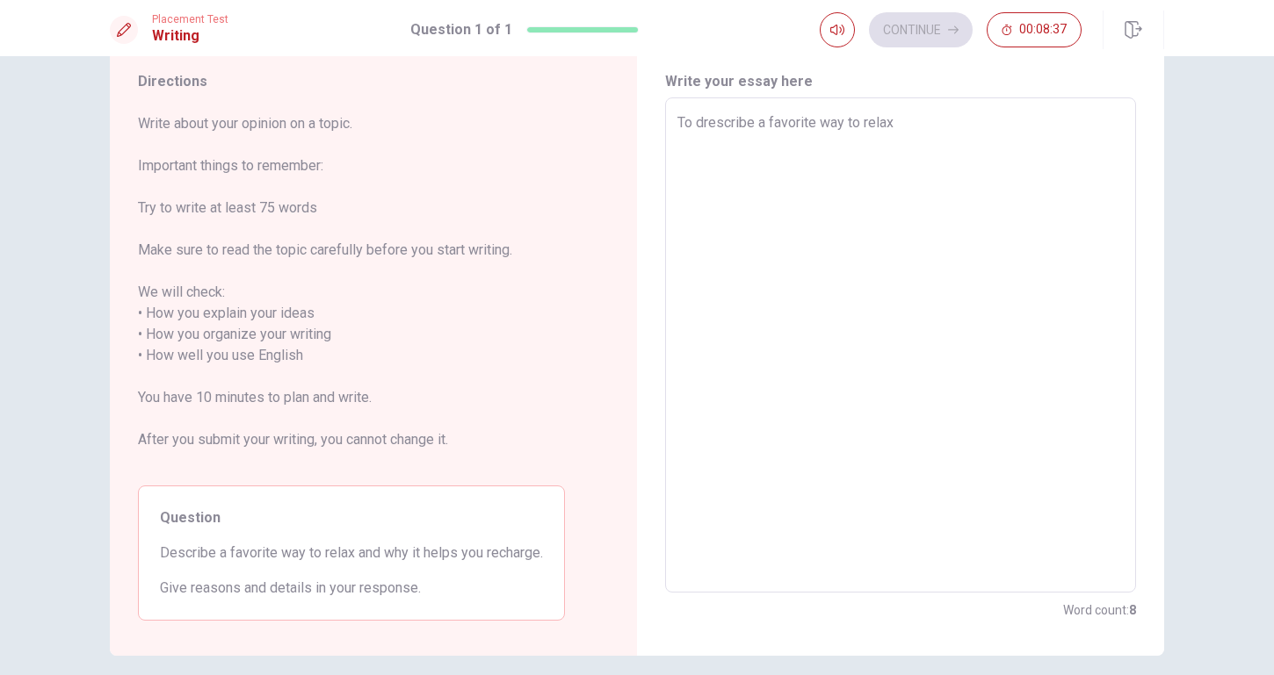
type textarea "x"
type textarea "To drescribe a favorite way to relax"
type textarea "x"
type textarea "To drescribe a favorite way to relax,"
type textarea "x"
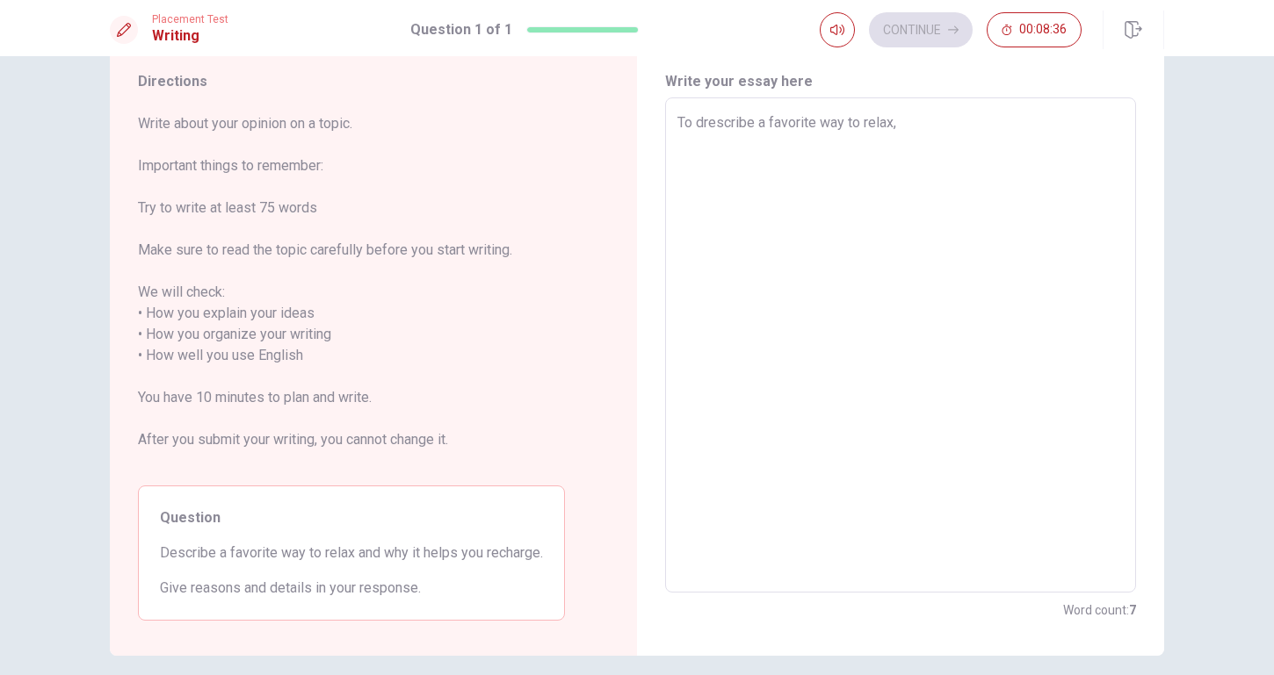
type textarea "To drescribe a favorite way to relax,"
type textarea "x"
type textarea "To drescribe a favorite way to relax, n"
type textarea "x"
type textarea "To drescribe a favorite way to relax,"
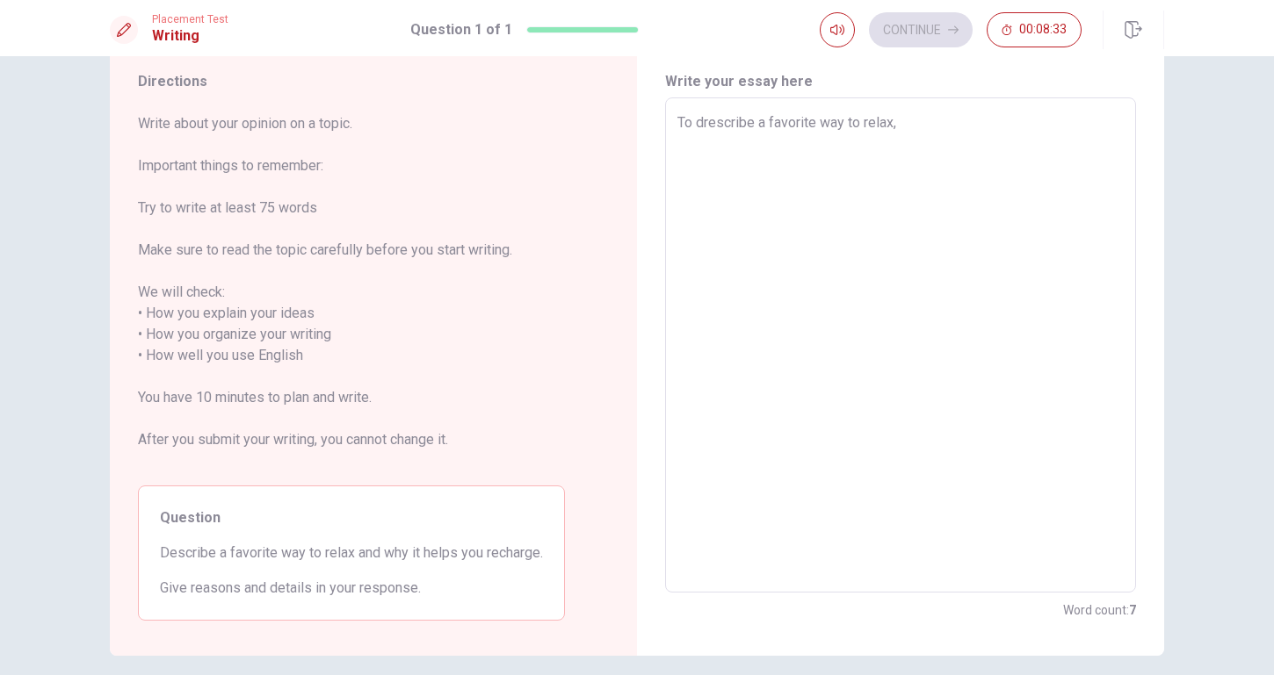
type textarea "x"
type textarea "To drescribe a favorite way to relax, y"
type textarea "x"
type textarea "To drescribe a favorite way to relax, yo"
type textarea "x"
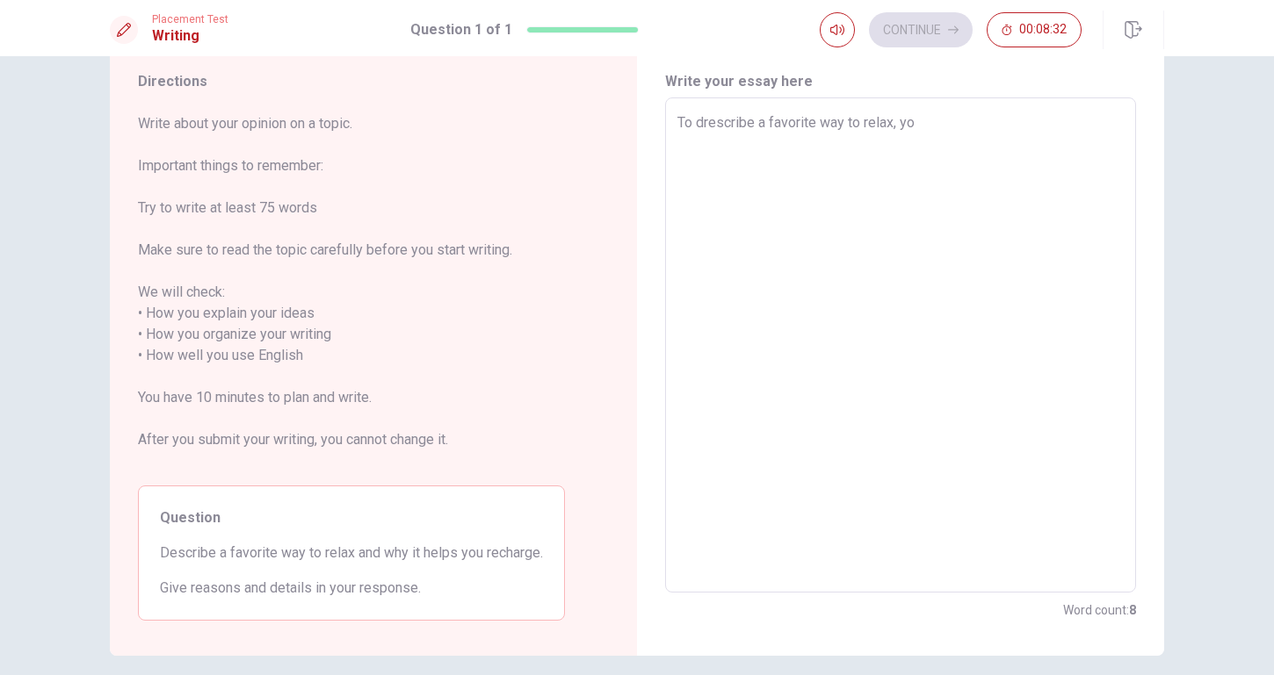
type textarea "To drescribe a favorite way to relax, you"
type textarea "x"
type textarea "To drescribe a favorite way to relax, you"
type textarea "x"
type textarea "To drescribe a favorite way to relax, you m"
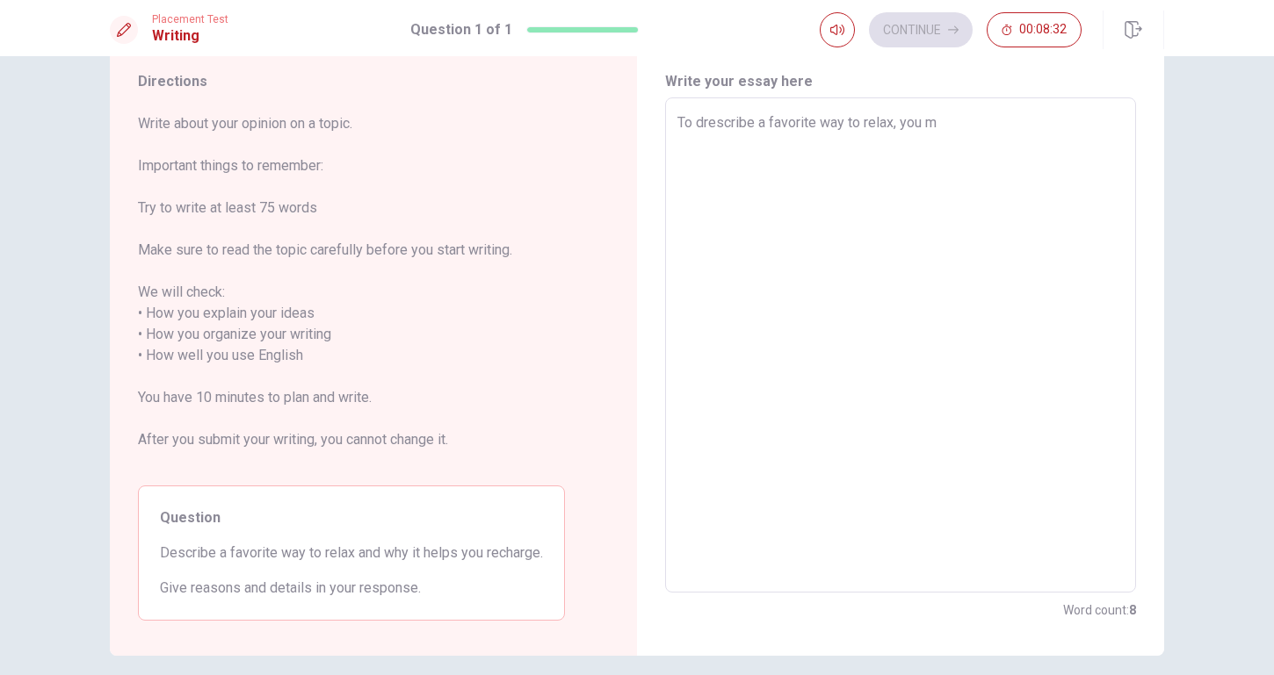
type textarea "x"
type textarea "To drescribe a favorite way to relax, you mu"
type textarea "x"
type textarea "To drescribe a favorite way to relax, you mus"
type textarea "x"
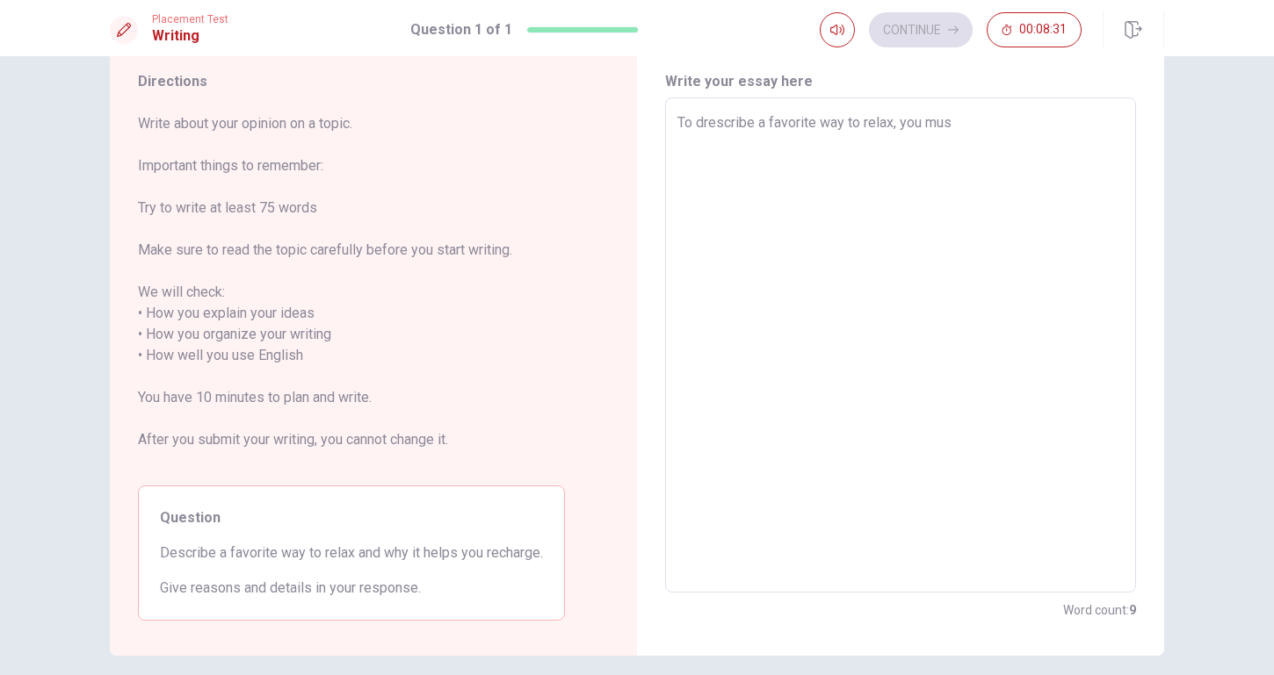
type textarea "To drescribe a favorite way to relax, you must"
type textarea "x"
type textarea "To drescribe a favorite way to relax, you must"
type textarea "x"
type textarea "To drescribe a favorite way to relax, you must h"
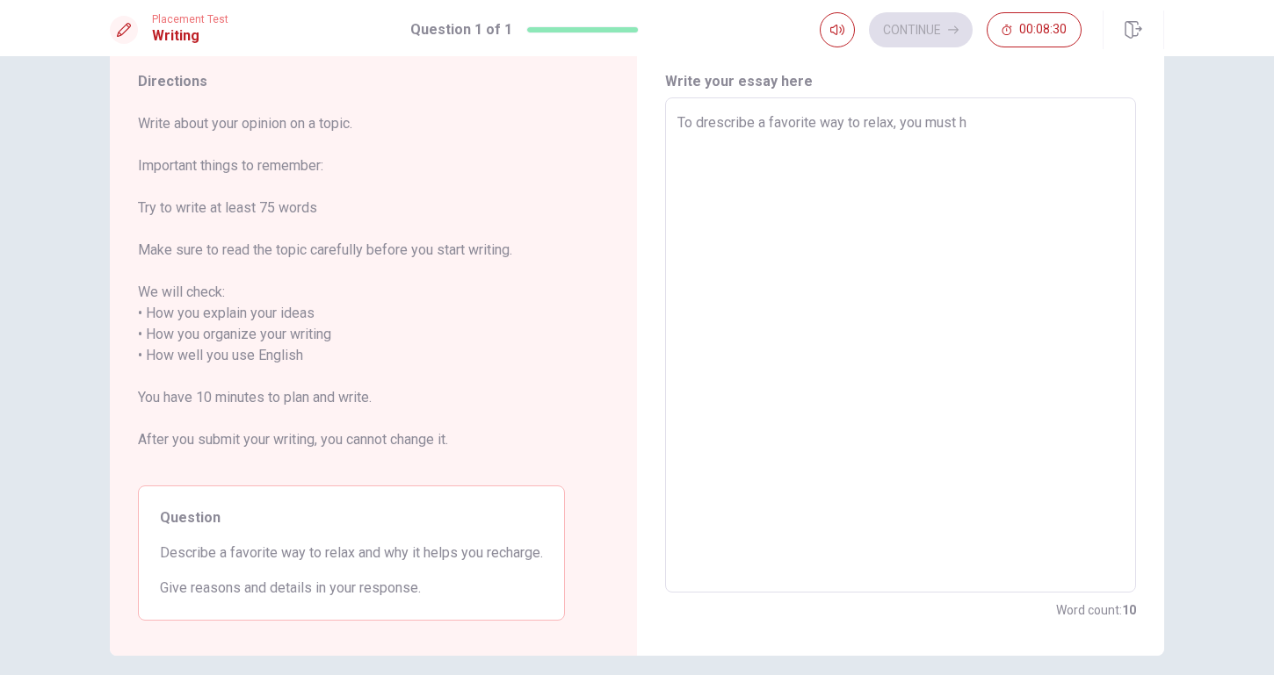
type textarea "x"
type textarea "To drescribe a favorite way to relax, you must ha"
type textarea "x"
type textarea "To drescribe a favorite way to relax, you must hav"
type textarea "x"
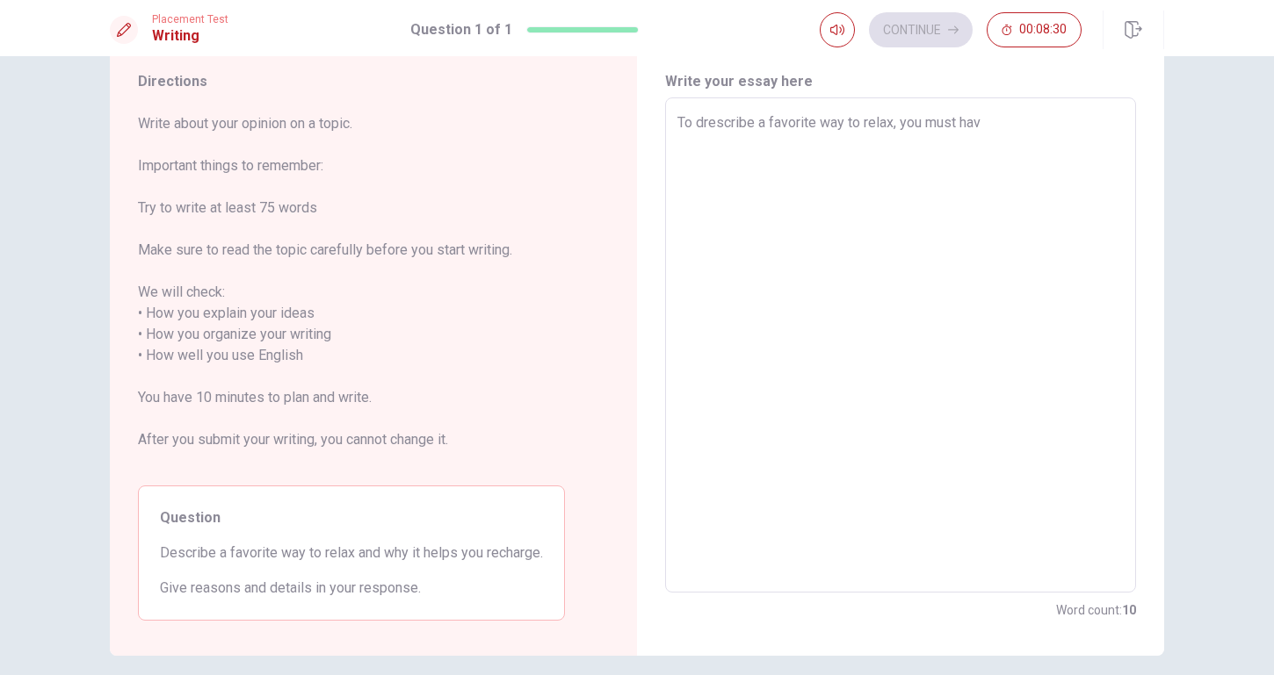
type textarea "To drescribe a favorite way to relax, you must have"
type textarea "x"
type textarea "To drescribe a favorite way to relax, you must have"
type textarea "x"
type textarea "To drescribe a favorite way to relax, you must have b"
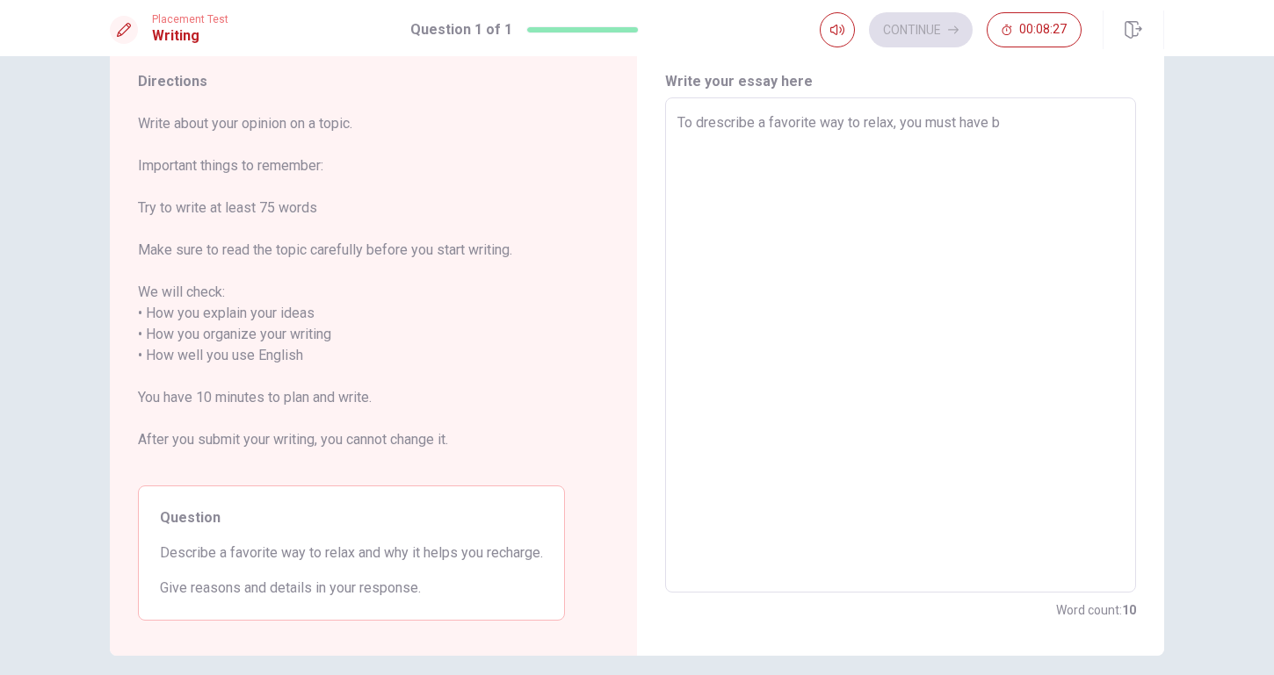
type textarea "x"
type textarea "To drescribe a favorite way to relax, you must have be"
type textarea "x"
type textarea "To drescribe a favorite way to relax, you must have be"
type textarea "x"
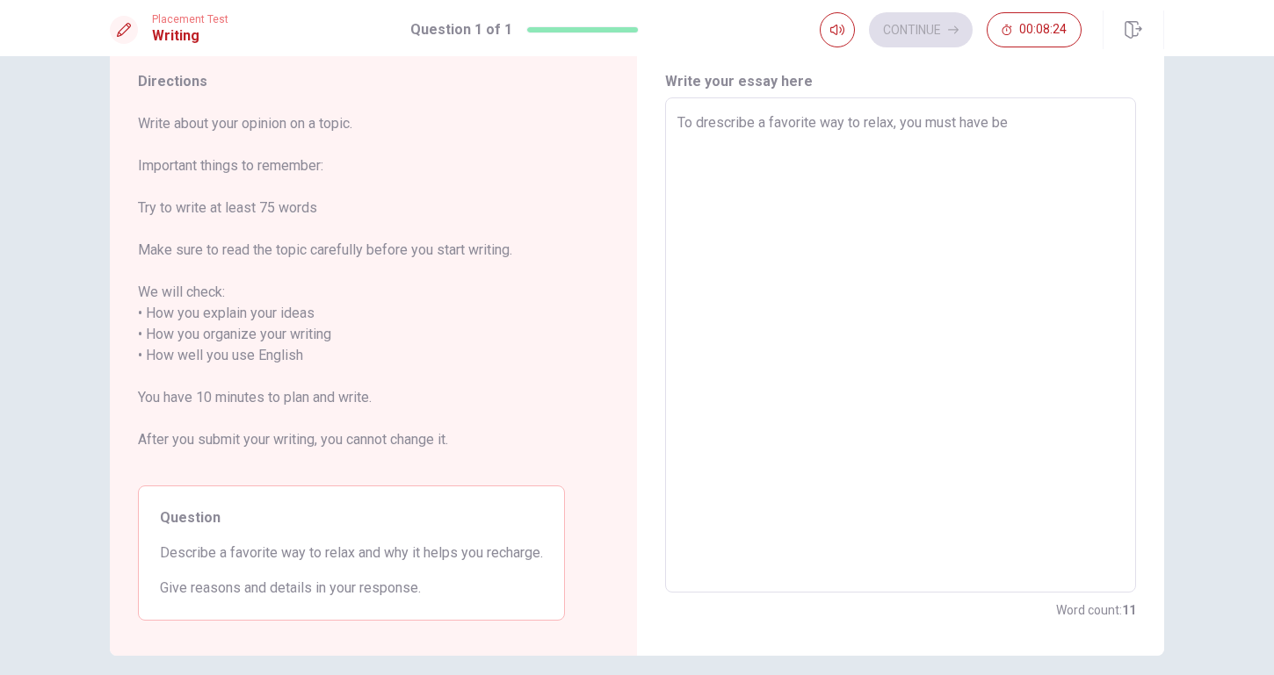
type textarea "To drescribe a favorite way to relax, you must have be w"
type textarea "x"
type textarea "To drescribe a favorite way to relax, you must have be wh"
type textarea "x"
type textarea "To drescribe a favorite way to relax, you must have be who"
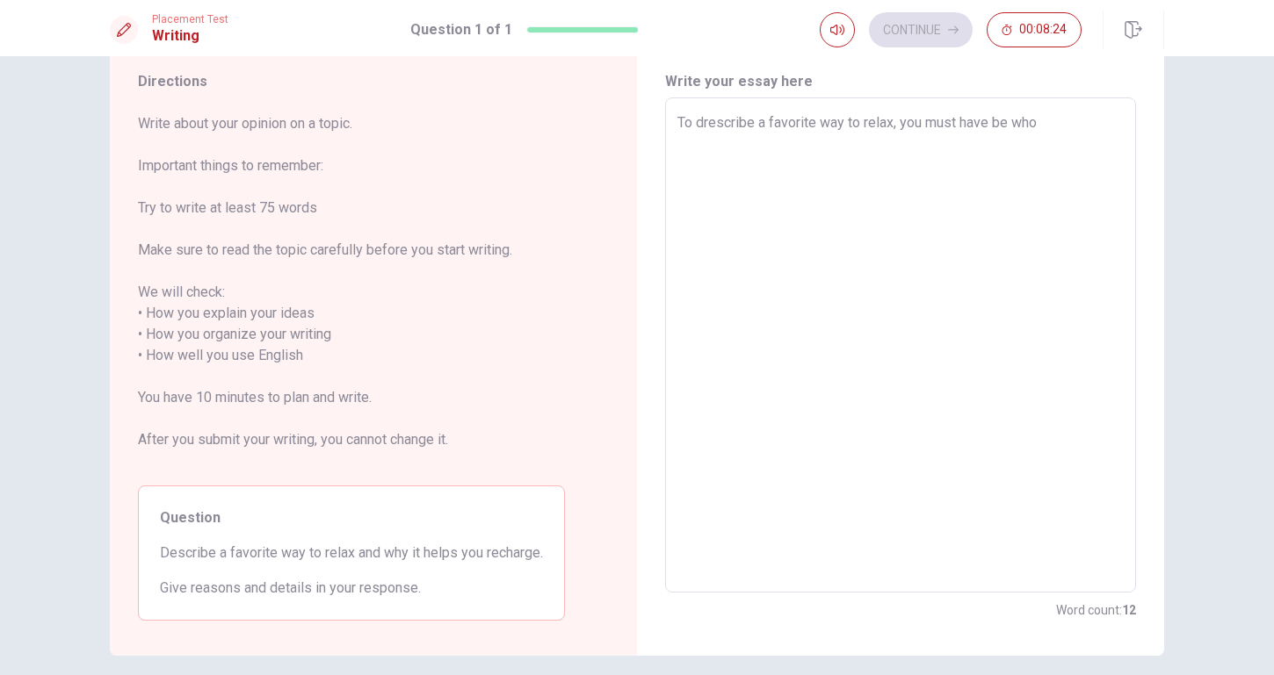
type textarea "x"
type textarea "To drescribe a favorite way to relax, you must have be who"
type textarea "x"
type textarea "To drescribe a favorite way to relax, you must have be who y"
type textarea "x"
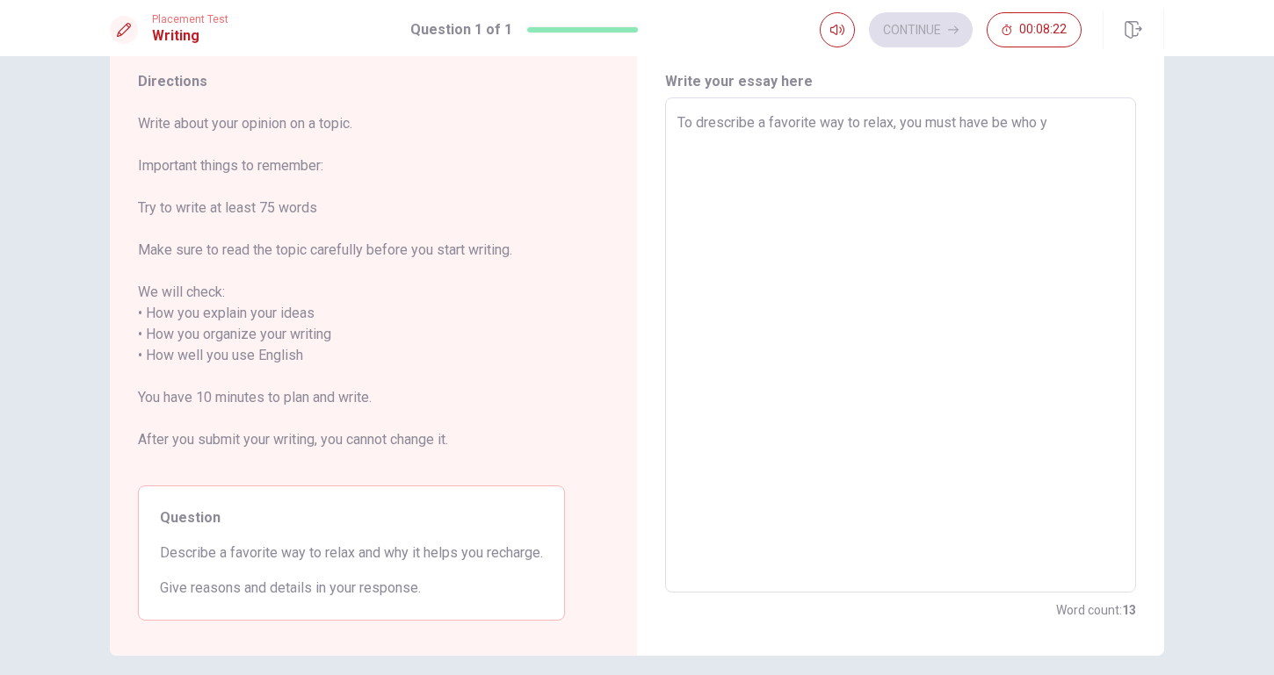
type textarea "To drescribe a favorite way to relax, you must have be who yo"
type textarea "x"
type textarea "To drescribe a favorite way to relax, you must have be who you"
click at [997, 121] on textarea "To drescribe a favorite way to relax, you must have be who you are," at bounding box center [900, 345] width 446 height 466
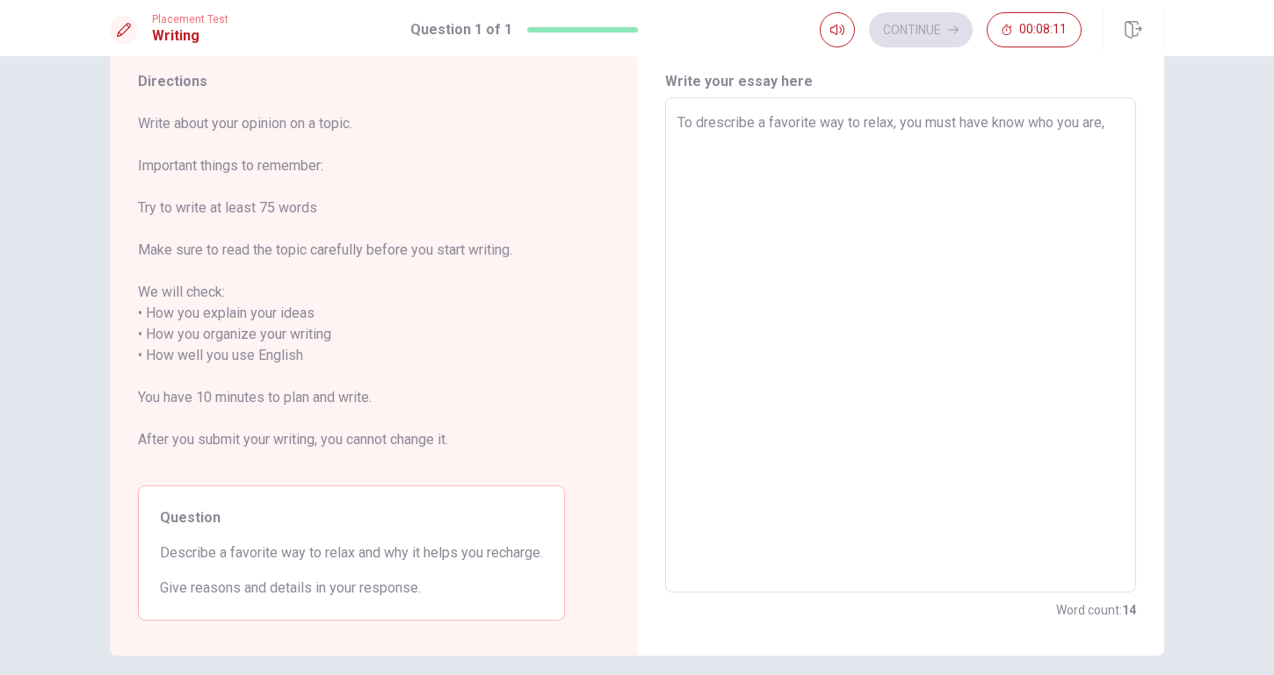
drag, startPoint x: 1111, startPoint y: 124, endPoint x: 1123, endPoint y: 126, distance: 12.4
click at [1114, 124] on textarea "To drescribe a favorite way to relax, you must have know who you are," at bounding box center [900, 345] width 446 height 466
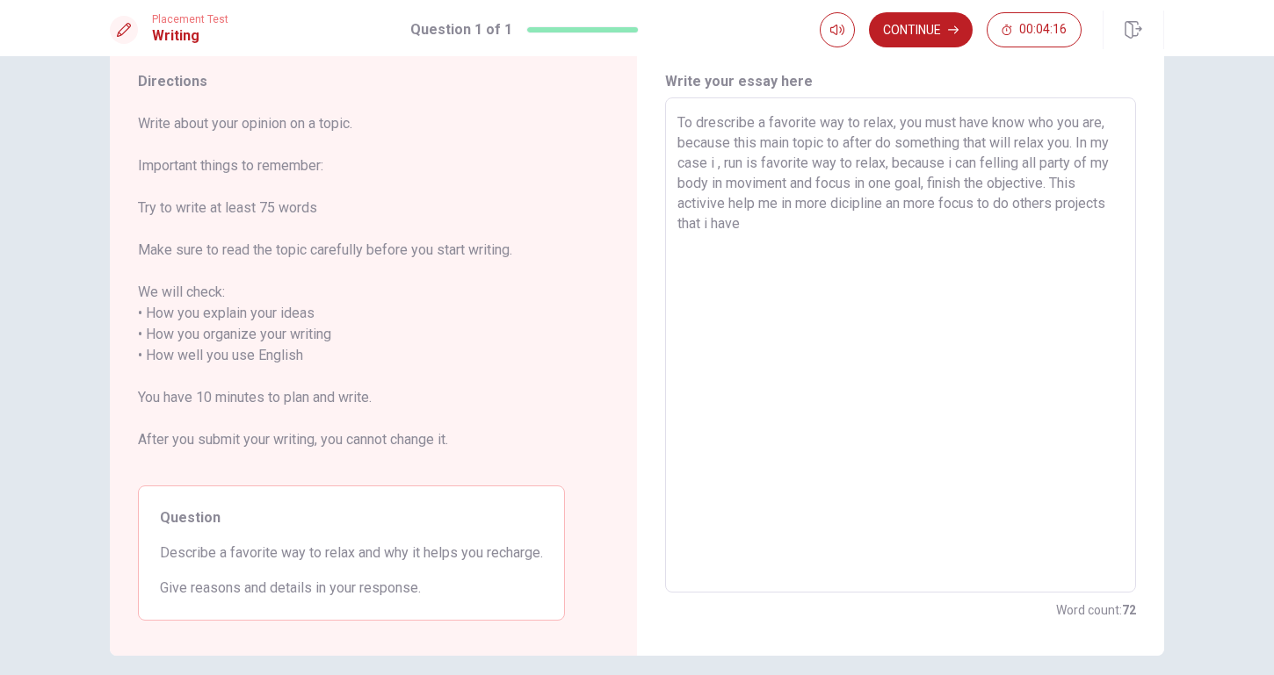
click at [784, 206] on textarea "To drescribe a favorite way to relax, you must have know who you are, because t…" at bounding box center [900, 345] width 446 height 466
click at [941, 24] on button "Continue" at bounding box center [921, 29] width 104 height 35
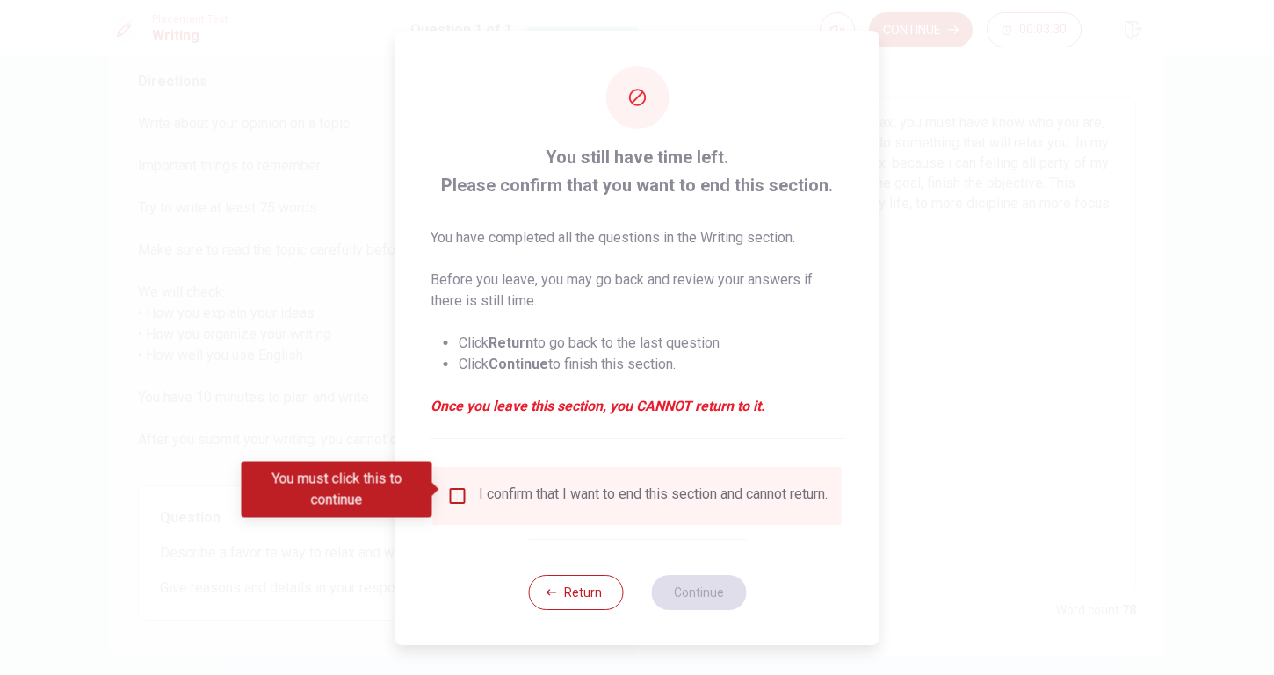
click at [498, 507] on div "I confirm that I want to end this section and cannot return." at bounding box center [653, 496] width 349 height 21
drag, startPoint x: 498, startPoint y: 502, endPoint x: 483, endPoint y: 499, distance: 15.2
click at [496, 501] on div "I confirm that I want to end this section and cannot return." at bounding box center [653, 496] width 349 height 21
drag, startPoint x: 462, startPoint y: 492, endPoint x: 480, endPoint y: 499, distance: 19.7
click at [459, 492] on input "You must click this to continue" at bounding box center [457, 496] width 21 height 21
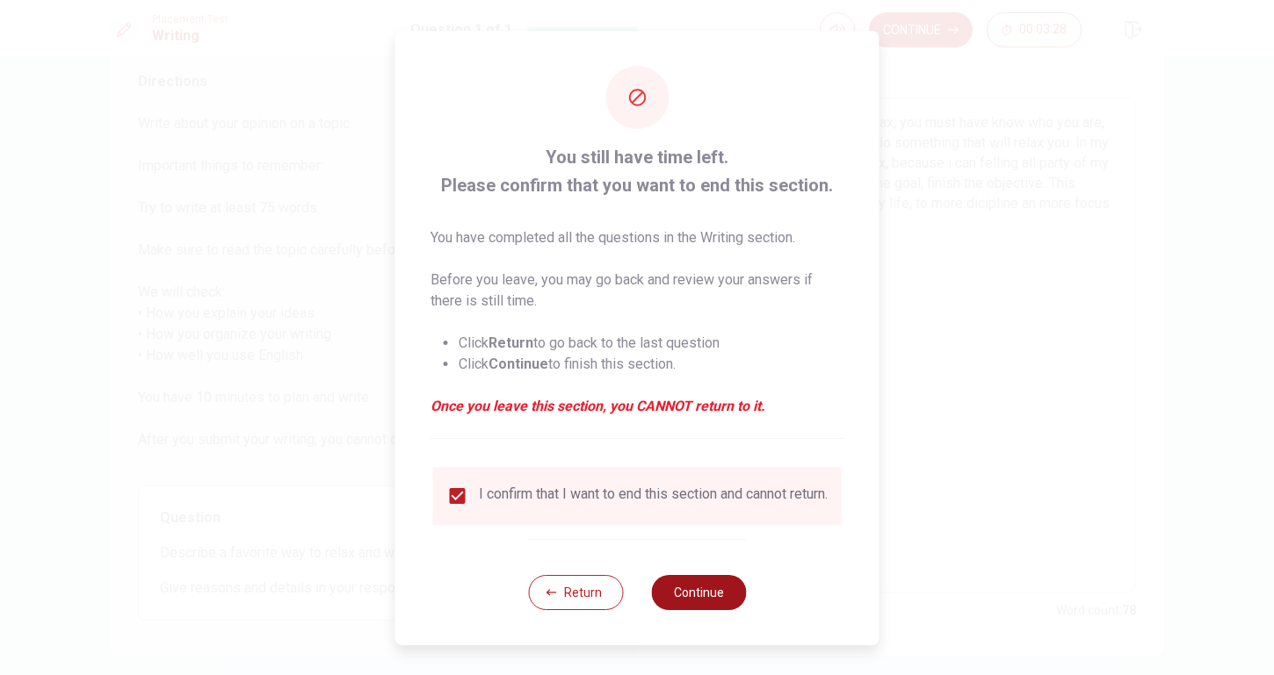
click at [701, 601] on button "Continue" at bounding box center [698, 592] width 95 height 35
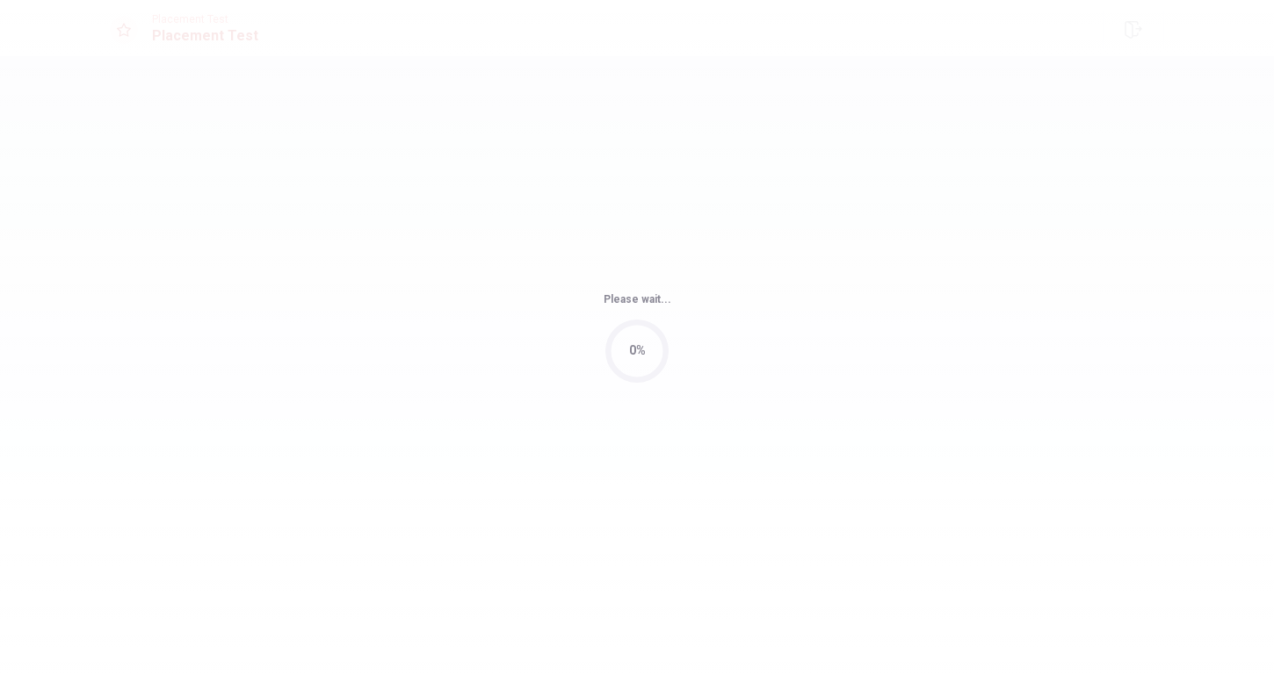
scroll to position [0, 0]
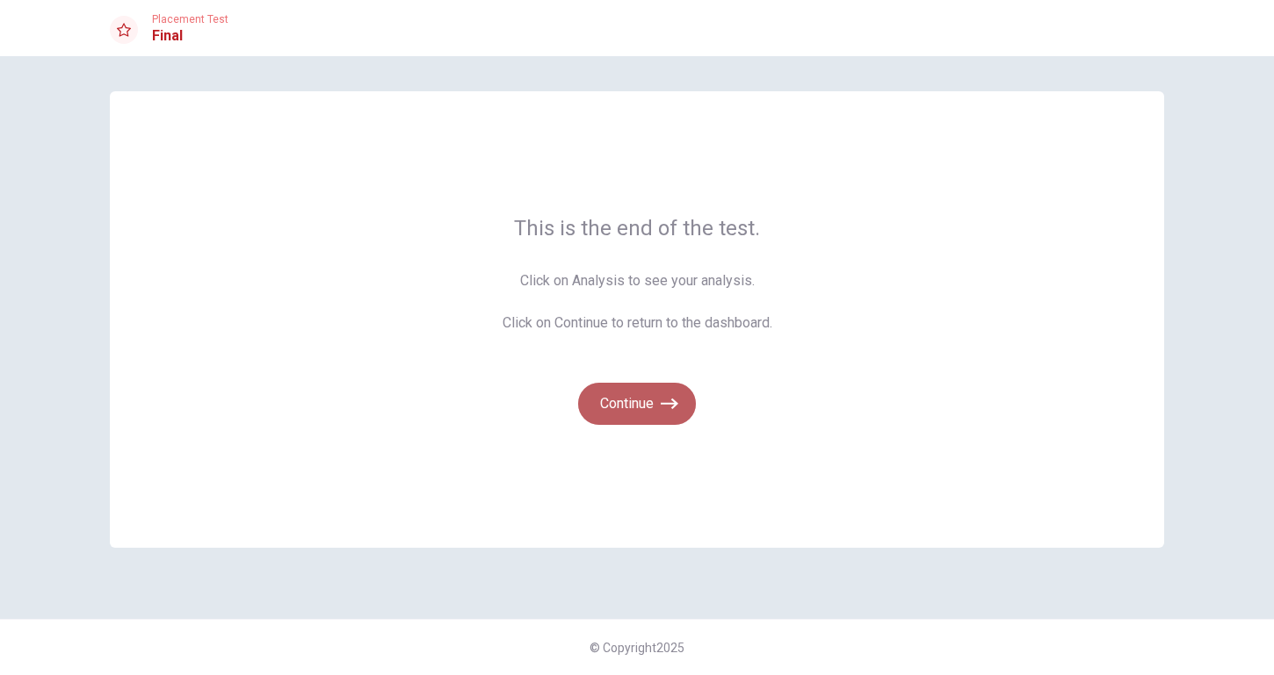
click at [628, 402] on button "Continue" at bounding box center [637, 404] width 118 height 42
